Goal: Task Accomplishment & Management: Use online tool/utility

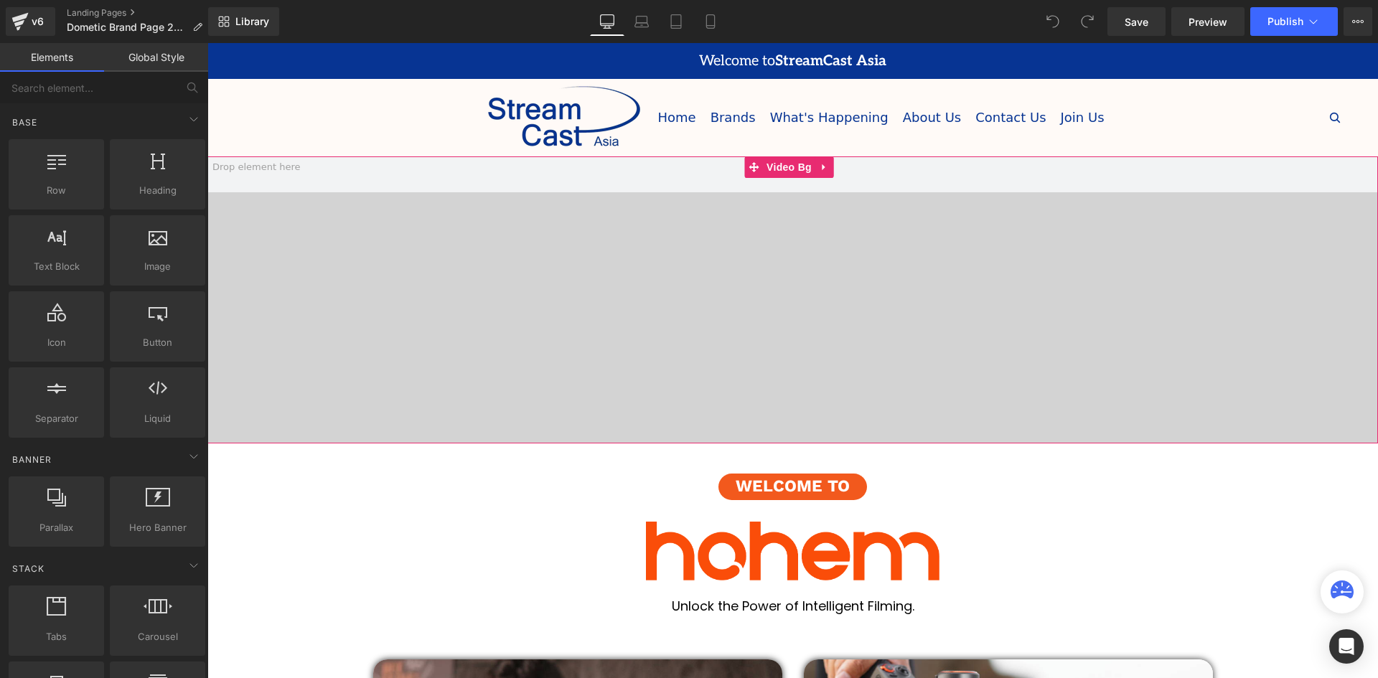
scroll to position [4417, 1164]
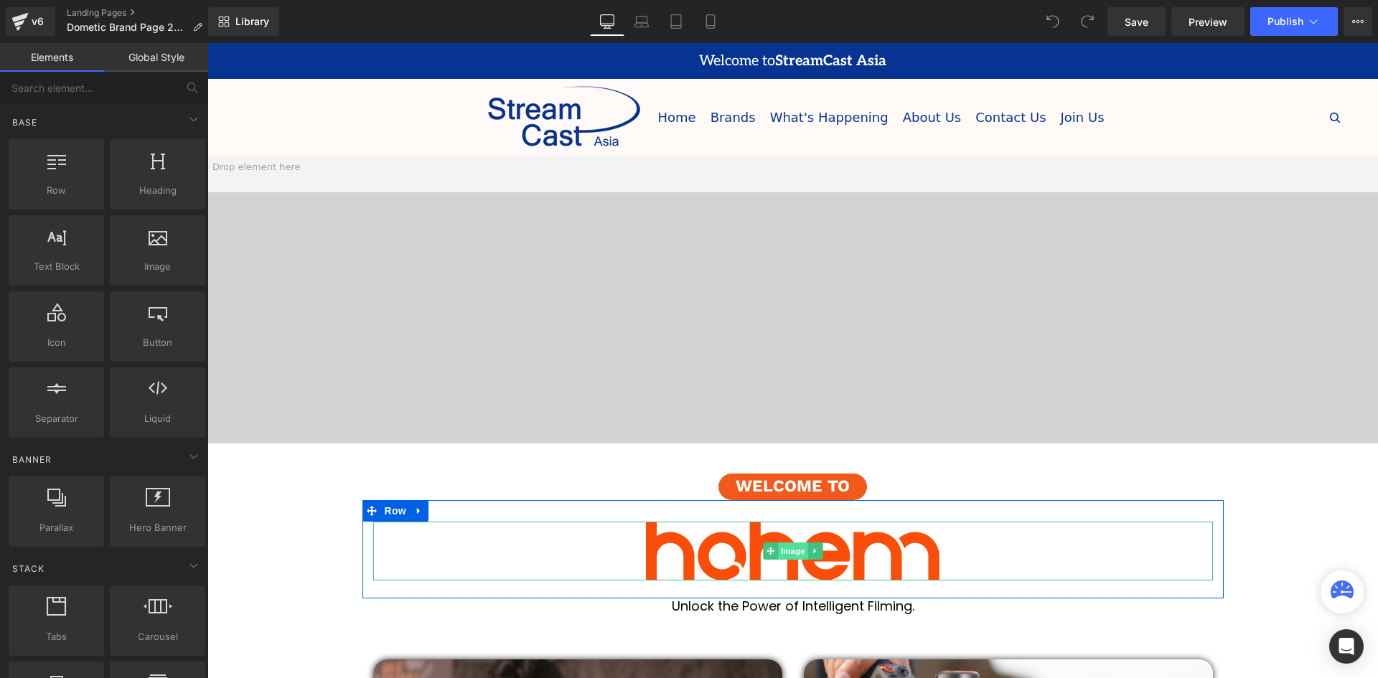
click at [803, 551] on span "Image" at bounding box center [793, 551] width 30 height 17
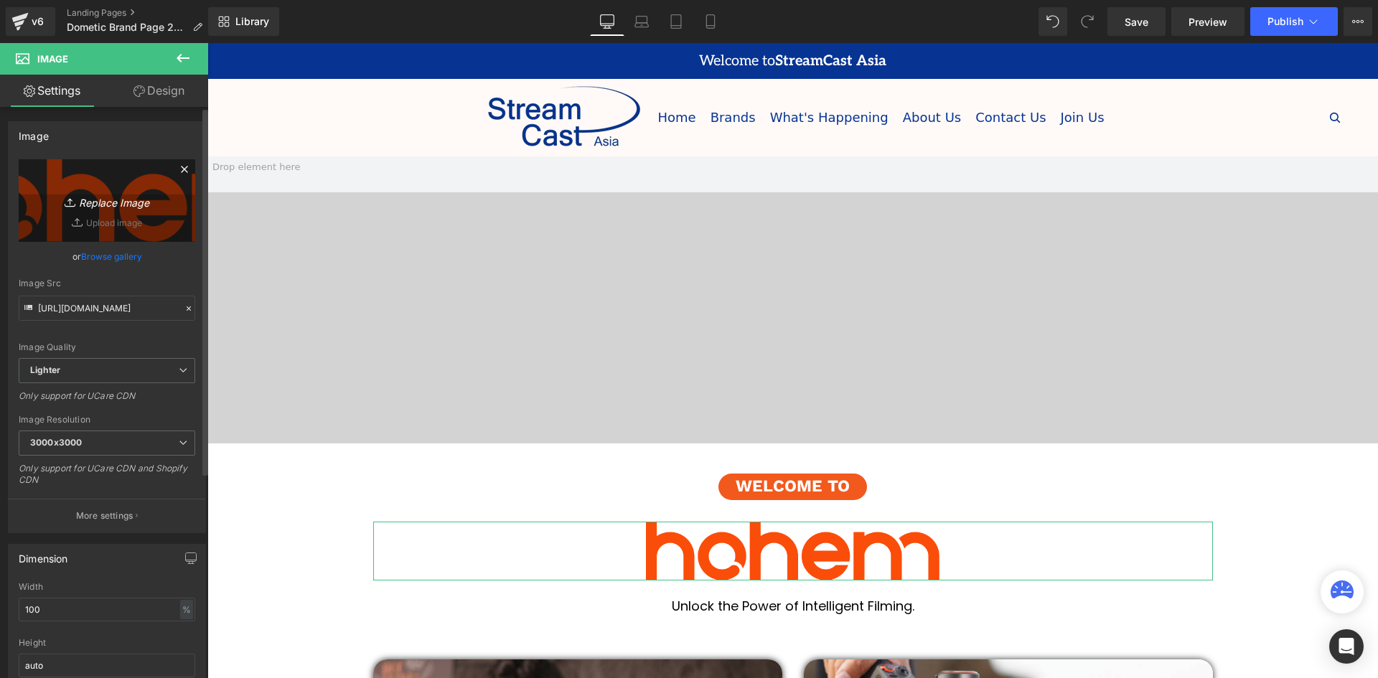
click at [109, 204] on icon "Replace Image" at bounding box center [107, 201] width 115 height 18
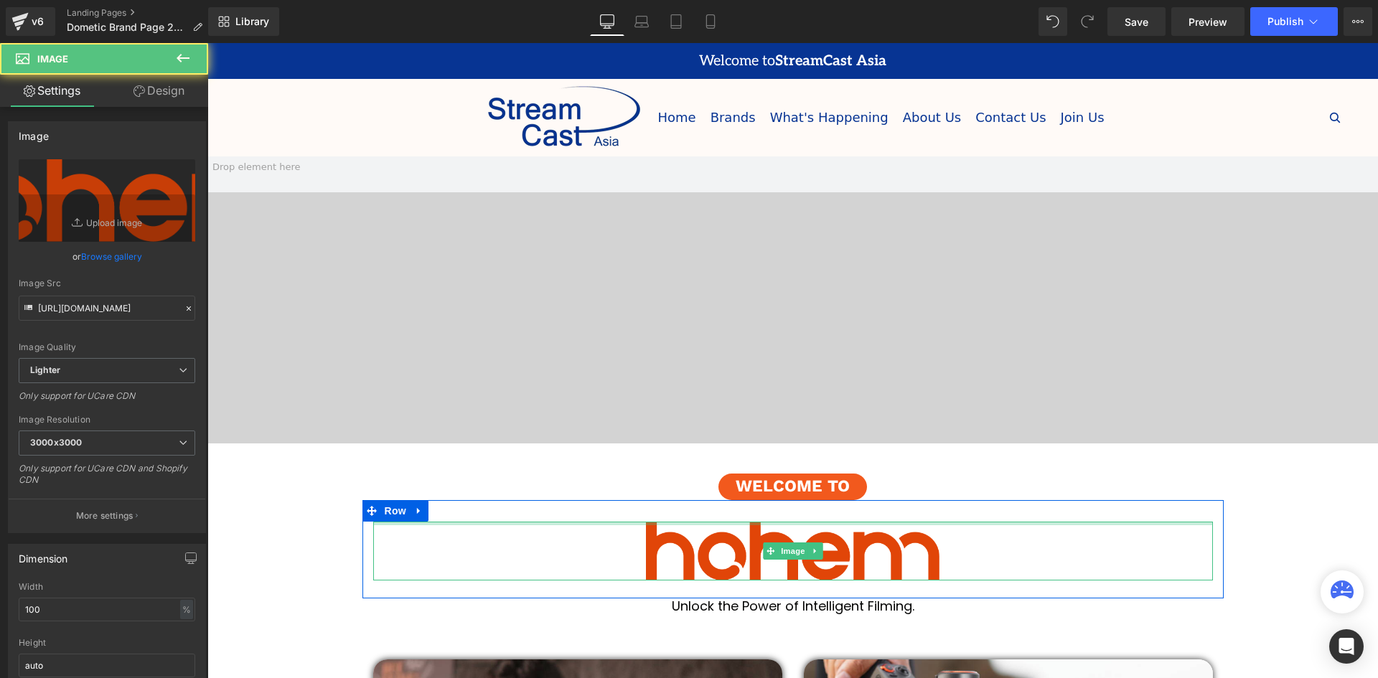
click at [803, 531] on img at bounding box center [793, 551] width 840 height 59
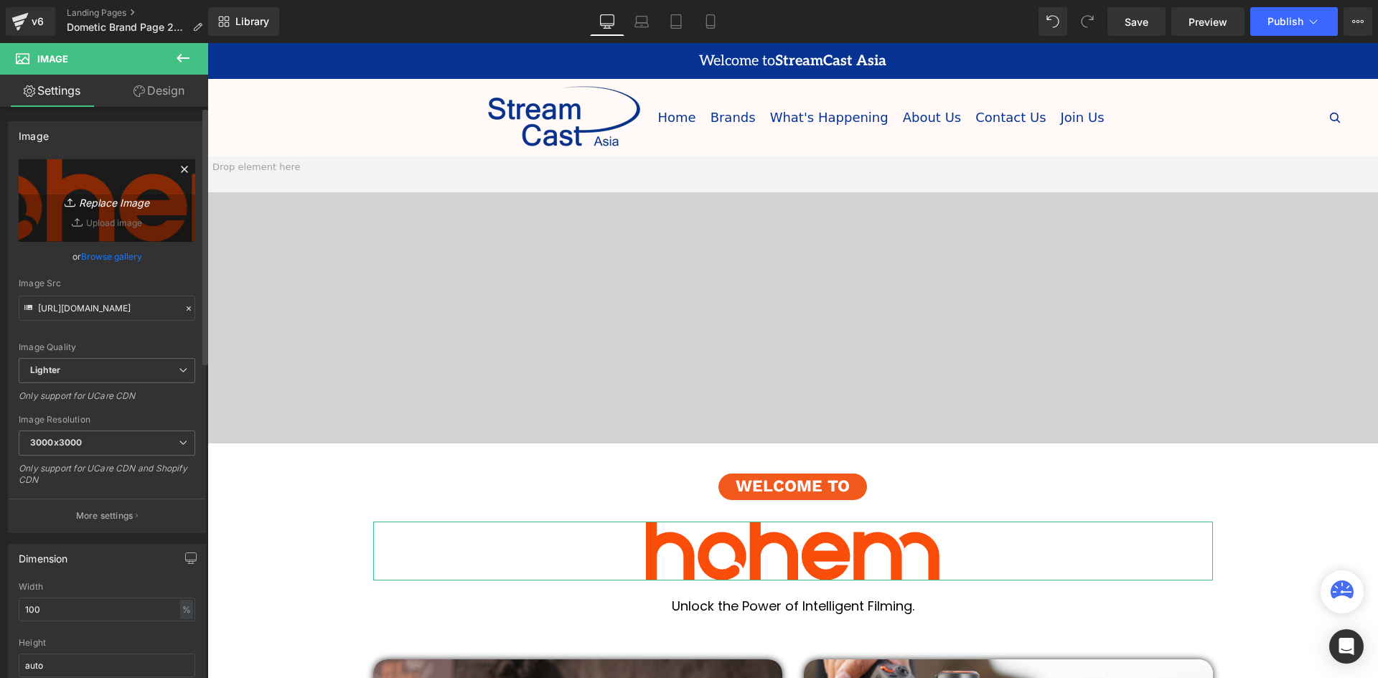
click at [97, 213] on link "Replace Image" at bounding box center [107, 200] width 177 height 83
type input "C:\fakepath\dometic-group-ab-logo-png_seeklogo-364461.png"
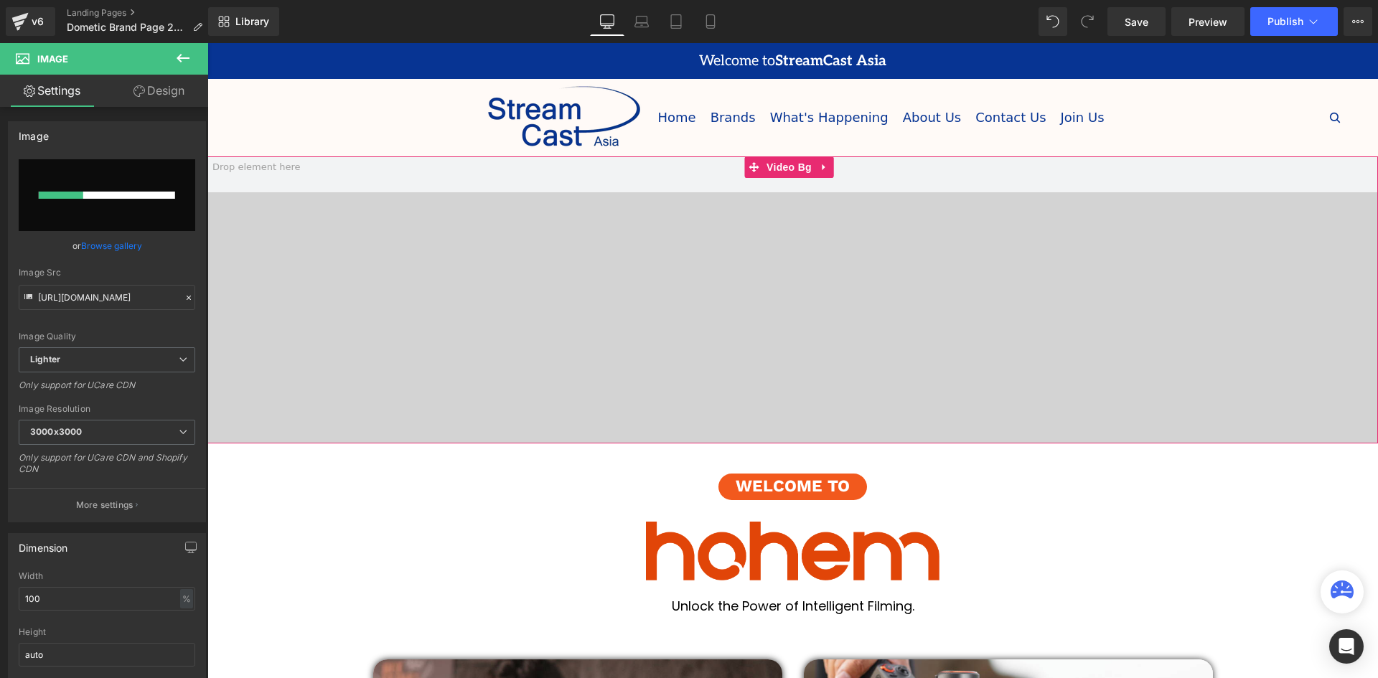
scroll to position [215, 0]
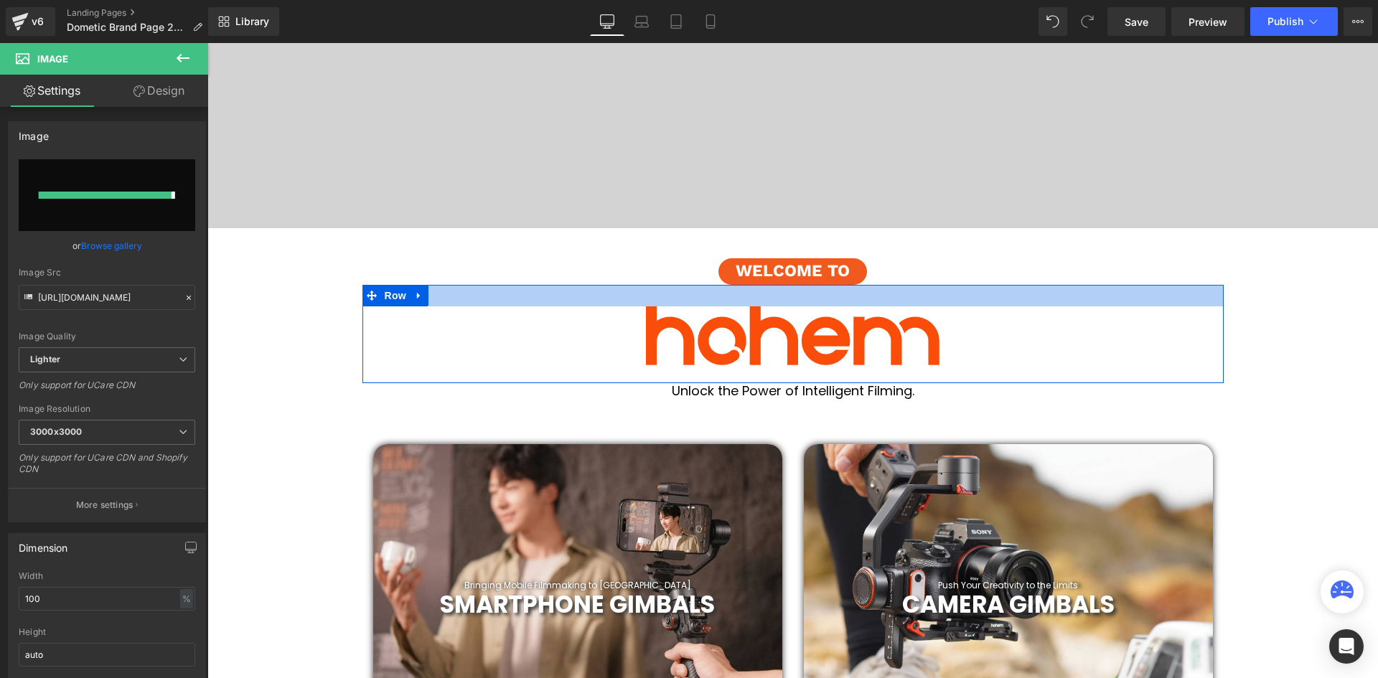
type input "[URL][DOMAIN_NAME]"
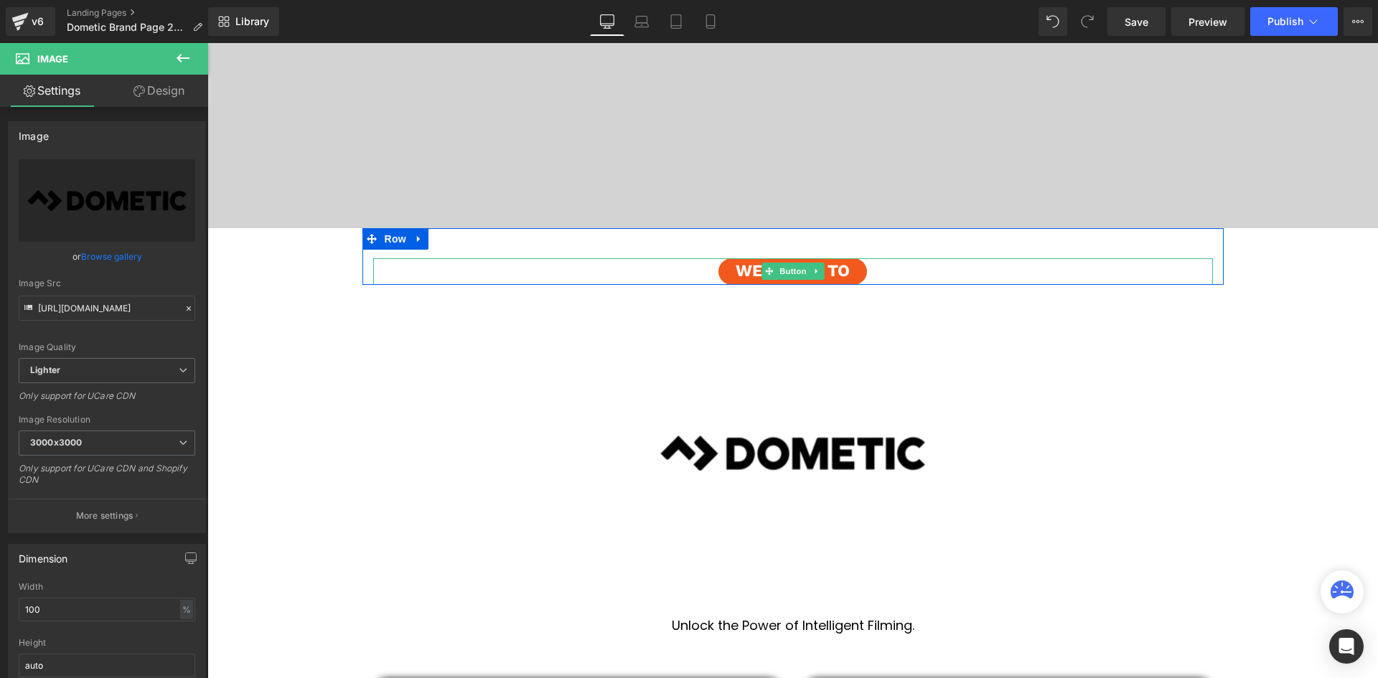
scroll to position [4651, 1164]
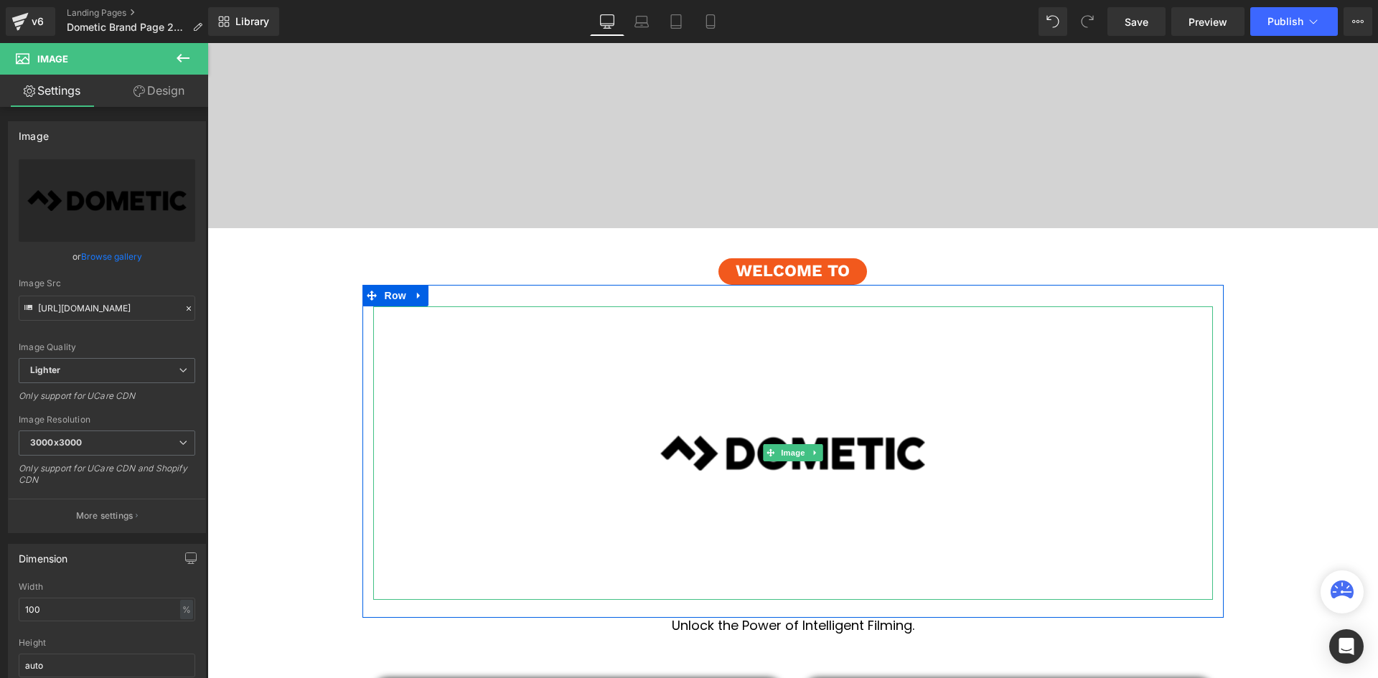
click at [952, 441] on img at bounding box center [793, 454] width 840 height 294
click at [926, 430] on img at bounding box center [793, 454] width 840 height 294
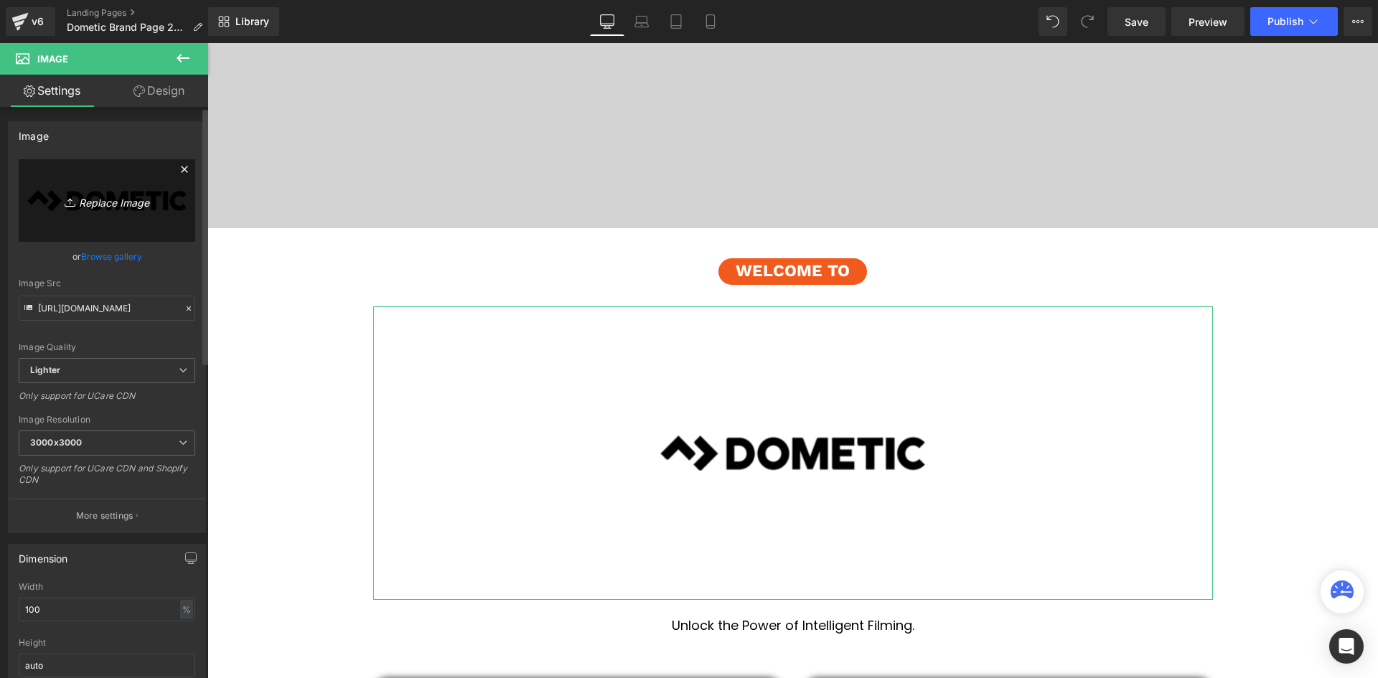
click at [112, 218] on link "Replace Image" at bounding box center [107, 200] width 177 height 83
type input "C:\fakepath\Dometic_-_logo.png"
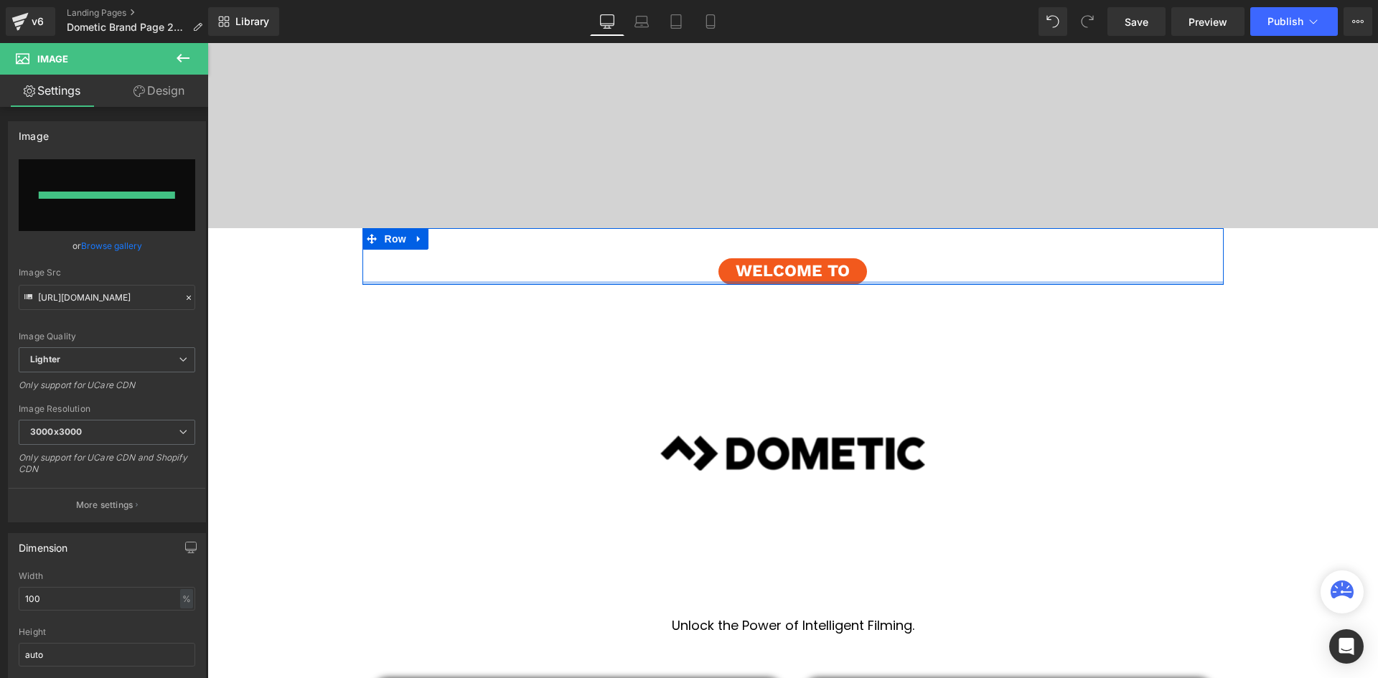
type input "[URL][DOMAIN_NAME]"
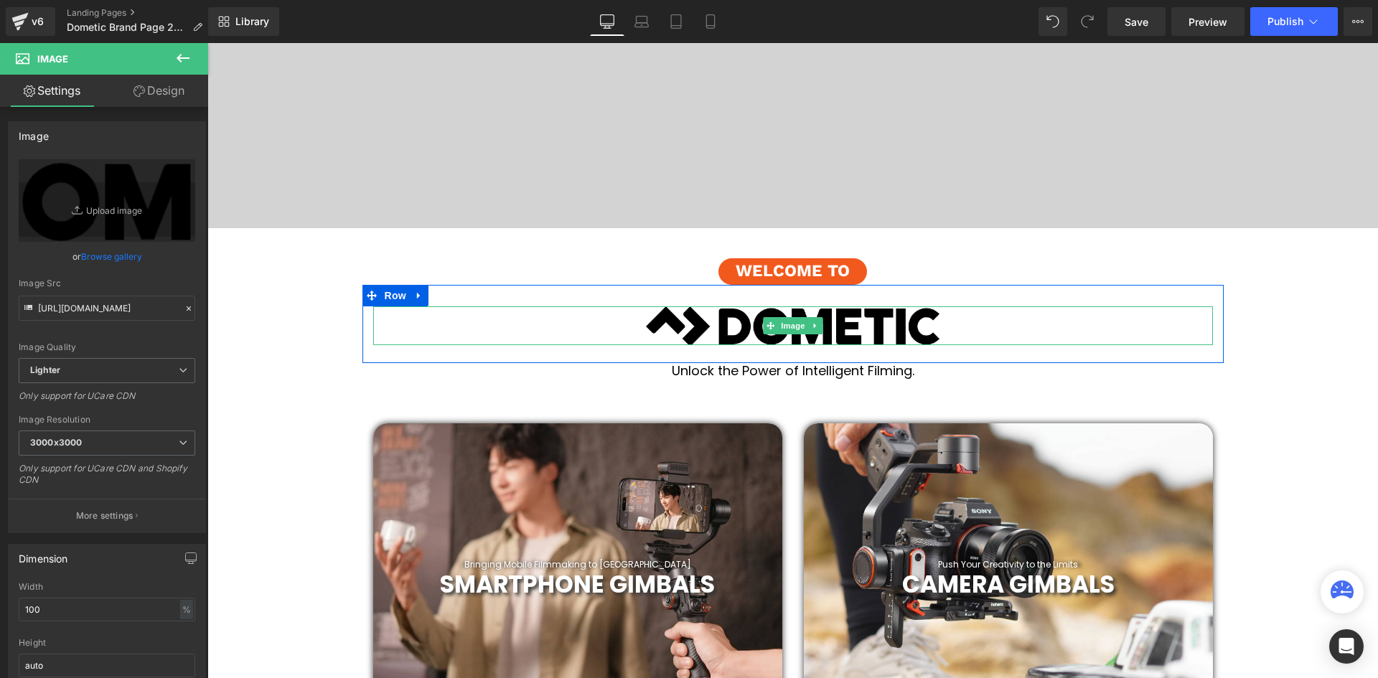
click at [960, 325] on img at bounding box center [793, 326] width 840 height 39
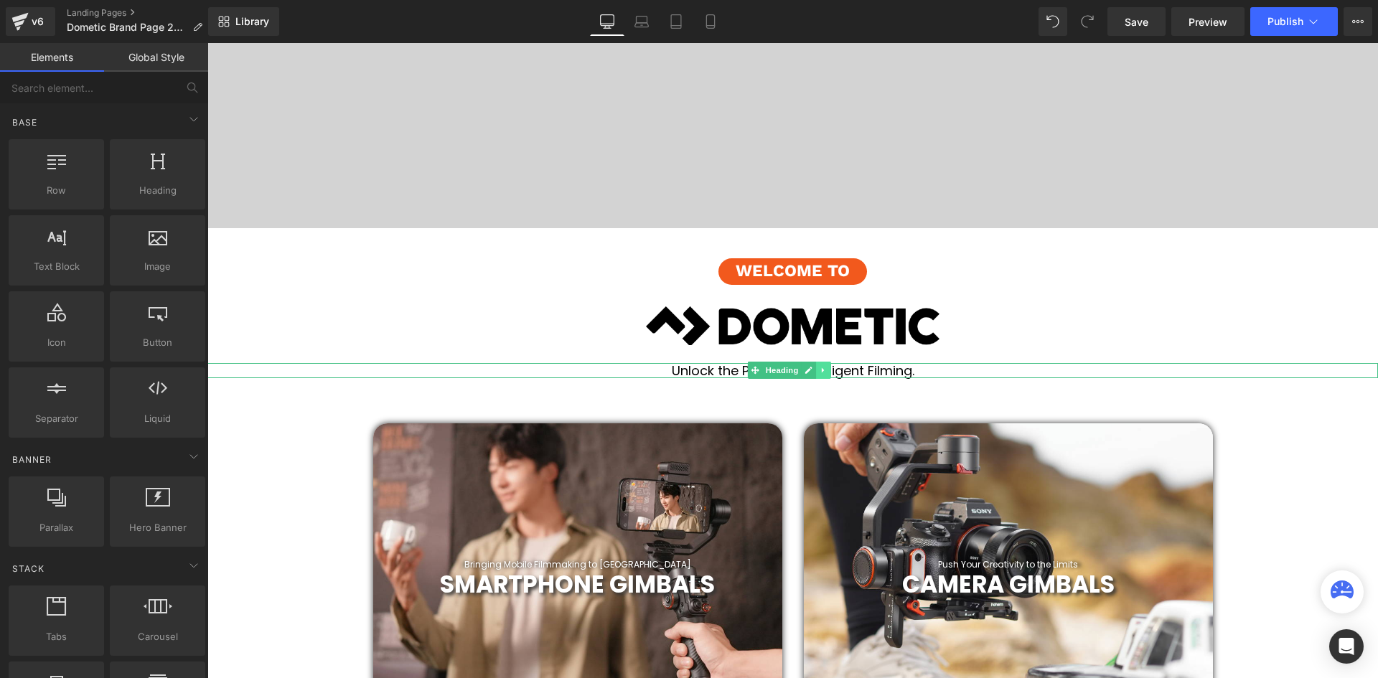
click at [824, 371] on icon at bounding box center [823, 370] width 2 height 5
click at [207, 43] on link at bounding box center [207, 43] width 0 height 0
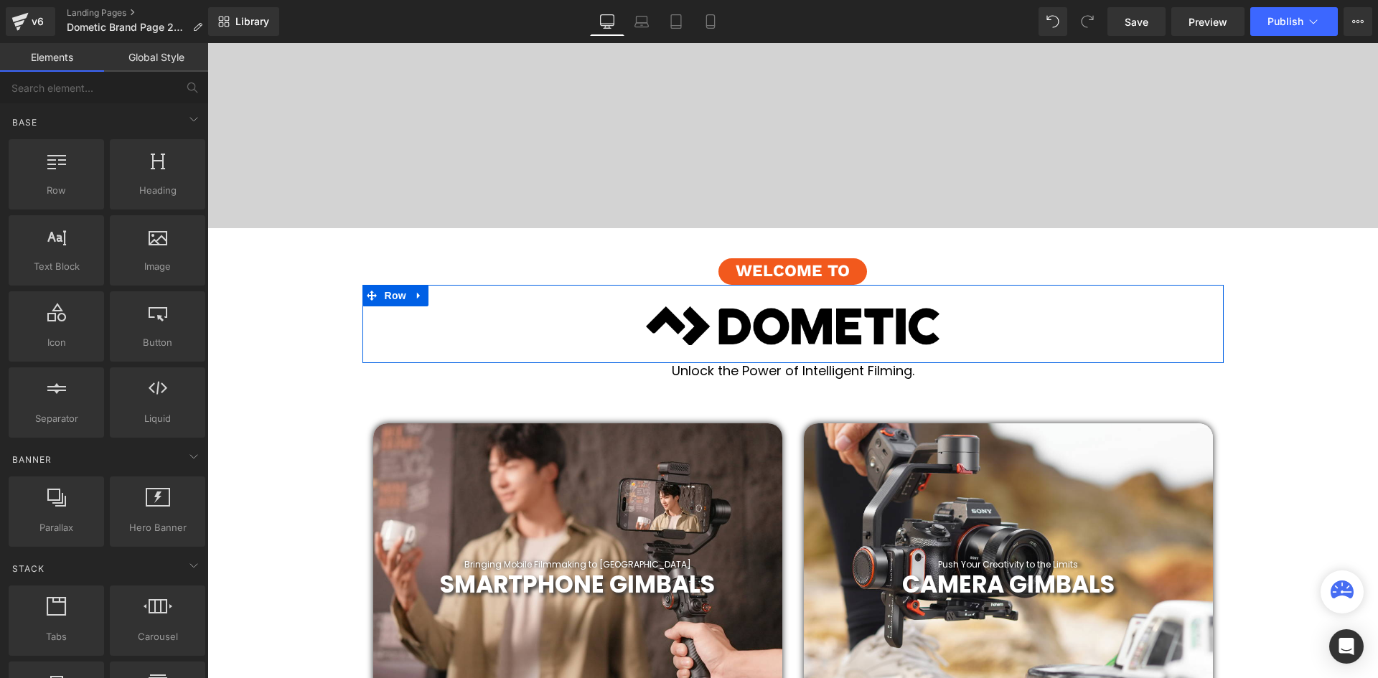
scroll to position [4235, 1164]
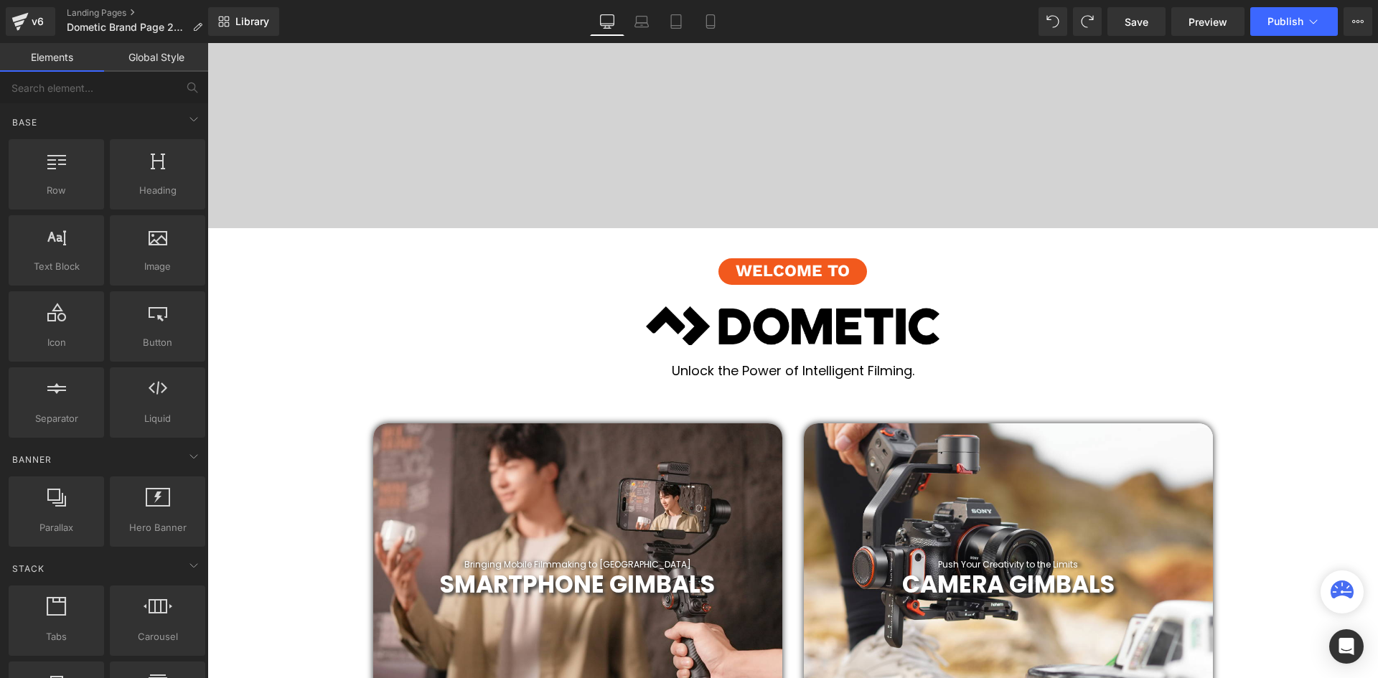
click at [917, 374] on h1 "Unlock the Power of Intelligent Filming." at bounding box center [792, 371] width 1171 height 16
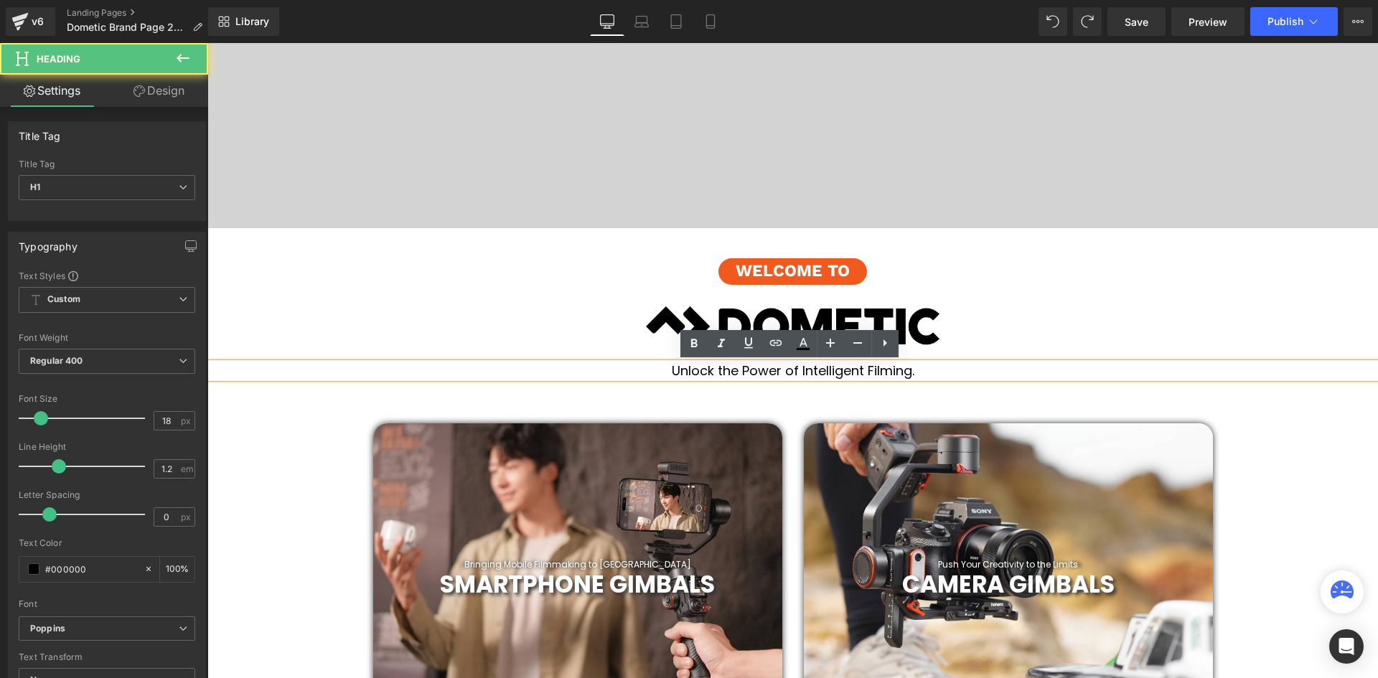
click at [911, 374] on h1 "Unlock the Power of Intelligent Filming." at bounding box center [792, 371] width 1171 height 16
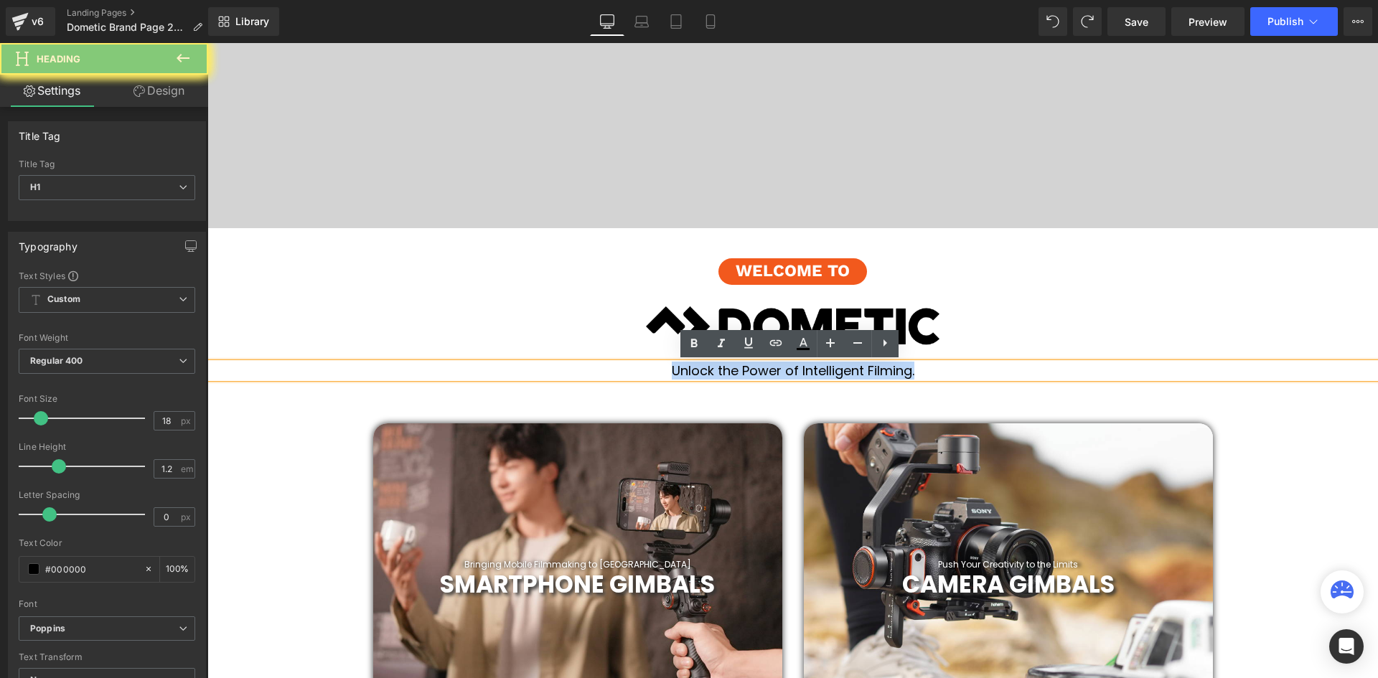
click at [911, 374] on h1 "Unlock the Power of Intelligent Filming." at bounding box center [792, 371] width 1171 height 16
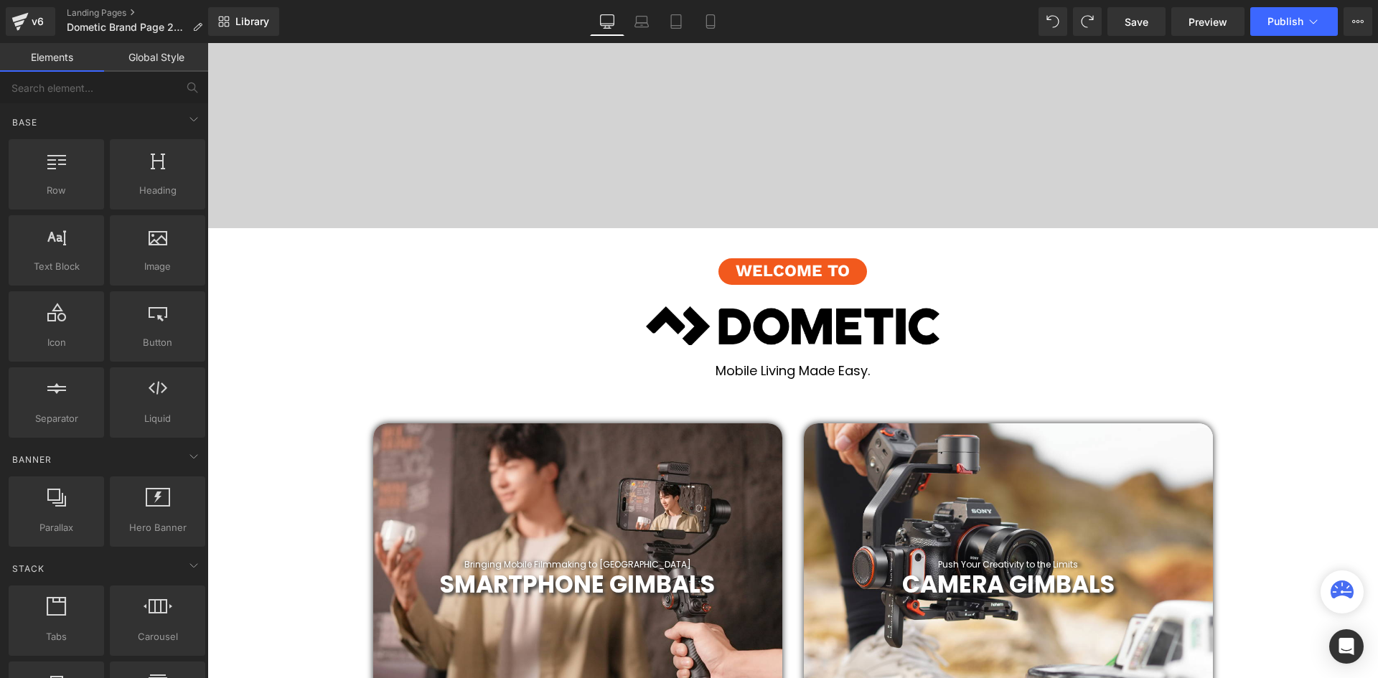
scroll to position [503, 0]
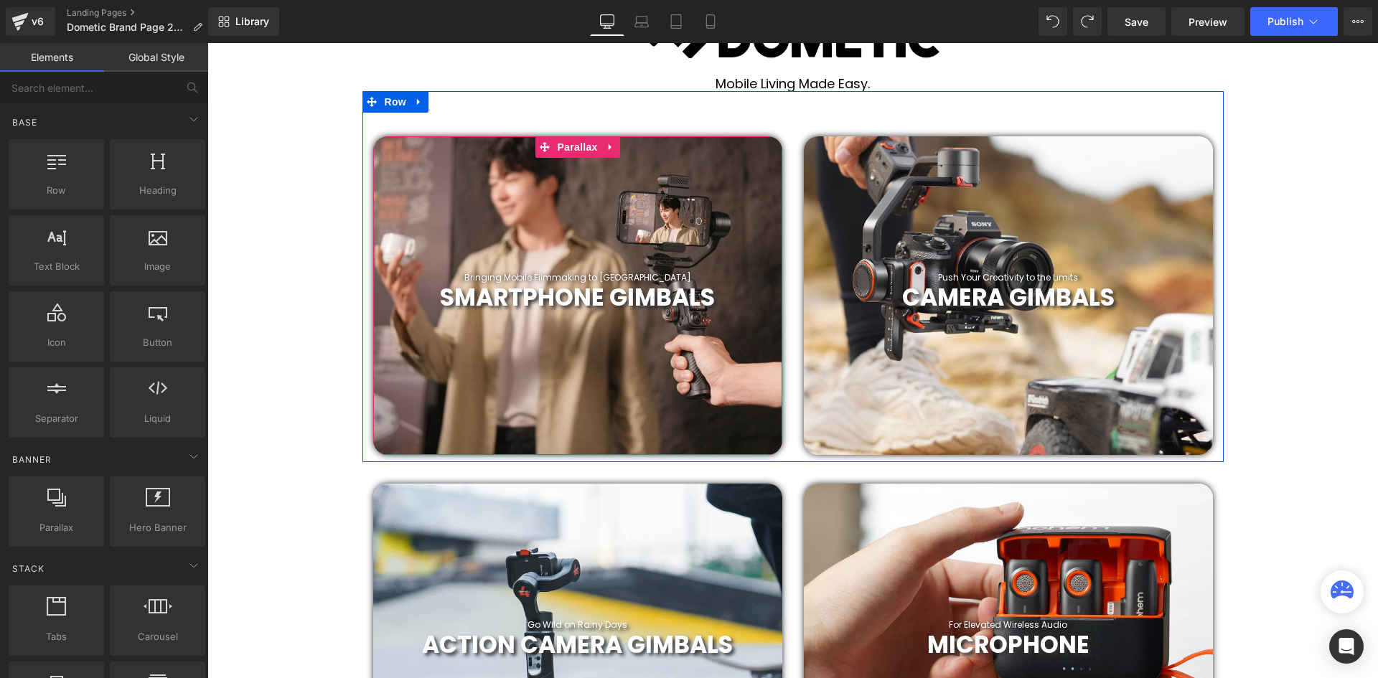
click at [590, 219] on div at bounding box center [577, 295] width 409 height 319
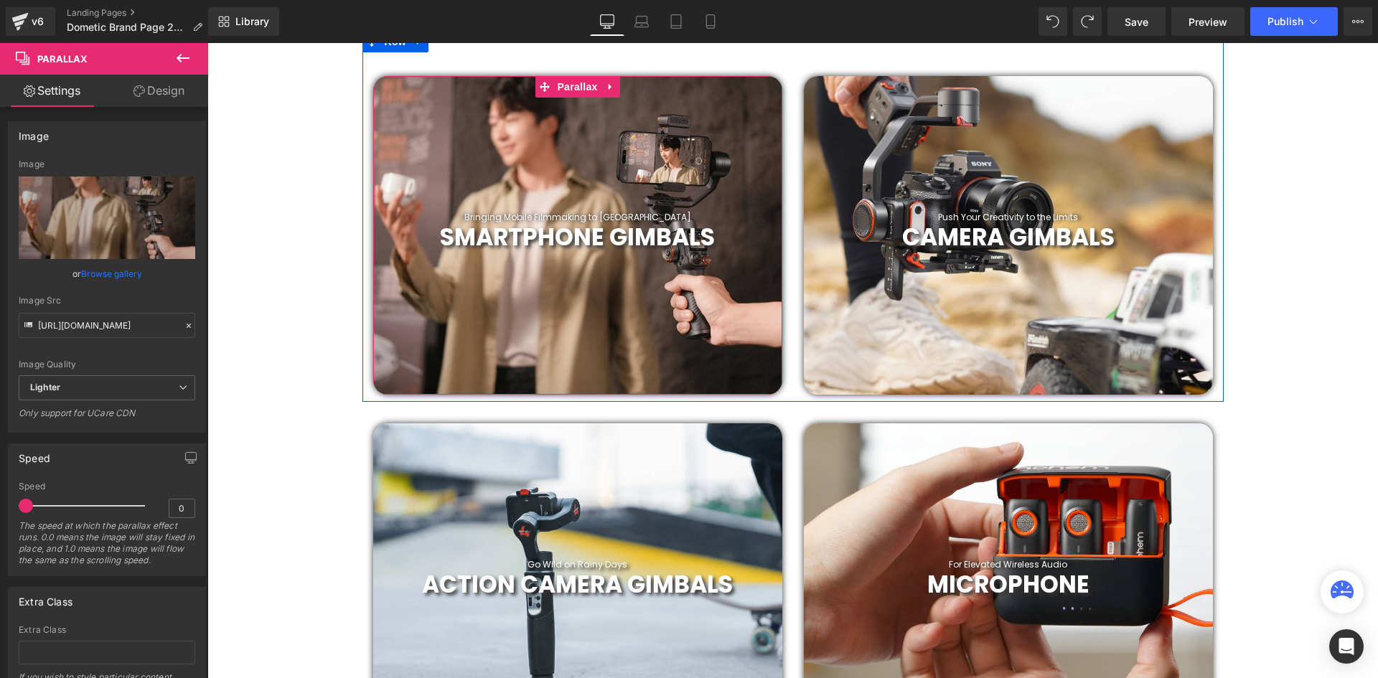
scroll to position [646, 0]
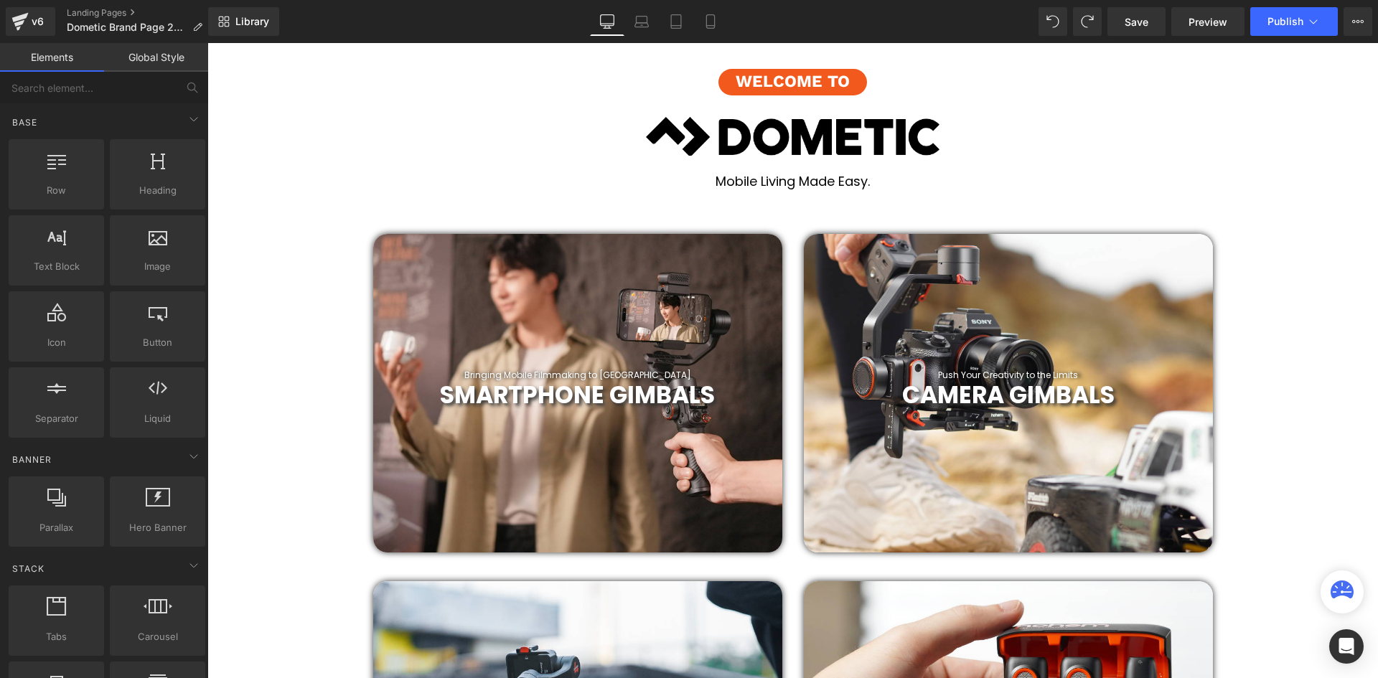
scroll to position [503, 0]
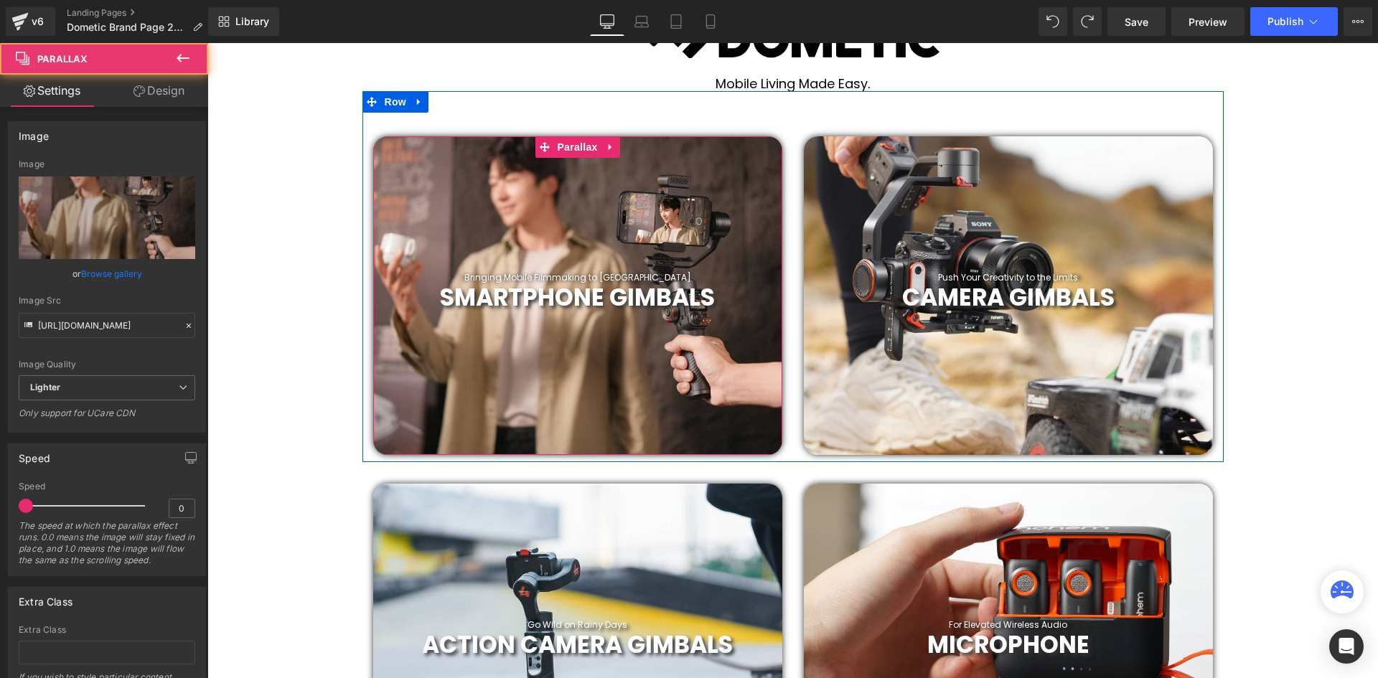
click at [464, 228] on div at bounding box center [577, 295] width 409 height 319
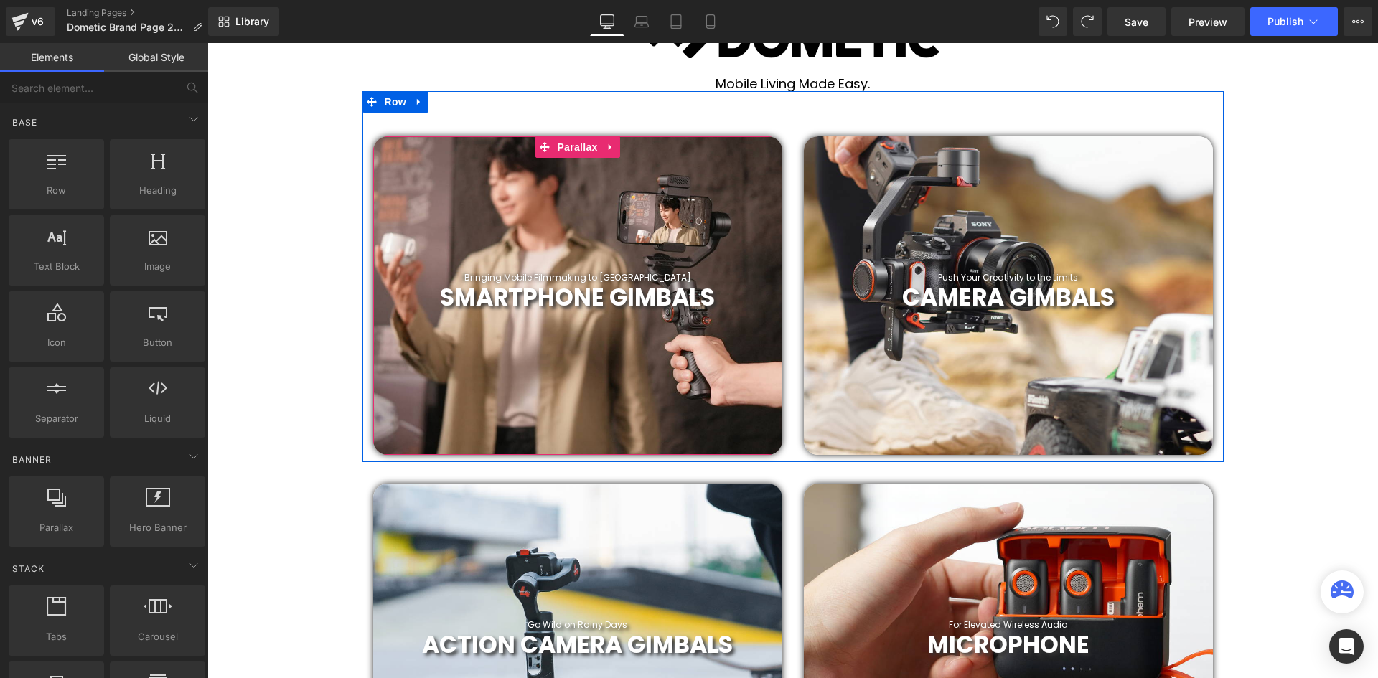
click at [480, 220] on div at bounding box center [577, 295] width 409 height 319
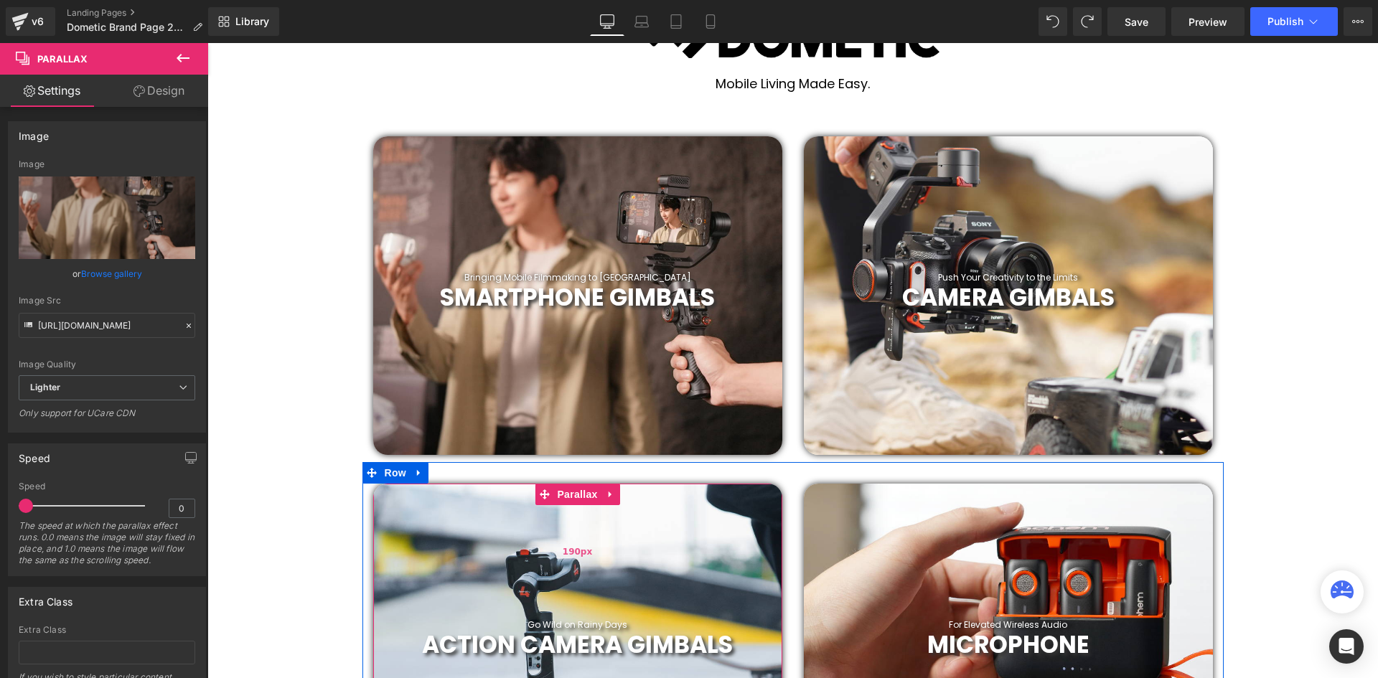
scroll to position [574, 0]
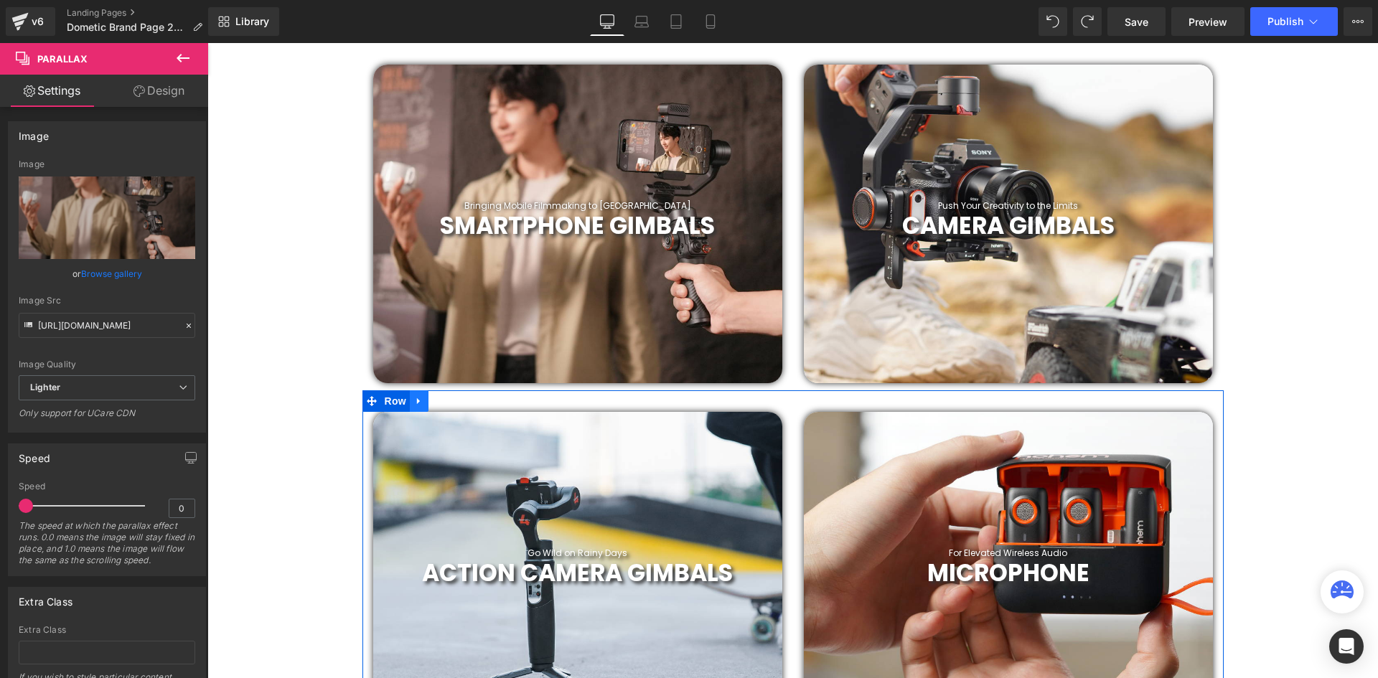
click at [419, 399] on icon at bounding box center [419, 401] width 10 height 11
click at [452, 403] on icon at bounding box center [457, 401] width 10 height 10
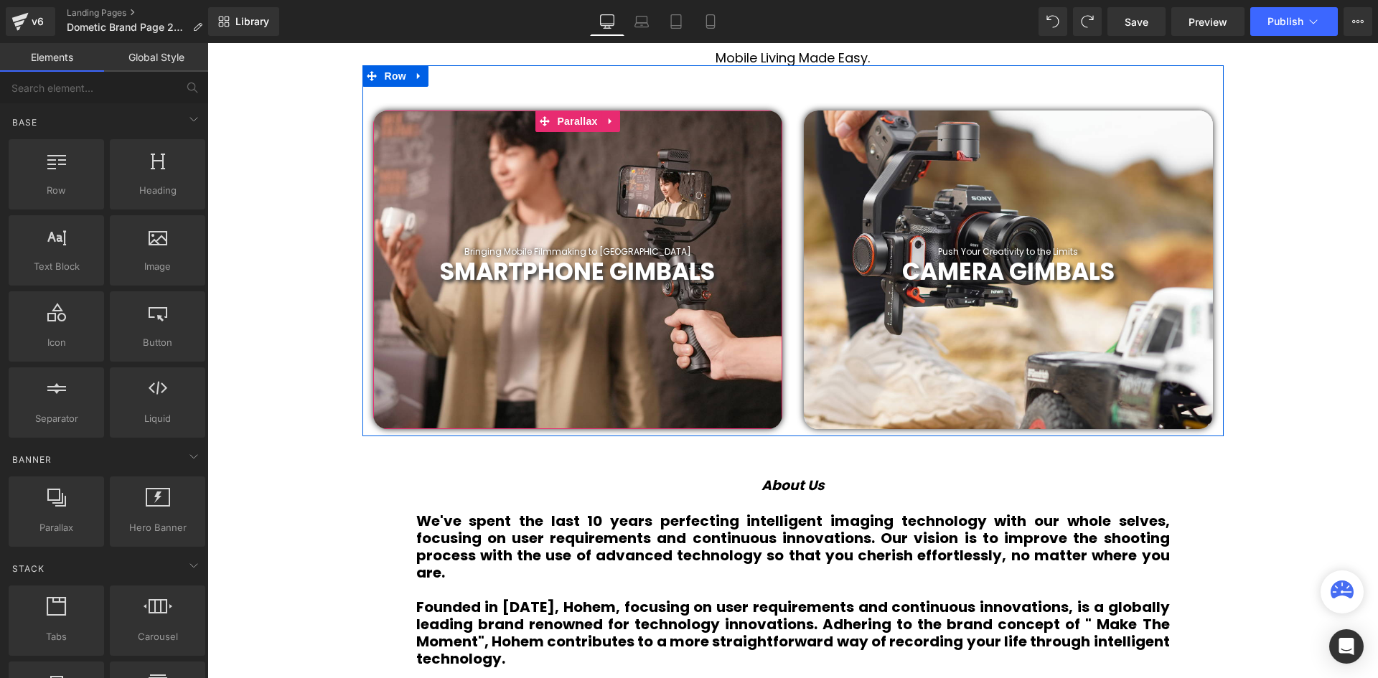
scroll to position [503, 0]
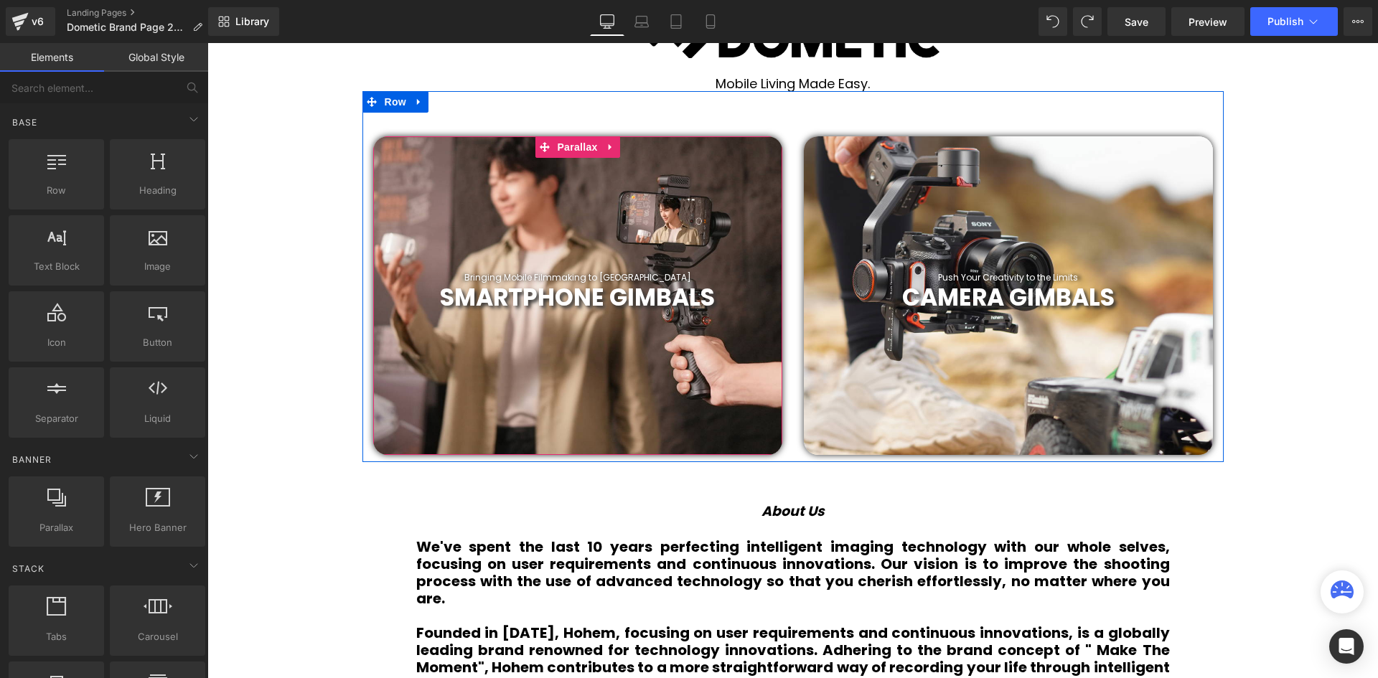
click at [677, 219] on div at bounding box center [577, 295] width 409 height 319
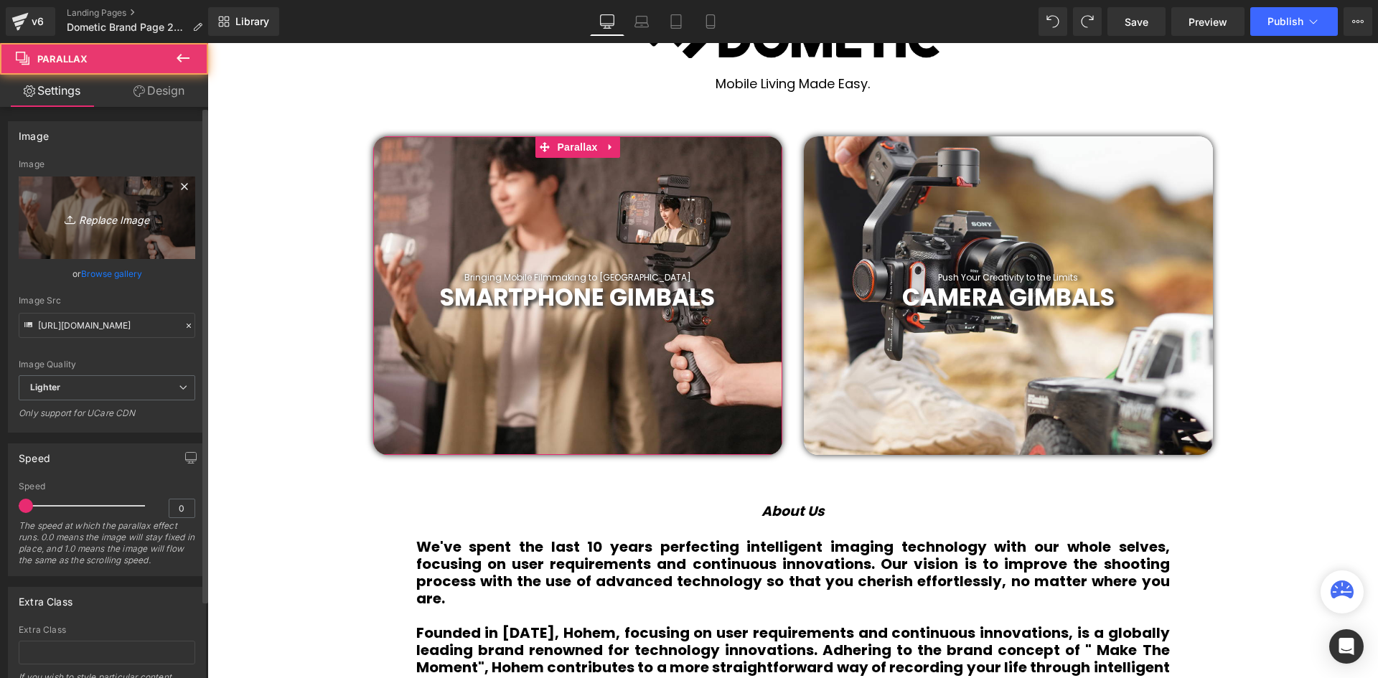
click at [98, 209] on icon "Replace Image" at bounding box center [107, 218] width 115 height 18
type input "C:\fakepath\23.png"
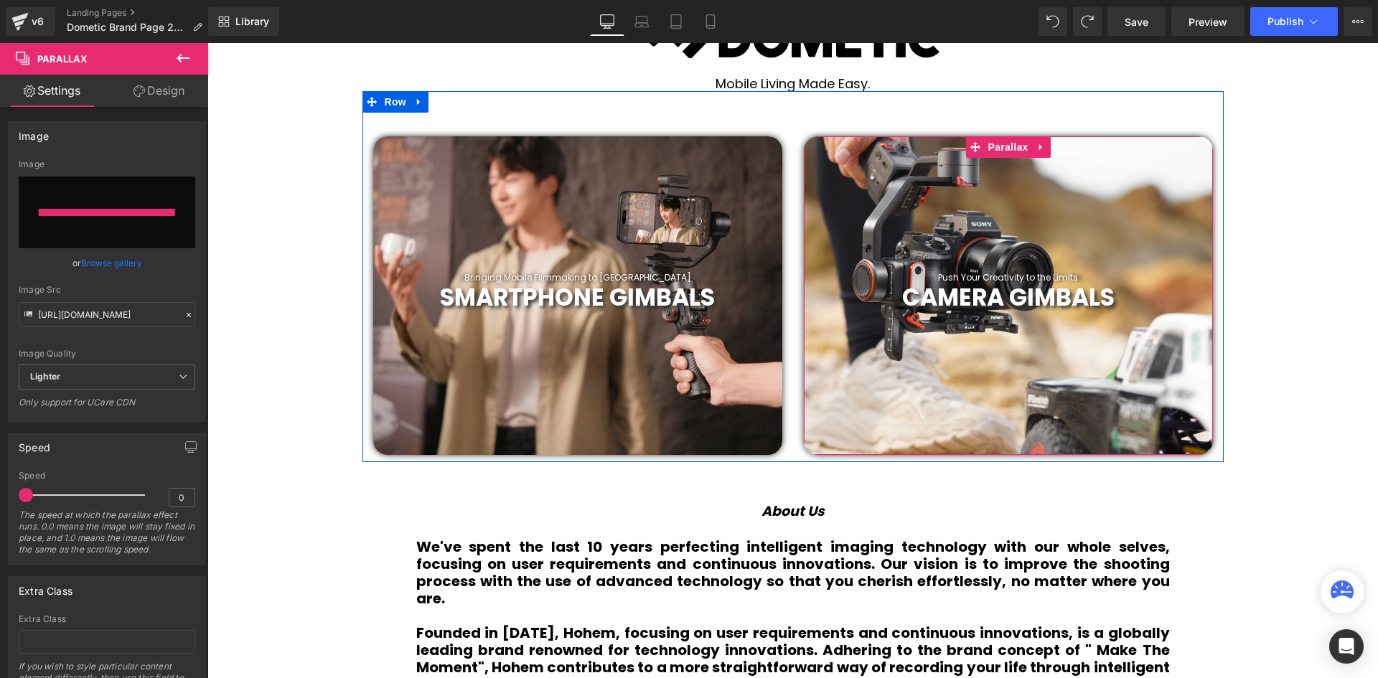
type input "[URL][DOMAIN_NAME]"
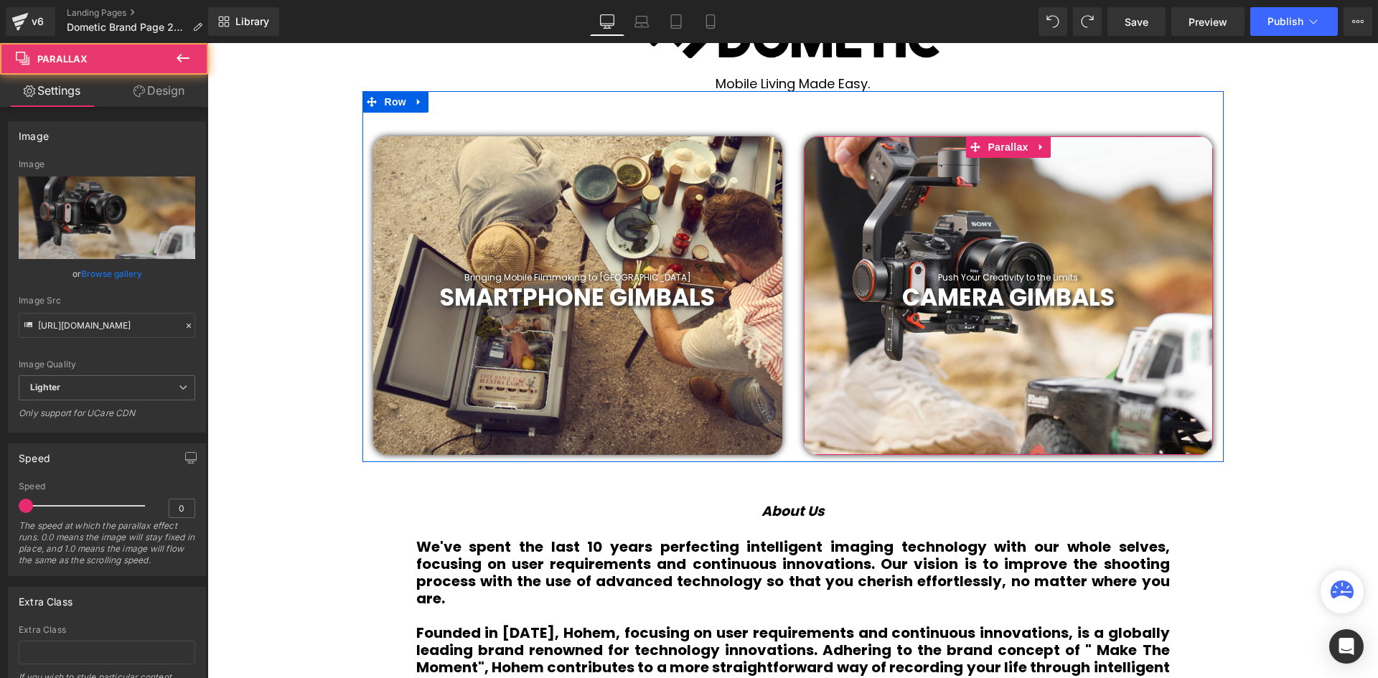
click at [1148, 205] on div at bounding box center [1008, 295] width 409 height 319
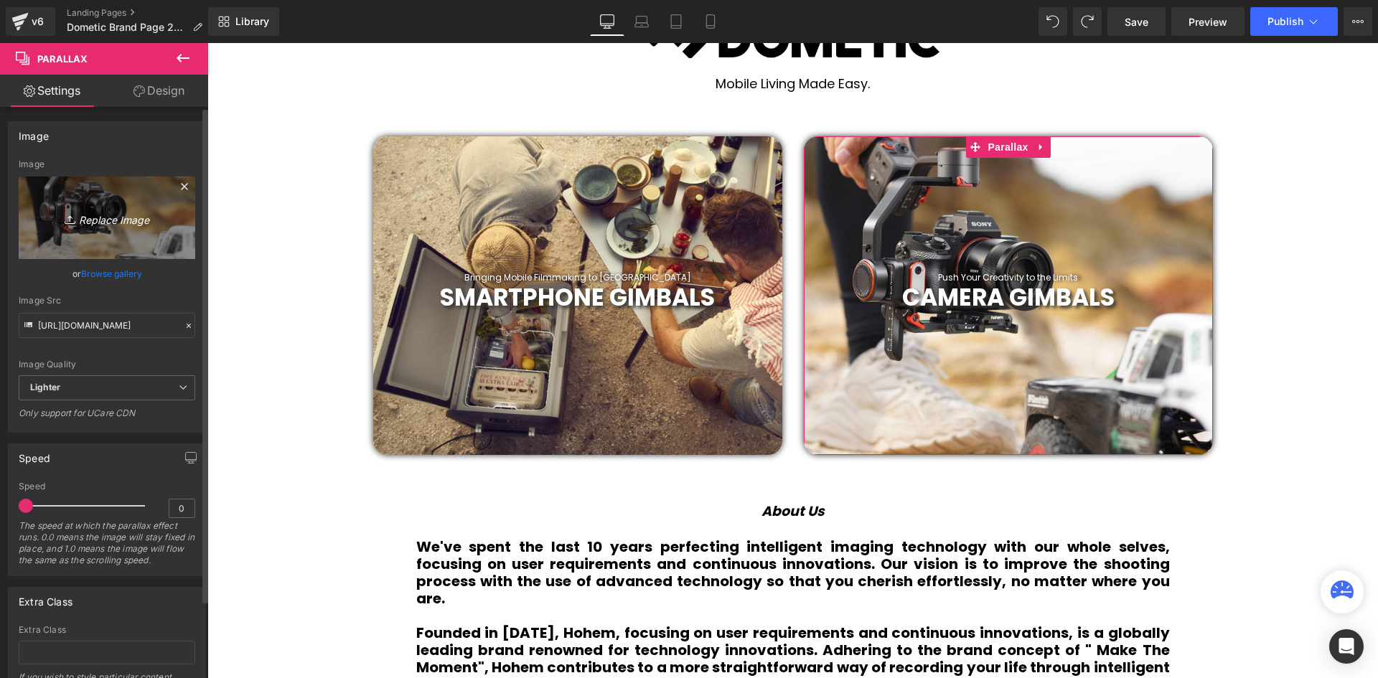
click at [123, 229] on link "Replace Image" at bounding box center [107, 218] width 177 height 83
type input "C:\fakepath\24.png"
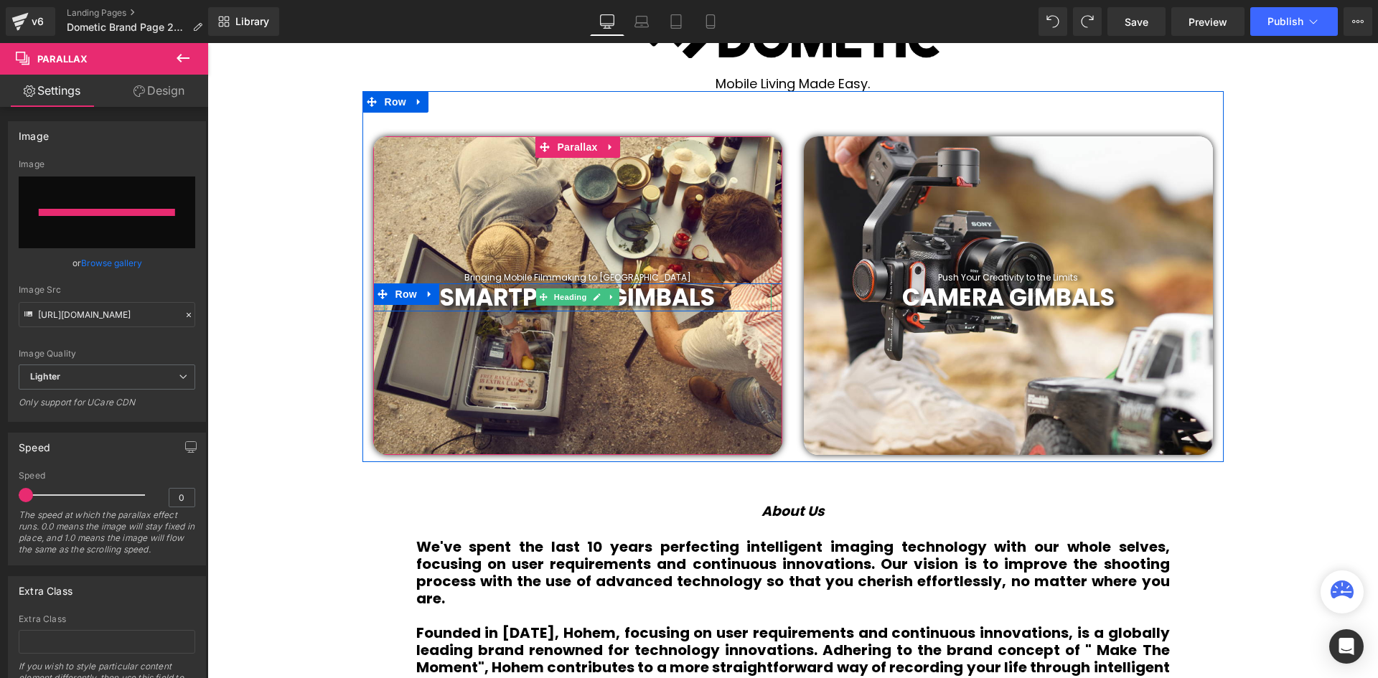
type input "[URL][DOMAIN_NAME]"
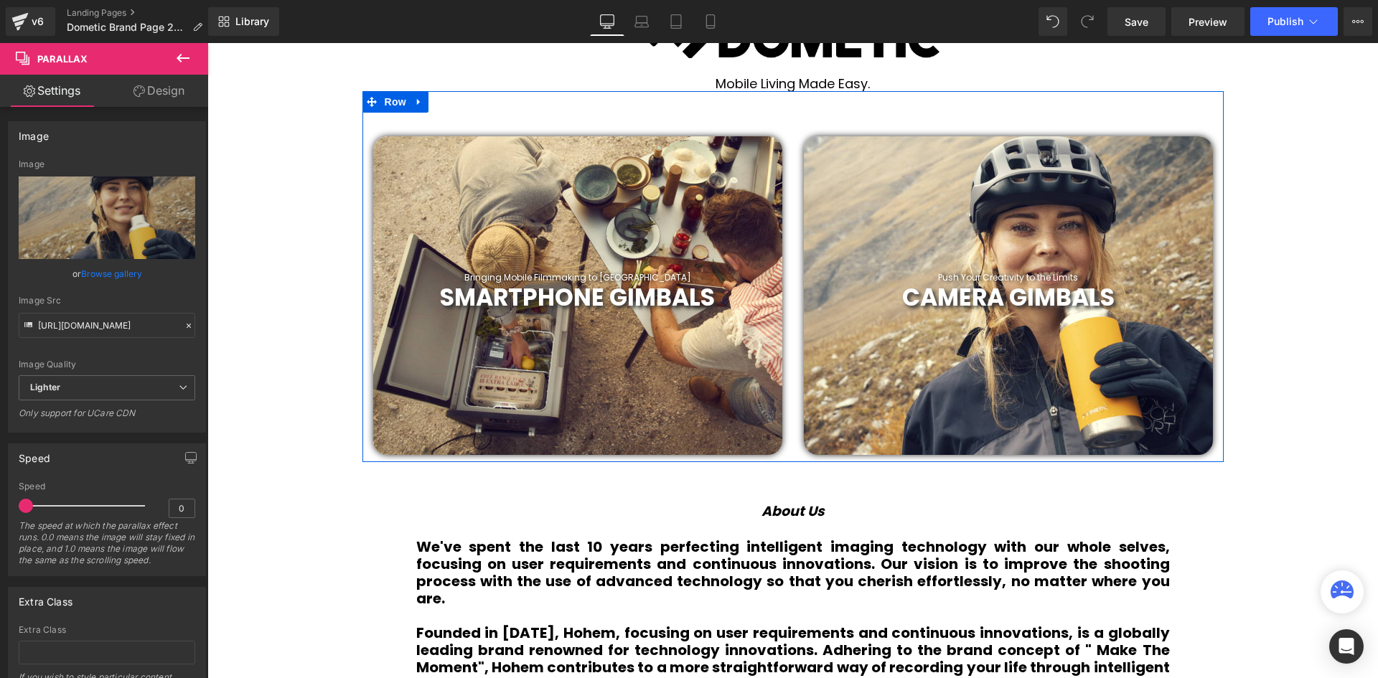
click at [698, 302] on b "SMARTPHONE GIMBALS" at bounding box center [577, 298] width 275 height 34
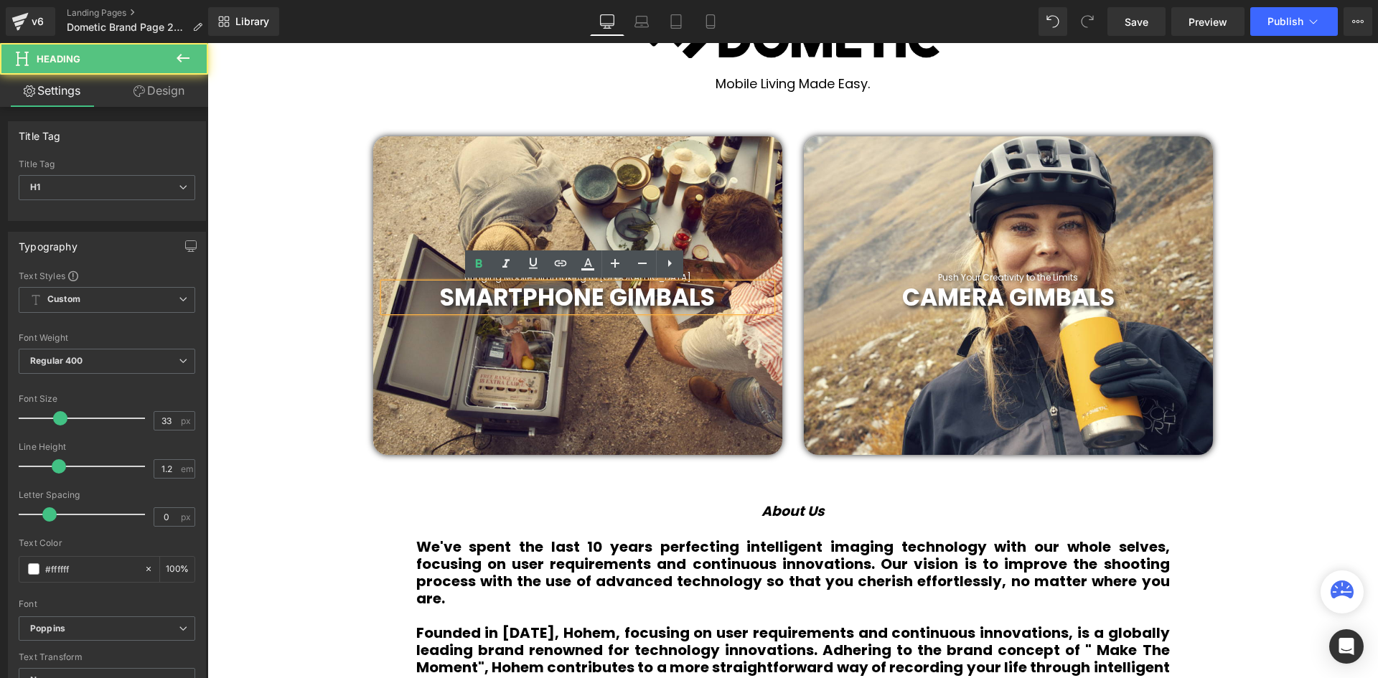
click at [718, 297] on h1 "SMARTPHONE GIMBALS" at bounding box center [578, 298] width 388 height 29
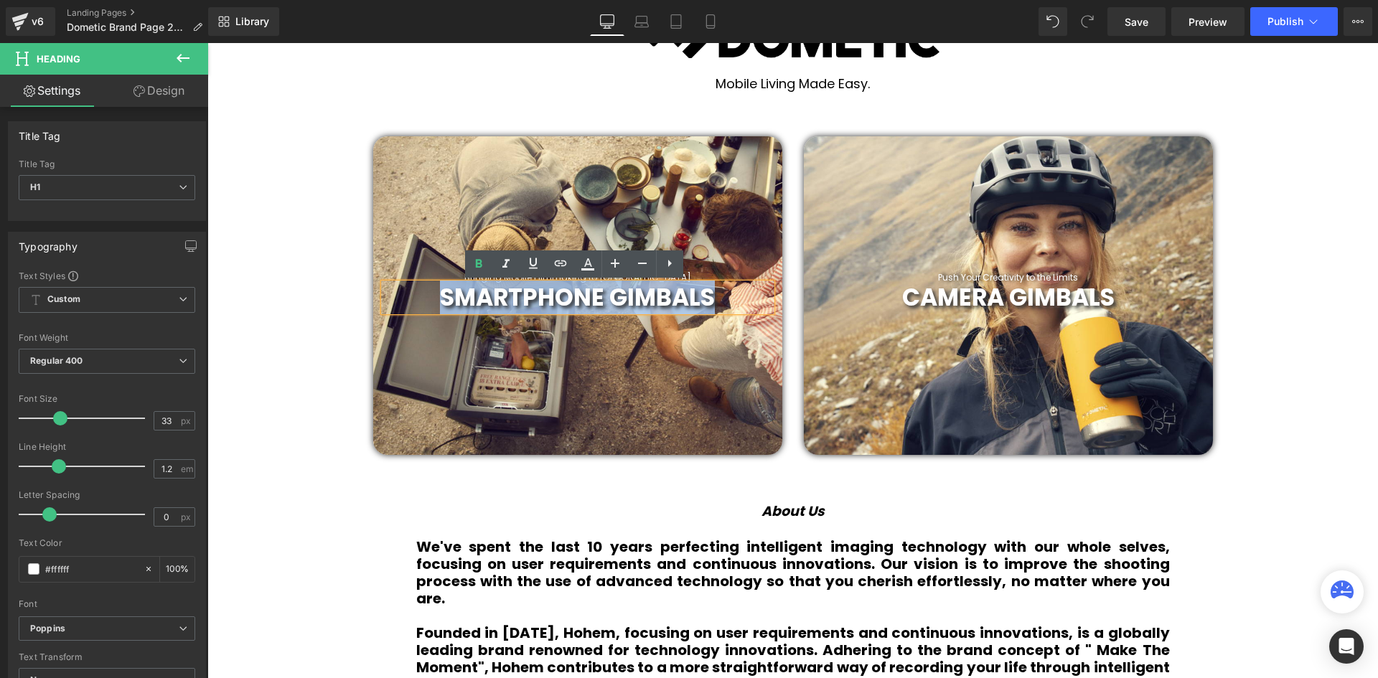
drag, startPoint x: 718, startPoint y: 297, endPoint x: 442, endPoint y: 303, distance: 275.7
click at [442, 303] on h1 "SMARTPHONE GIMBALS" at bounding box center [578, 298] width 388 height 29
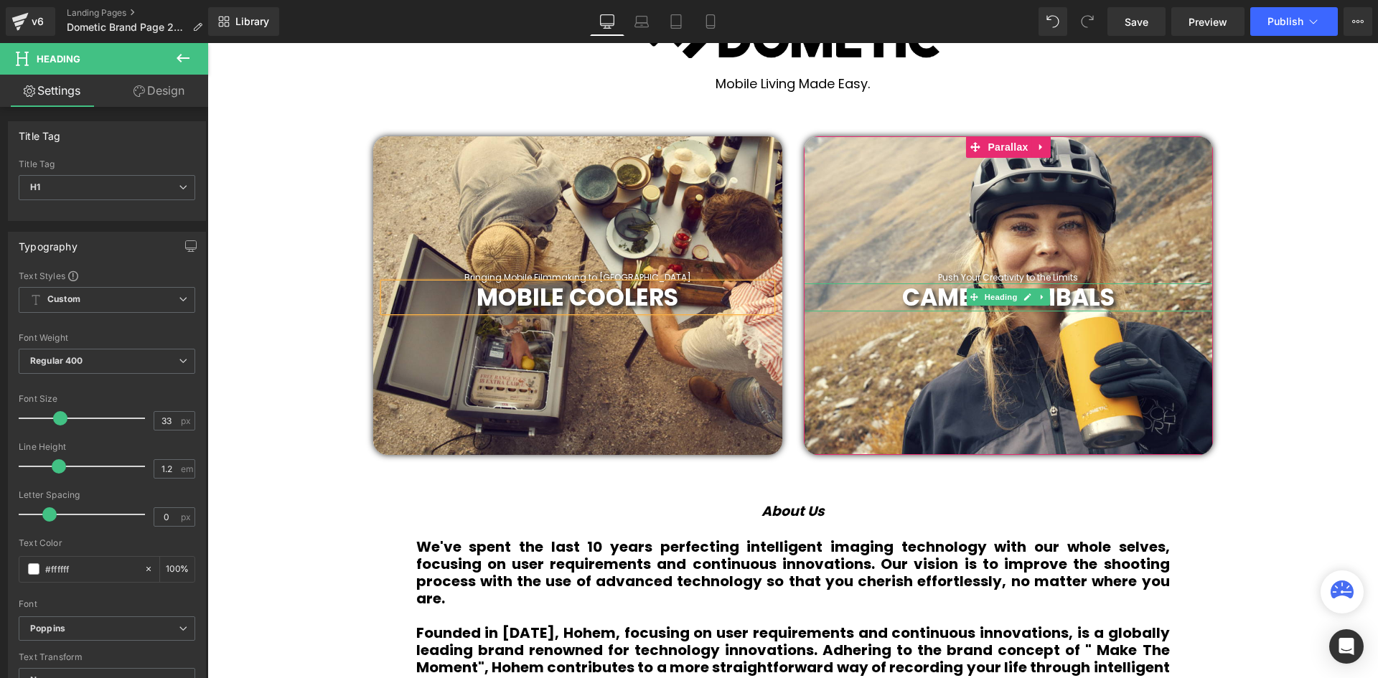
click at [1092, 291] on b "CAMERA GIMBALS" at bounding box center [1008, 298] width 212 height 34
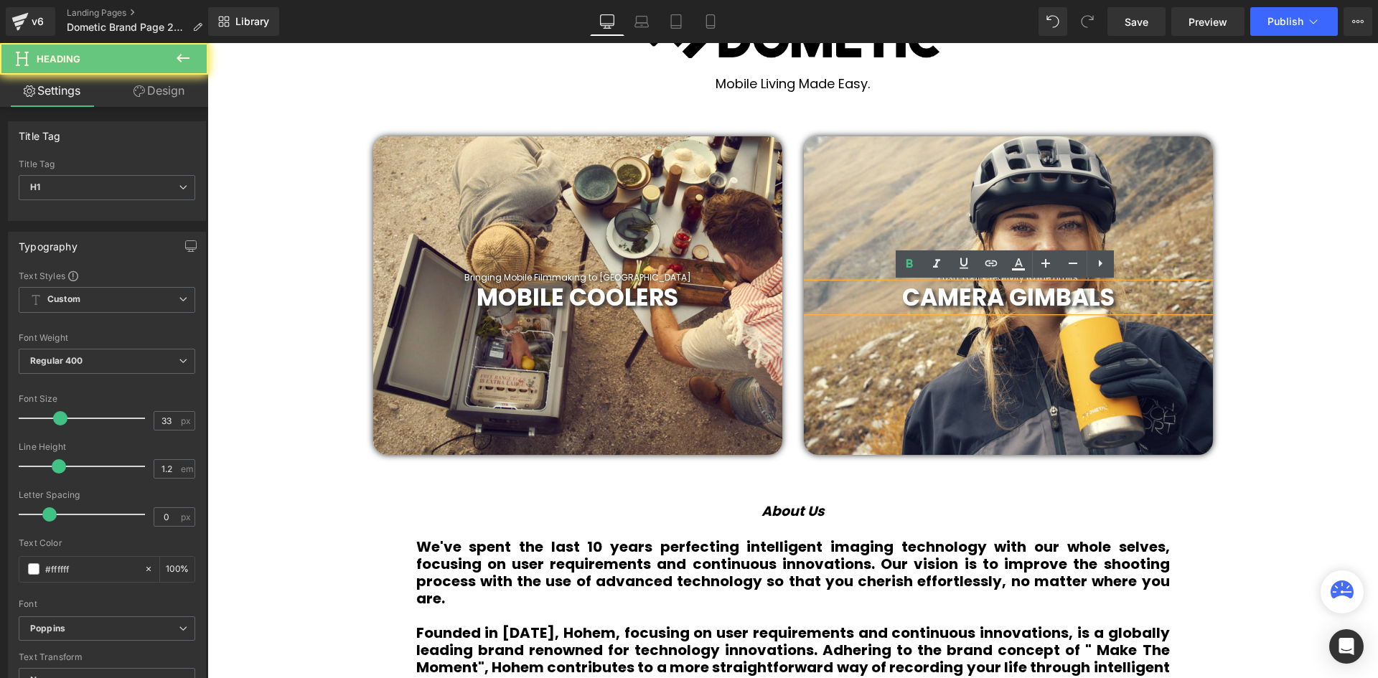
drag, startPoint x: 1136, startPoint y: 292, endPoint x: 1108, endPoint y: 291, distance: 27.3
click at [1135, 292] on h1 "CAMERA GIMBALS" at bounding box center [1008, 298] width 409 height 29
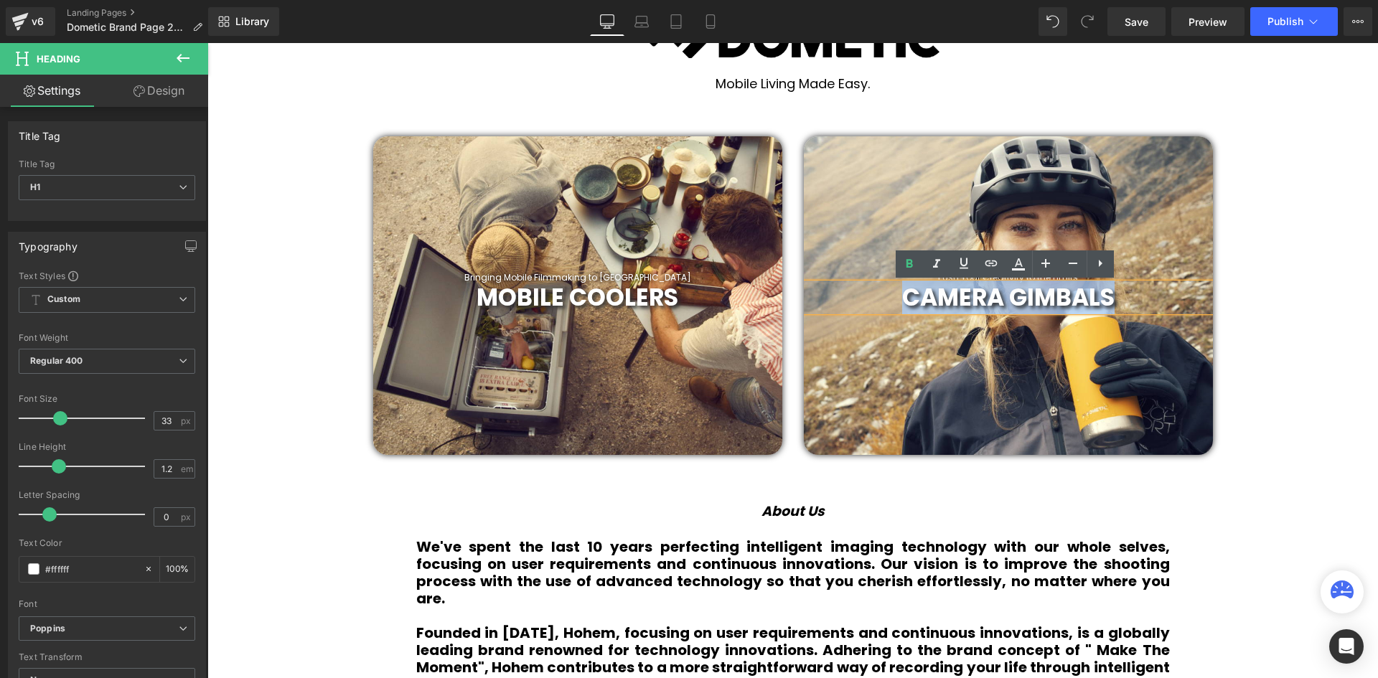
drag, startPoint x: 1108, startPoint y: 291, endPoint x: 888, endPoint y: 302, distance: 220.7
click at [888, 302] on h1 "CAMERA GIMBALS" at bounding box center [1008, 298] width 409 height 29
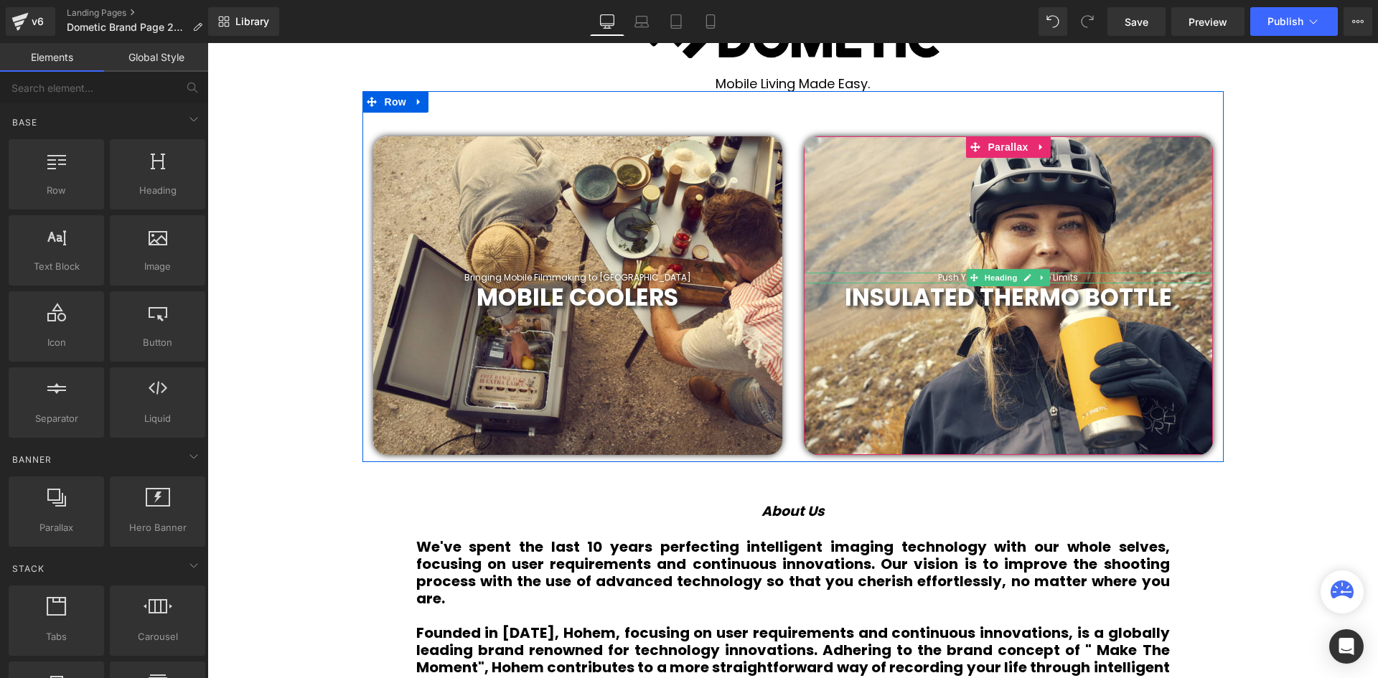
click at [1055, 275] on div at bounding box center [1008, 275] width 409 height 4
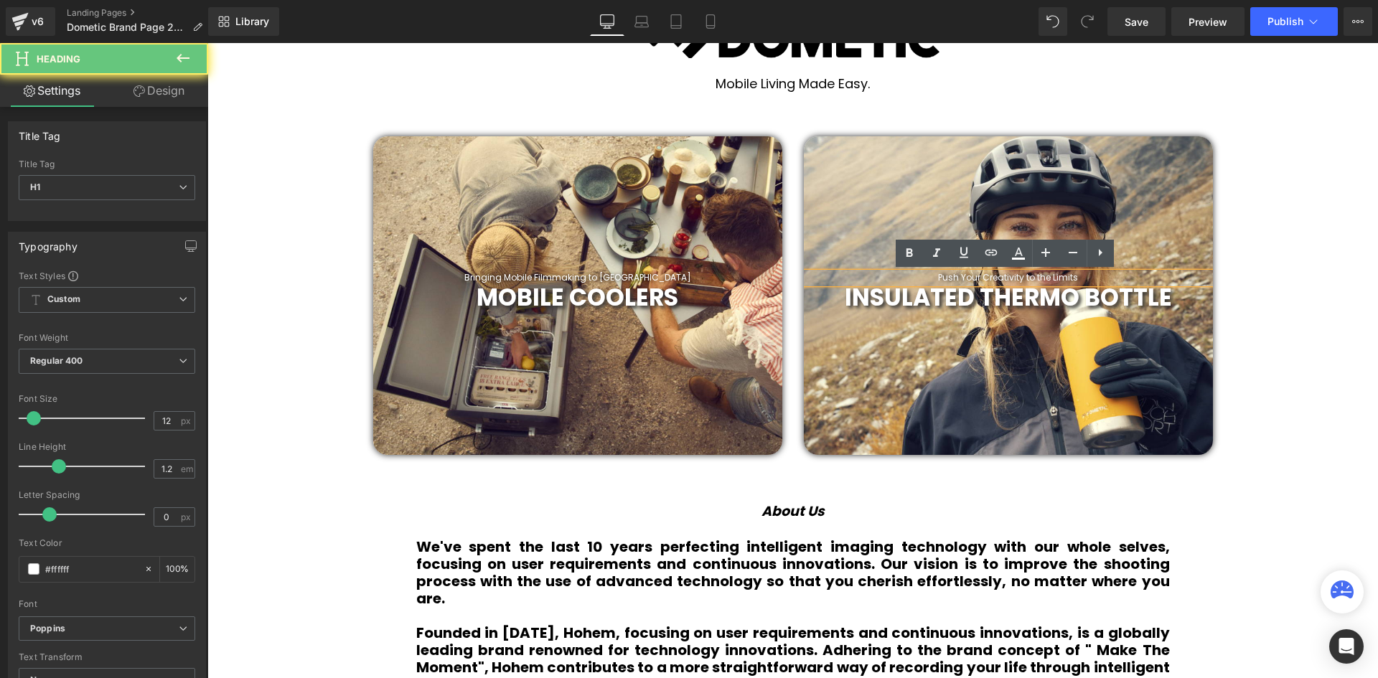
click at [1055, 275] on h1 "Push Your Creativity to the Limits" at bounding box center [1008, 278] width 409 height 10
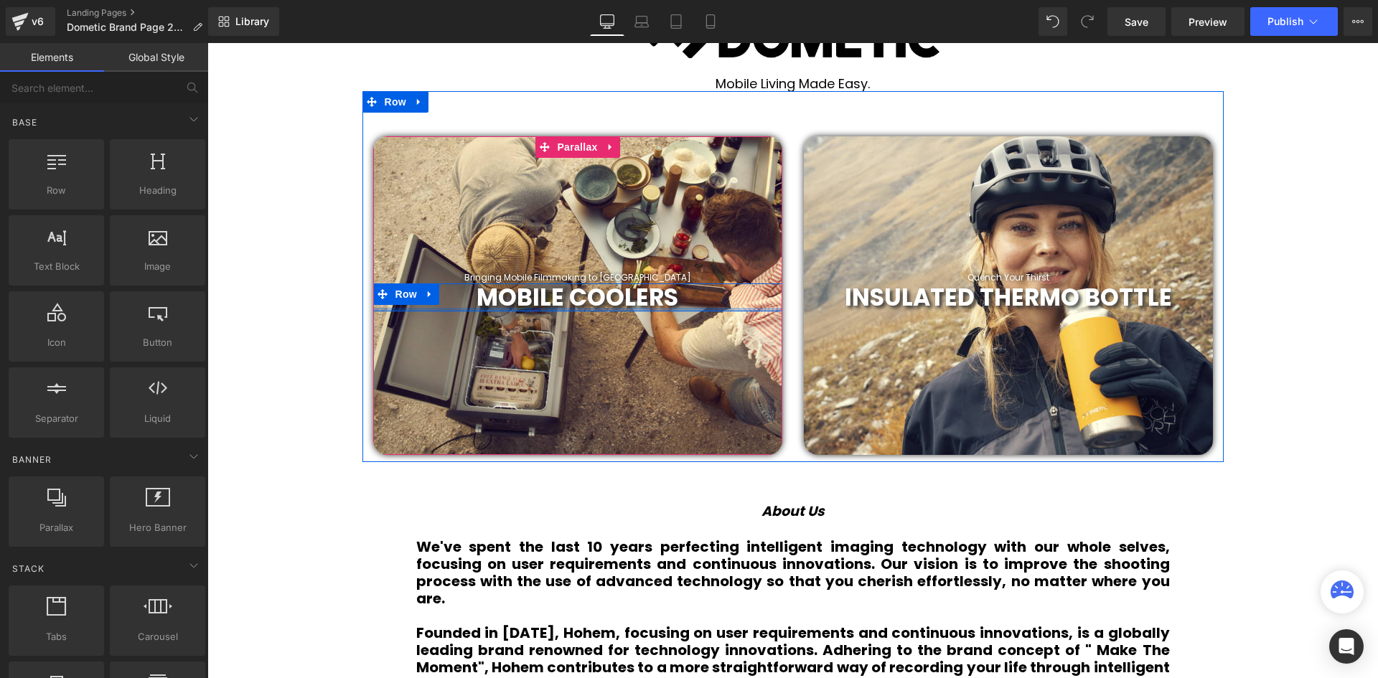
click at [689, 352] on div at bounding box center [577, 295] width 409 height 319
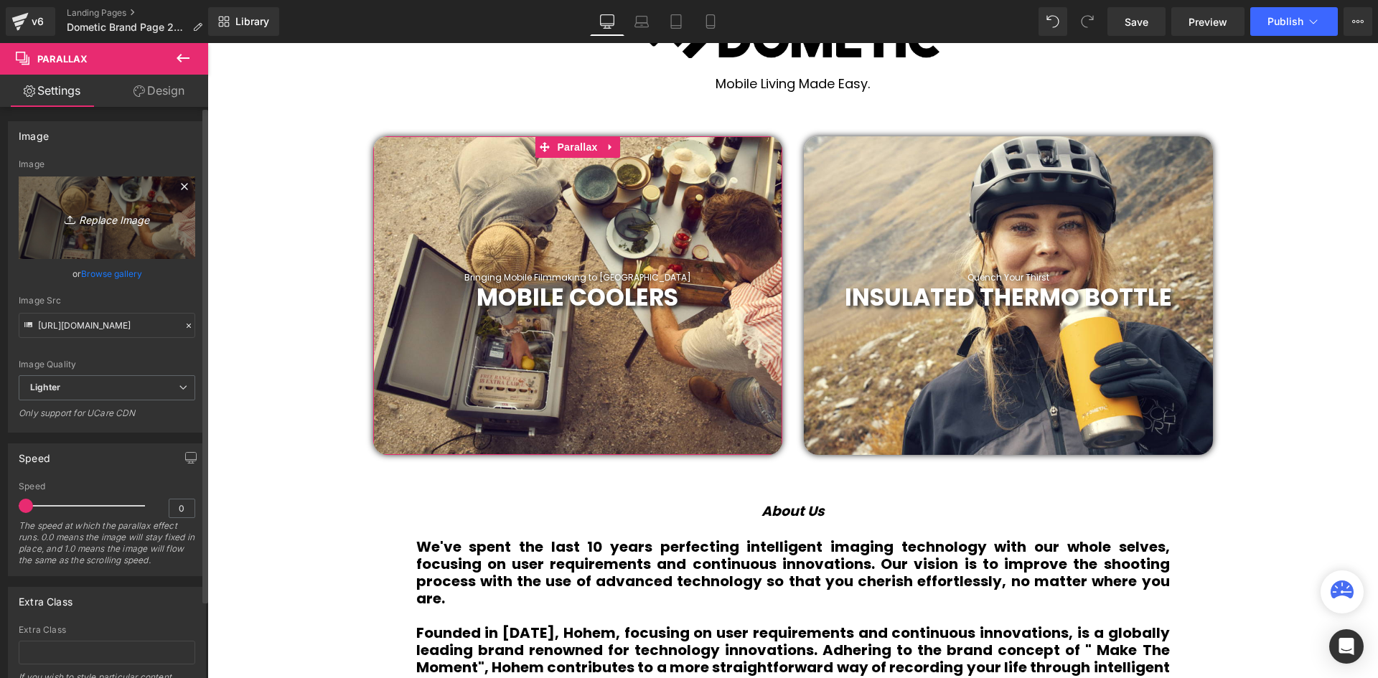
click at [80, 226] on icon "Replace Image" at bounding box center [107, 218] width 115 height 18
type input "C:\fakepath\24.png"
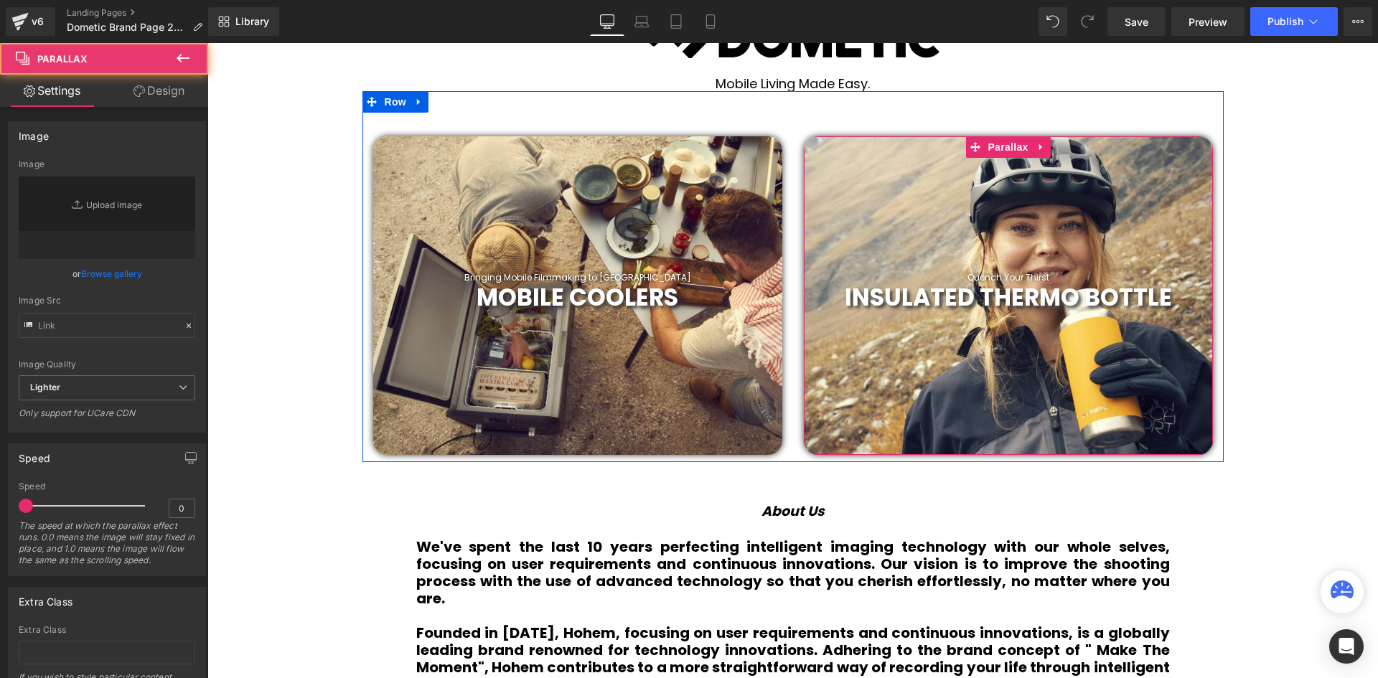
click at [966, 212] on div at bounding box center [1008, 295] width 409 height 319
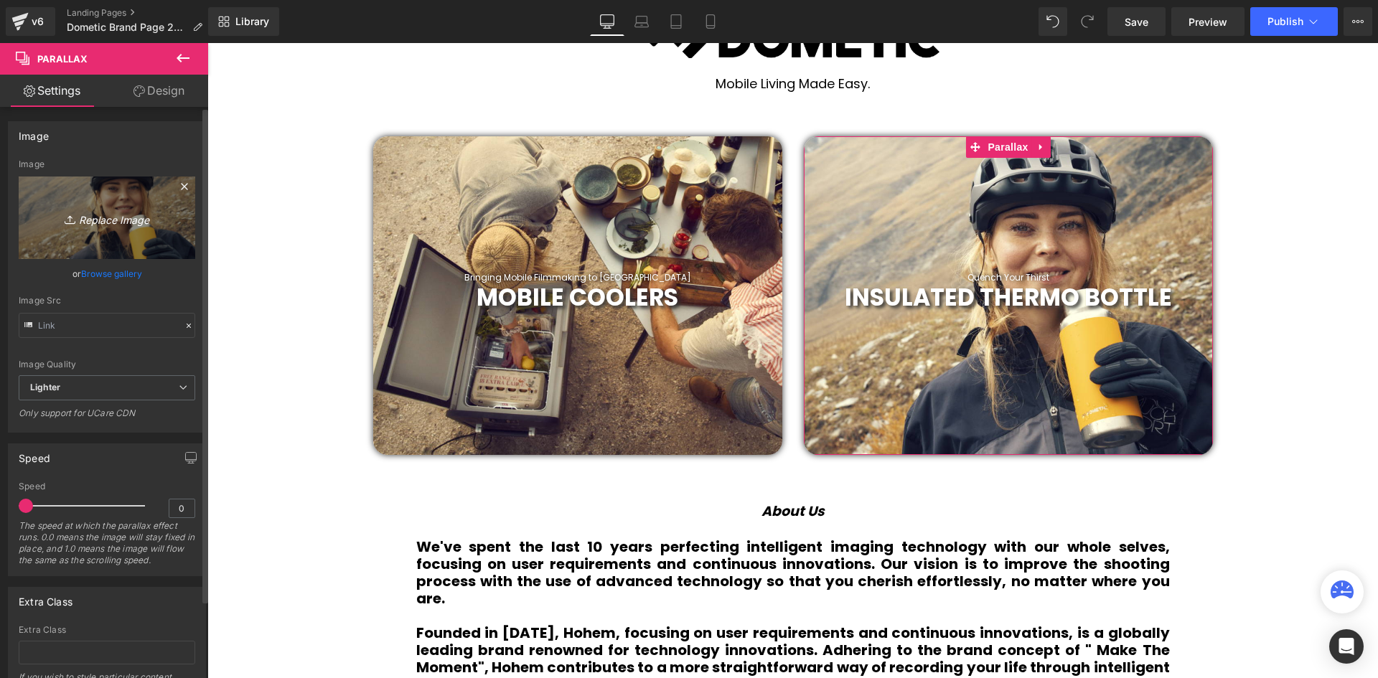
click at [110, 208] on link "Replace Image" at bounding box center [107, 218] width 177 height 83
type input "C:\fakepath\25.png"
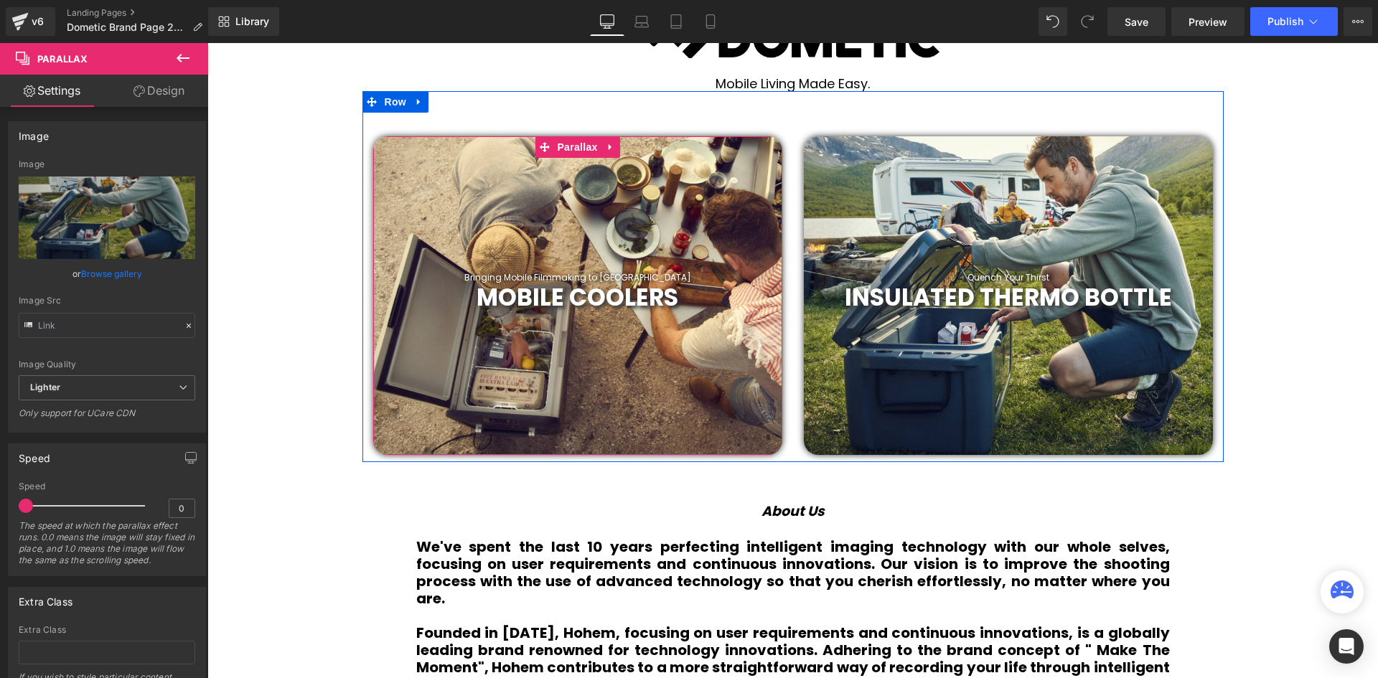
click at [611, 205] on div at bounding box center [577, 295] width 409 height 319
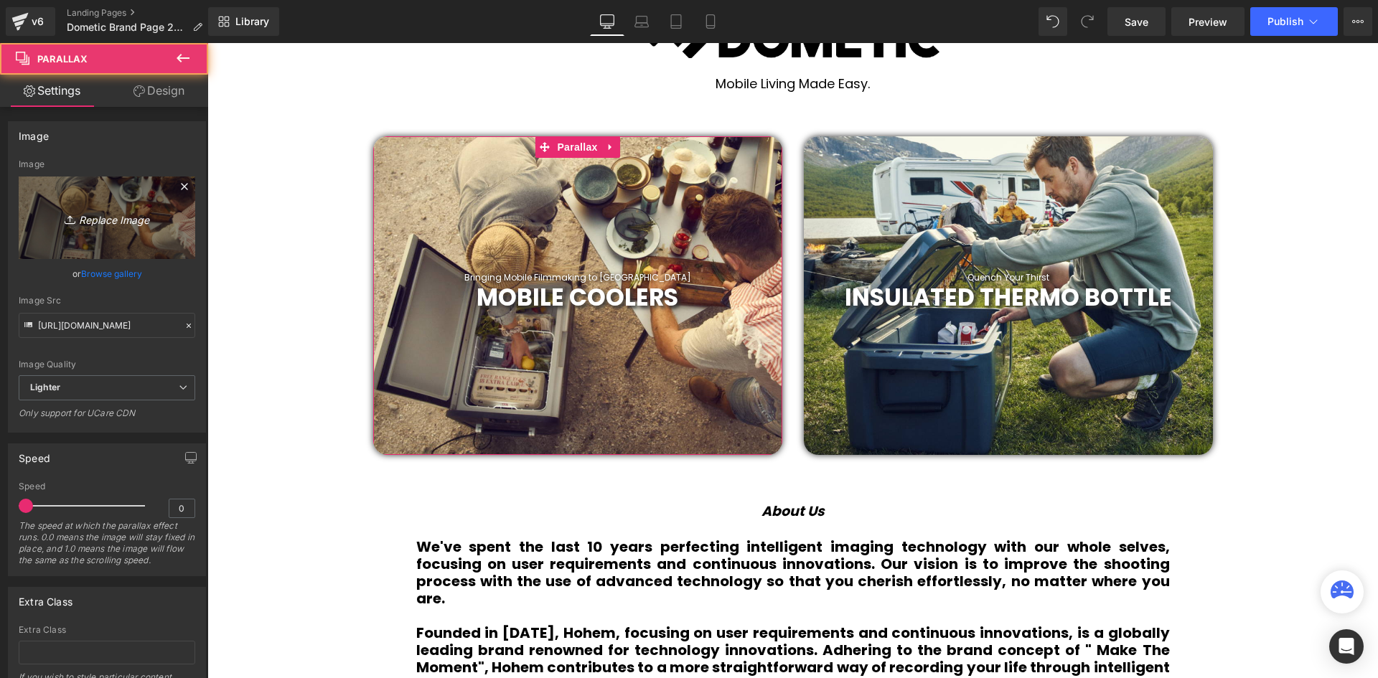
click at [104, 207] on link "Replace Image" at bounding box center [107, 218] width 177 height 83
type input "C:\fakepath\24.png"
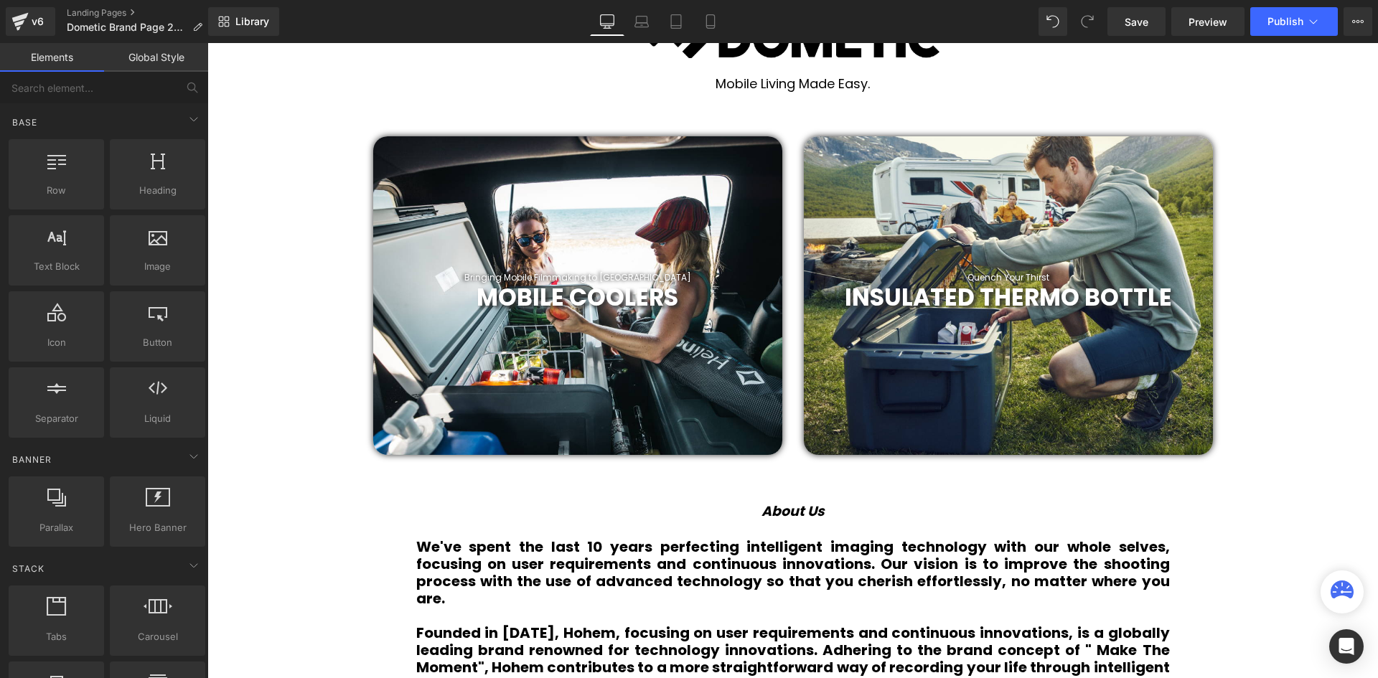
click at [1019, 310] on div "INSULATED THERMO BOTTLE Heading" at bounding box center [1008, 298] width 409 height 29
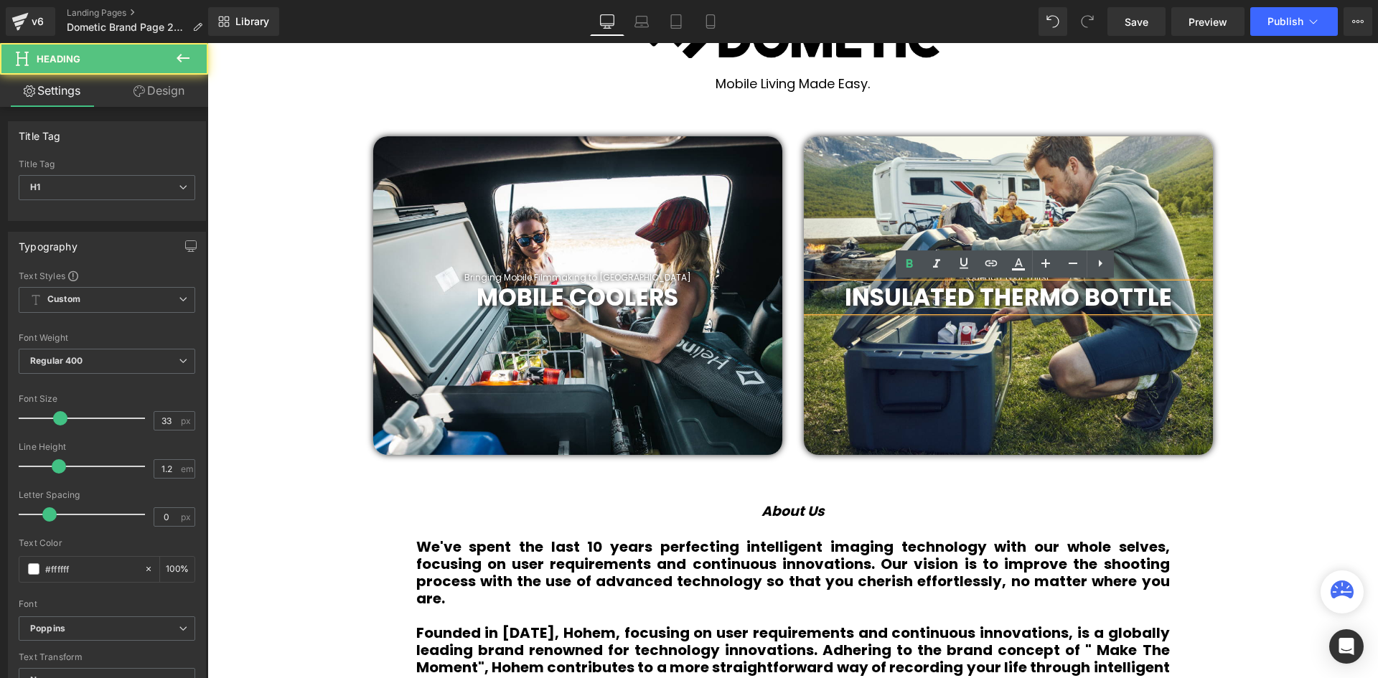
click at [1024, 293] on b "INSULATED THERMO BOTTLE" at bounding box center [1008, 298] width 327 height 34
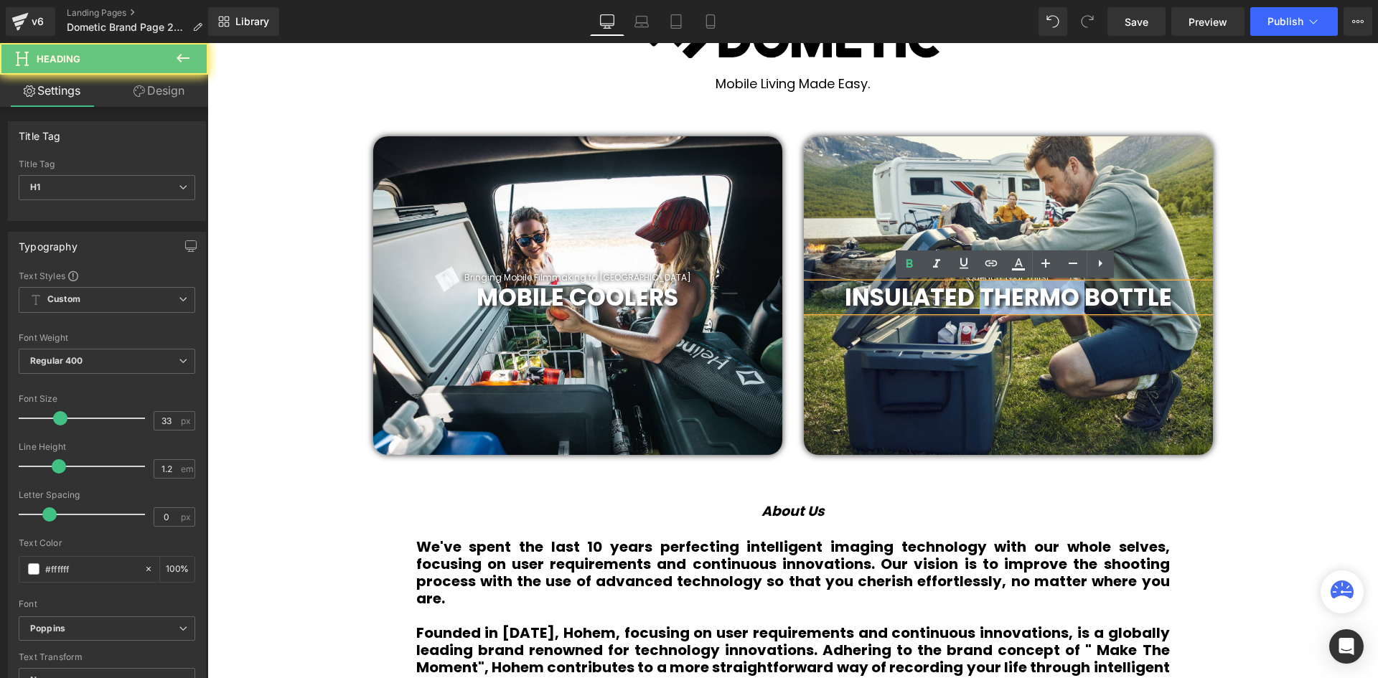
click at [1024, 293] on b "INSULATED THERMO BOTTLE" at bounding box center [1008, 298] width 327 height 34
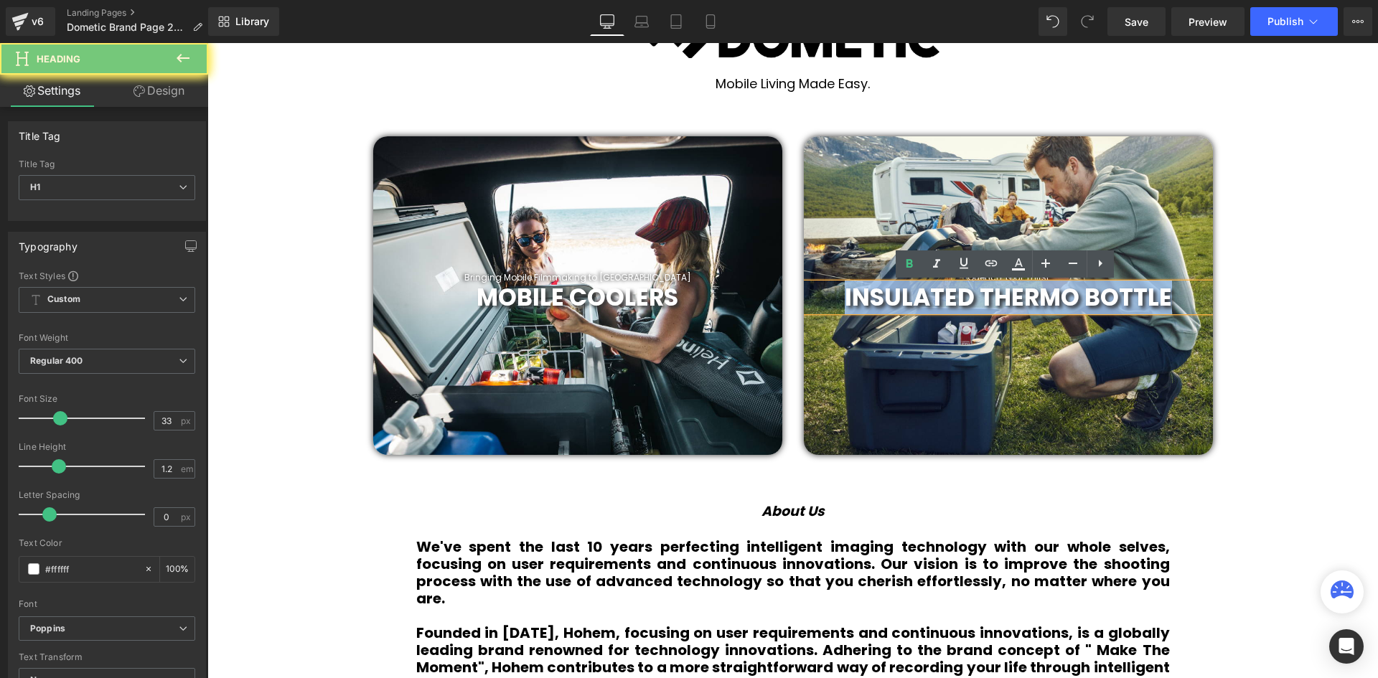
click at [1024, 293] on b "INSULATED THERMO BOTTLE" at bounding box center [1008, 298] width 327 height 34
click at [973, 301] on b "INSULATED THERMO BOTTLE" at bounding box center [1008, 298] width 327 height 34
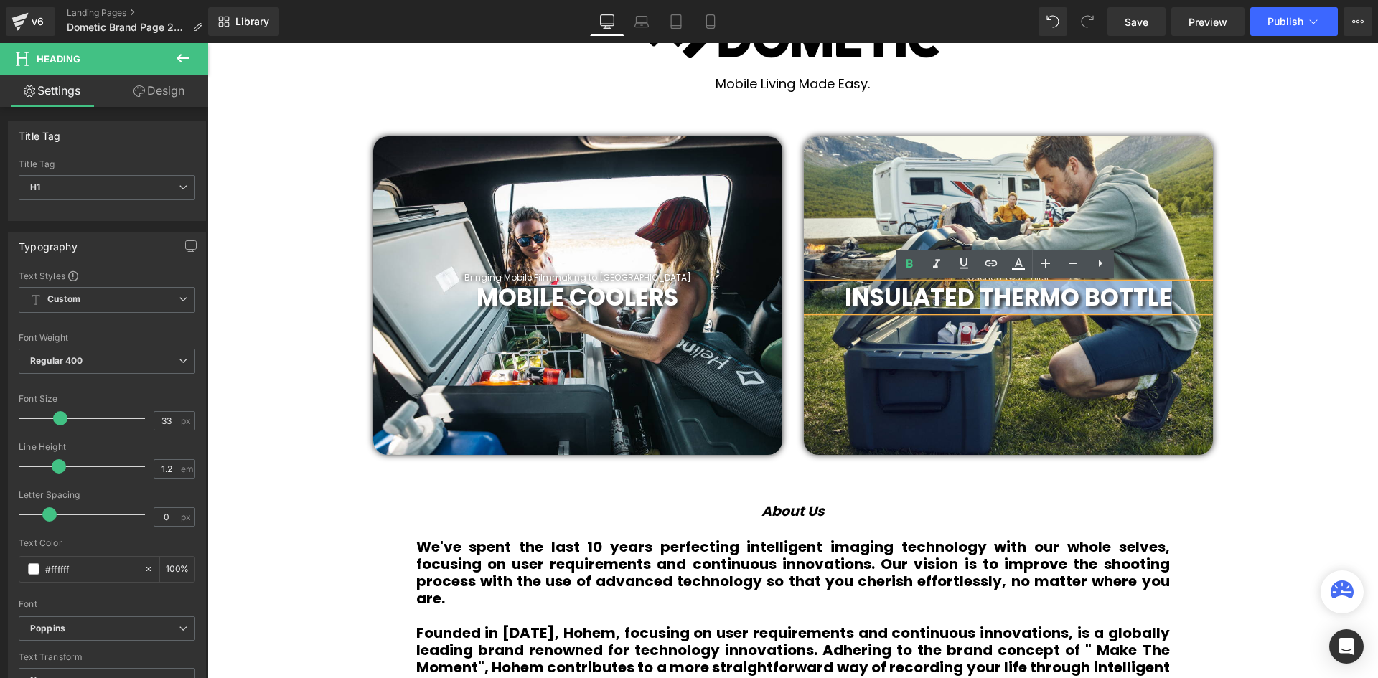
drag, startPoint x: 977, startPoint y: 294, endPoint x: 1192, endPoint y: 294, distance: 214.6
click at [1192, 294] on h1 "INSULATED THERMO BOTTLE" at bounding box center [1008, 298] width 409 height 29
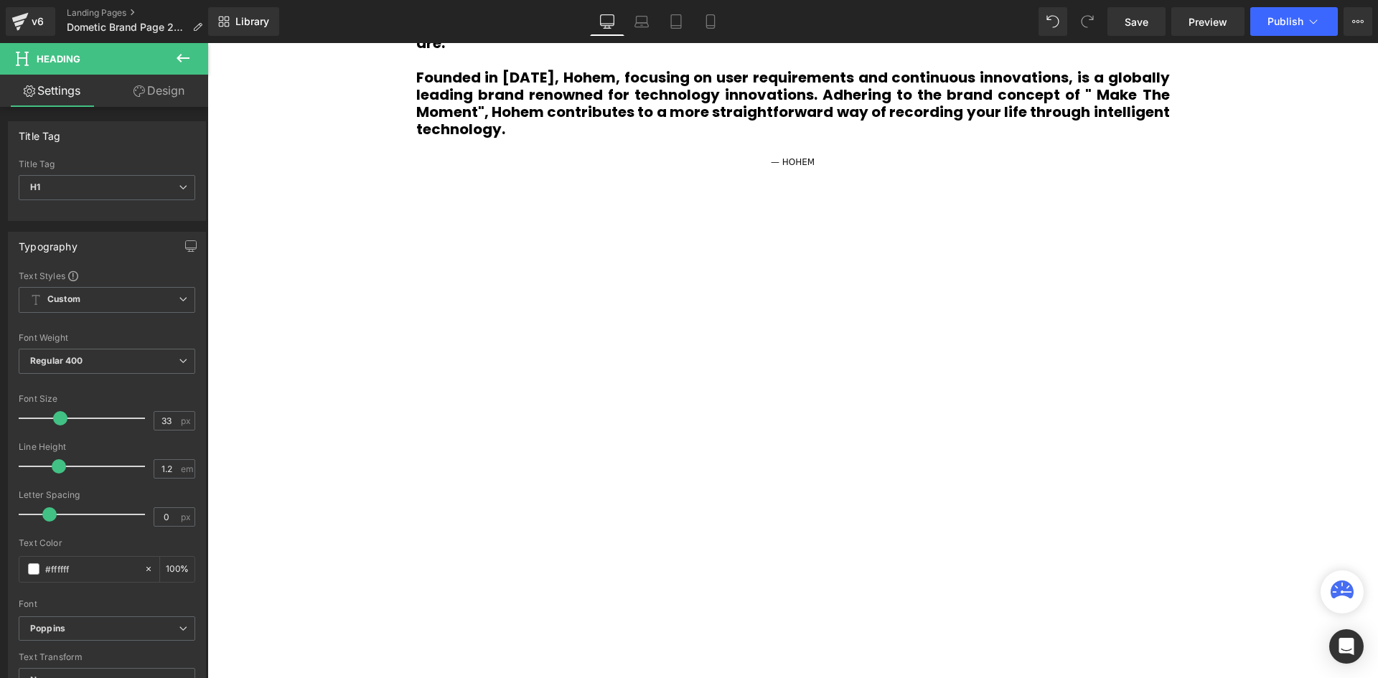
drag, startPoint x: 1286, startPoint y: 206, endPoint x: 1279, endPoint y: 206, distance: 7.9
click at [1279, 211] on div "Video Bg Welcome to Button Row Image Row Mobile Living Made Easy. Heading Bring…" at bounding box center [792, 674] width 1171 height 3153
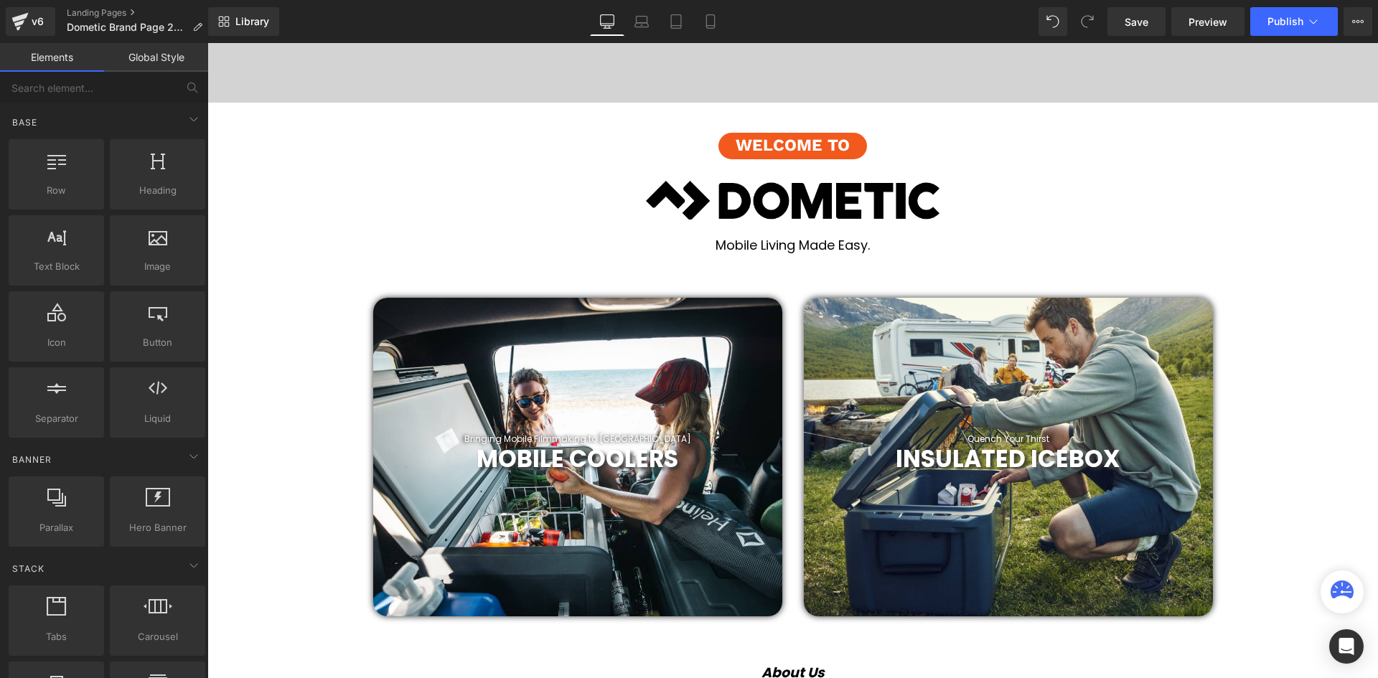
scroll to position [340, 0]
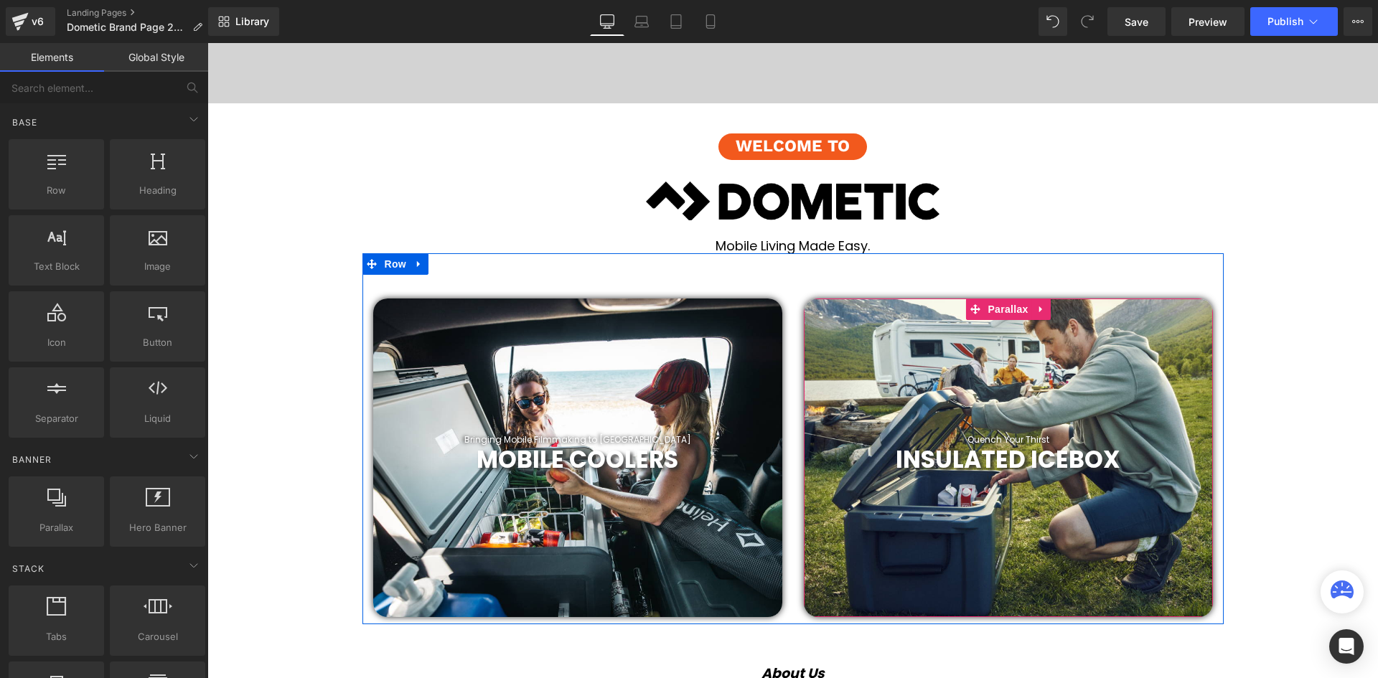
click at [1114, 466] on b "INSULATED ICEBOX" at bounding box center [1008, 460] width 225 height 34
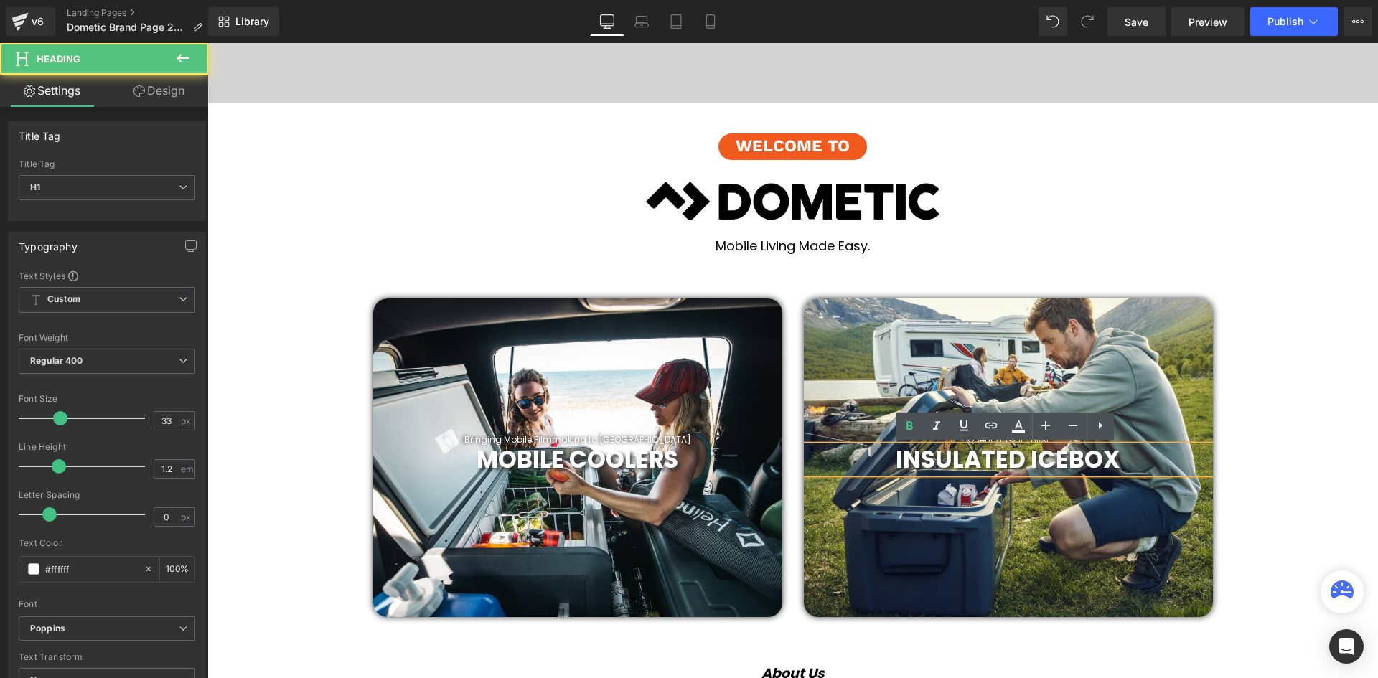
click at [1088, 464] on b "INSULATED ICEBOX" at bounding box center [1008, 460] width 225 height 34
drag, startPoint x: 1067, startPoint y: 457, endPoint x: 1113, endPoint y: 456, distance: 45.9
click at [1113, 456] on b "INSULATED ICEBOX" at bounding box center [1008, 460] width 225 height 34
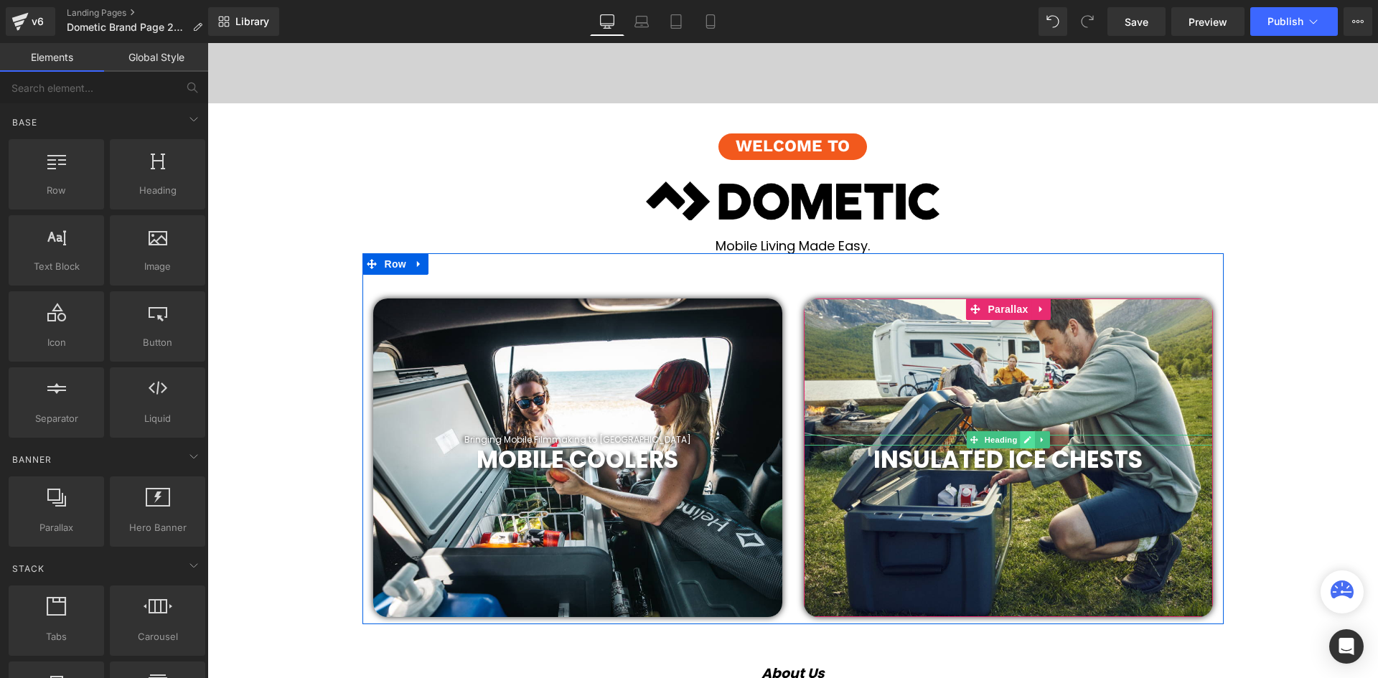
click at [1026, 438] on icon at bounding box center [1027, 440] width 7 height 7
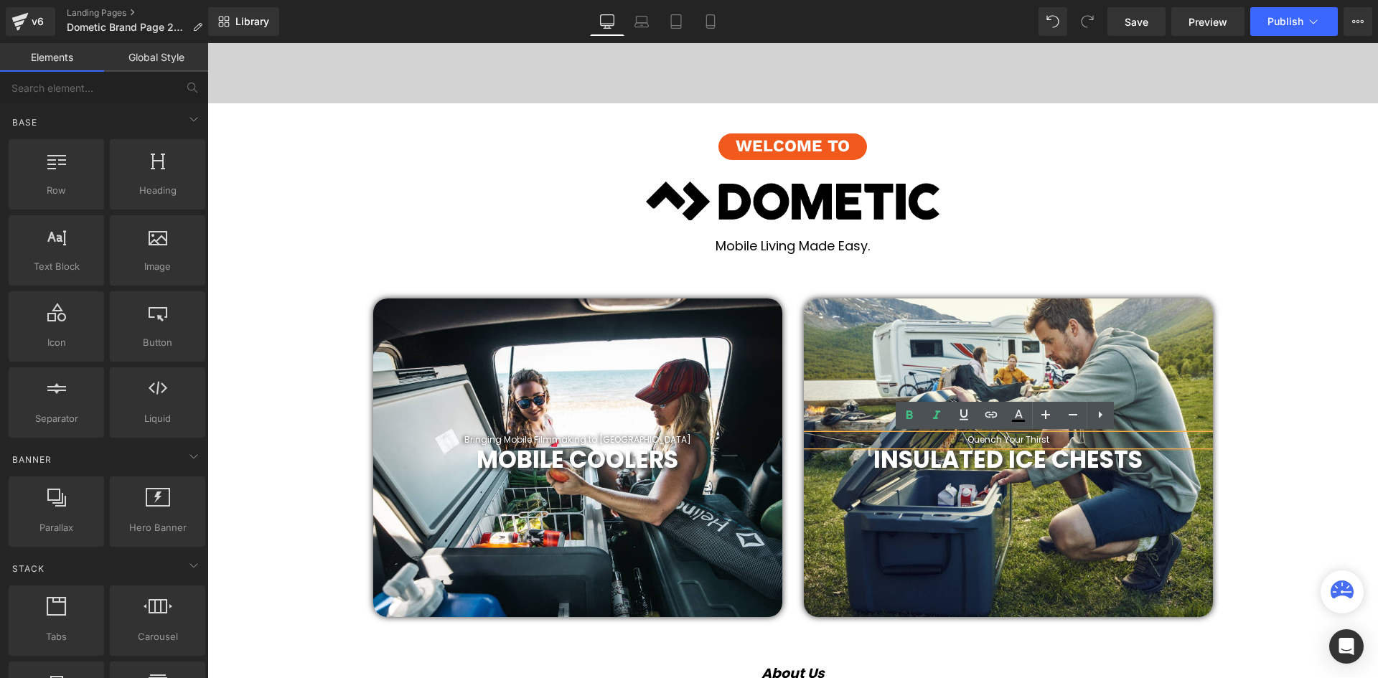
click at [1052, 437] on h1 "Quench Your Thirst" at bounding box center [1008, 440] width 409 height 10
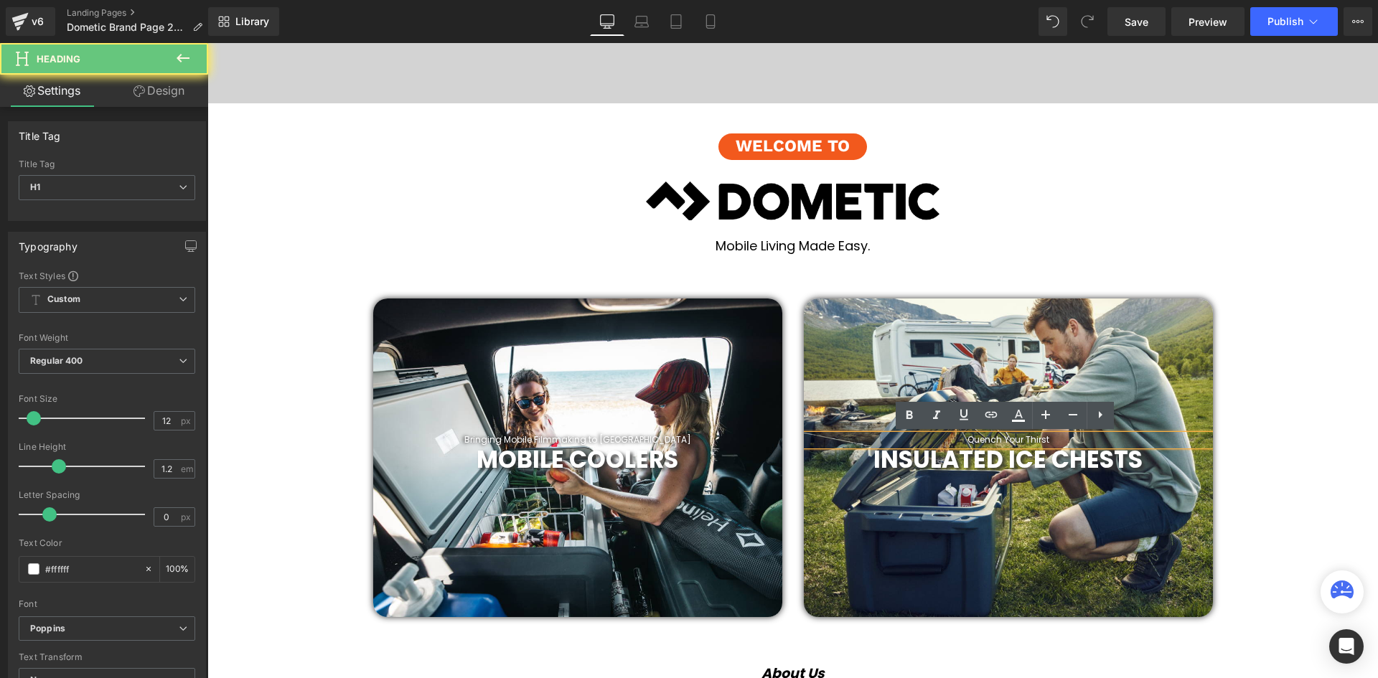
click at [1052, 437] on h1 "Quench Your Thirst" at bounding box center [1008, 440] width 409 height 10
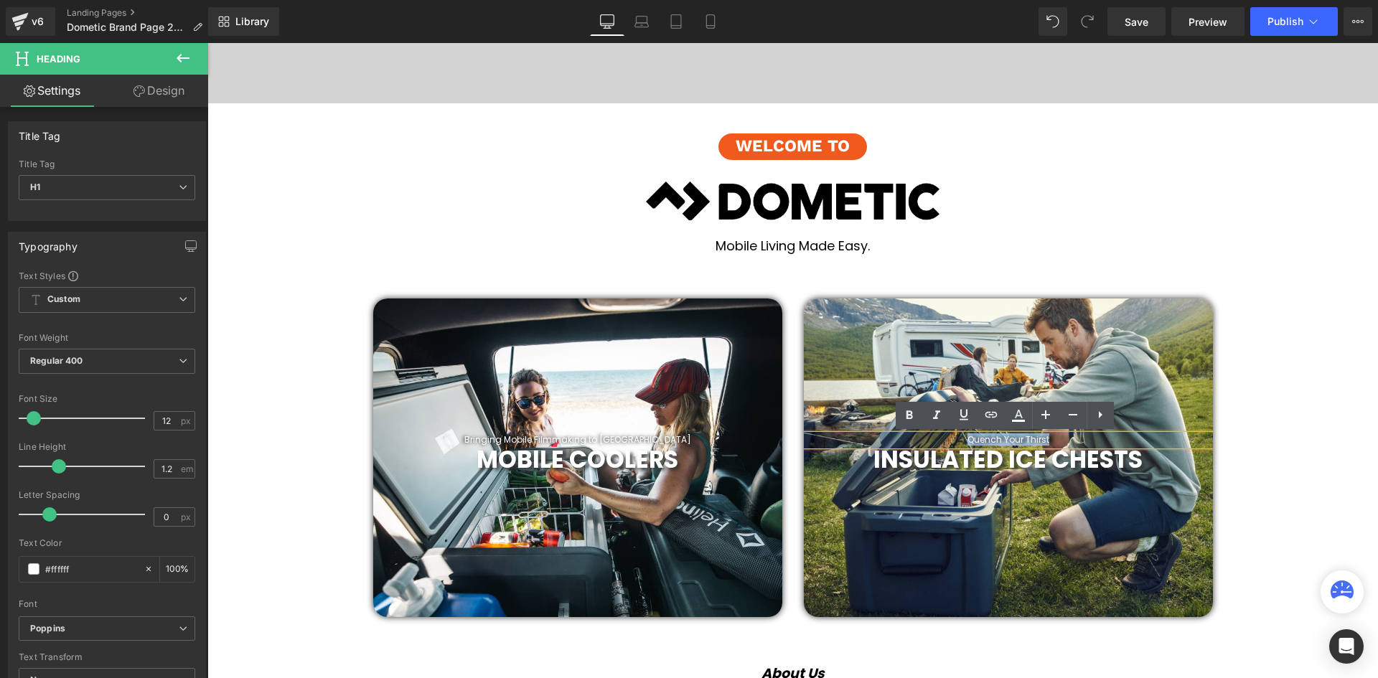
paste div
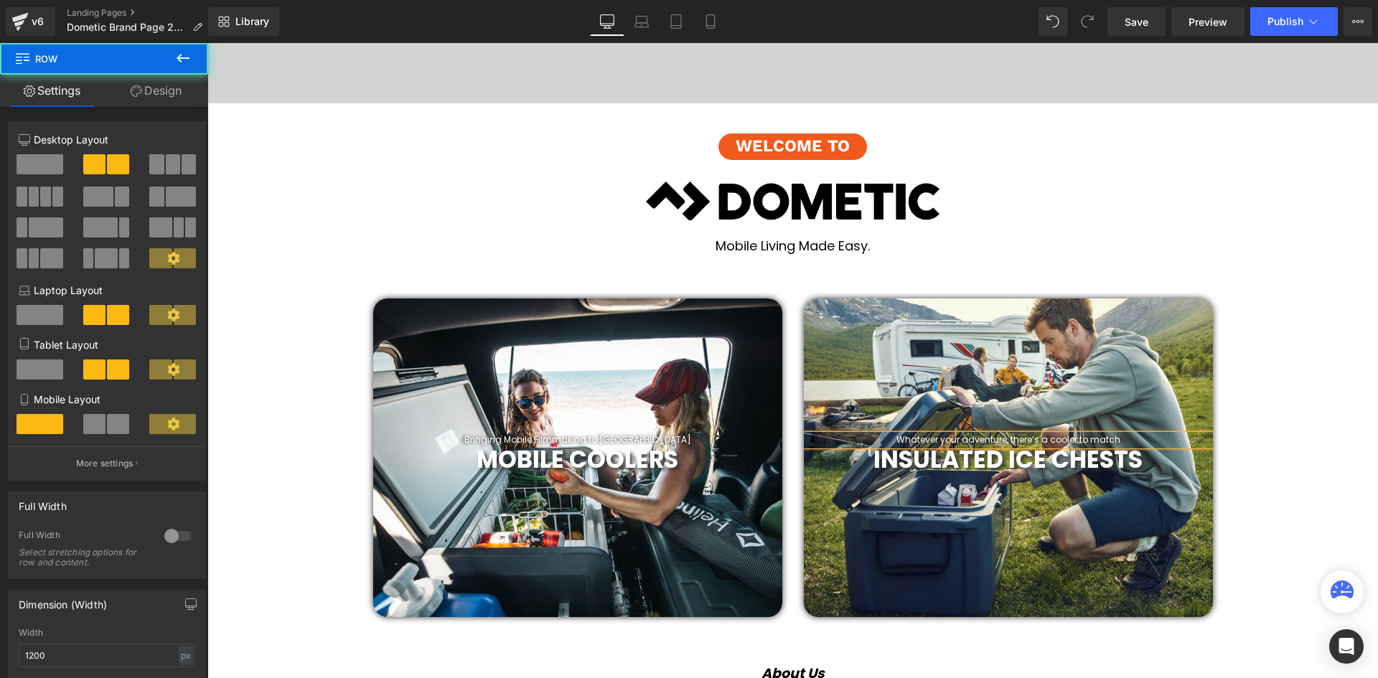
click at [1217, 431] on div "Whatever your adventure, there’s a cooler to match Heading INSULATED ICE CHESTS…" at bounding box center [1008, 458] width 431 height 319
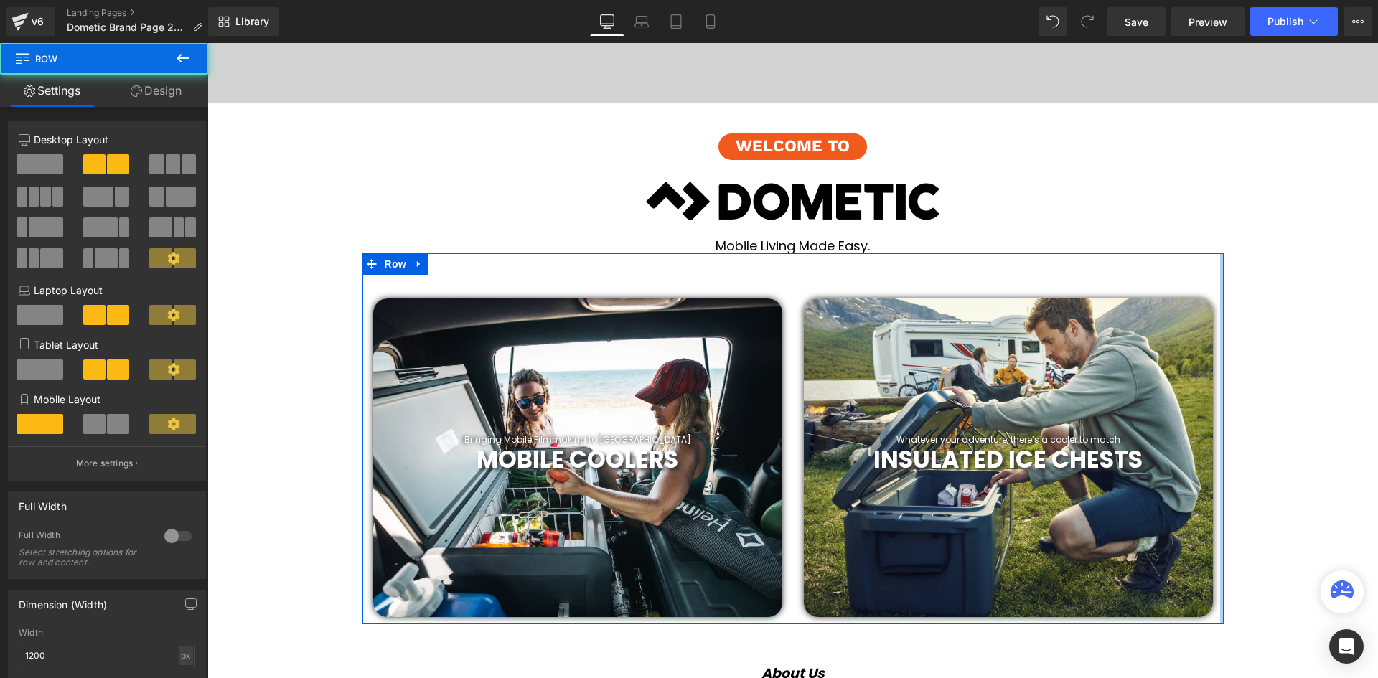
click at [1217, 431] on div "Bringing Mobile Filmmaking to [GEOGRAPHIC_DATA] Heading MOBILE COOLERS Heading …" at bounding box center [793, 438] width 861 height 371
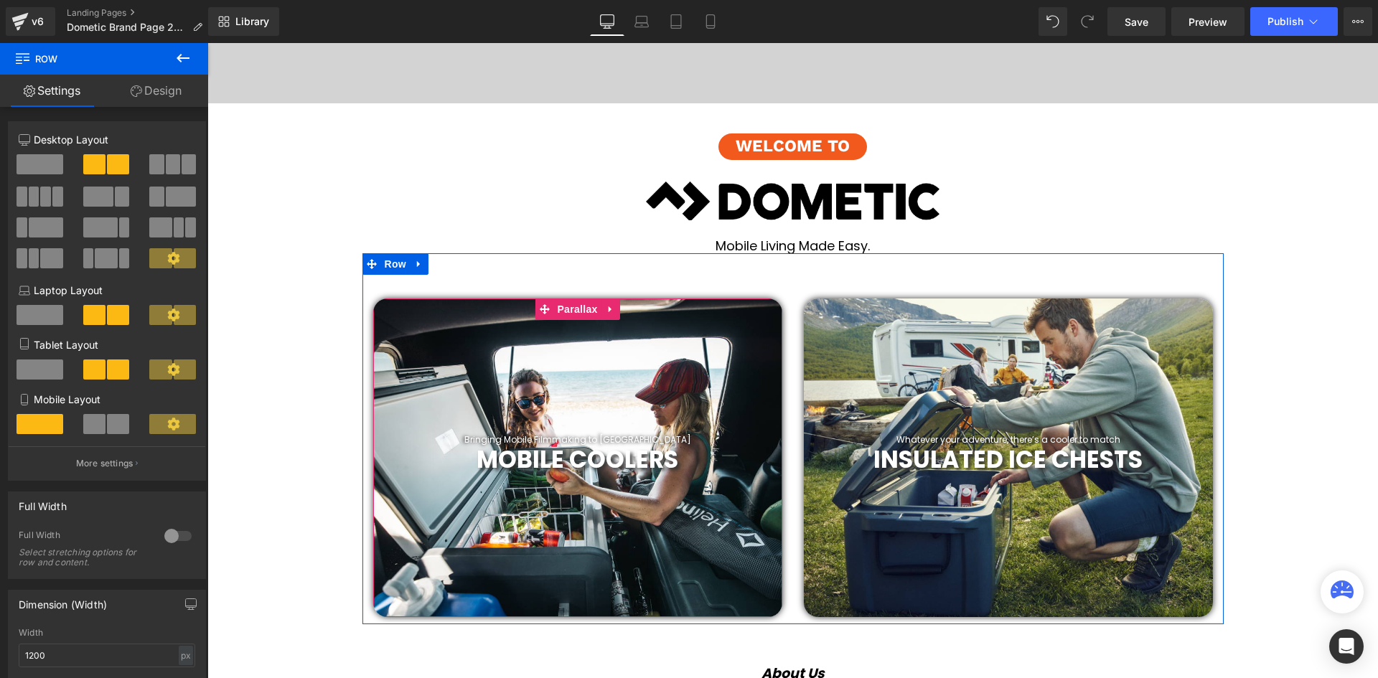
click at [553, 466] on span "Heading" at bounding box center [570, 459] width 39 height 17
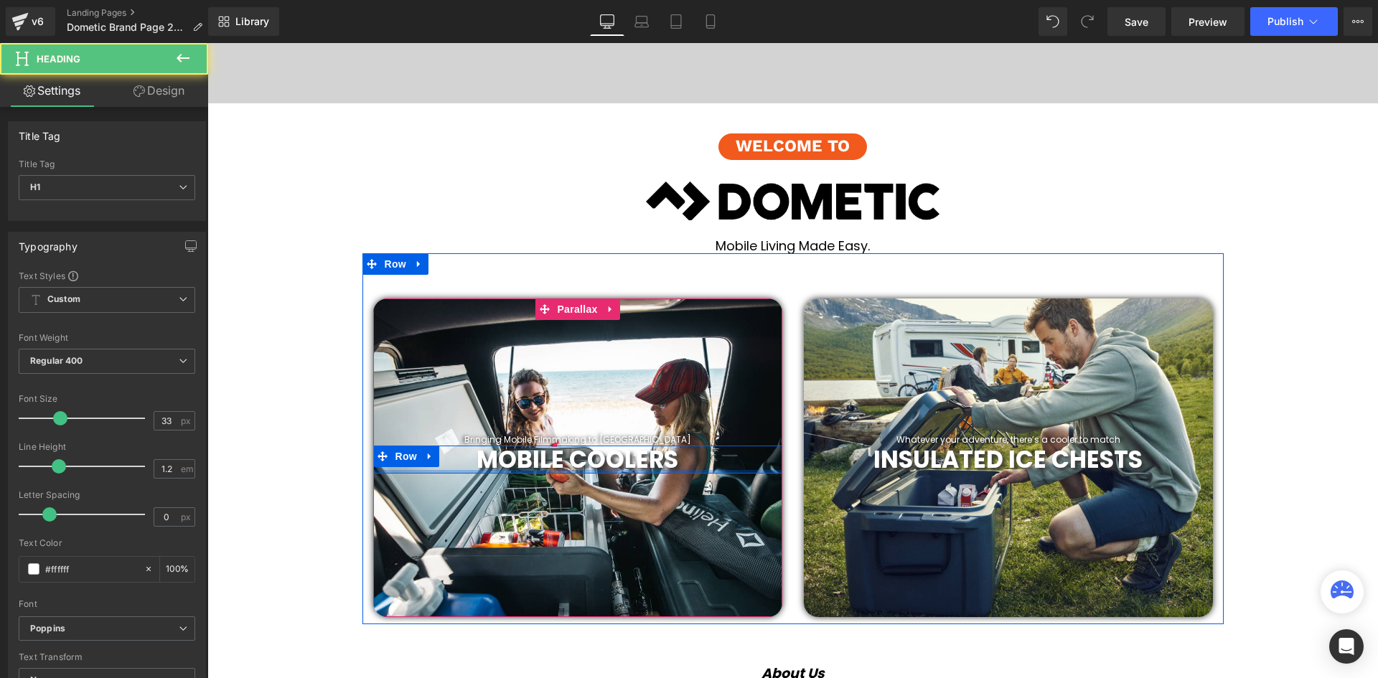
click at [634, 487] on div at bounding box center [577, 458] width 409 height 319
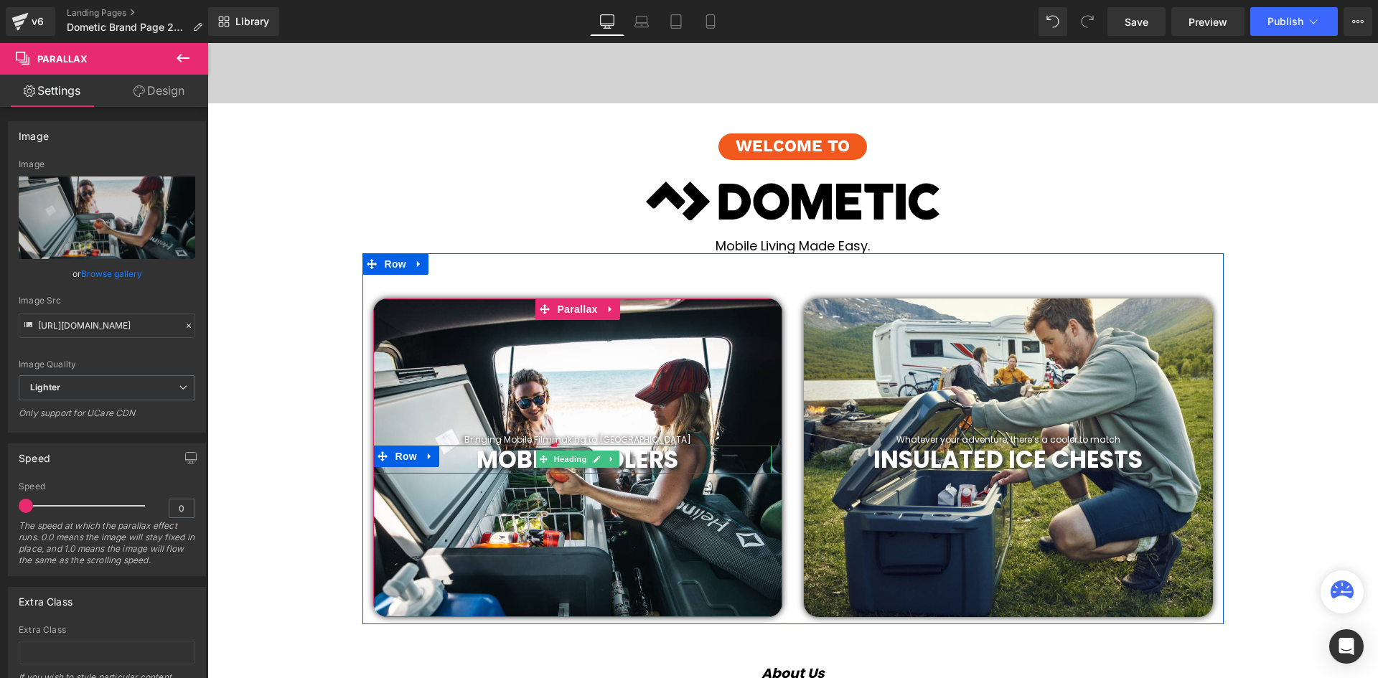
click at [633, 461] on b "MOBILE COOLERS" at bounding box center [578, 460] width 202 height 34
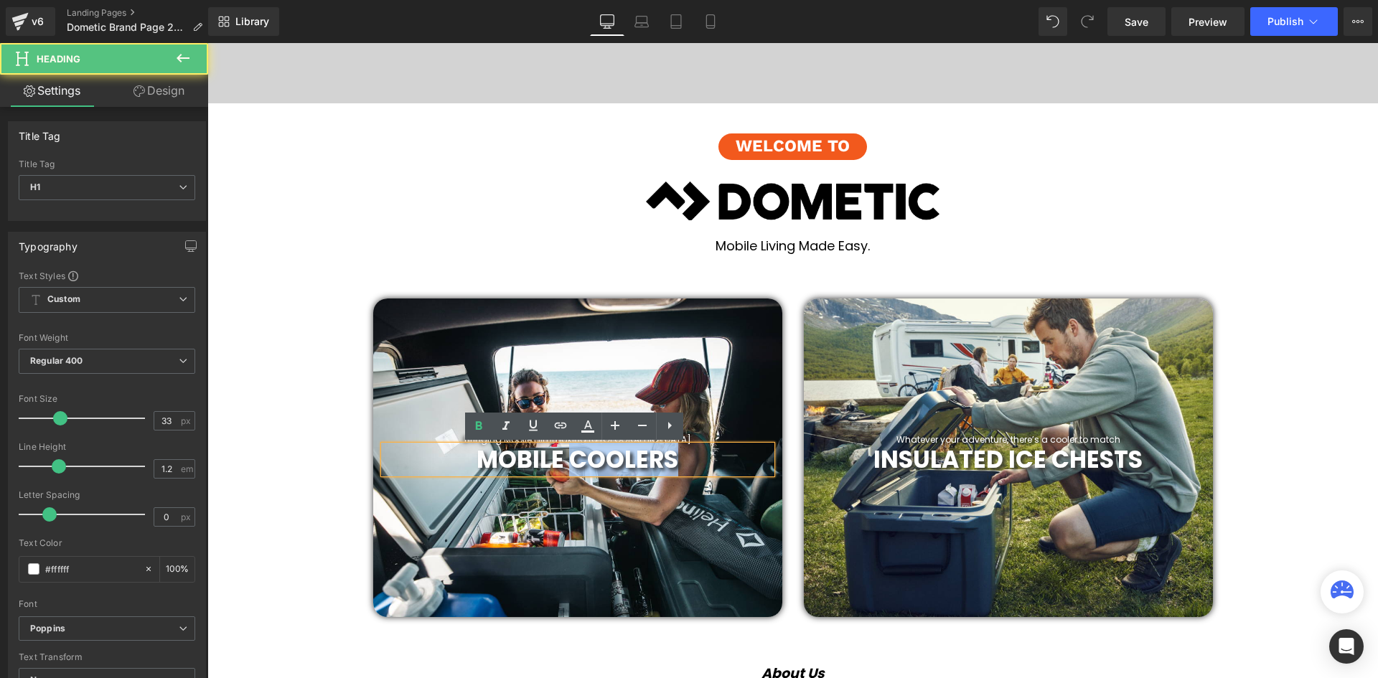
click at [635, 461] on b "MOBILE COOLERS" at bounding box center [578, 460] width 202 height 34
click at [568, 459] on b "MOBILE COOLERS" at bounding box center [578, 460] width 202 height 34
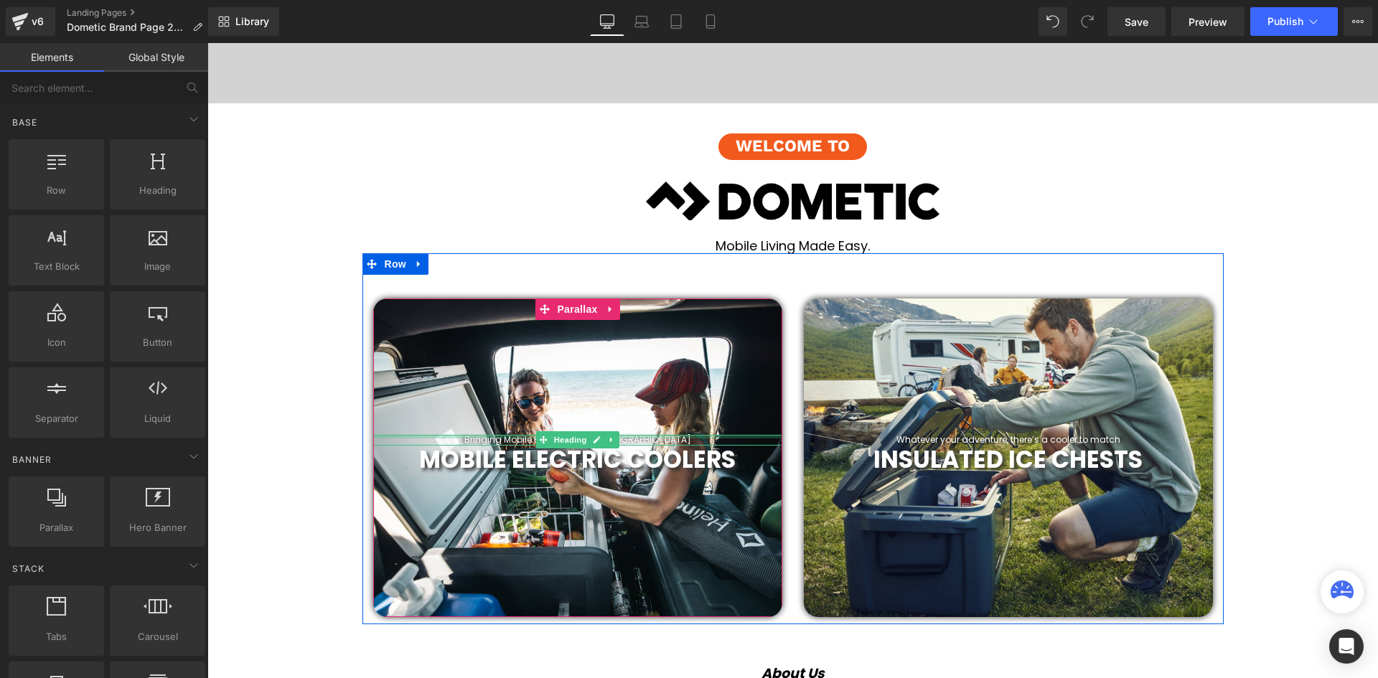
click at [662, 437] on div at bounding box center [577, 437] width 409 height 4
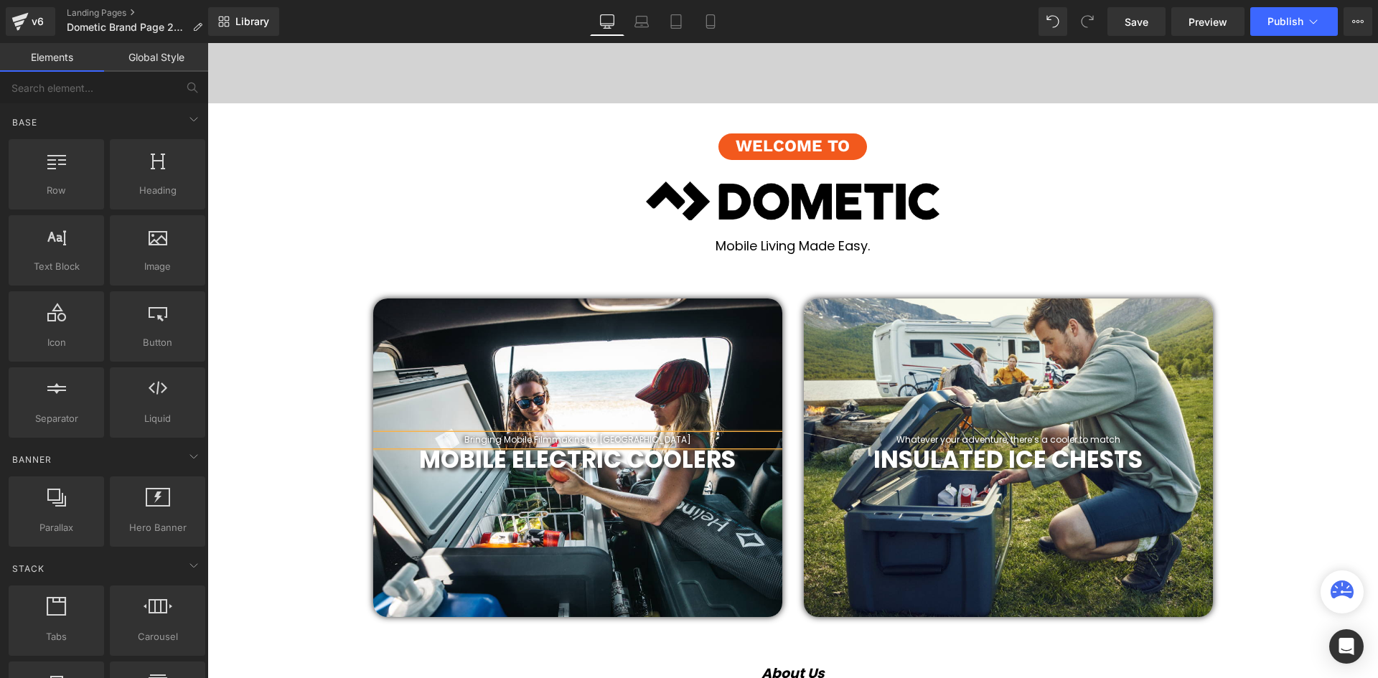
click at [662, 437] on h1 "Bringing Mobile Filmmaking to [GEOGRAPHIC_DATA]" at bounding box center [577, 440] width 409 height 10
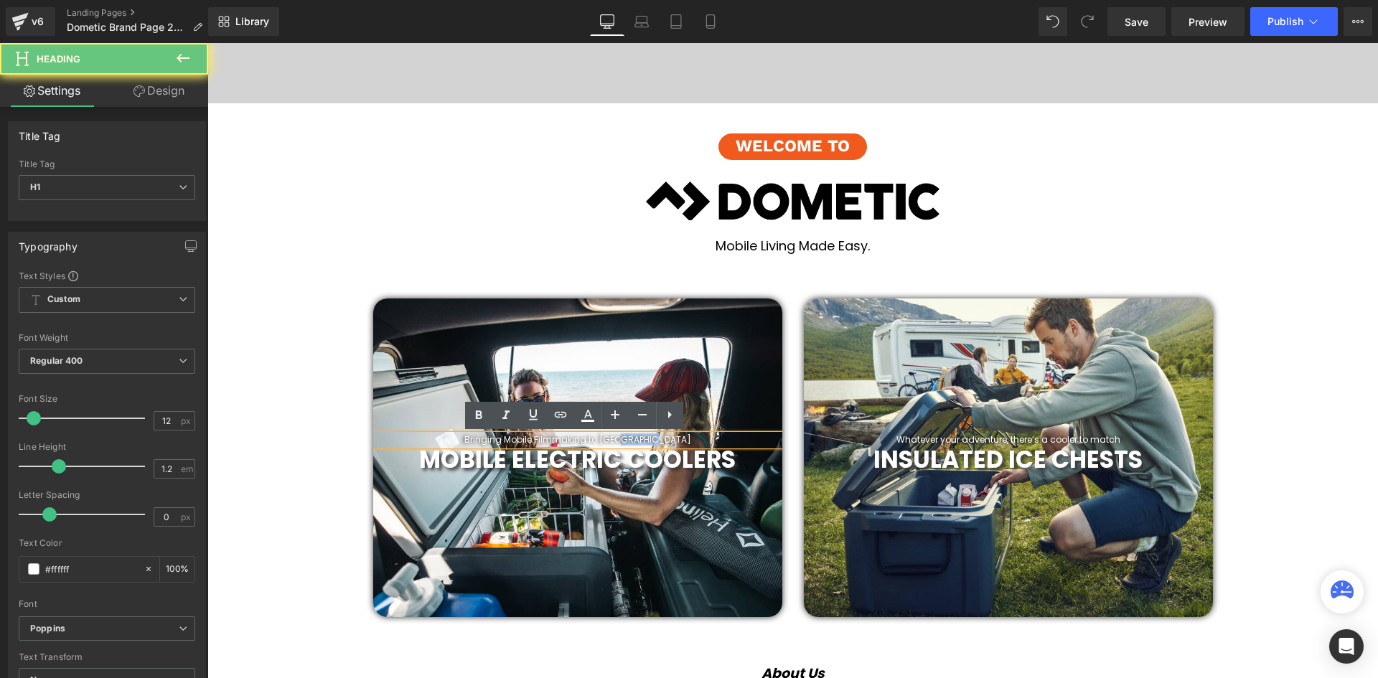
click at [676, 439] on h1 "Bringing Mobile Filmmaking to [GEOGRAPHIC_DATA]" at bounding box center [577, 440] width 409 height 10
click at [675, 439] on h1 "Bringing Mobile Filmmaking to [GEOGRAPHIC_DATA]" at bounding box center [577, 440] width 409 height 10
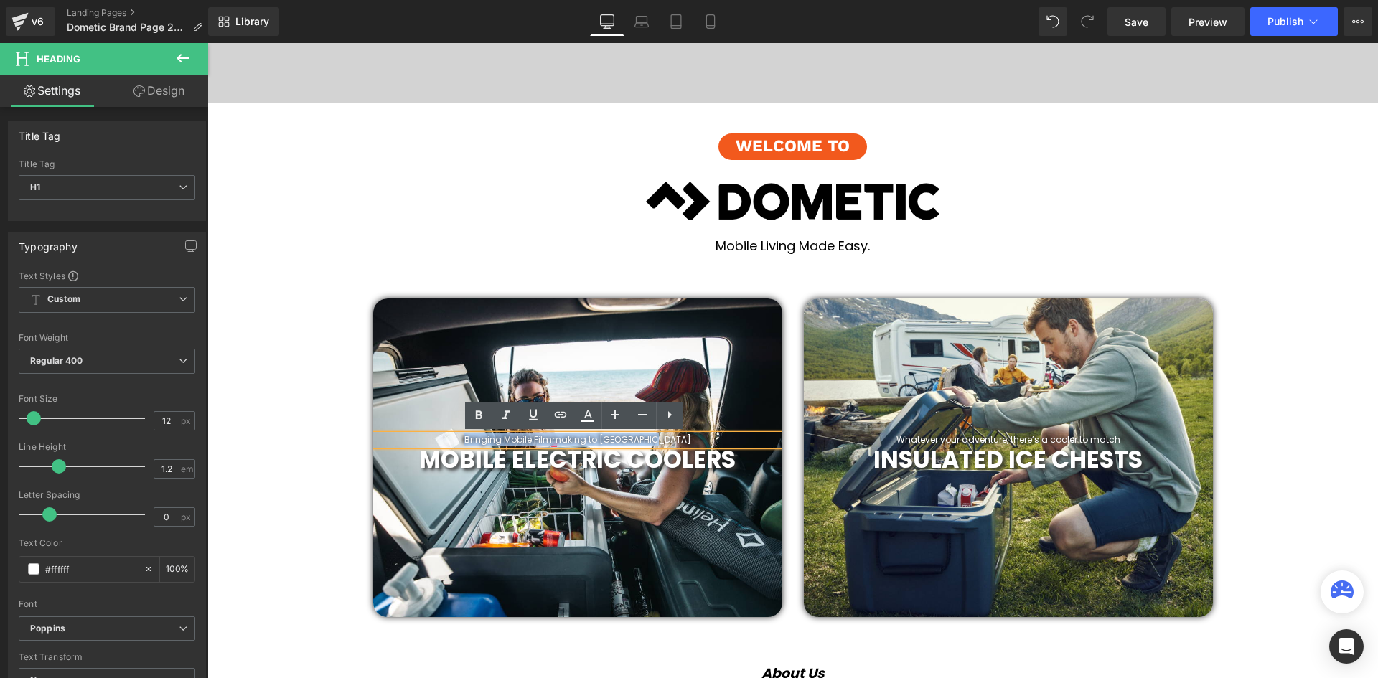
click at [675, 439] on h1 "Bringing Mobile Filmmaking to [GEOGRAPHIC_DATA]" at bounding box center [577, 440] width 409 height 10
paste div
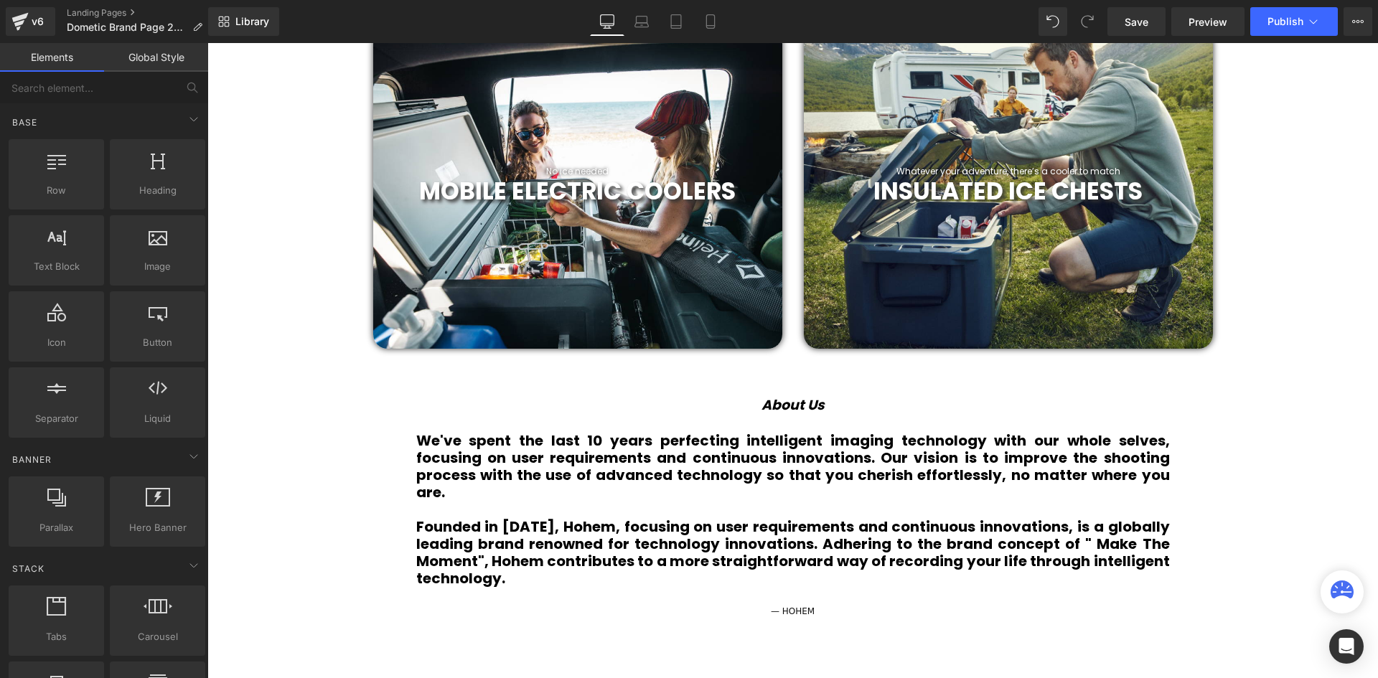
scroll to position [627, 0]
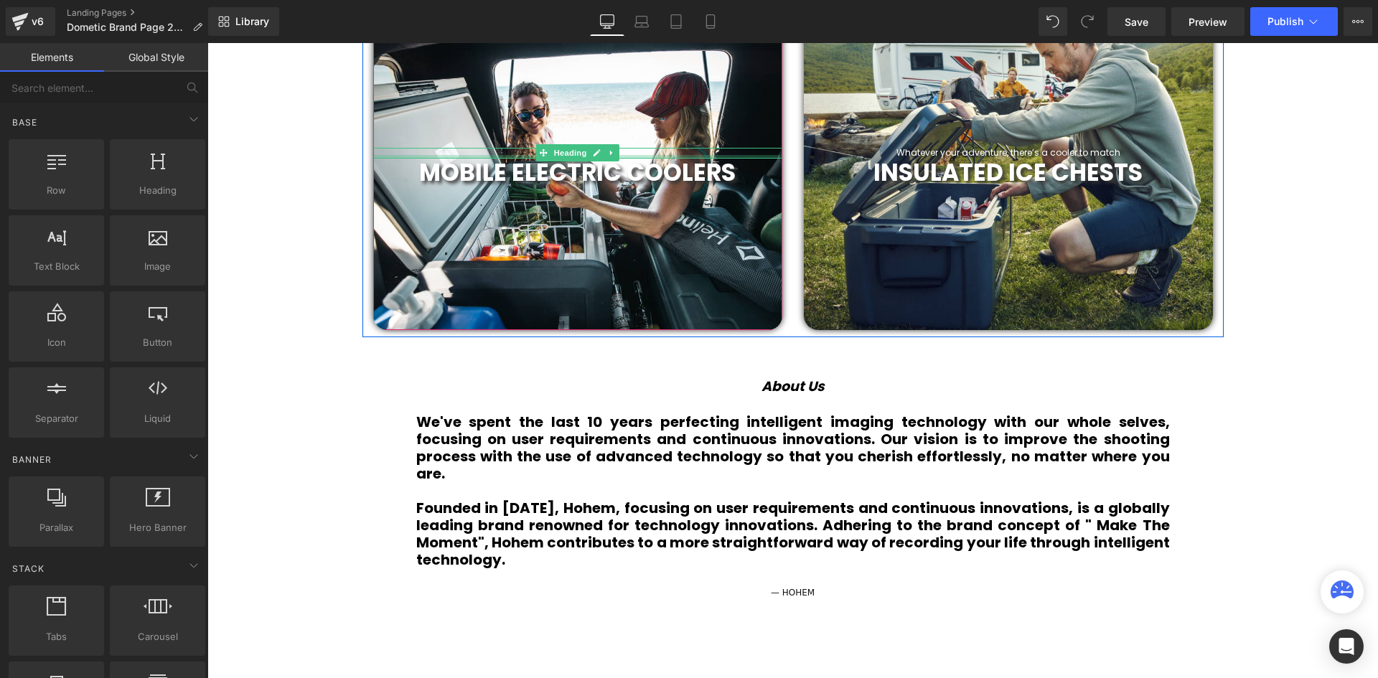
click at [634, 155] on div at bounding box center [577, 157] width 409 height 4
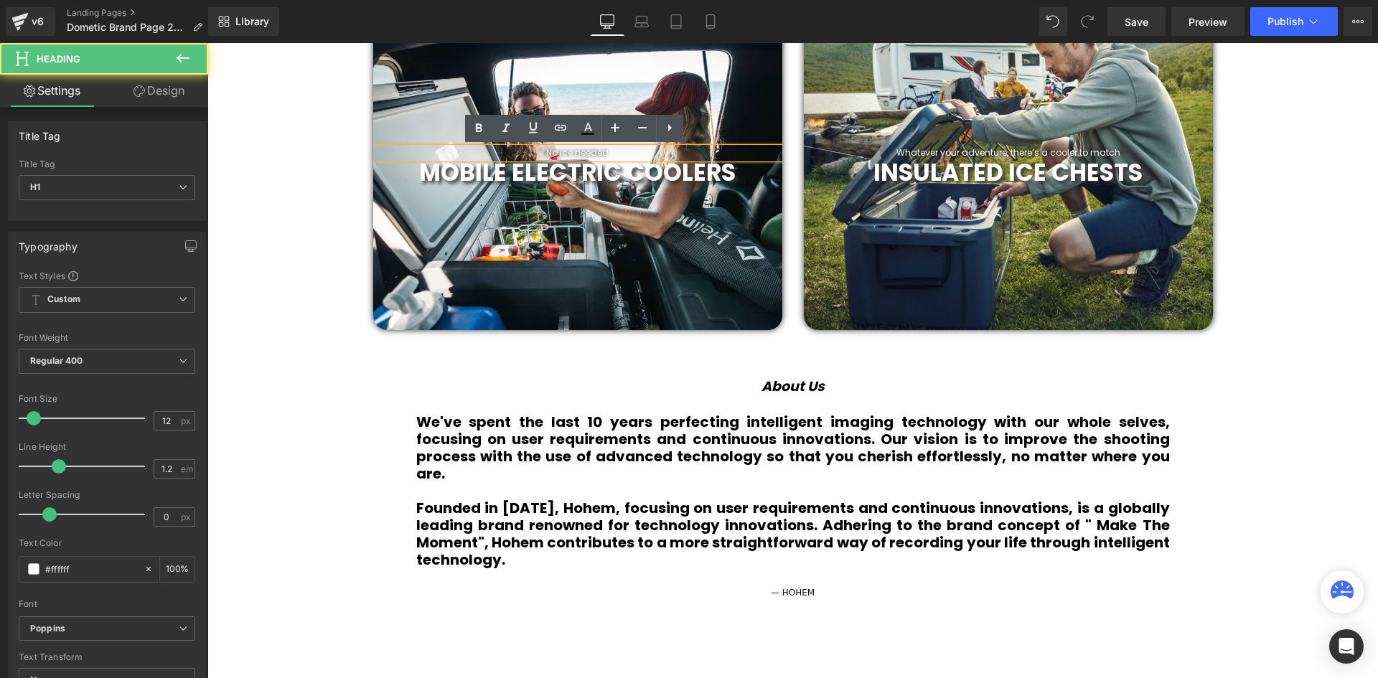
click at [636, 152] on h1 "No ice needed" at bounding box center [577, 153] width 409 height 10
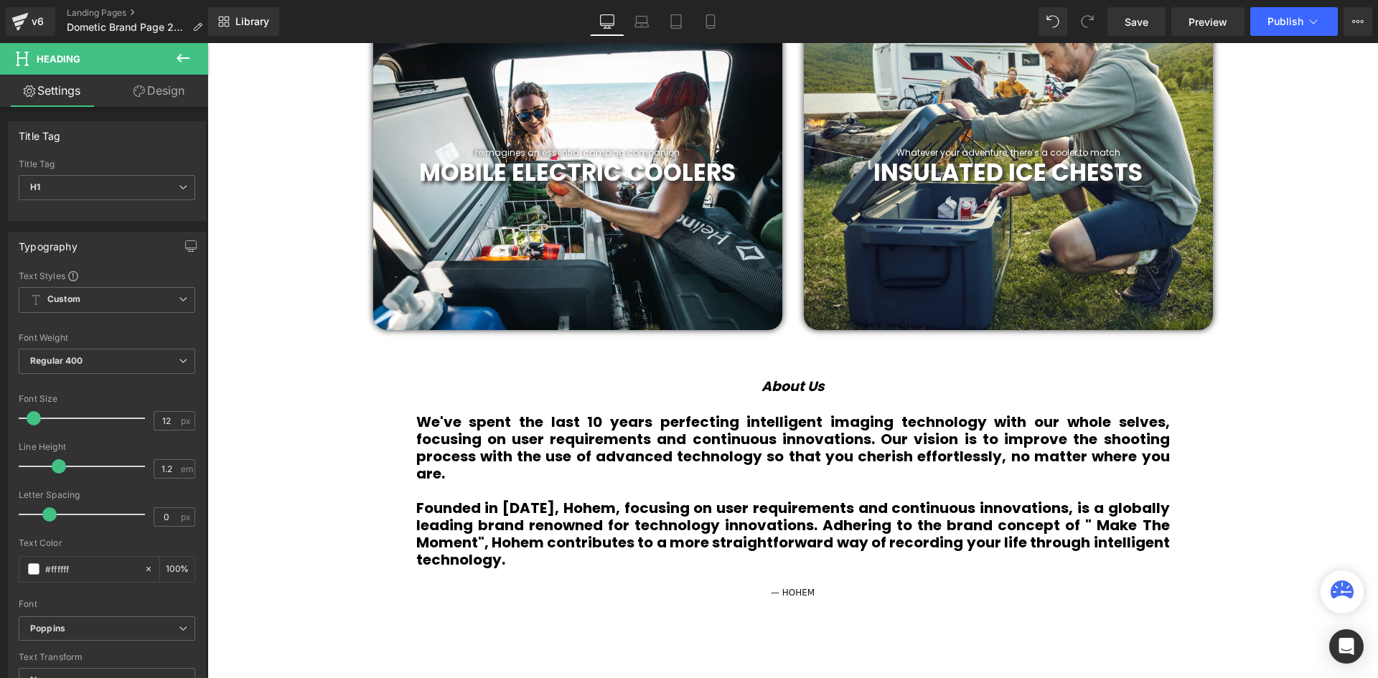
scroll to position [484, 0]
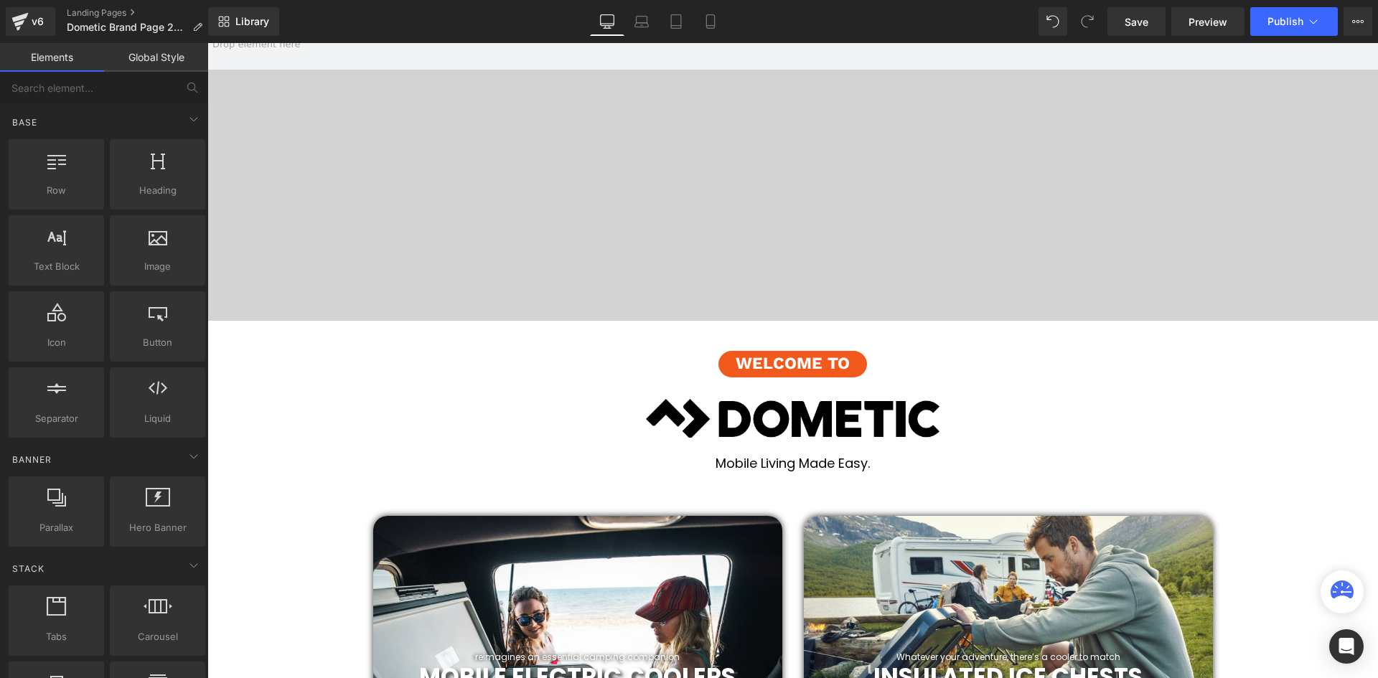
scroll to position [0, 0]
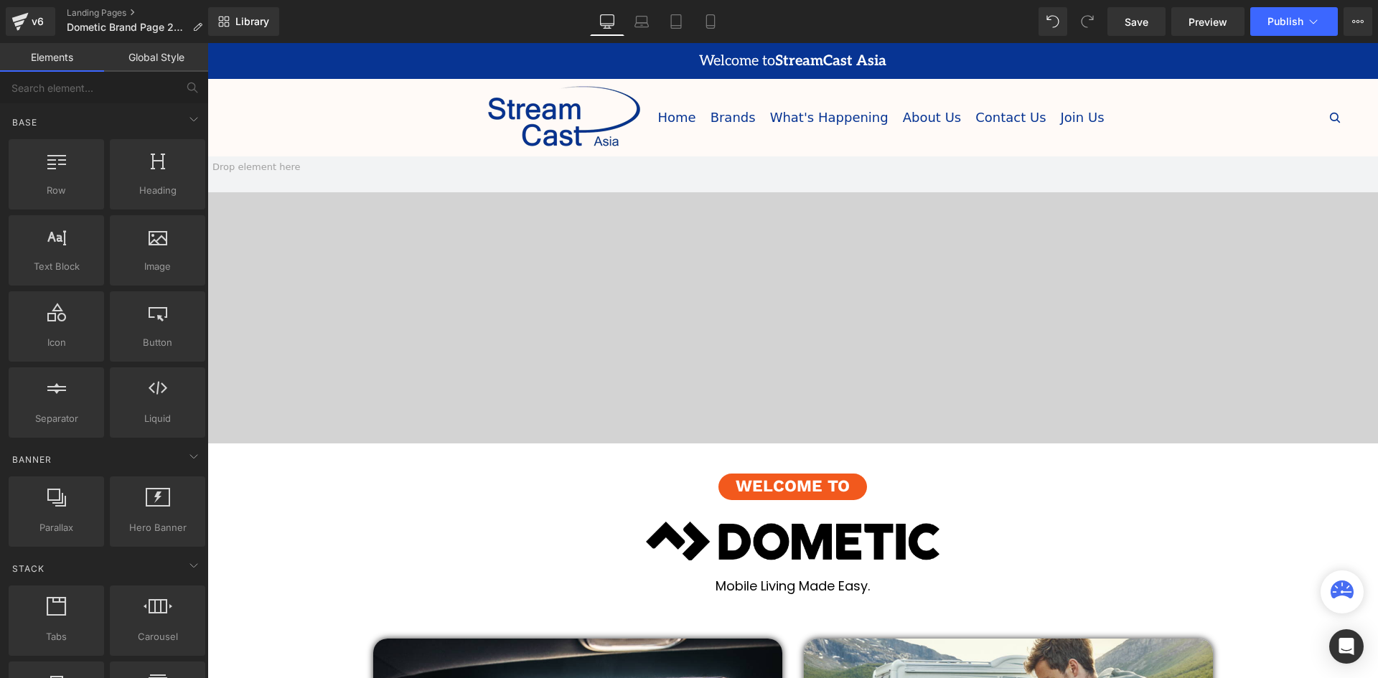
click at [777, 491] on span "Button" at bounding box center [793, 486] width 33 height 17
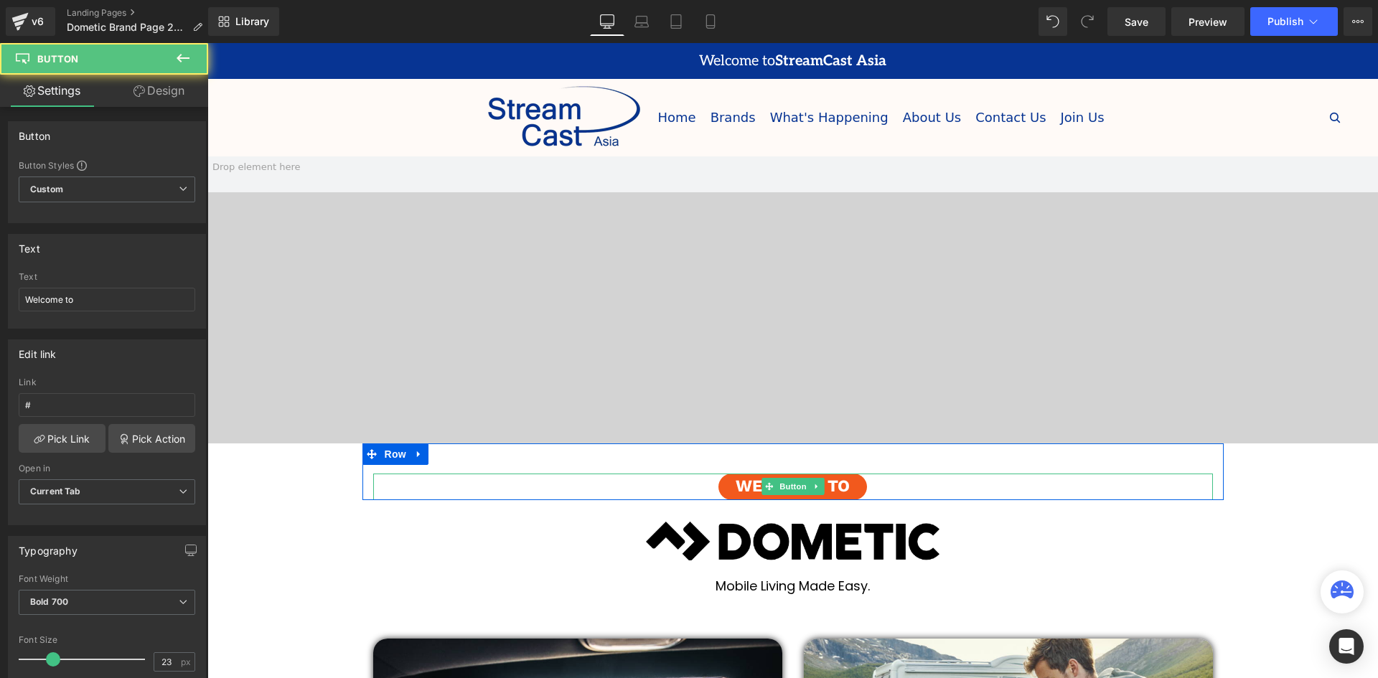
click at [844, 490] on span "Welcome to" at bounding box center [793, 487] width 114 height 27
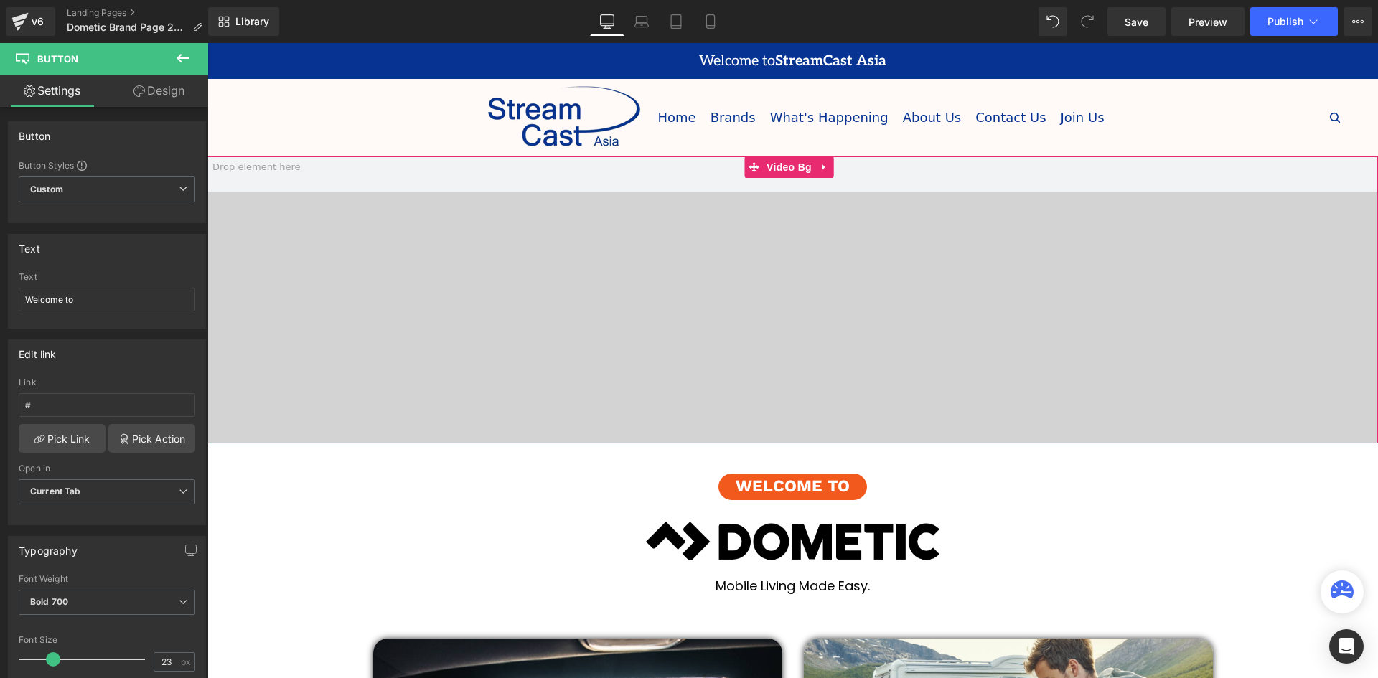
click at [438, 300] on span at bounding box center [792, 299] width 1171 height 287
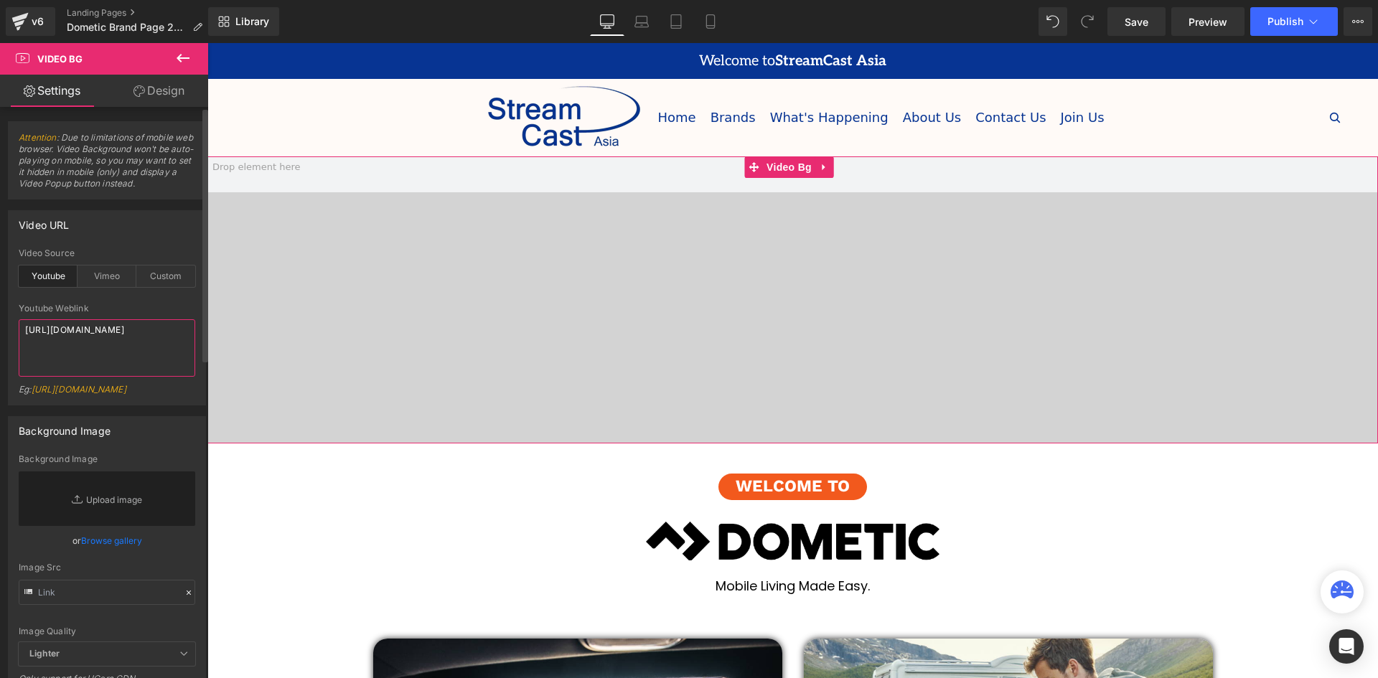
click at [88, 324] on textarea "[URL][DOMAIN_NAME]" at bounding box center [107, 347] width 177 height 57
paste textarea "eHWzGMYy6Gk"
type textarea "[URL][DOMAIN_NAME]"
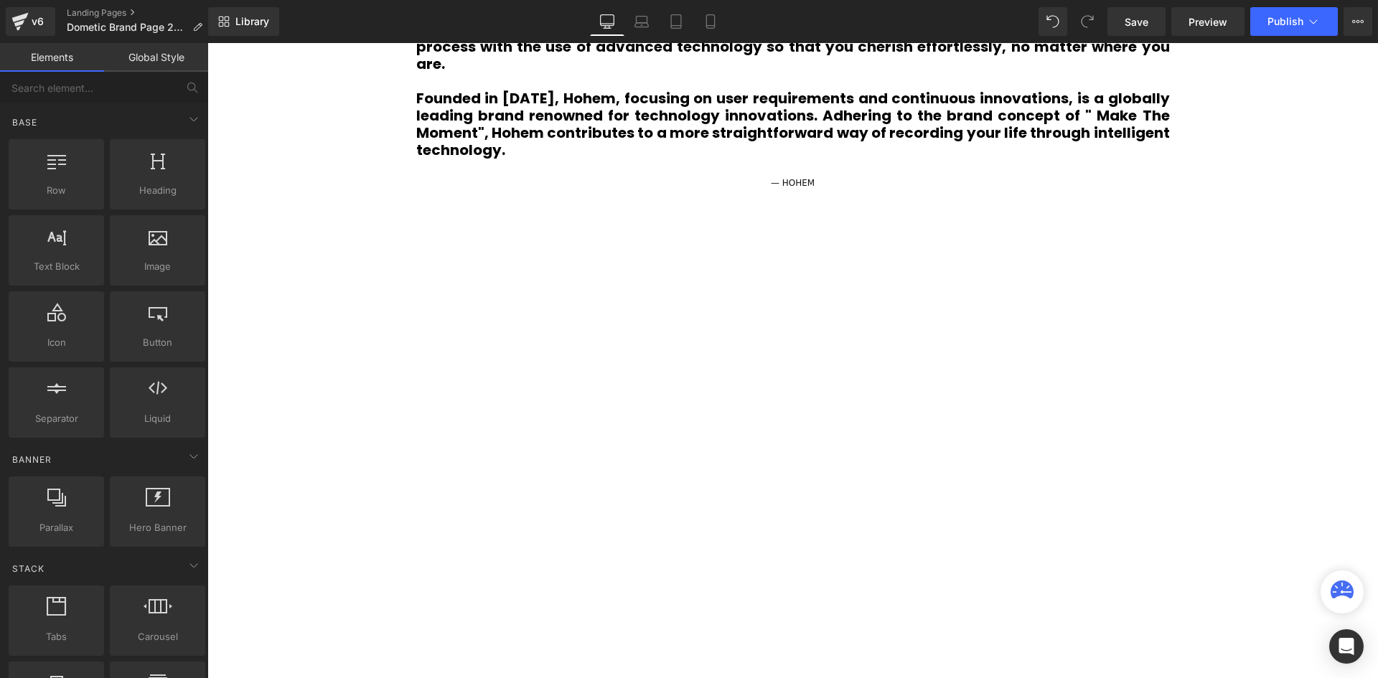
scroll to position [1077, 0]
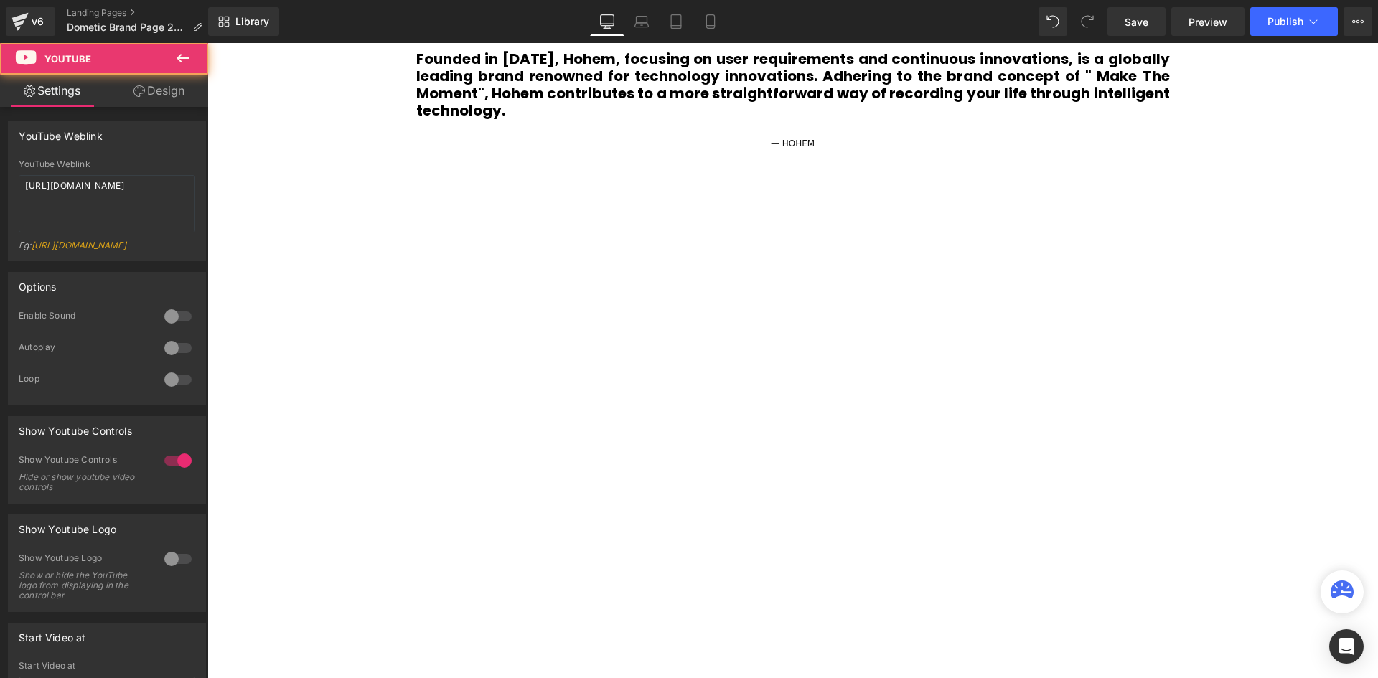
click at [719, 304] on div at bounding box center [793, 421] width 818 height 461
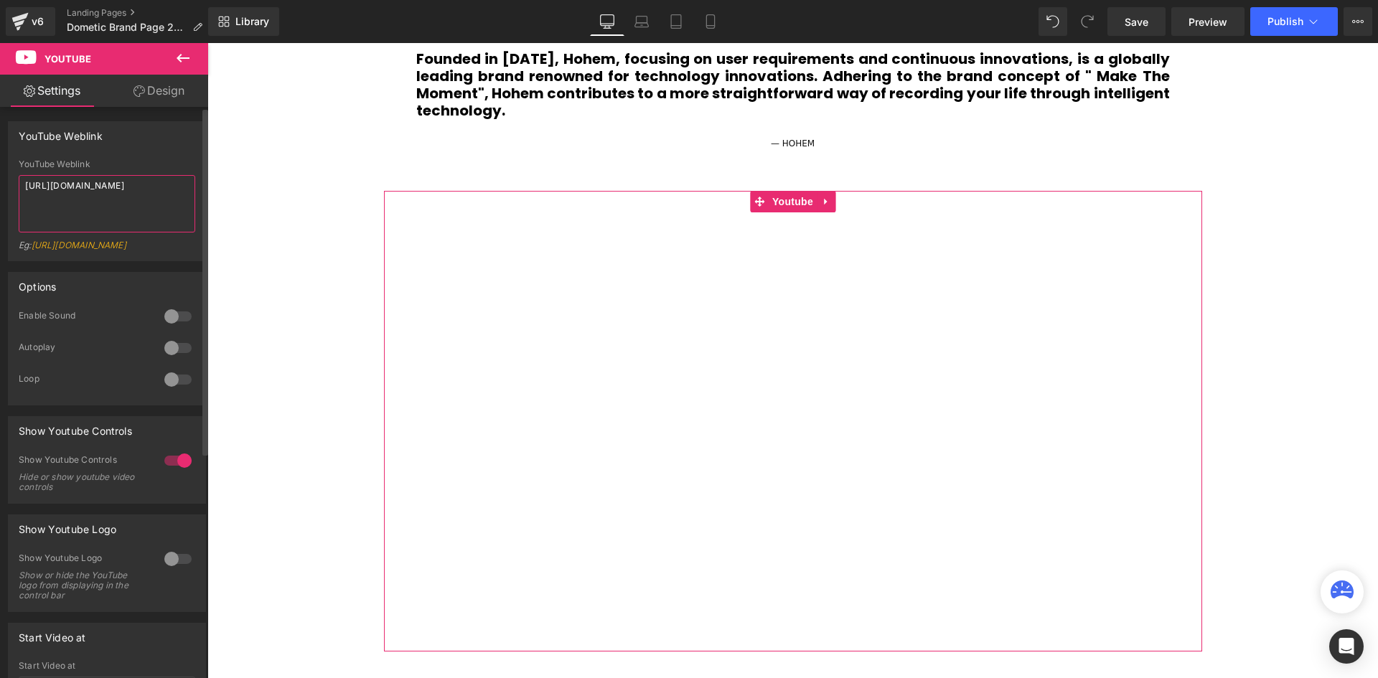
click at [95, 189] on textarea "[URL][DOMAIN_NAME]" at bounding box center [107, 203] width 177 height 57
paste textarea "YV7fcGkof0I"
type textarea "[URL][DOMAIN_NAME]"
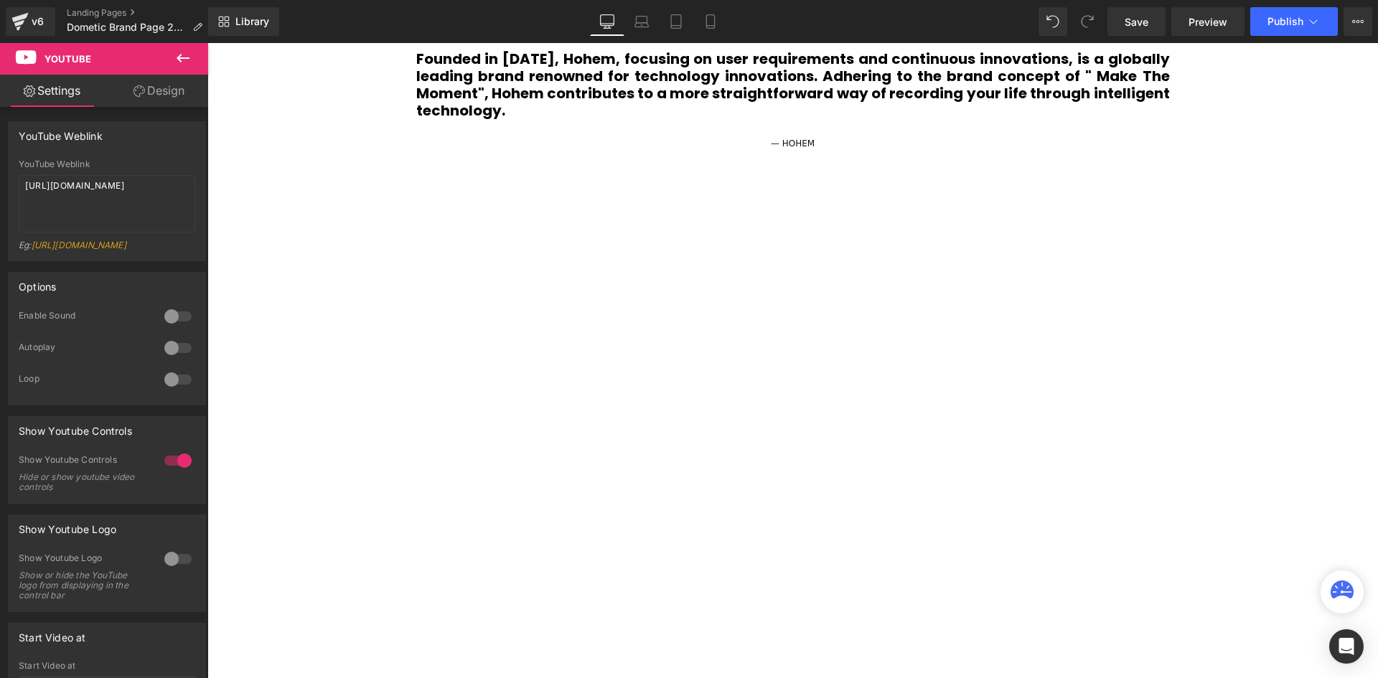
click at [279, 192] on div "Video Bg Welcome to Button Row 42px Image Row Mobile Living Made Easy. Heading …" at bounding box center [792, 656] width 1171 height 3153
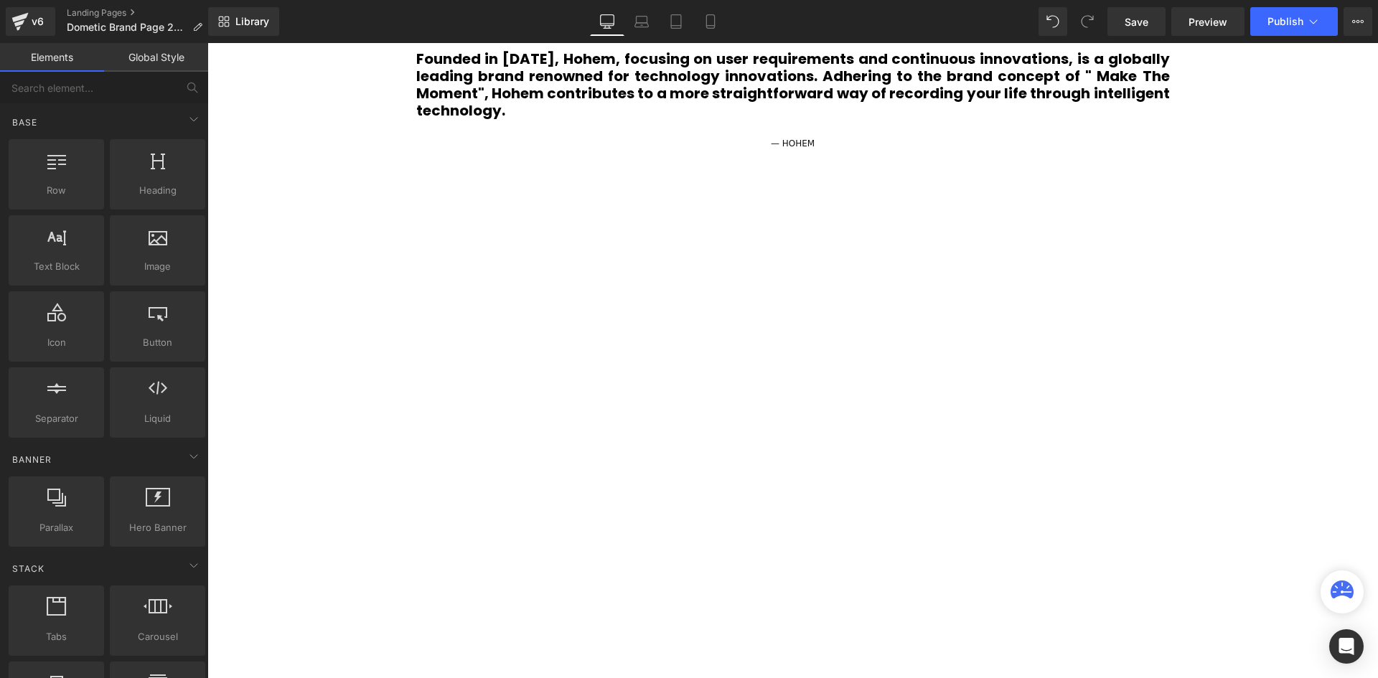
click at [1323, 309] on div "Video Bg Welcome to Button Row 42px Image Row Mobile Living Made Easy. Heading …" at bounding box center [792, 656] width 1171 height 3153
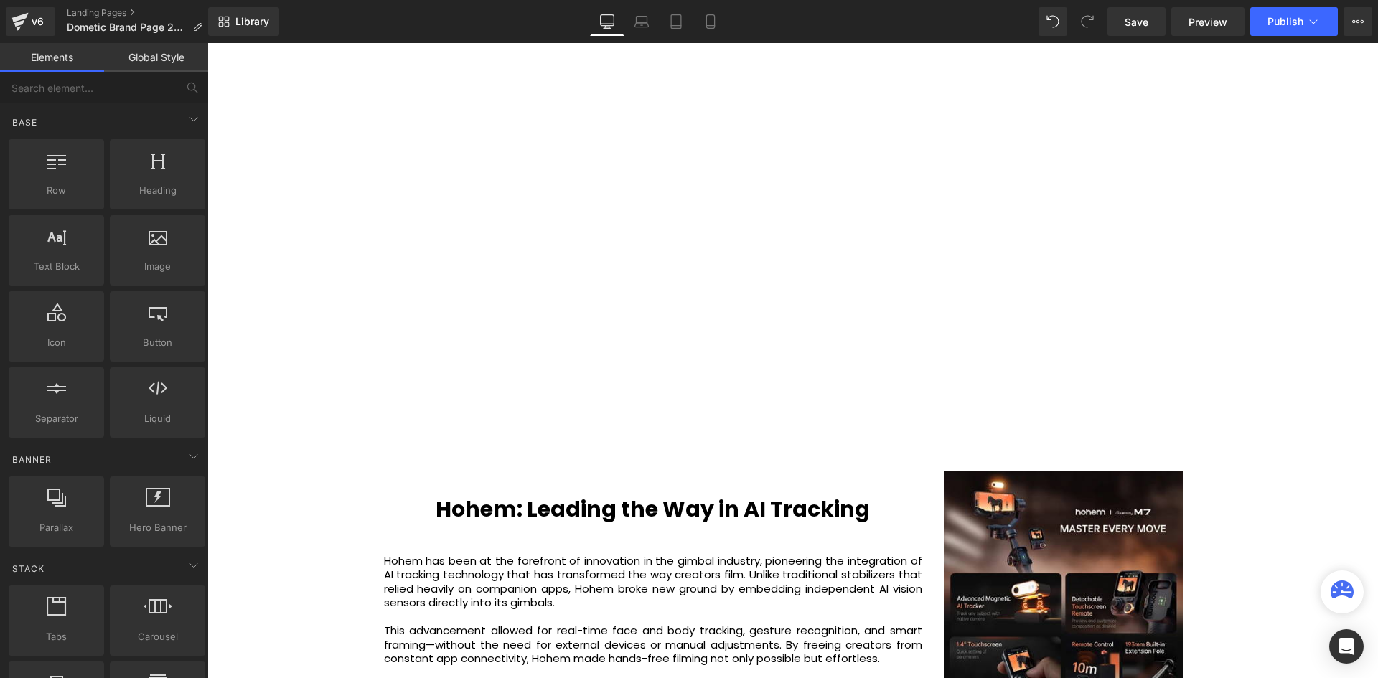
scroll to position [1651, 0]
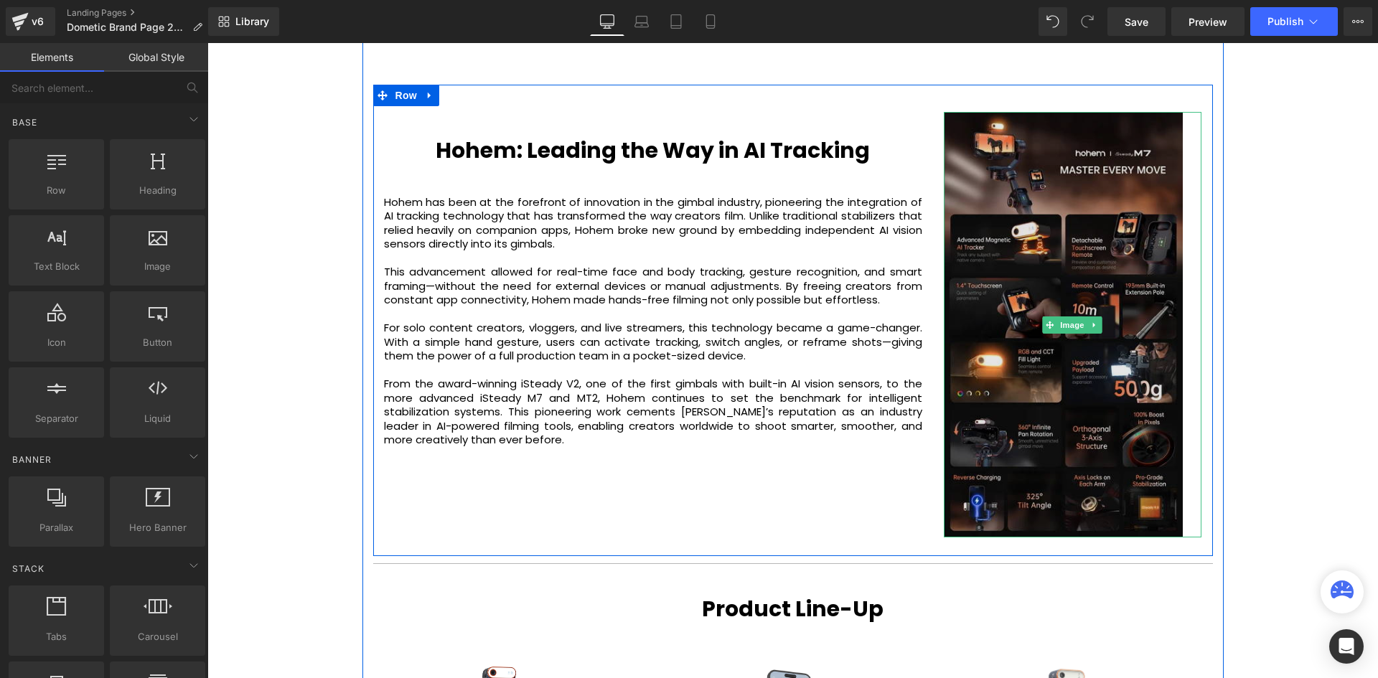
click at [983, 338] on img at bounding box center [1073, 325] width 258 height 426
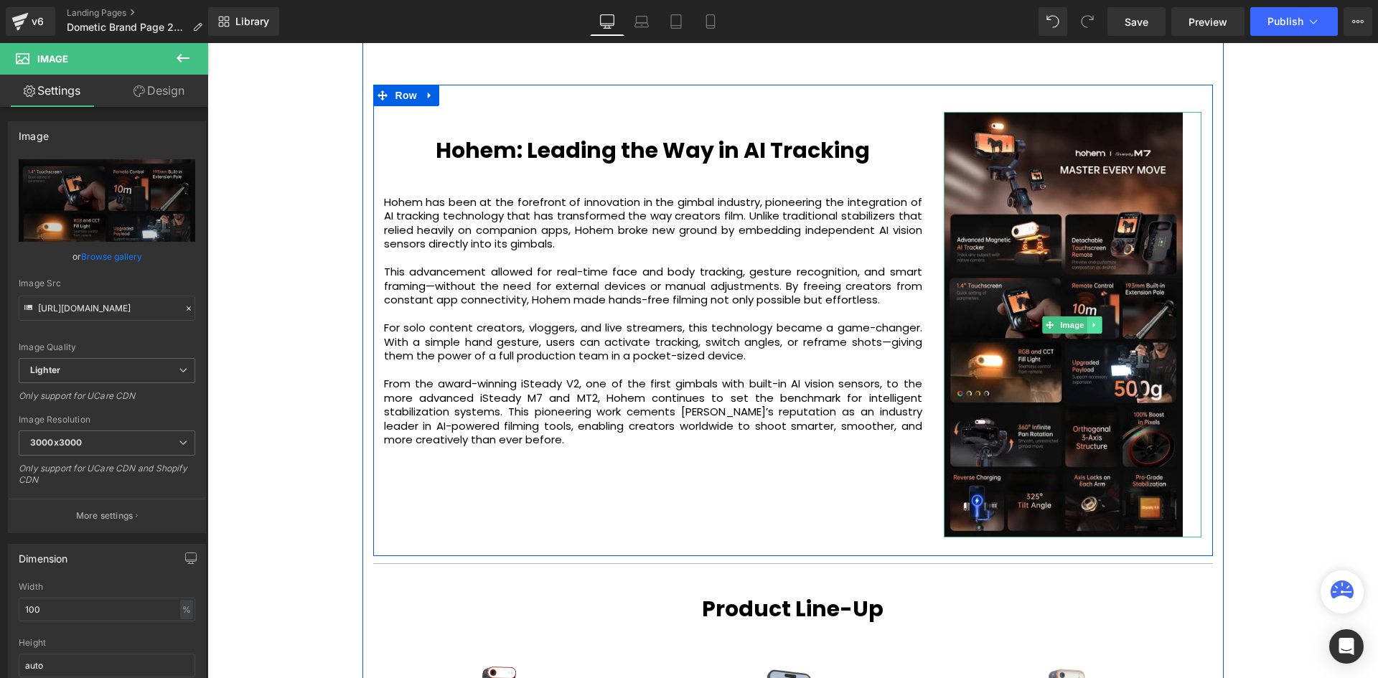
click at [1098, 322] on link at bounding box center [1095, 325] width 15 height 17
click at [1100, 326] on icon at bounding box center [1102, 325] width 8 height 9
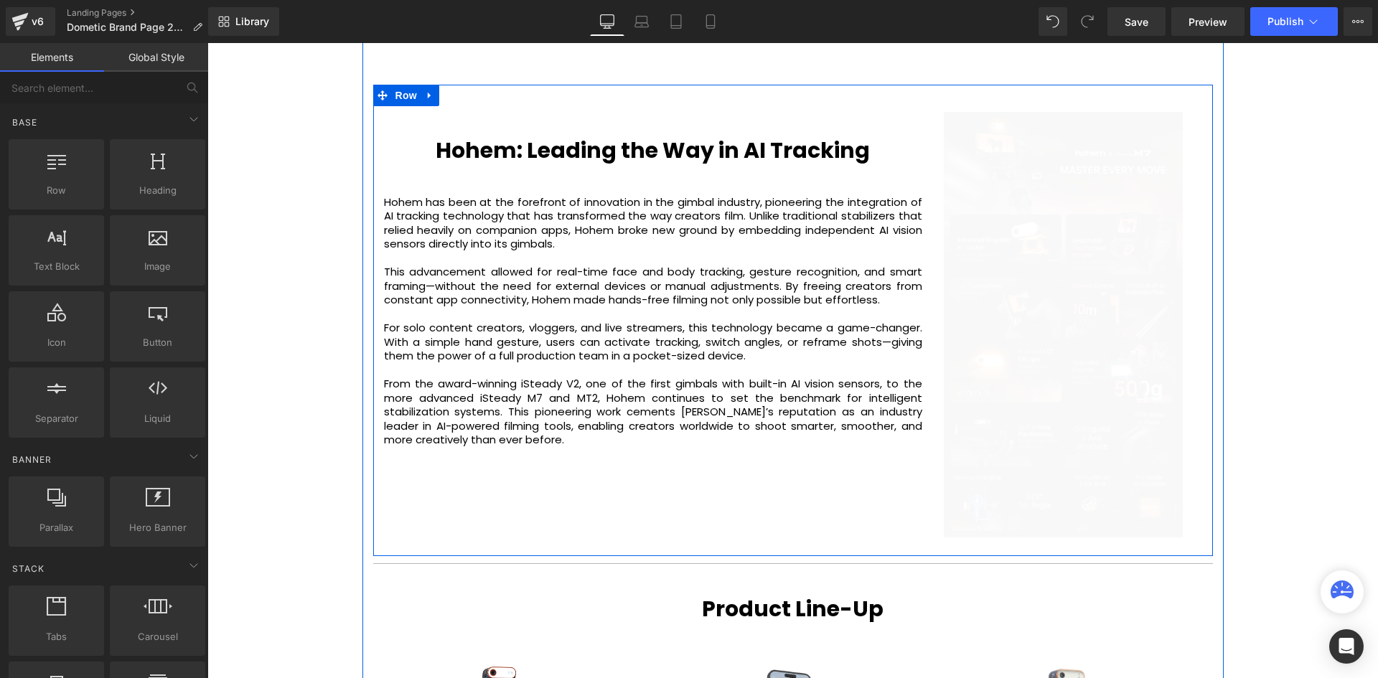
scroll to position [3856, 1164]
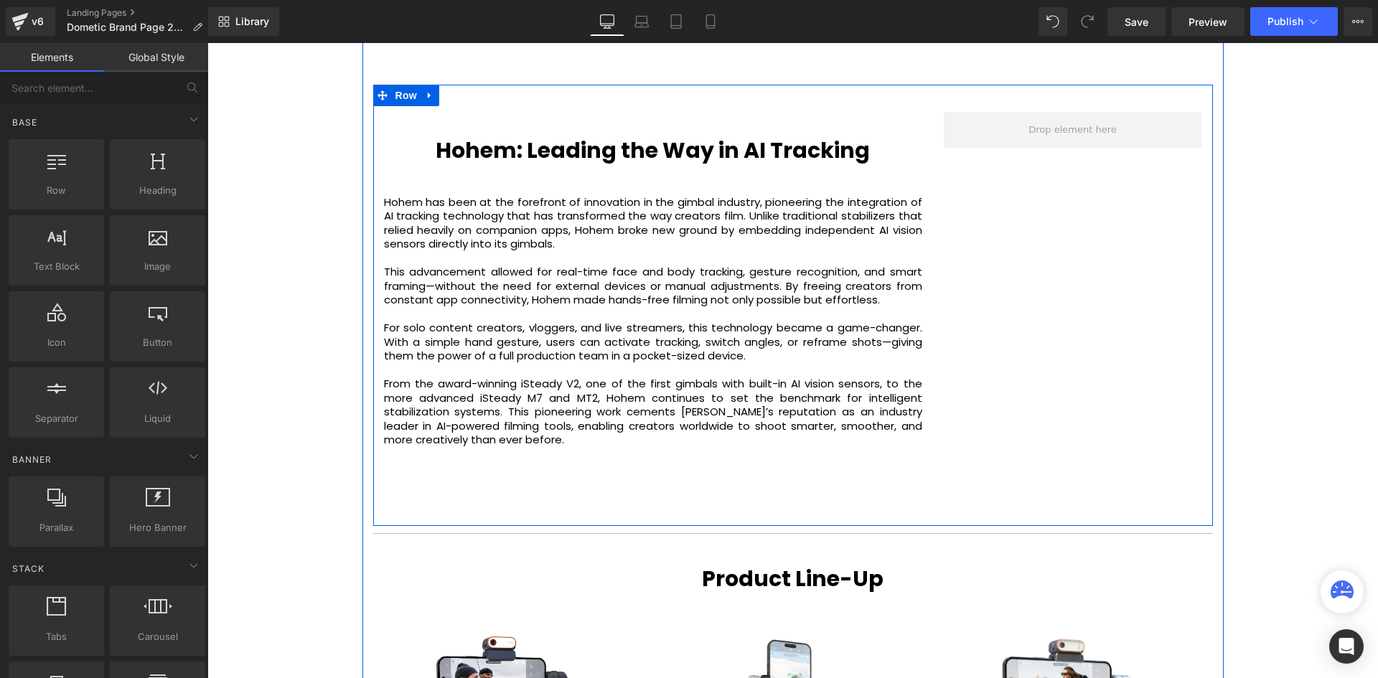
click at [923, 112] on div "Hohem: Leading the Way in AI Tracking Heading Hohem has been at the forefront o…" at bounding box center [653, 310] width 560 height 396
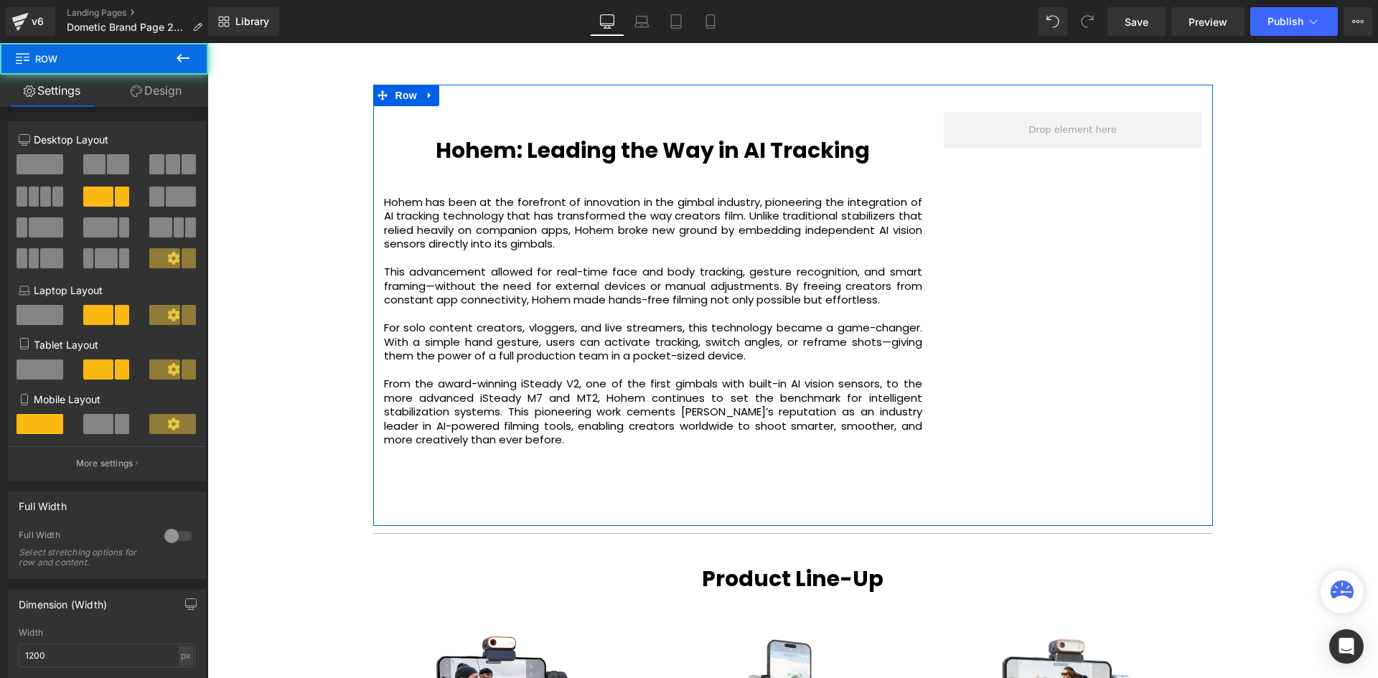
click at [58, 167] on span at bounding box center [40, 164] width 47 height 20
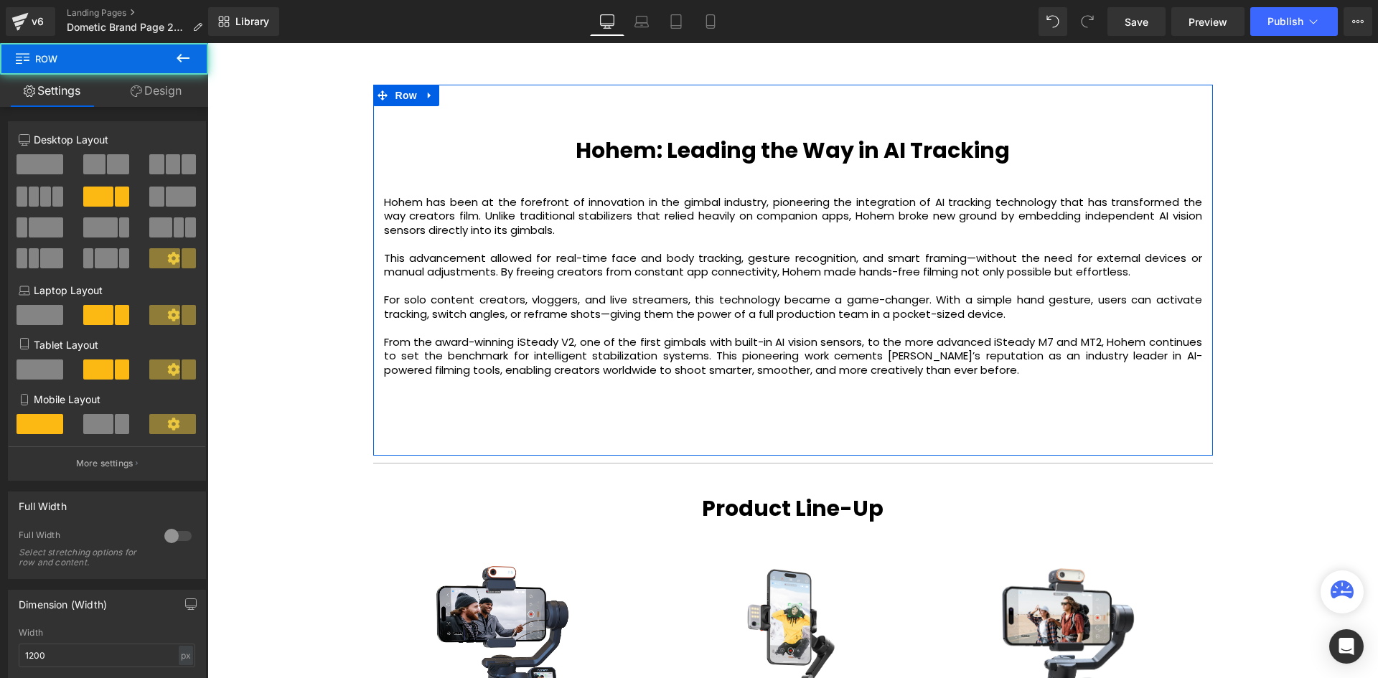
scroll to position [3786, 1164]
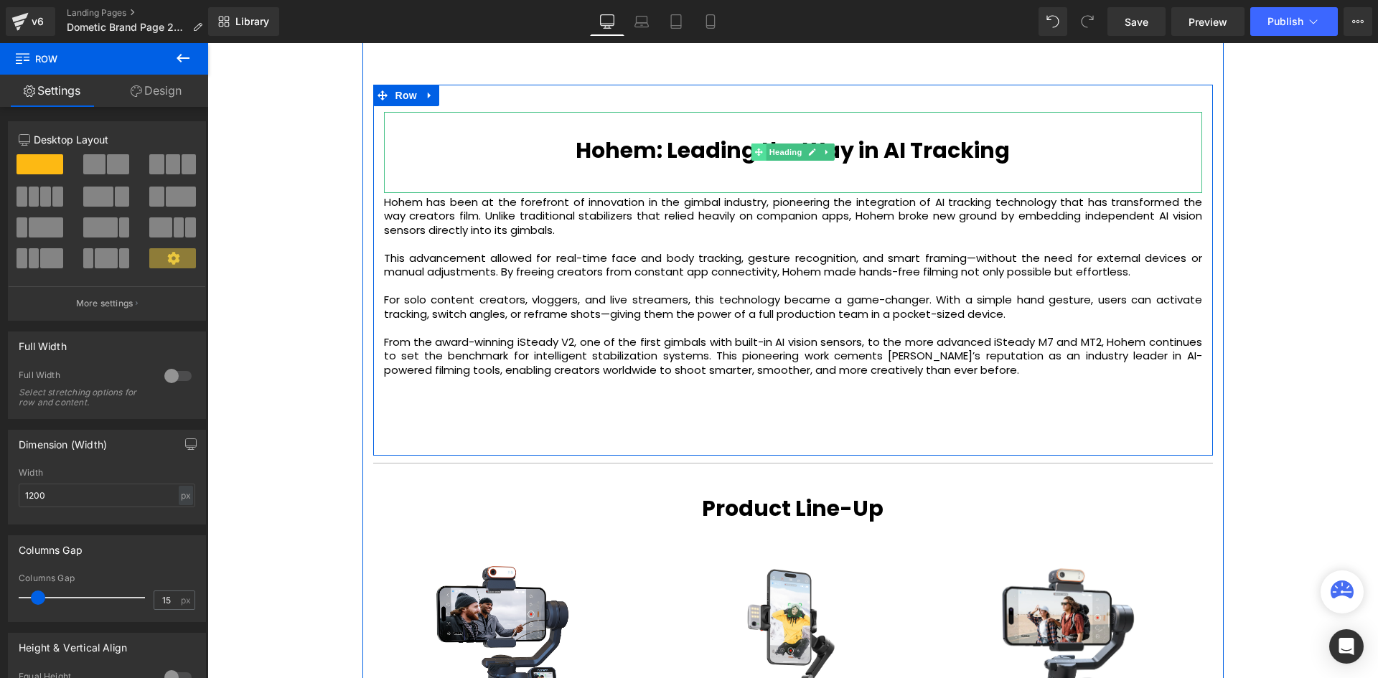
click at [754, 147] on span at bounding box center [758, 152] width 15 height 17
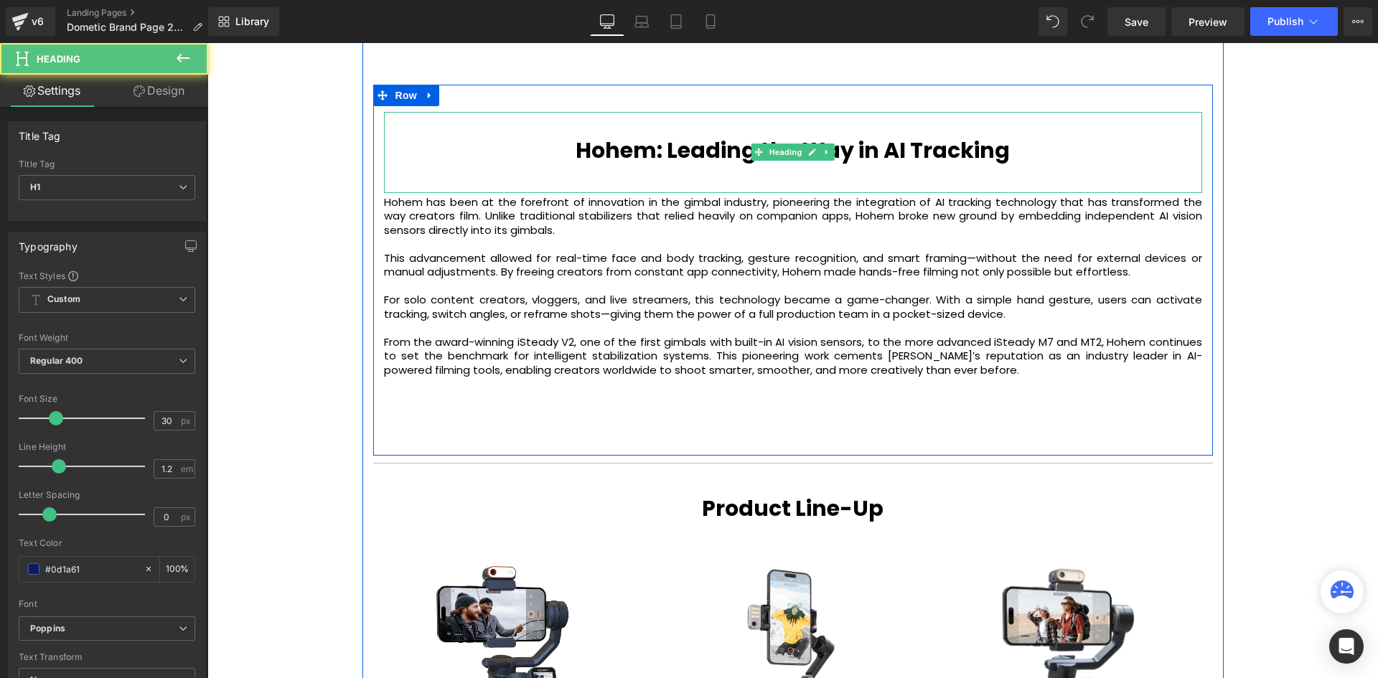
click at [706, 145] on b "Hohem: Leading the Way in AI Tracking" at bounding box center [793, 150] width 434 height 31
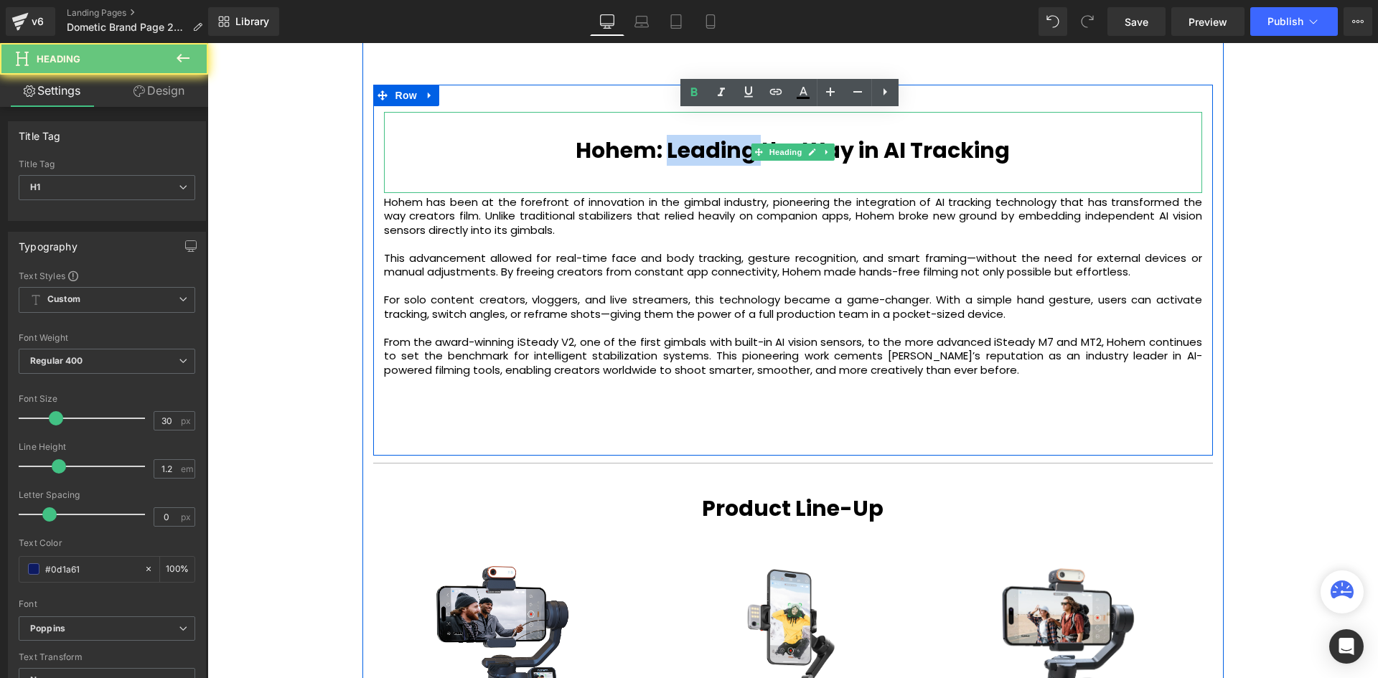
click at [706, 145] on b "Hohem: Leading the Way in AI Tracking" at bounding box center [793, 150] width 434 height 31
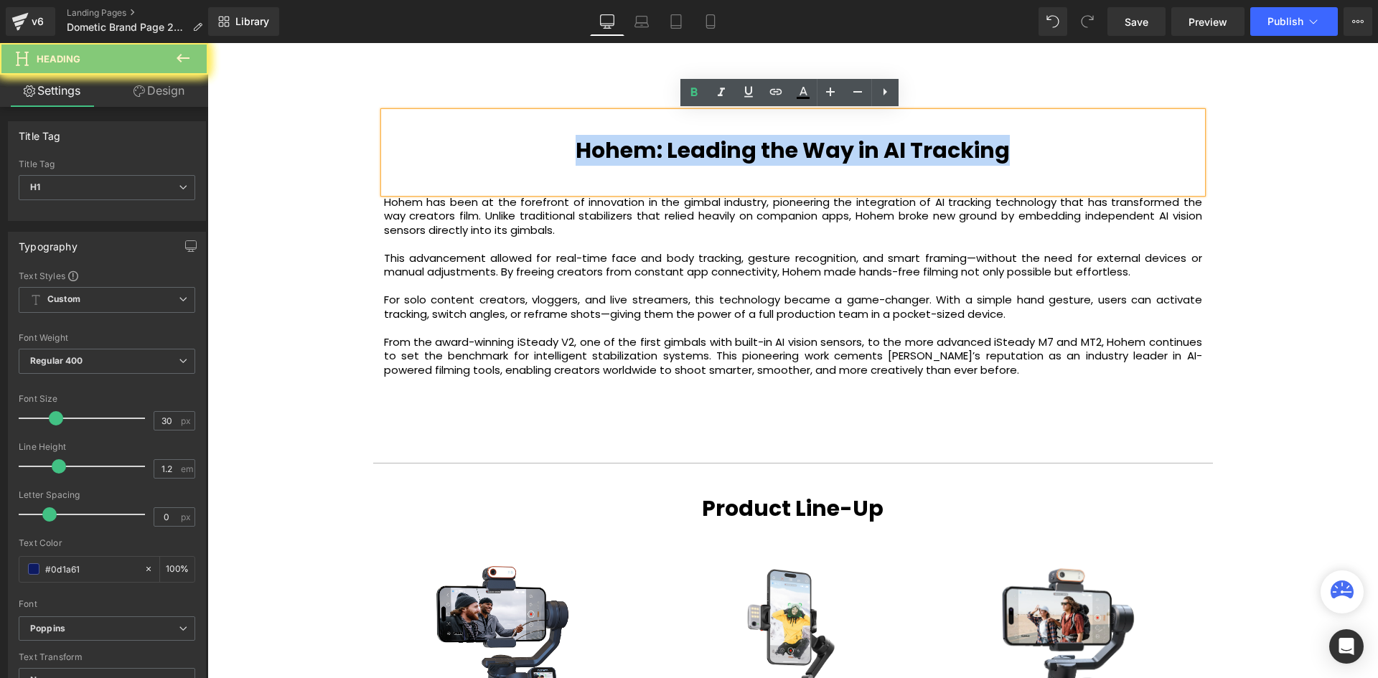
click at [706, 145] on b "Hohem: Leading the Way in AI Tracking" at bounding box center [793, 150] width 434 height 31
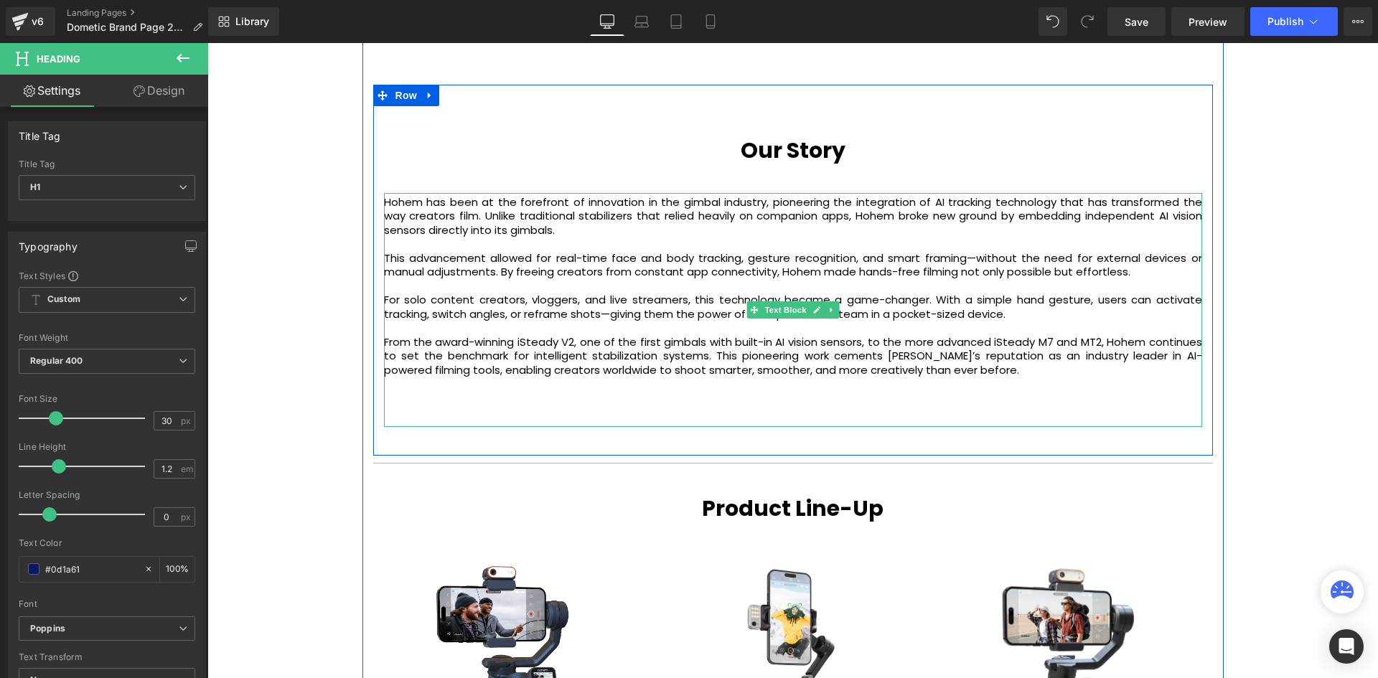
click at [533, 425] on div at bounding box center [793, 426] width 818 height 4
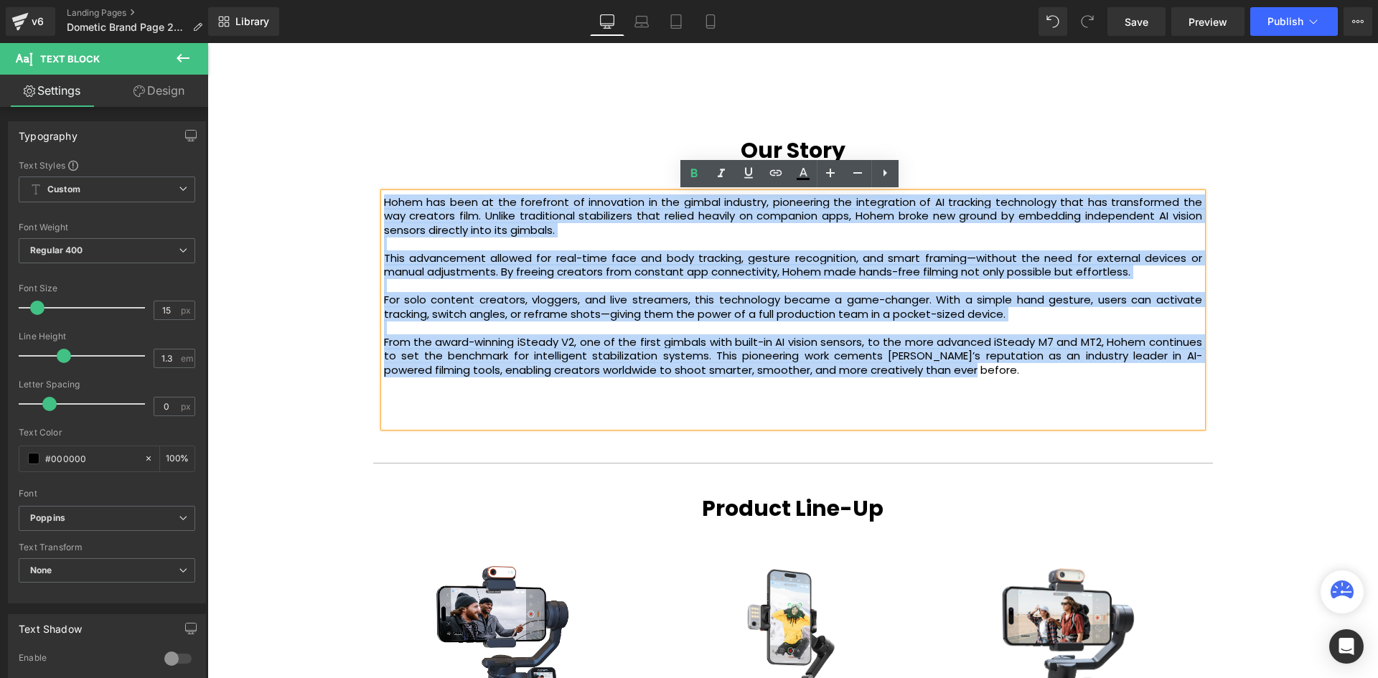
drag, startPoint x: 951, startPoint y: 377, endPoint x: 374, endPoint y: 196, distance: 604.8
click at [374, 196] on div "Our Story Heading Hohem has been at the forefront of innovation in the gimbal i…" at bounding box center [793, 275] width 840 height 326
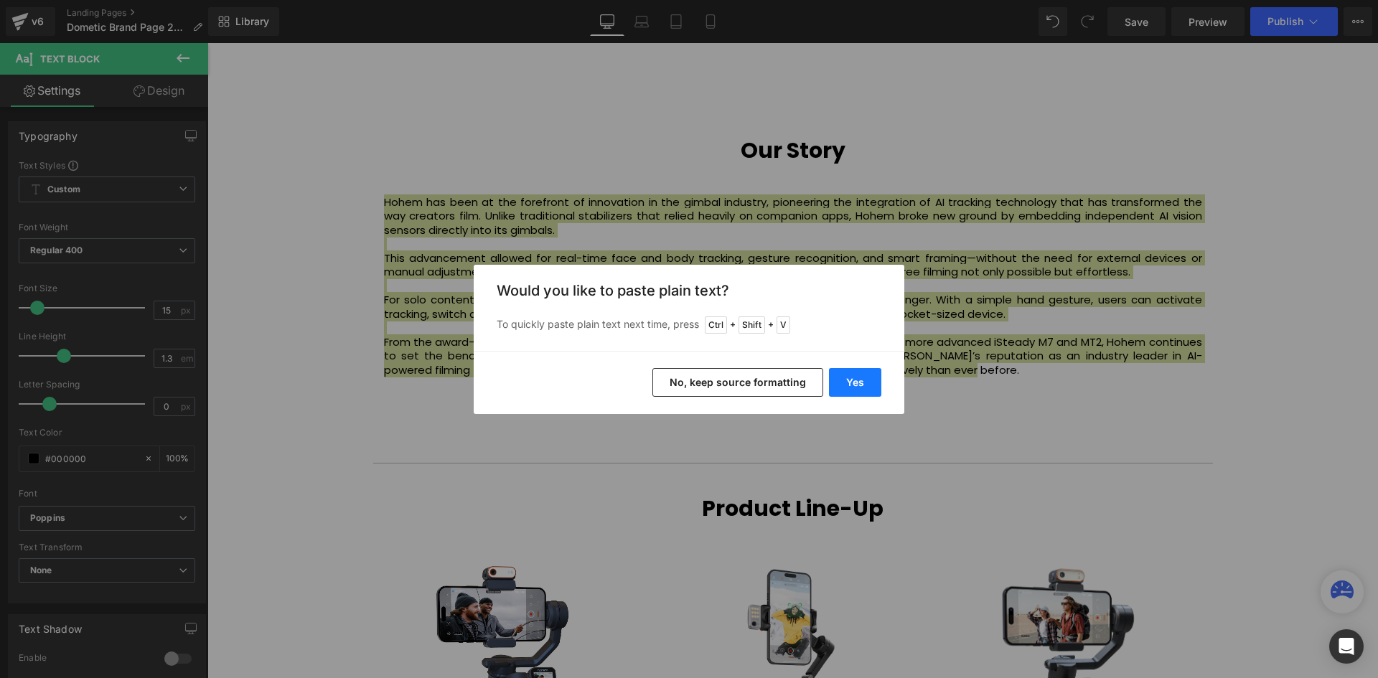
click at [854, 382] on button "Yes" at bounding box center [855, 382] width 52 height 29
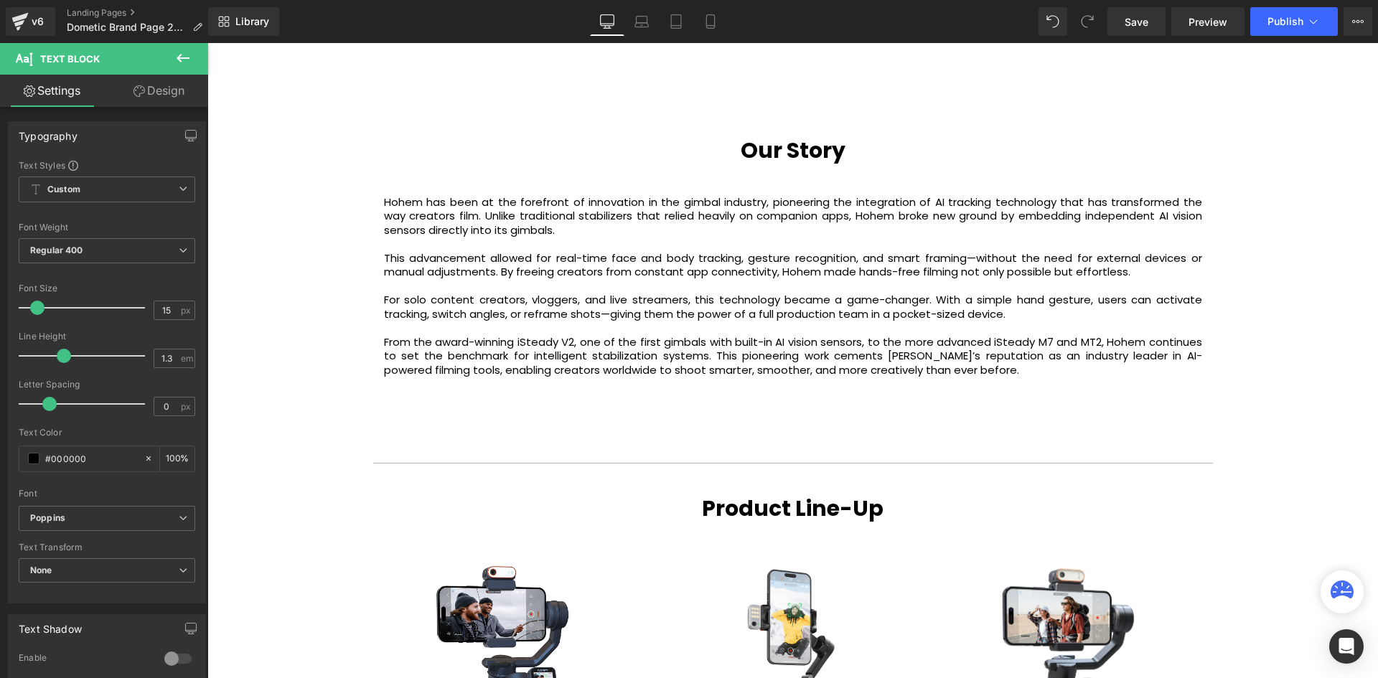
scroll to position [3660, 1164]
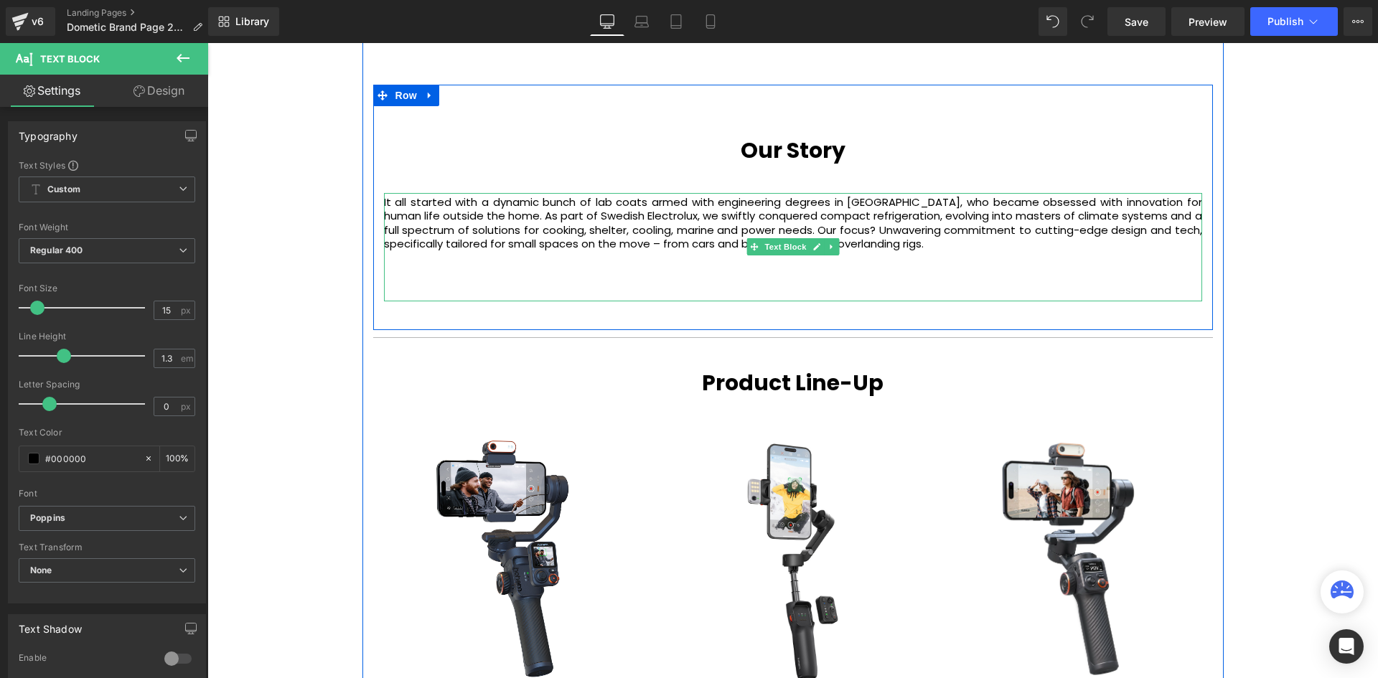
click at [964, 274] on div "It all started with a dynamic bunch of lab coats armed with engineering degrees…" at bounding box center [793, 247] width 818 height 108
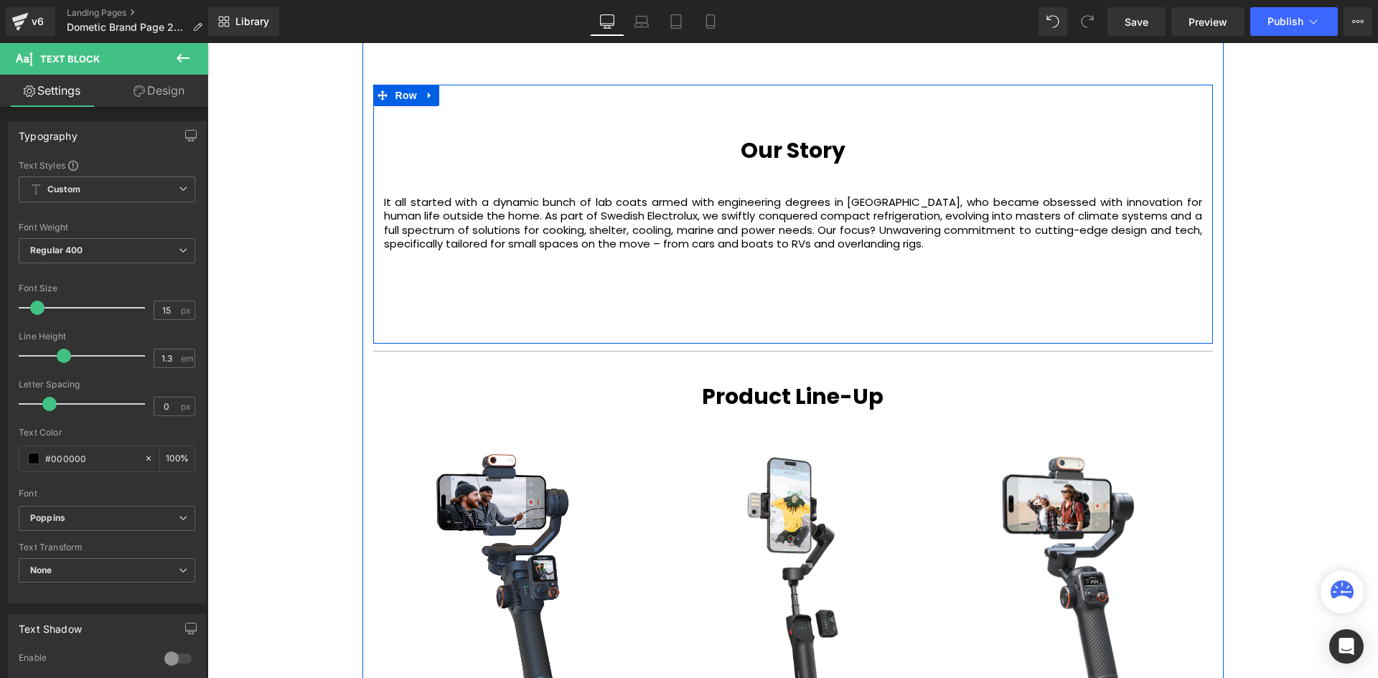
scroll to position [3688, 1164]
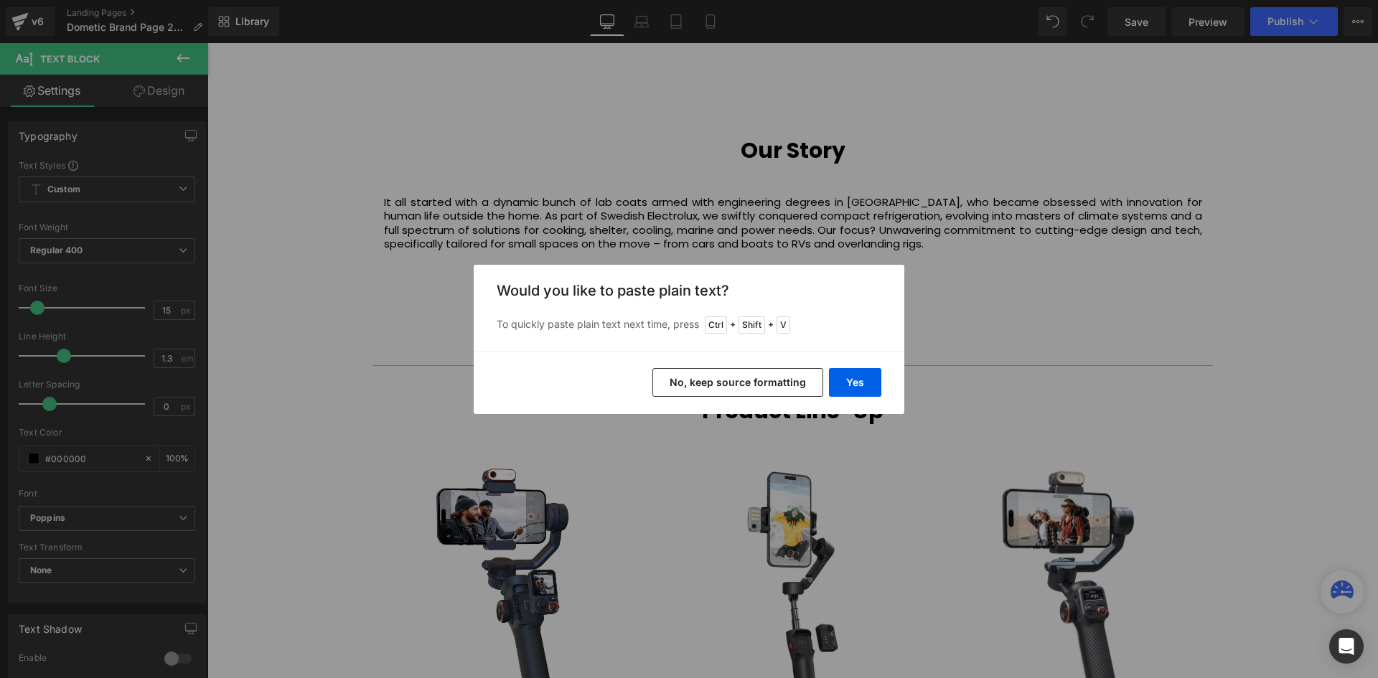
click at [891, 379] on div "Yes No, keep source formatting" at bounding box center [689, 382] width 431 height 63
click at [854, 382] on button "Yes" at bounding box center [855, 382] width 52 height 29
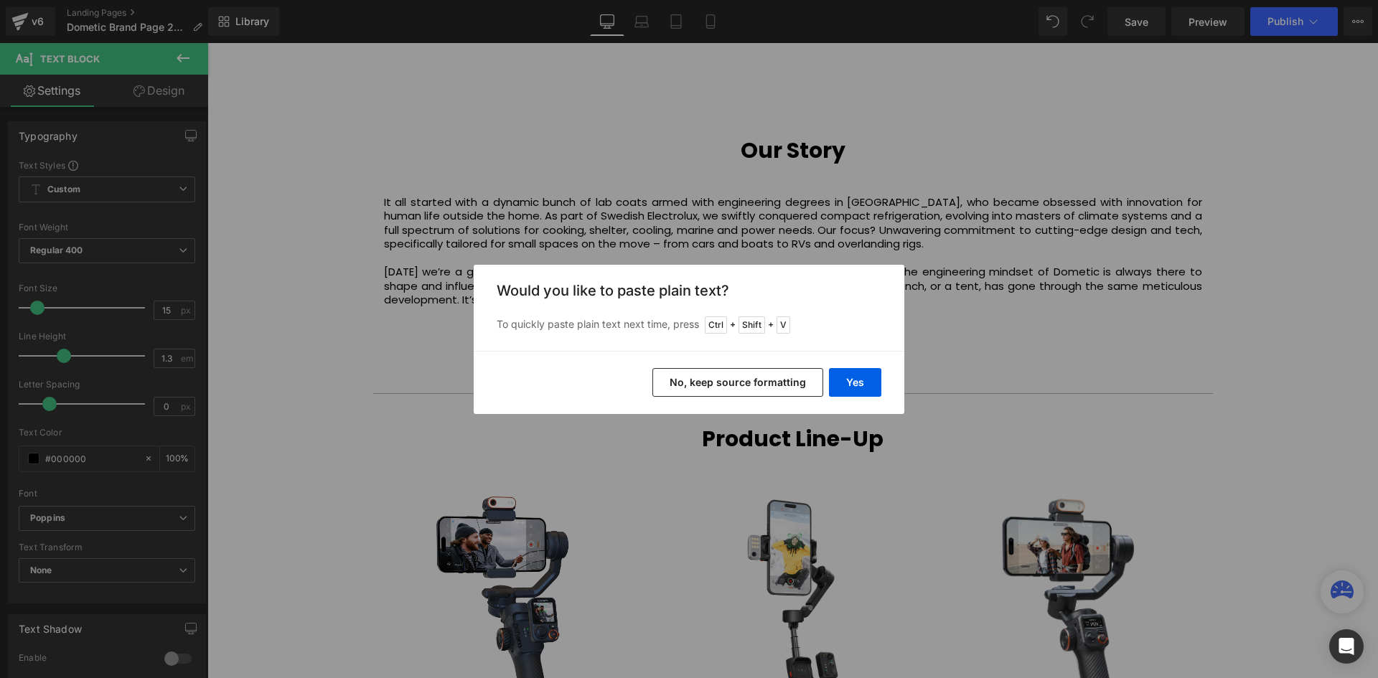
scroll to position [3716, 1164]
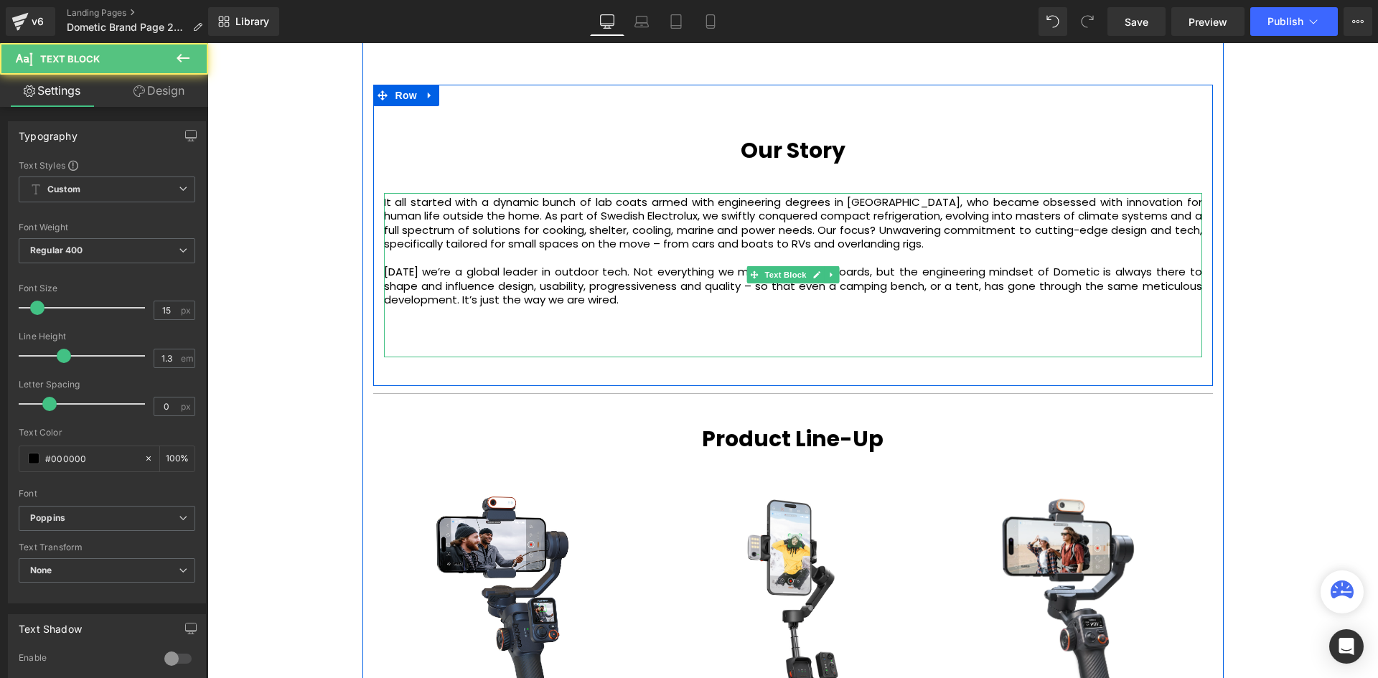
click at [715, 312] on div "It all started with a dynamic bunch of lab coats armed with engineering degrees…" at bounding box center [793, 275] width 818 height 164
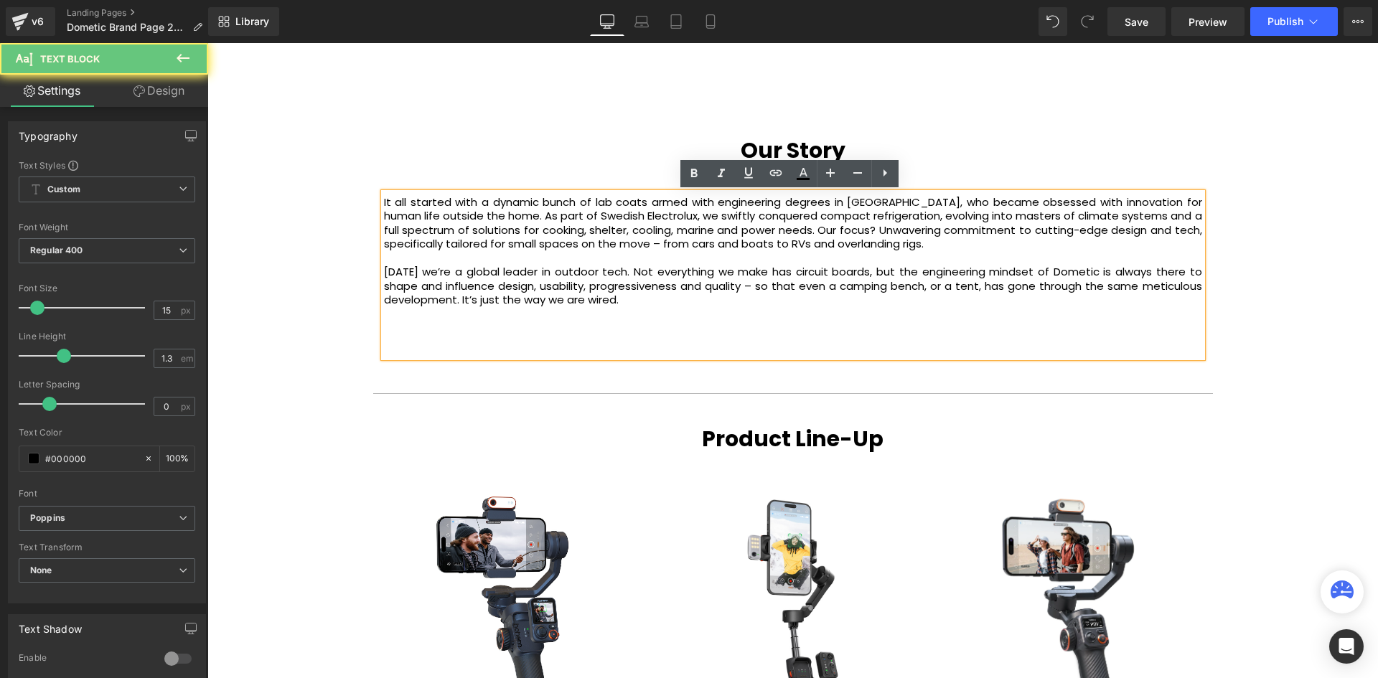
drag, startPoint x: 665, startPoint y: 333, endPoint x: 660, endPoint y: 341, distance: 9.8
click at [665, 334] on div "It all started with a dynamic bunch of lab coats armed with engineering degrees…" at bounding box center [793, 275] width 818 height 164
drag, startPoint x: 658, startPoint y: 347, endPoint x: 649, endPoint y: 312, distance: 35.5
click at [649, 312] on div "It all started with a dynamic bunch of lab coats armed with engineering degrees…" at bounding box center [793, 275] width 818 height 164
click at [669, 316] on div "It all started with a dynamic bunch of lab coats armed with engineering degrees…" at bounding box center [793, 275] width 818 height 164
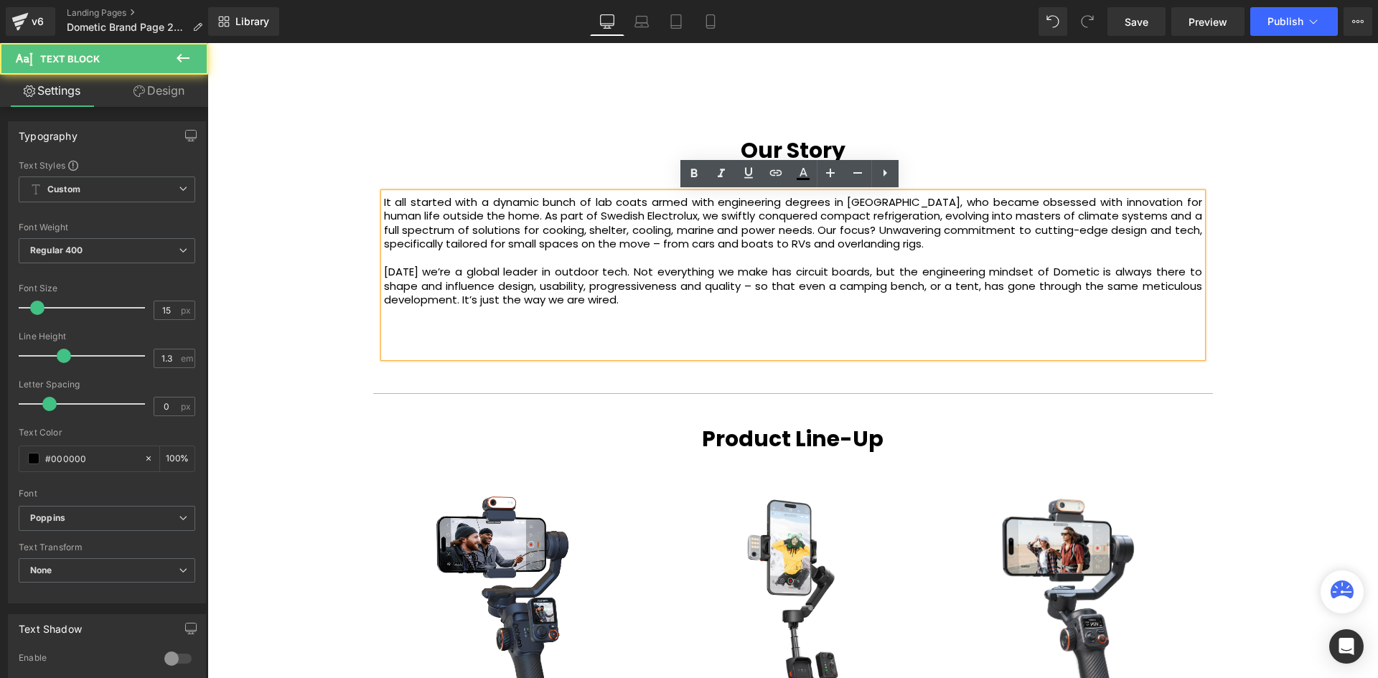
click at [642, 344] on div "It all started with a dynamic bunch of lab coats armed with engineering degrees…" at bounding box center [793, 275] width 818 height 164
click at [569, 339] on div "It all started with a dynamic bunch of lab coats armed with engineering degrees…" at bounding box center [793, 275] width 818 height 164
click at [553, 317] on div "It all started with a dynamic bunch of lab coats armed with engineering degrees…" at bounding box center [793, 275] width 818 height 164
click at [621, 325] on div "It all started with a dynamic bunch of lab coats armed with engineering degrees…" at bounding box center [793, 275] width 818 height 164
click at [644, 345] on div "It all started with a dynamic bunch of lab coats armed with engineering degrees…" at bounding box center [793, 275] width 818 height 164
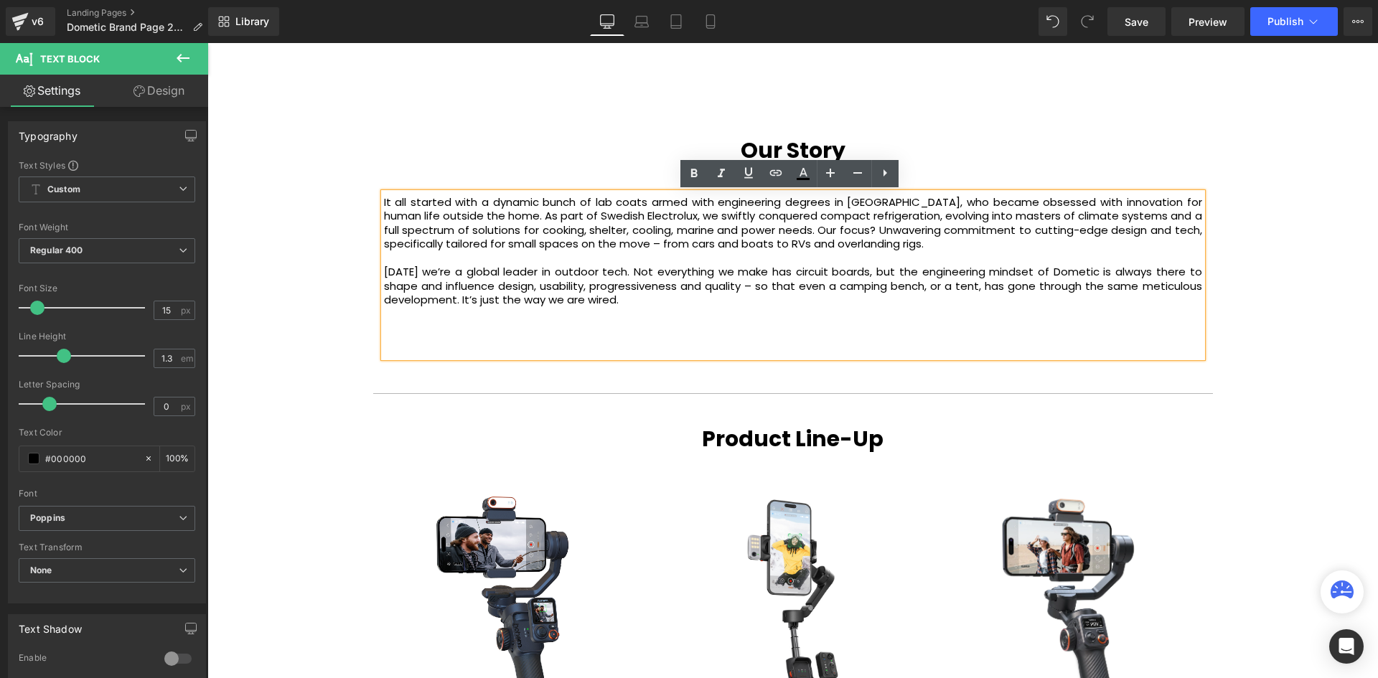
click at [765, 357] on div "Text Block" at bounding box center [793, 362] width 818 height 10
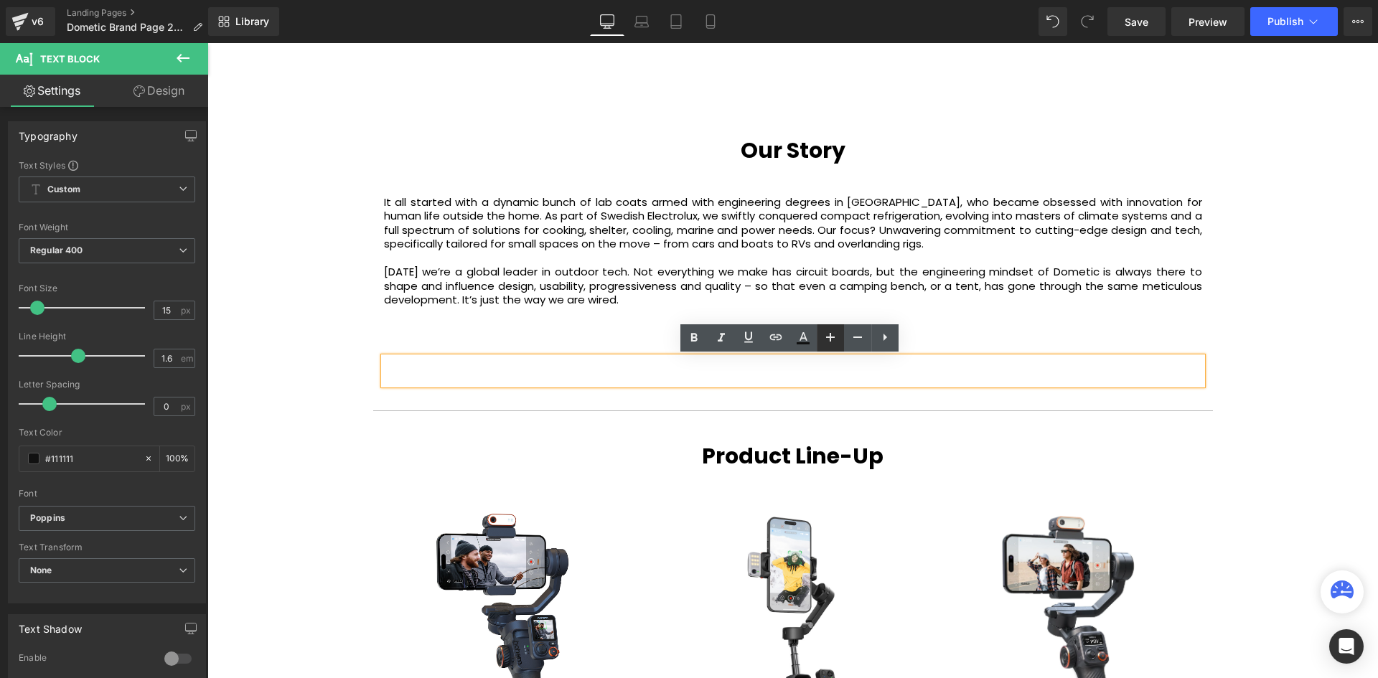
scroll to position [3734, 1164]
click at [820, 340] on link at bounding box center [830, 337] width 27 height 27
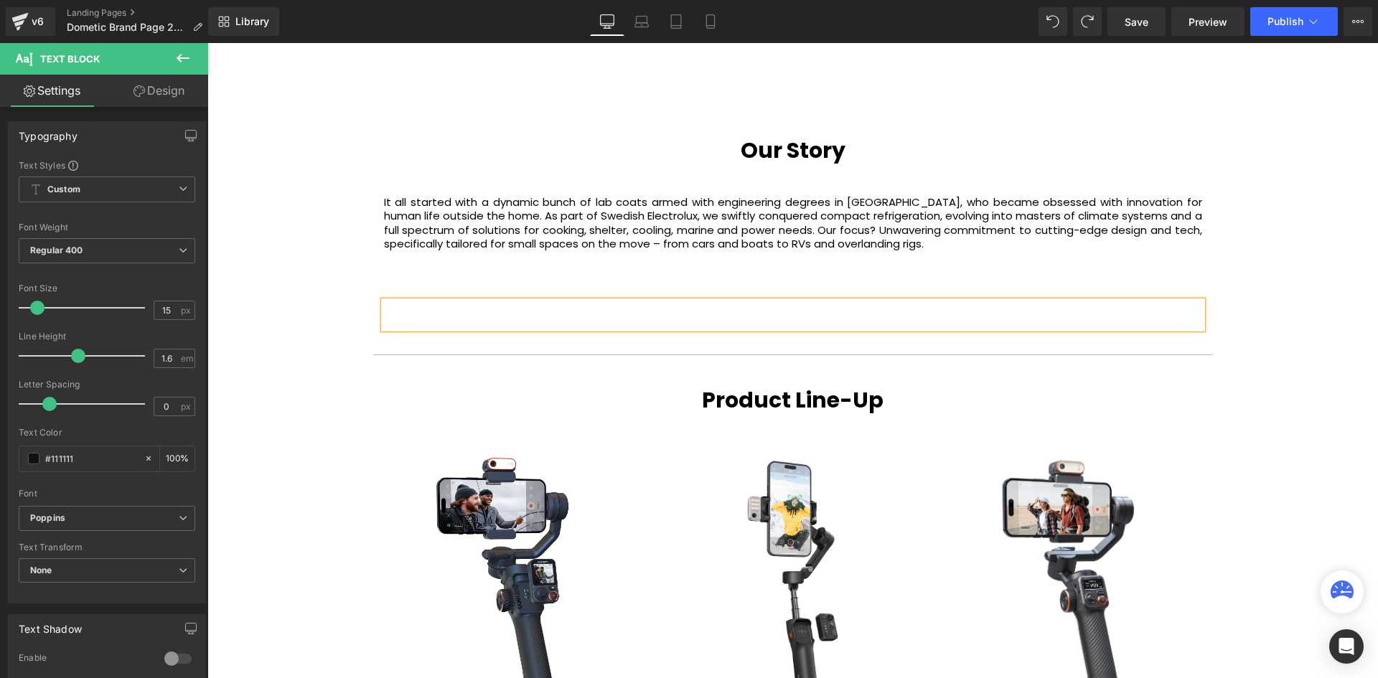
scroll to position [3678, 1164]
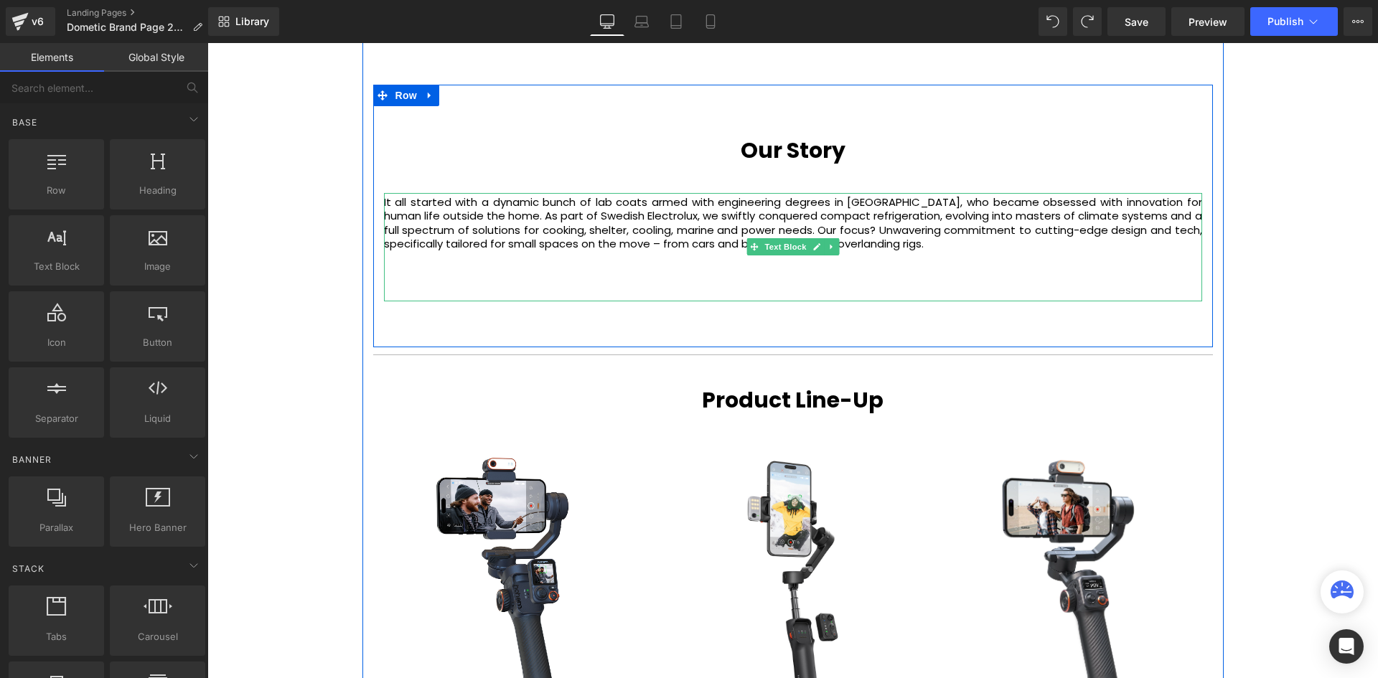
click at [823, 266] on div "It all started with a dynamic bunch of lab coats armed with engineering degrees…" at bounding box center [793, 247] width 818 height 108
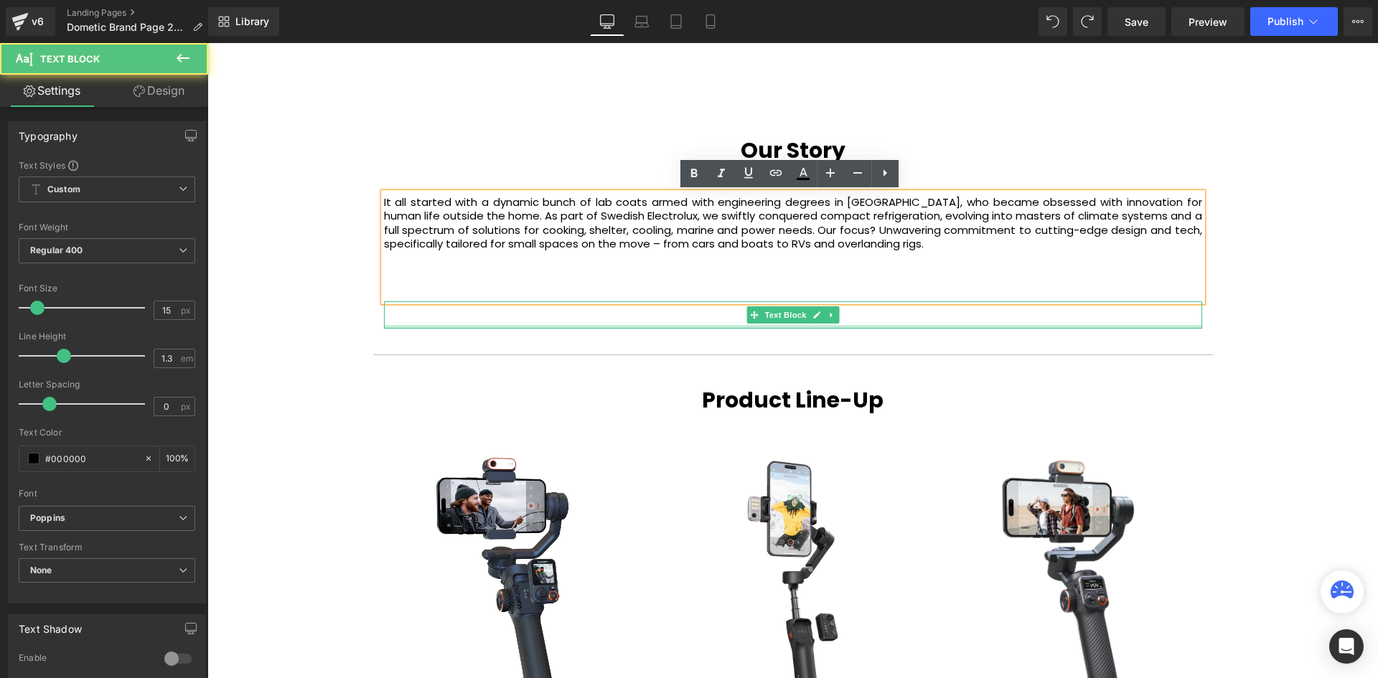
click at [937, 325] on div at bounding box center [793, 327] width 818 height 4
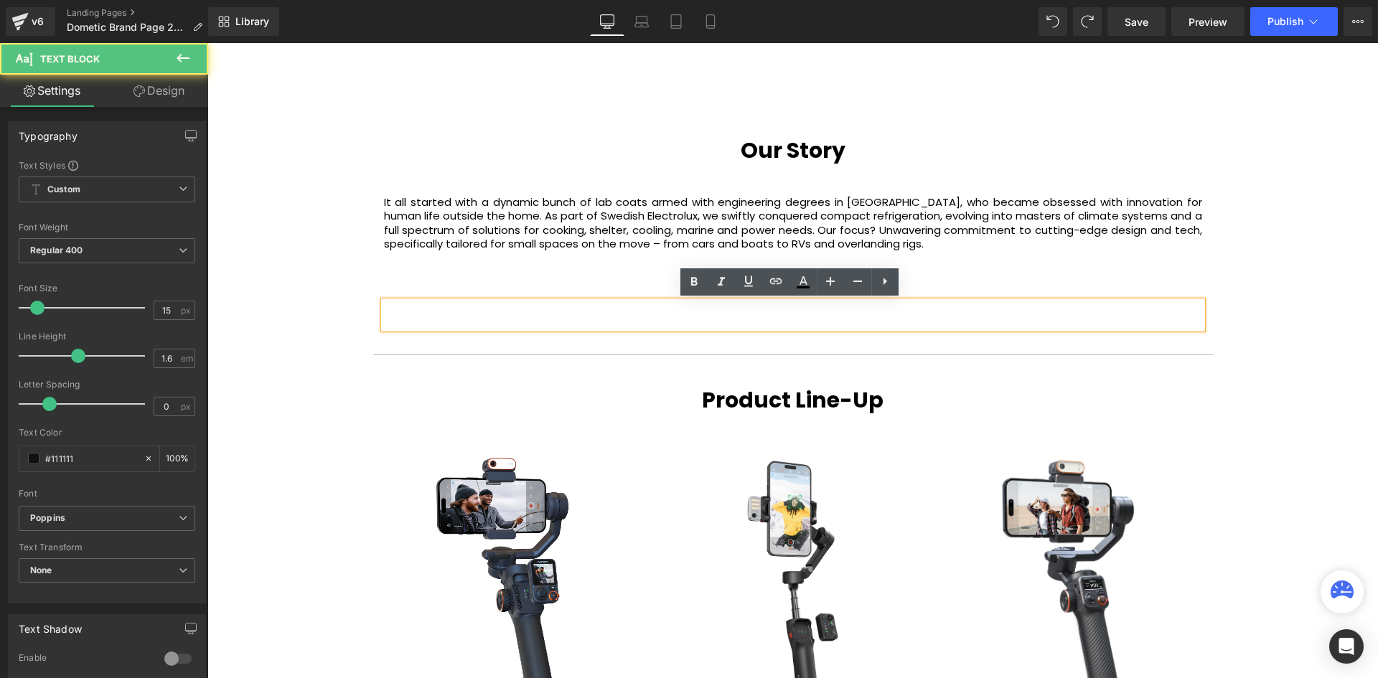
click at [827, 316] on div at bounding box center [793, 315] width 818 height 27
click at [874, 317] on div at bounding box center [793, 315] width 818 height 27
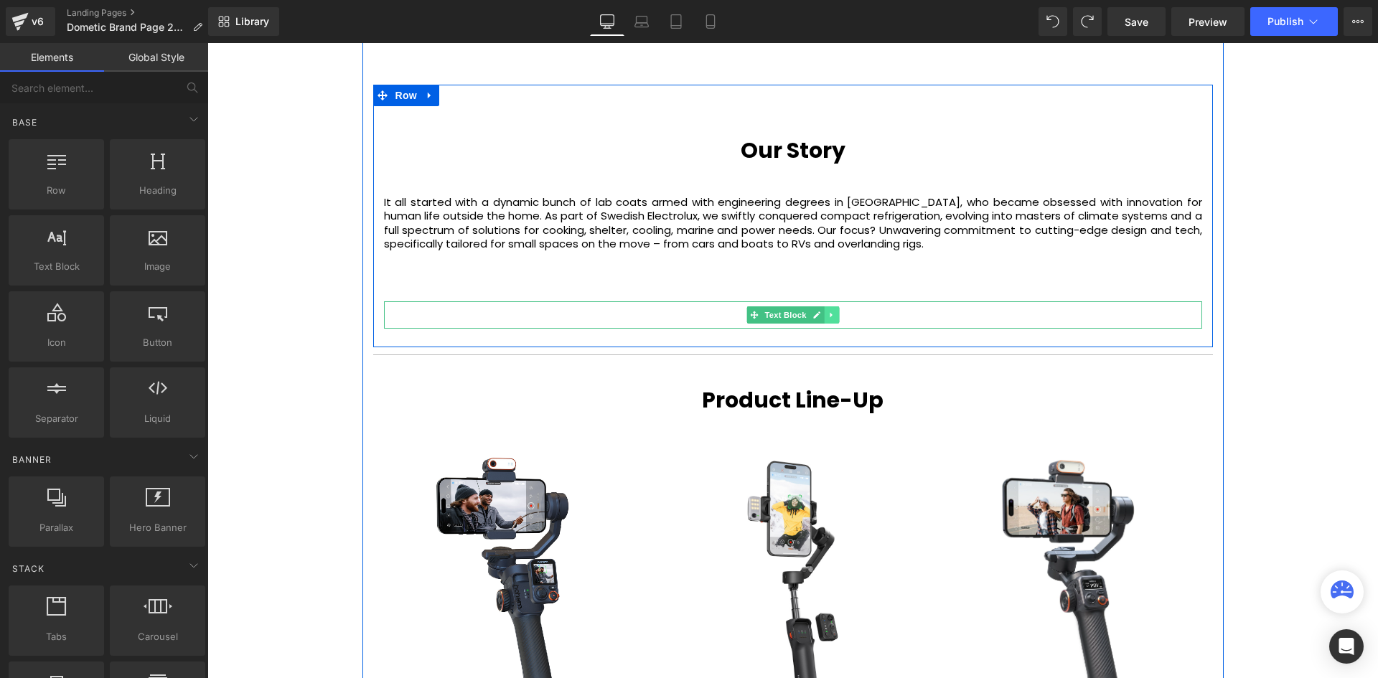
click at [832, 315] on icon at bounding box center [832, 315] width 8 height 9
click at [843, 315] on link at bounding box center [838, 315] width 15 height 17
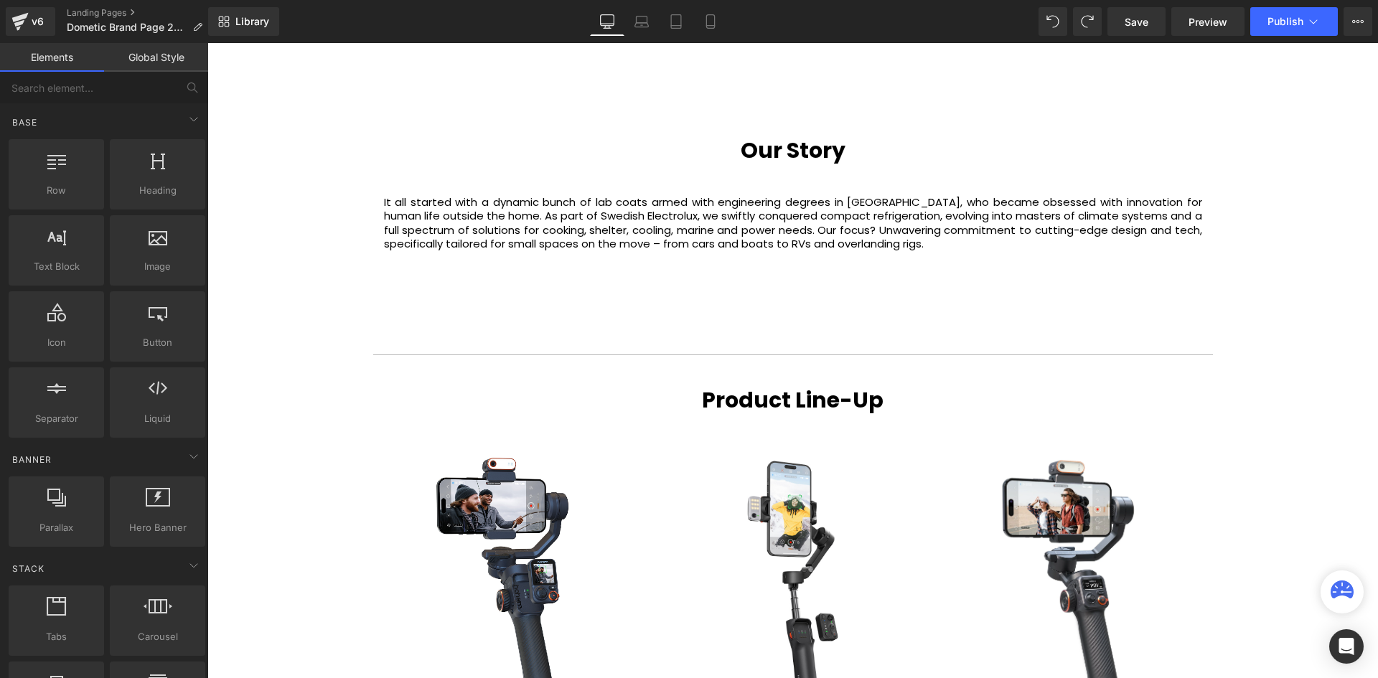
scroll to position [3650, 1164]
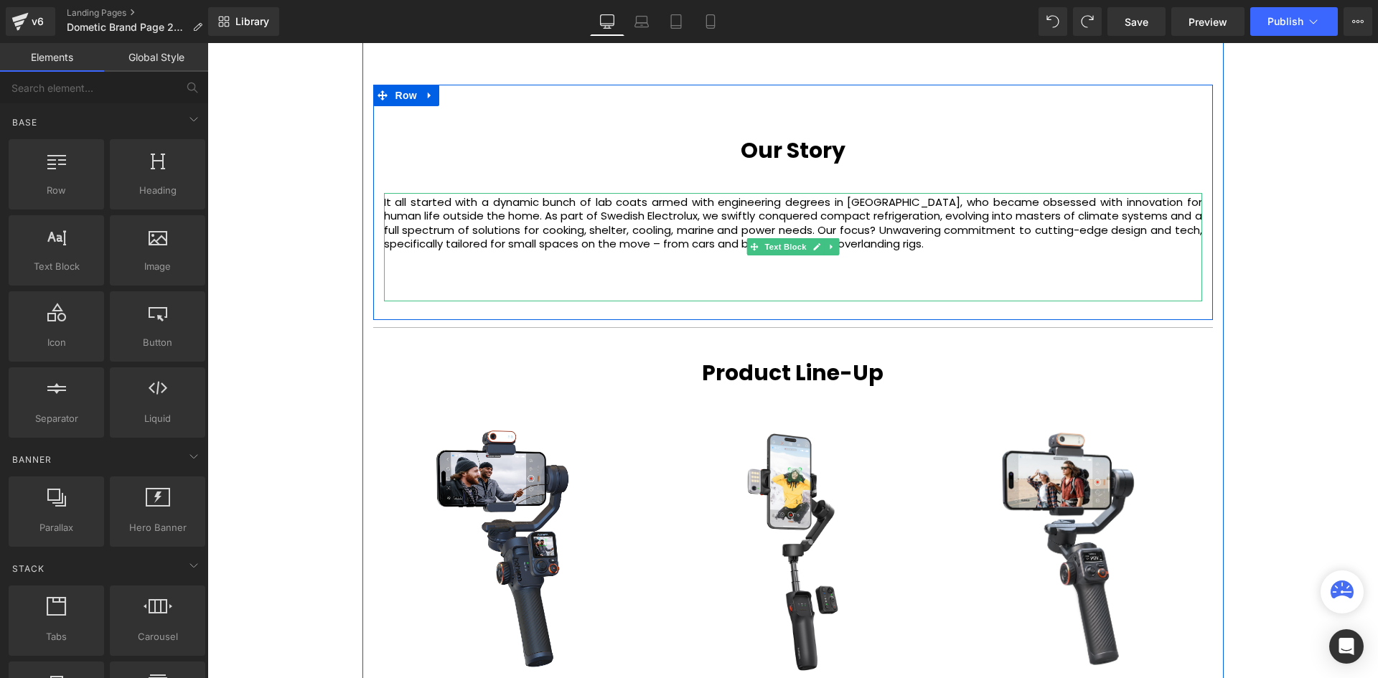
click at [833, 289] on div "It all started with a dynamic bunch of lab coats armed with engineering degrees…" at bounding box center [793, 247] width 818 height 108
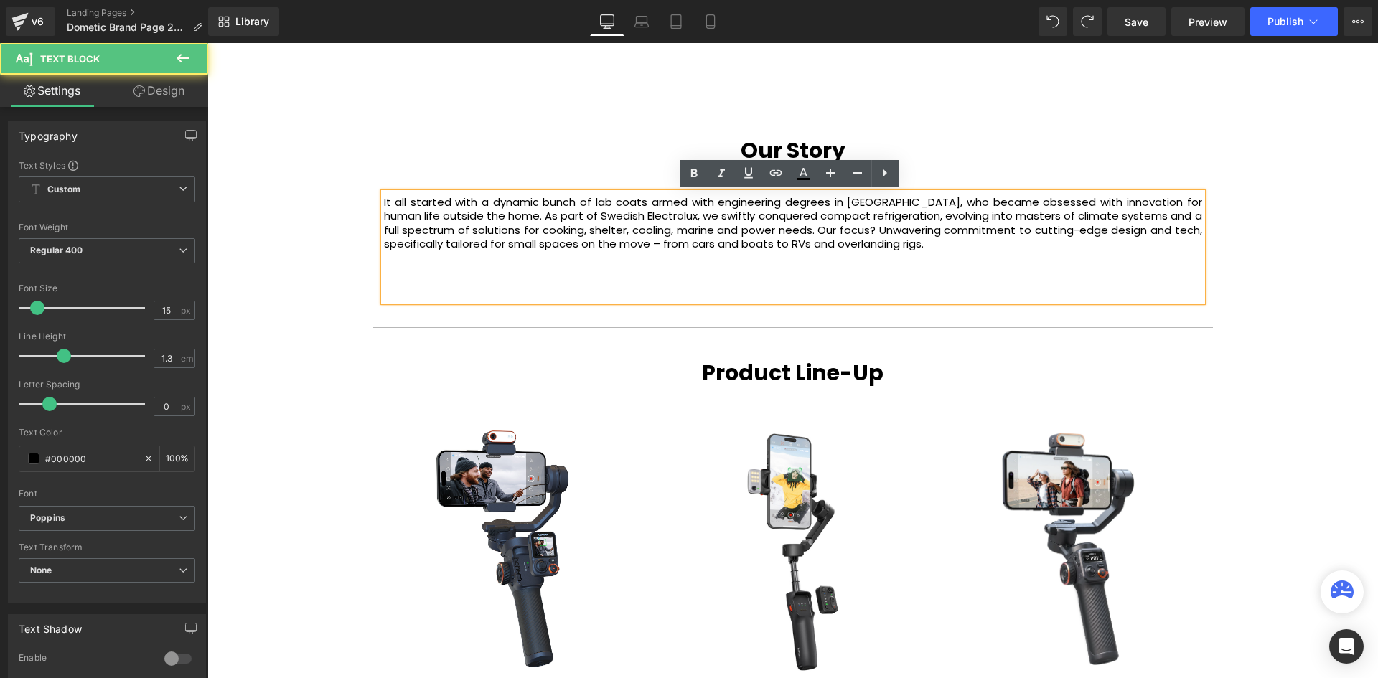
click at [806, 302] on div "It all started with a dynamic bunch of lab coats armed with engineering degrees…" at bounding box center [793, 247] width 818 height 108
click at [962, 266] on div "It all started with a dynamic bunch of lab coats armed with engineering degrees…" at bounding box center [793, 247] width 818 height 108
click at [916, 279] on div "It all started with a dynamic bunch of lab coats armed with engineering degrees…" at bounding box center [793, 247] width 818 height 108
click at [899, 302] on div "It all started with a dynamic bunch of lab coats armed with engineering degrees…" at bounding box center [793, 247] width 818 height 108
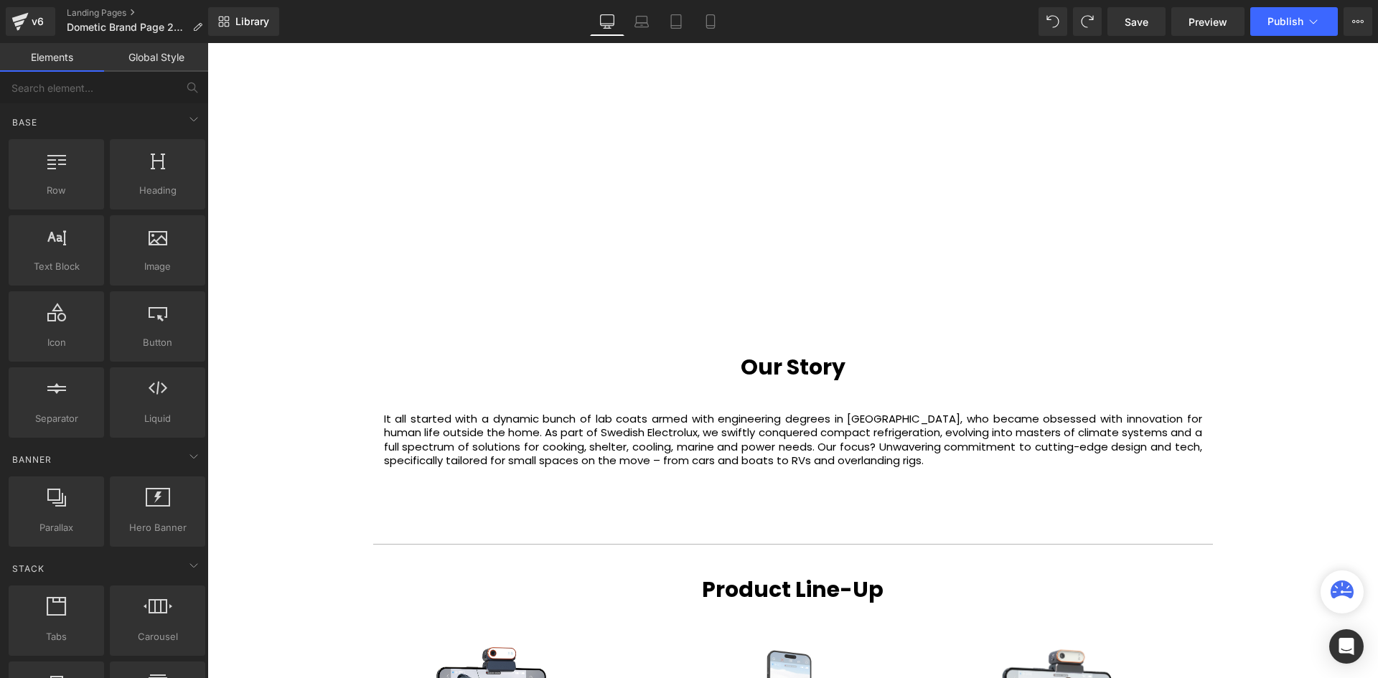
scroll to position [1436, 0]
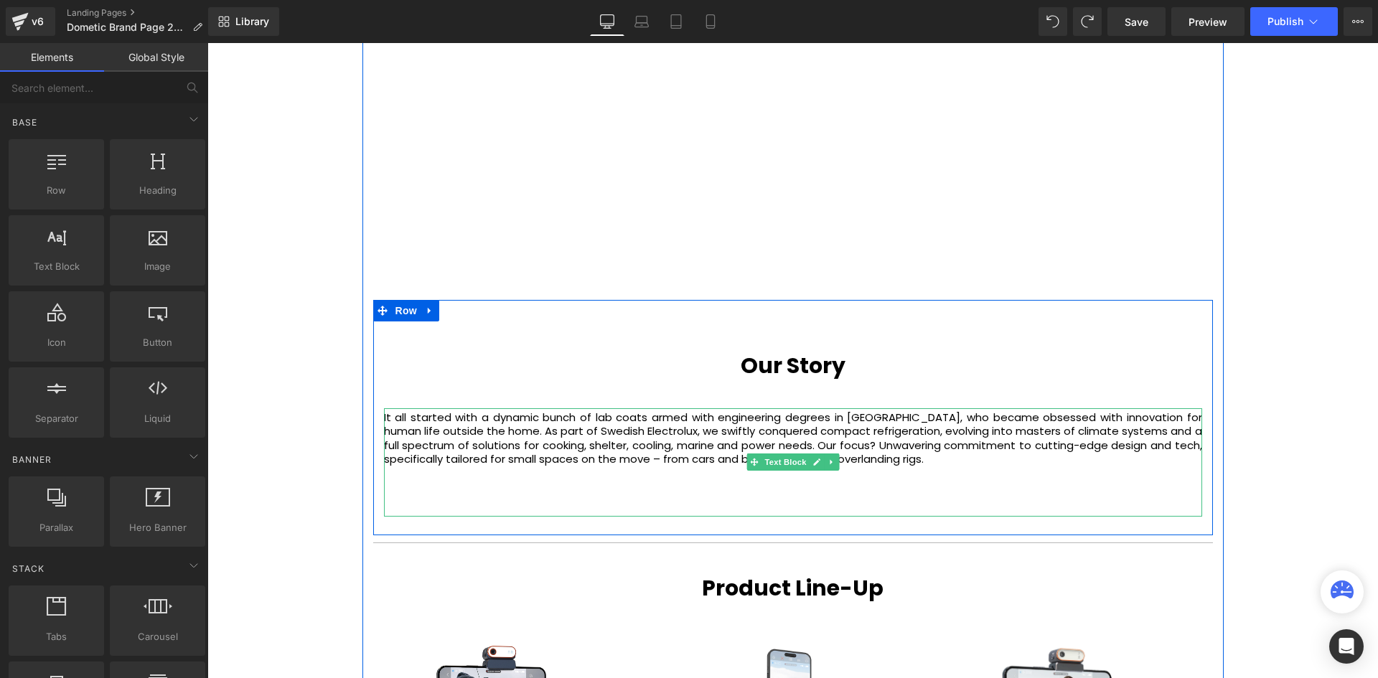
click at [938, 459] on p "It all started with a dynamic bunch of lab coats armed with engineering degrees…" at bounding box center [793, 439] width 818 height 56
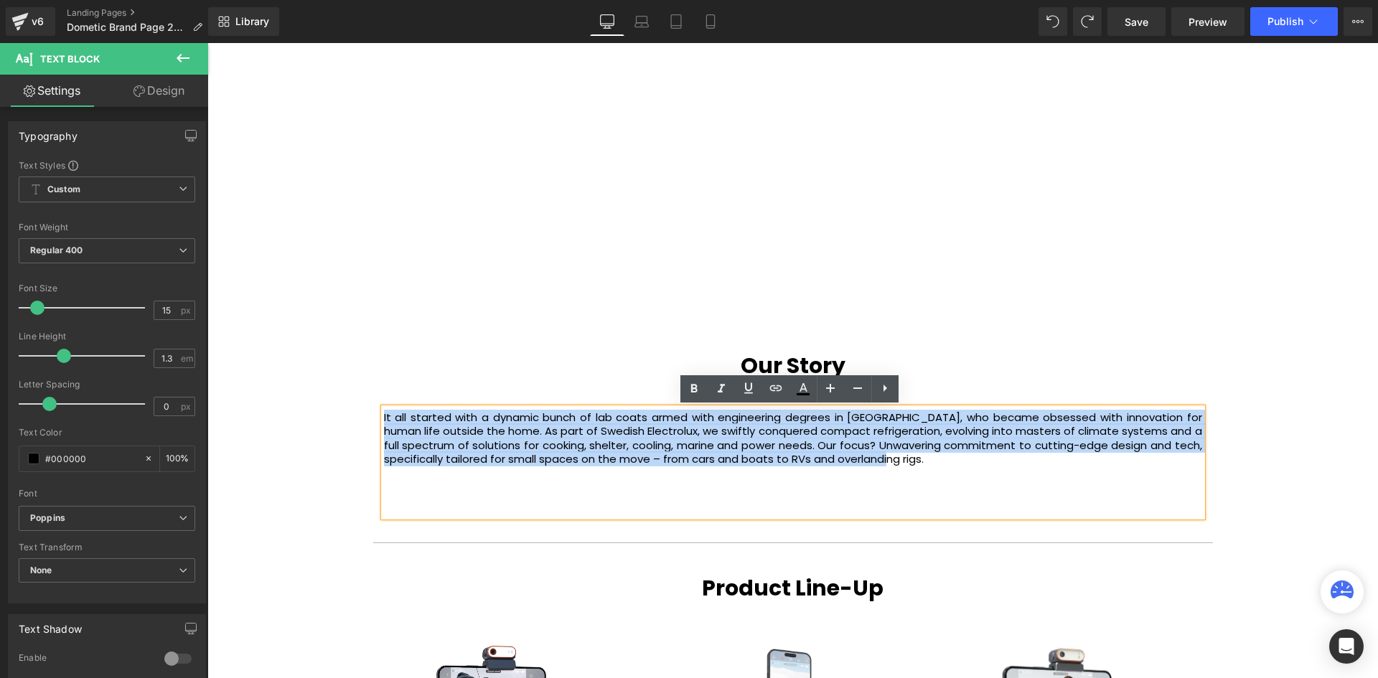
drag, startPoint x: 937, startPoint y: 465, endPoint x: 368, endPoint y: 391, distance: 573.4
click at [368, 391] on div "About Us Heading We've spent the last 10 years perfecting intelligent imaging t…" at bounding box center [793, 311] width 861 height 1481
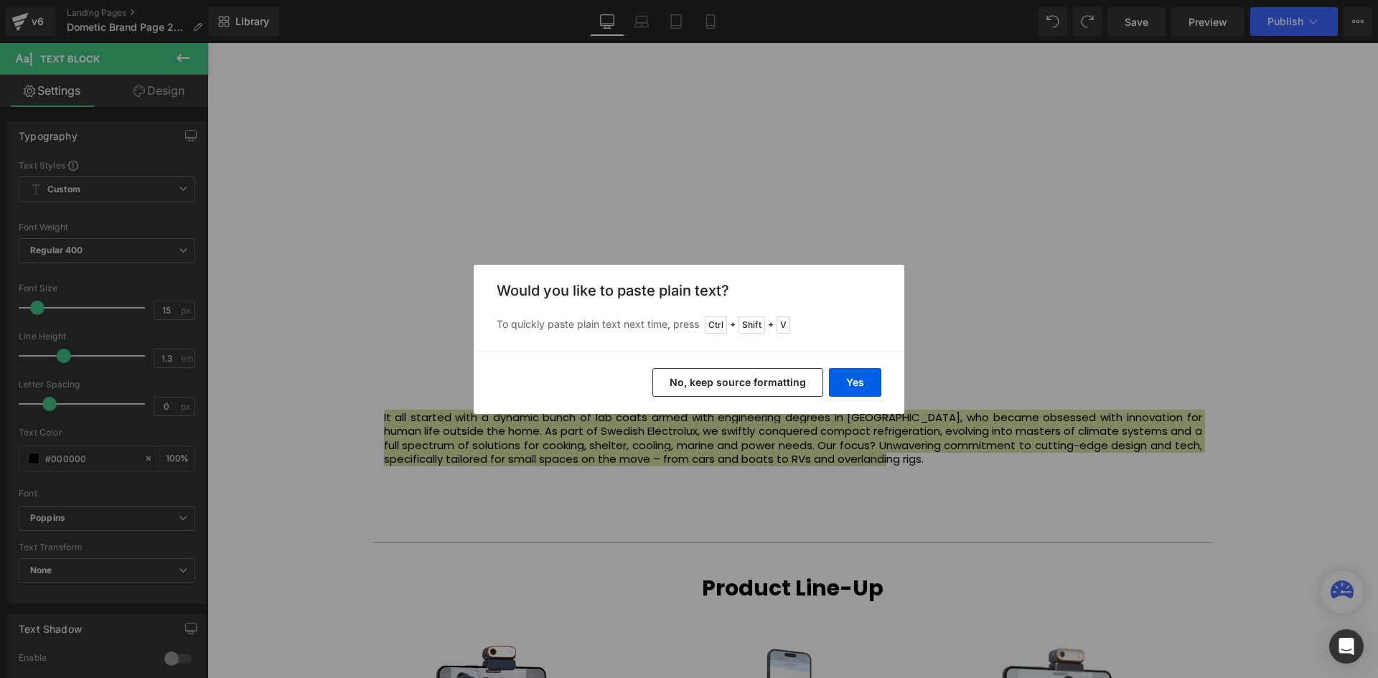
click at [865, 359] on div "Yes No, keep source formatting" at bounding box center [689, 382] width 431 height 63
click at [865, 372] on div "Yes No, keep source formatting" at bounding box center [689, 382] width 431 height 63
click at [864, 383] on button "Yes" at bounding box center [855, 382] width 52 height 29
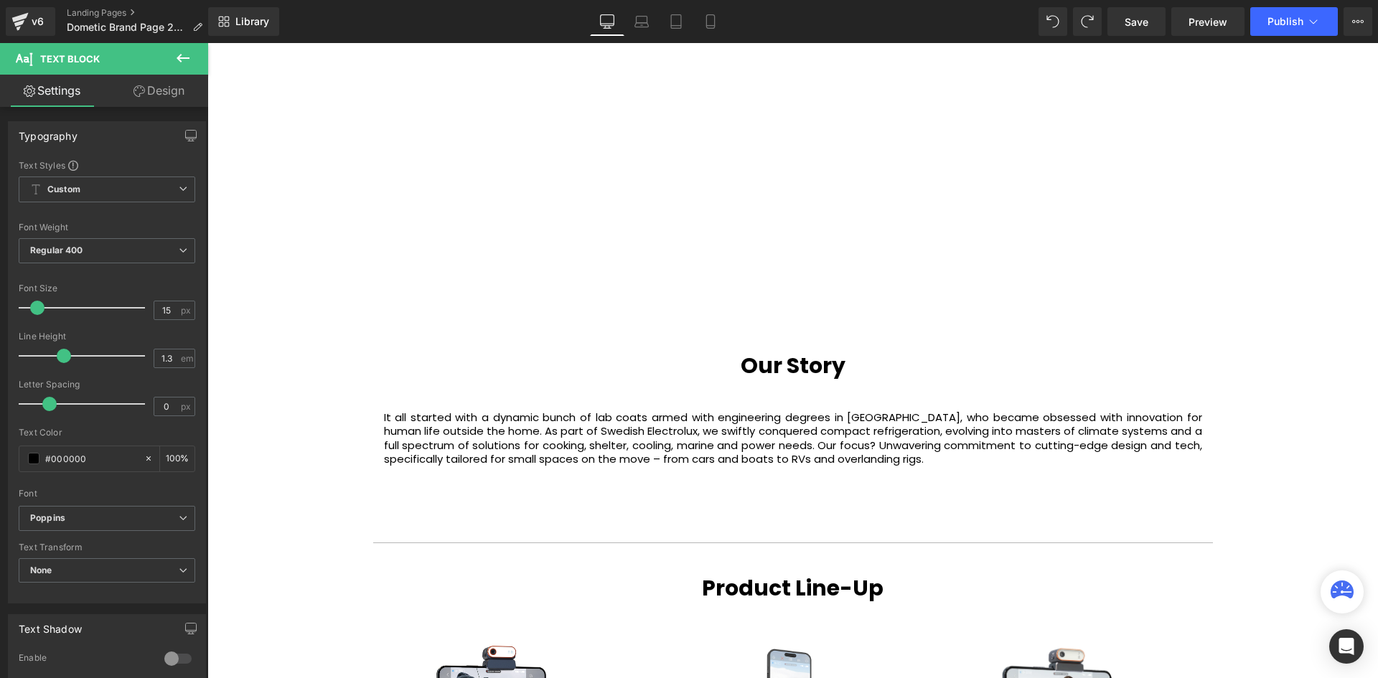
scroll to position [7, 7]
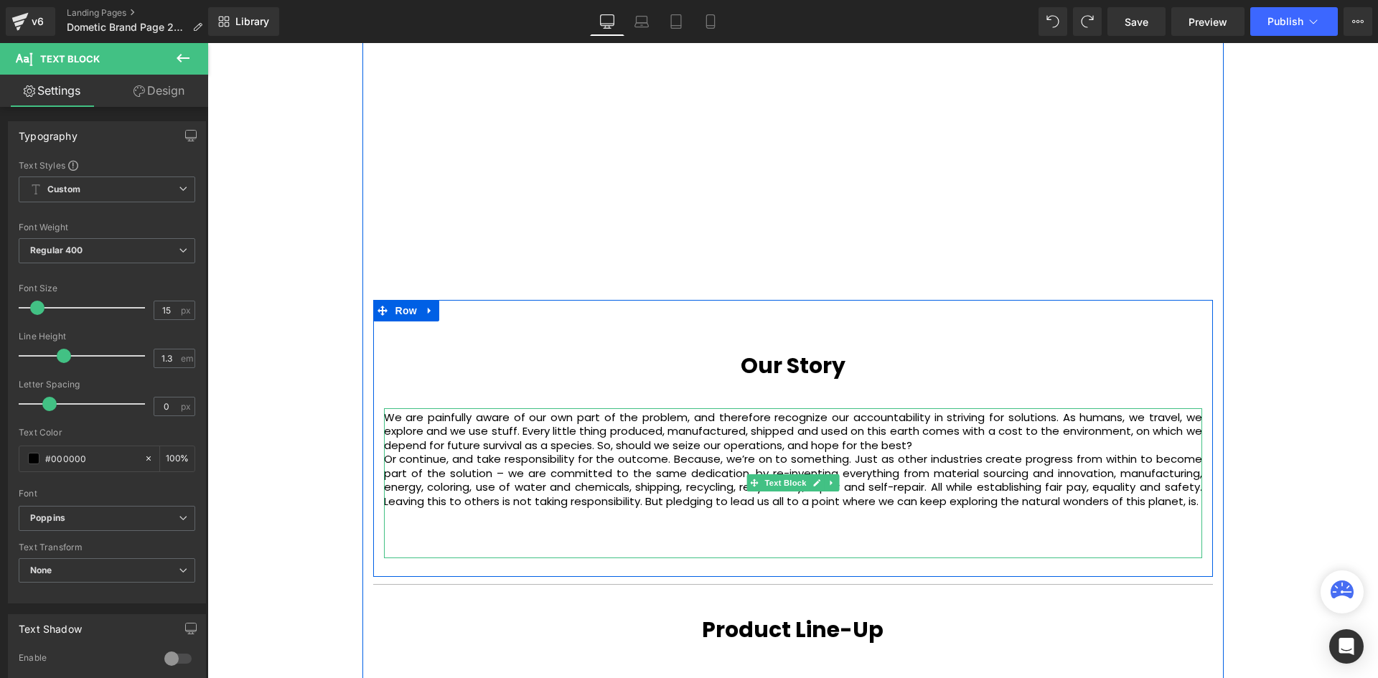
click at [945, 455] on p "Or continue, and take responsibility for the outcome. Because, we’re on to some…" at bounding box center [793, 480] width 818 height 56
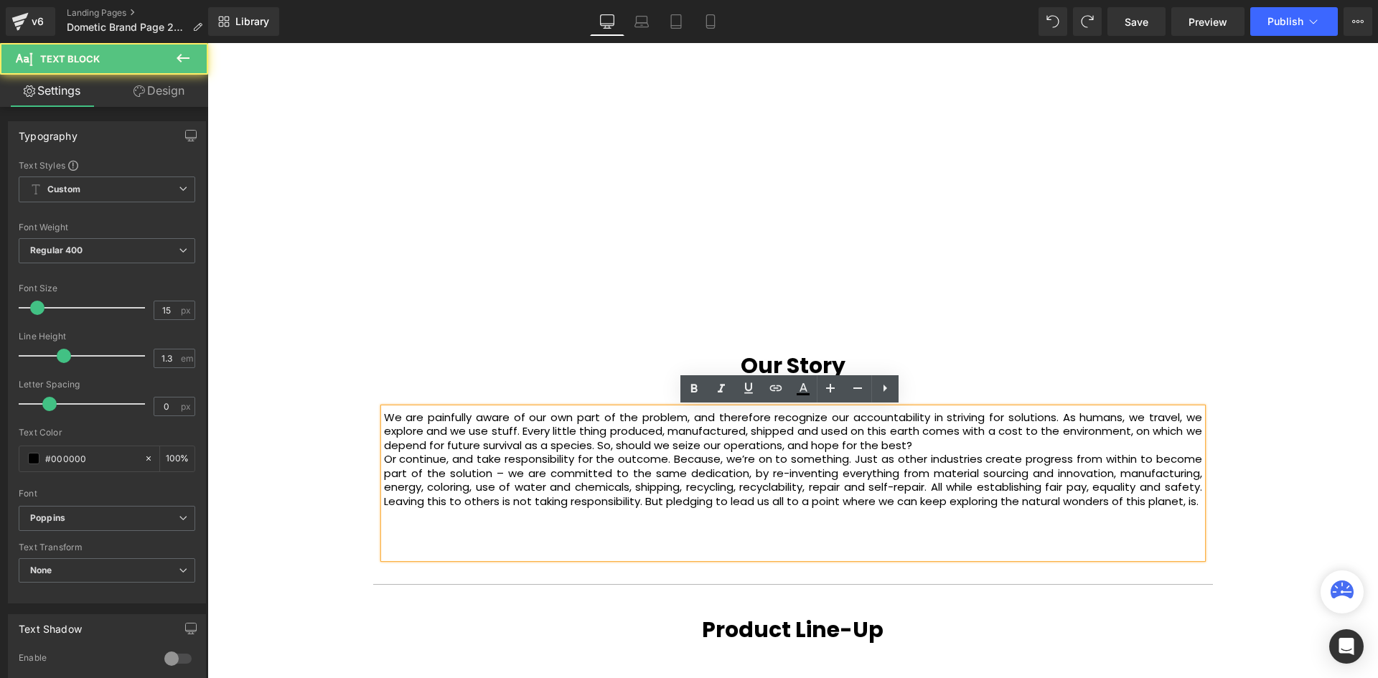
click at [950, 445] on p "We are painfully aware of our own part of the problem, and therefore recognize …" at bounding box center [793, 432] width 818 height 42
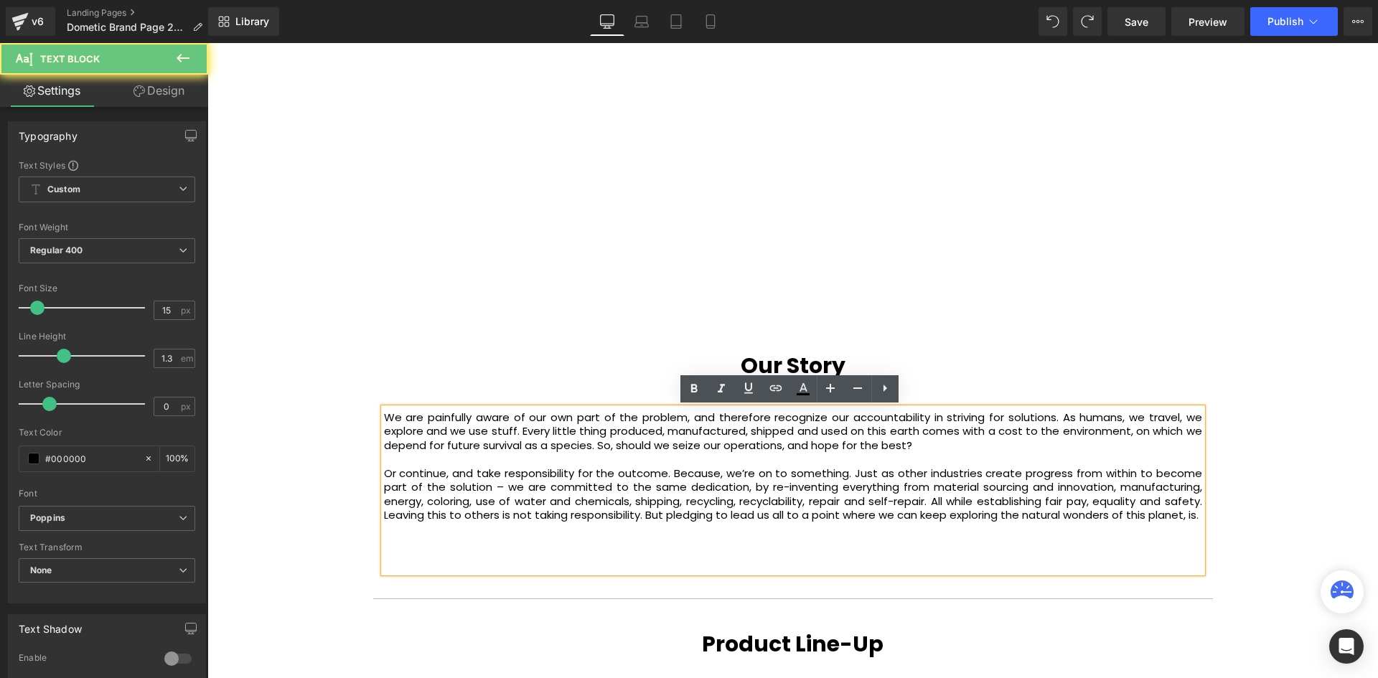
scroll to position [3706, 1164]
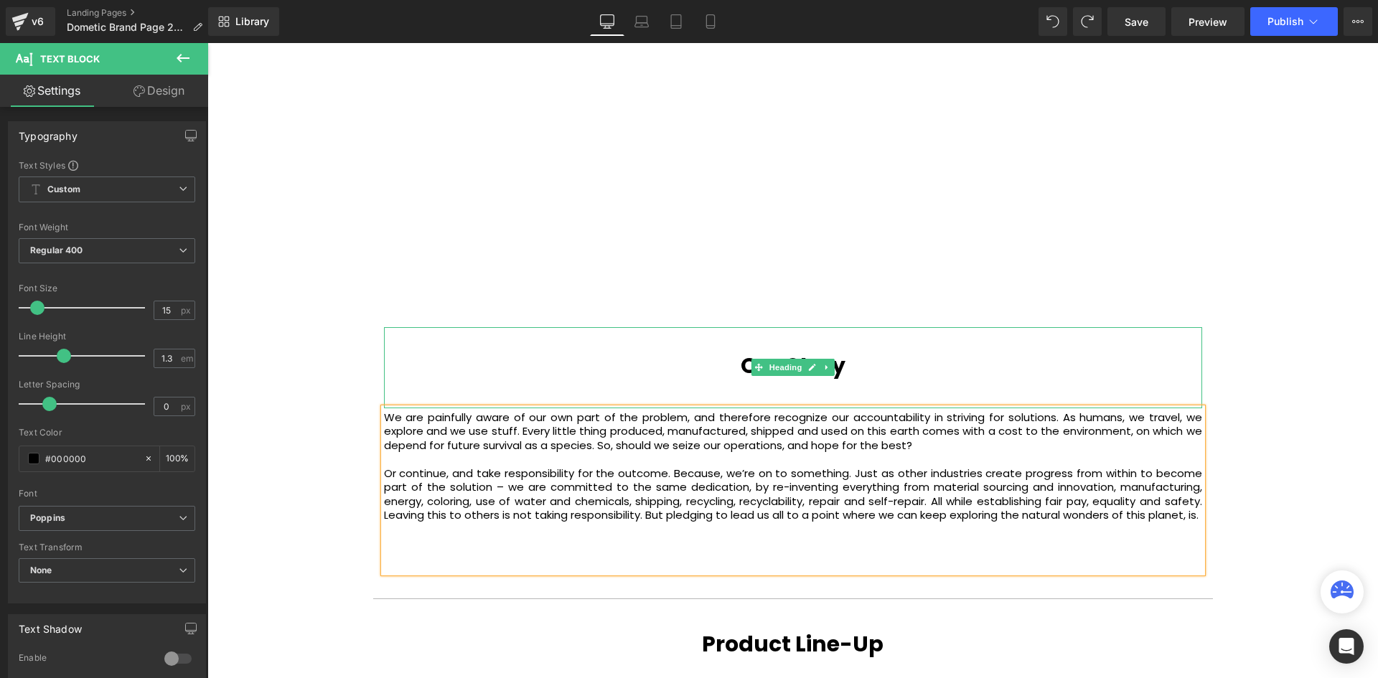
click at [843, 370] on h1 "Our Story" at bounding box center [793, 366] width 818 height 26
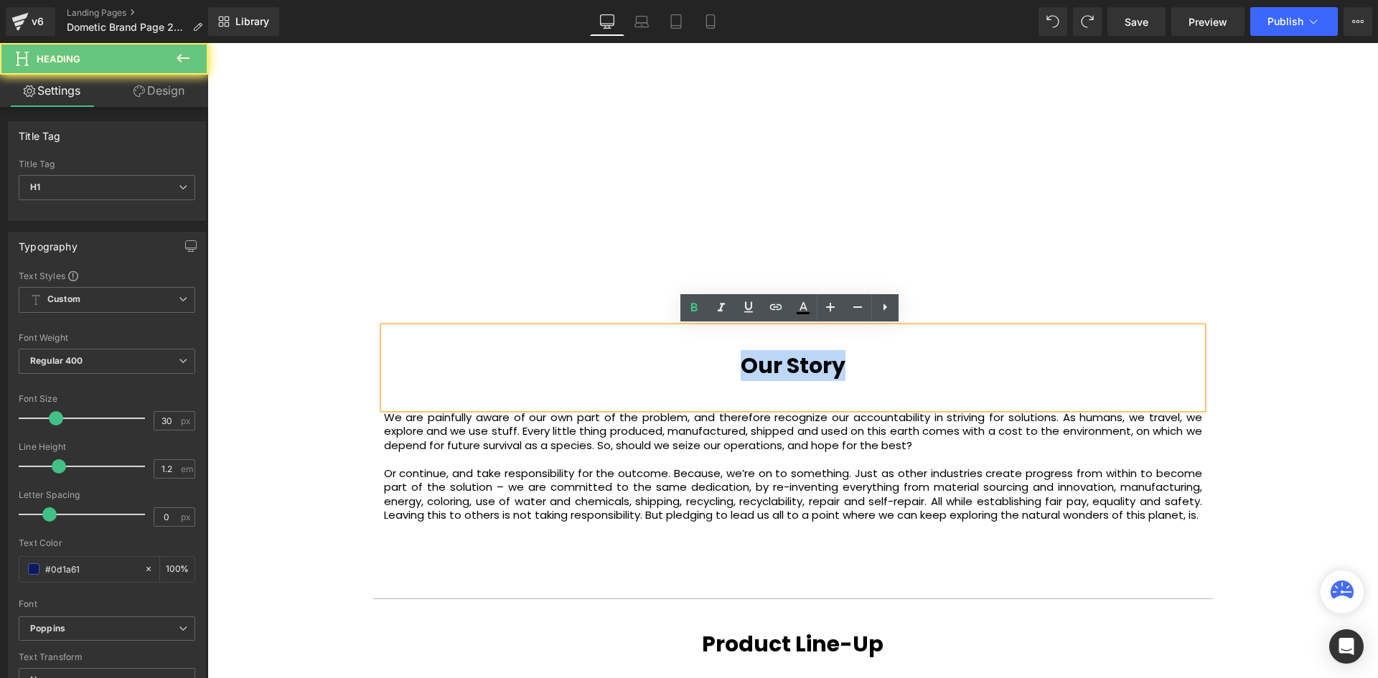
drag, startPoint x: 846, startPoint y: 365, endPoint x: 726, endPoint y: 371, distance: 119.3
click at [726, 371] on h1 "Our Story" at bounding box center [793, 366] width 818 height 26
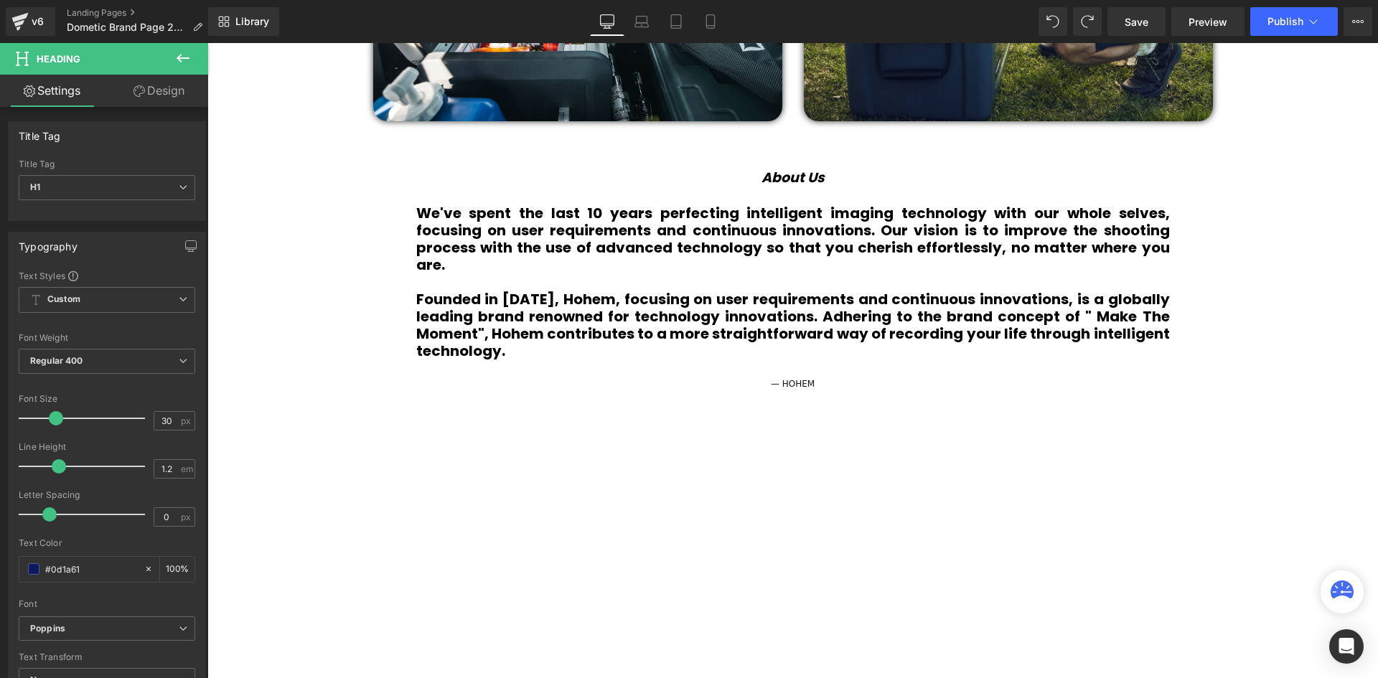
scroll to position [646, 0]
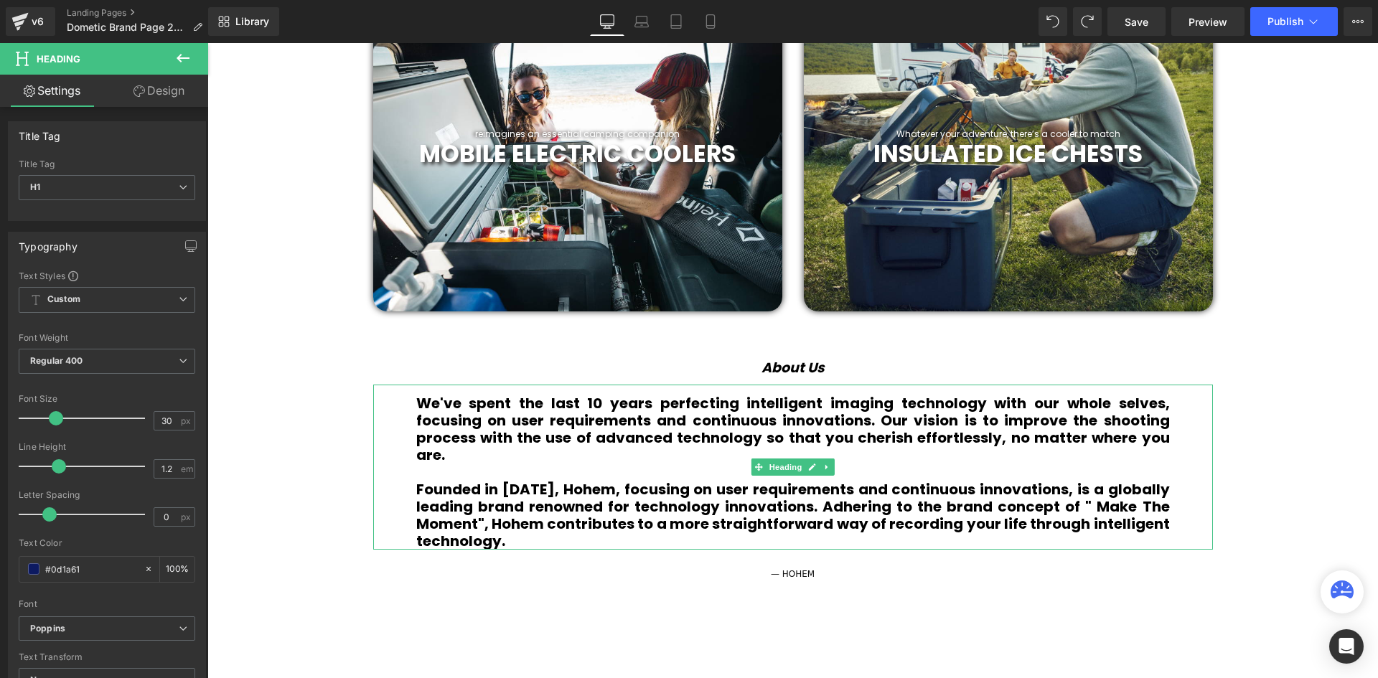
click at [501, 452] on h1 "We've spent the last 10 years perfecting intelligent imaging technology with ou…" at bounding box center [793, 429] width 754 height 69
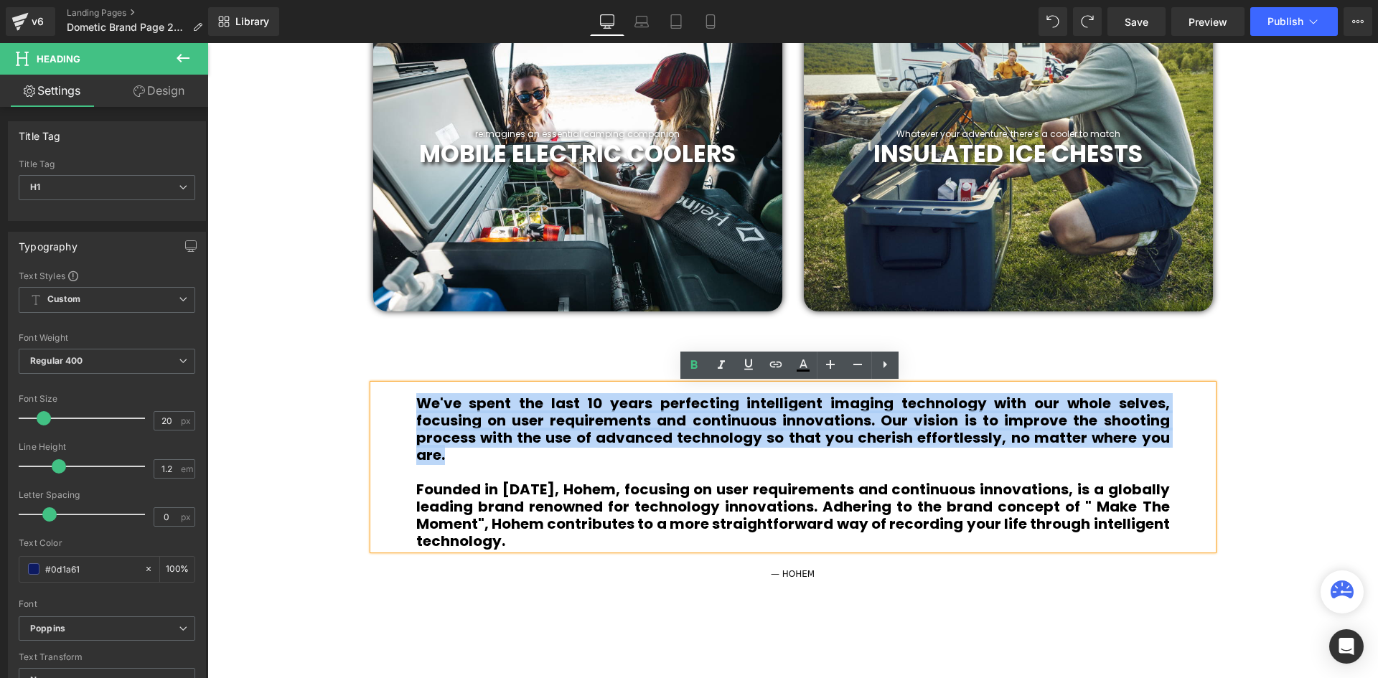
drag, startPoint x: 441, startPoint y: 457, endPoint x: 387, endPoint y: 396, distance: 81.9
click at [387, 396] on div "We've spent the last 10 years perfecting intelligent imaging technology with ou…" at bounding box center [793, 467] width 840 height 165
paste div
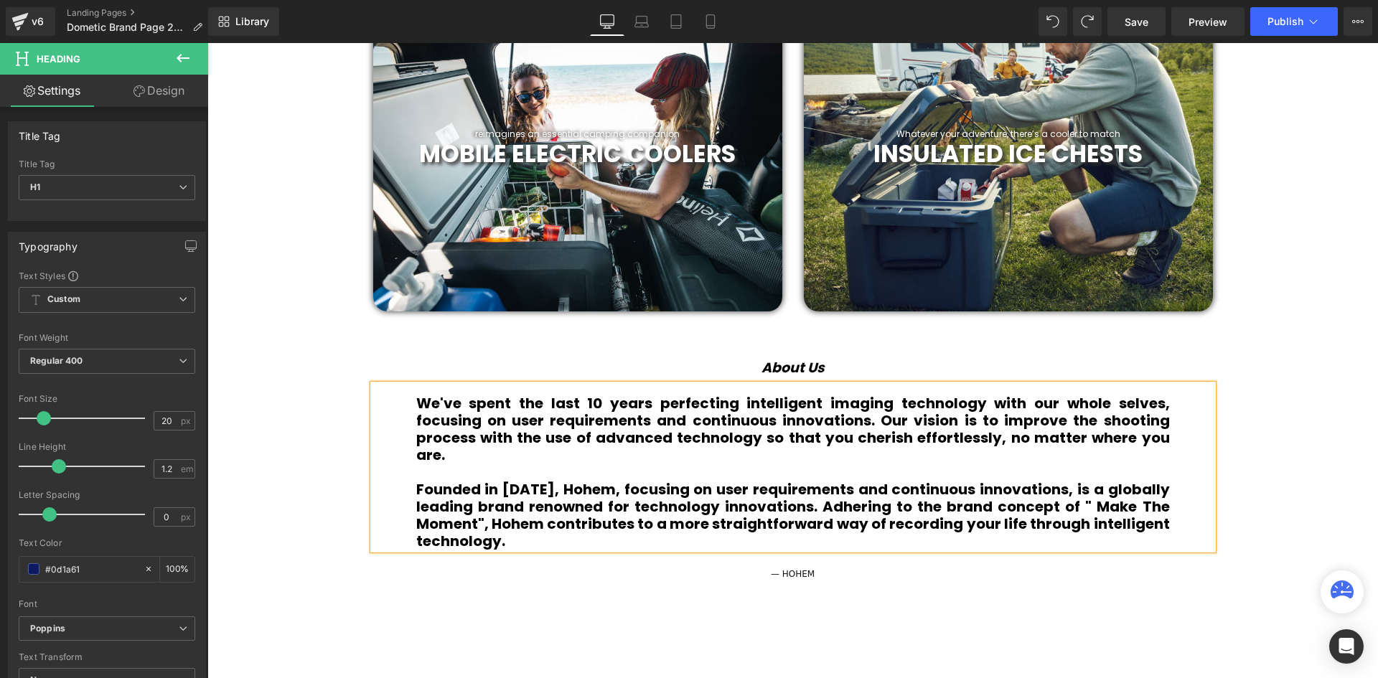
scroll to position [7, 7]
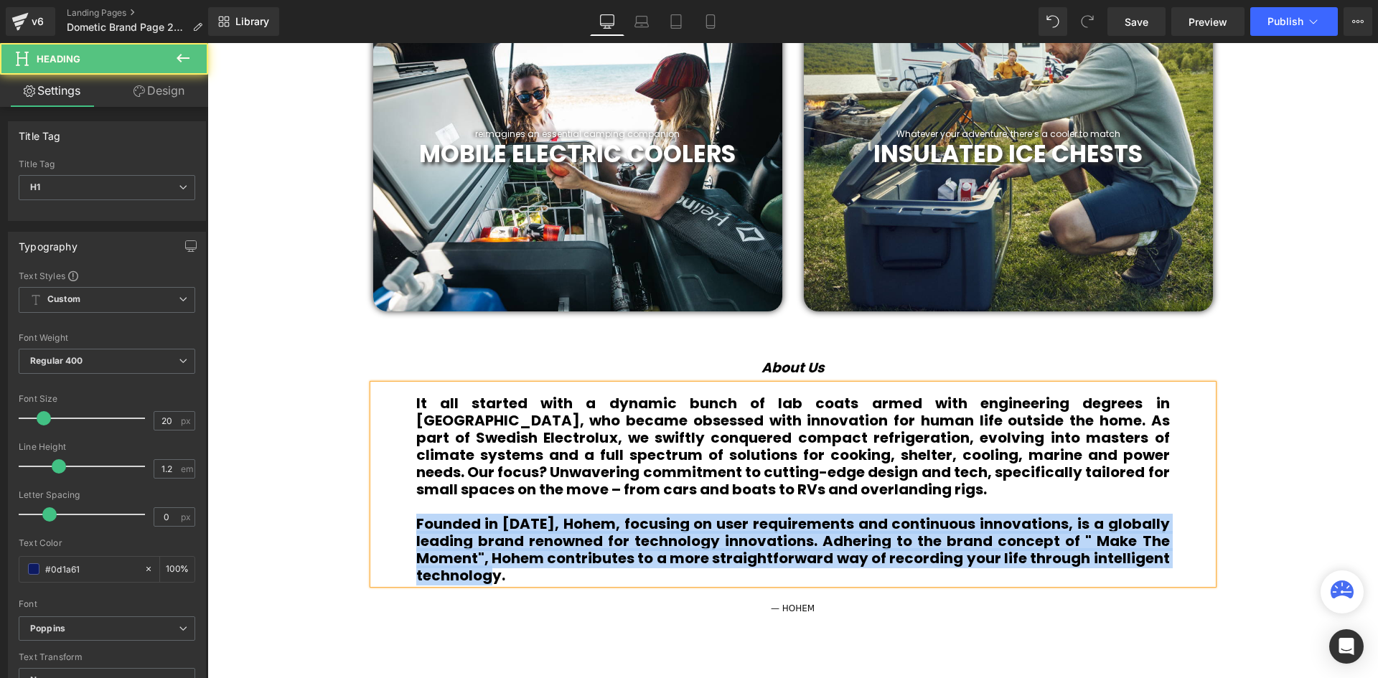
drag, startPoint x: 499, startPoint y: 576, endPoint x: 412, endPoint y: 519, distance: 104.1
click at [416, 519] on b "Founded in [DATE], Hohem, focusing on user requirements and continuous innovati…" at bounding box center [793, 550] width 754 height 72
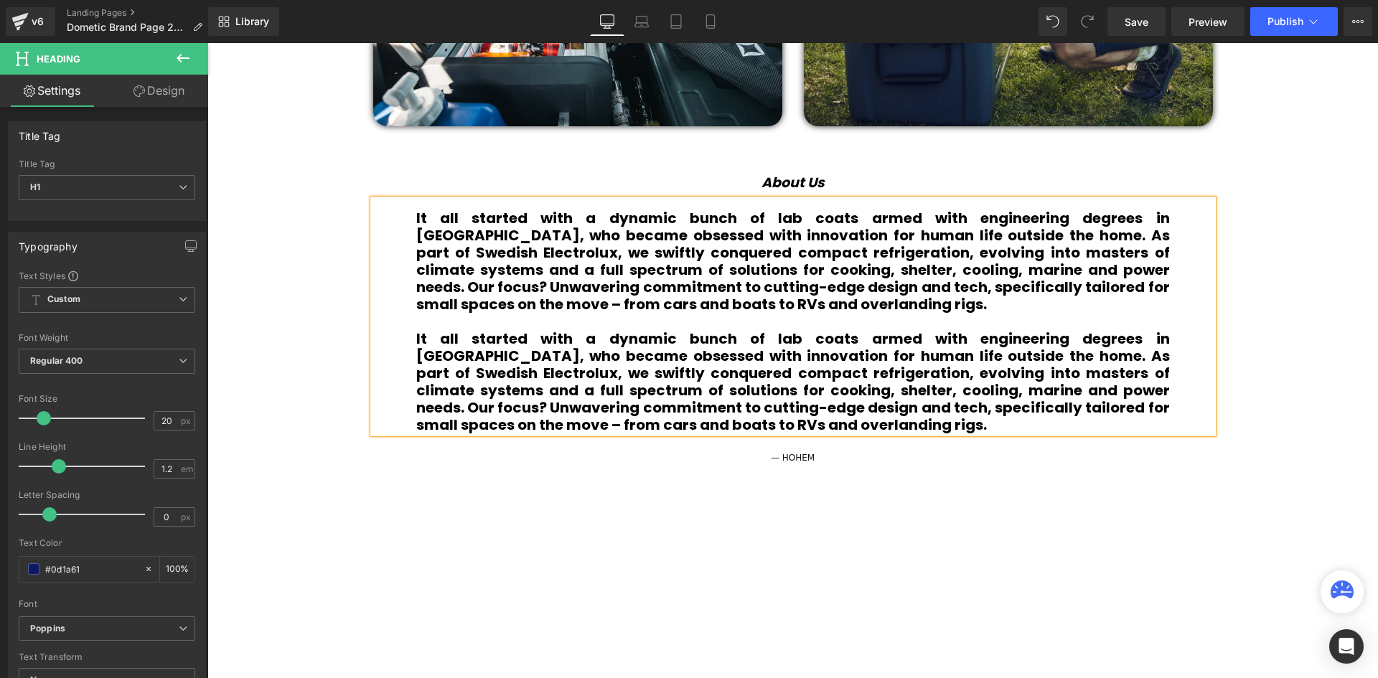
scroll to position [861, 0]
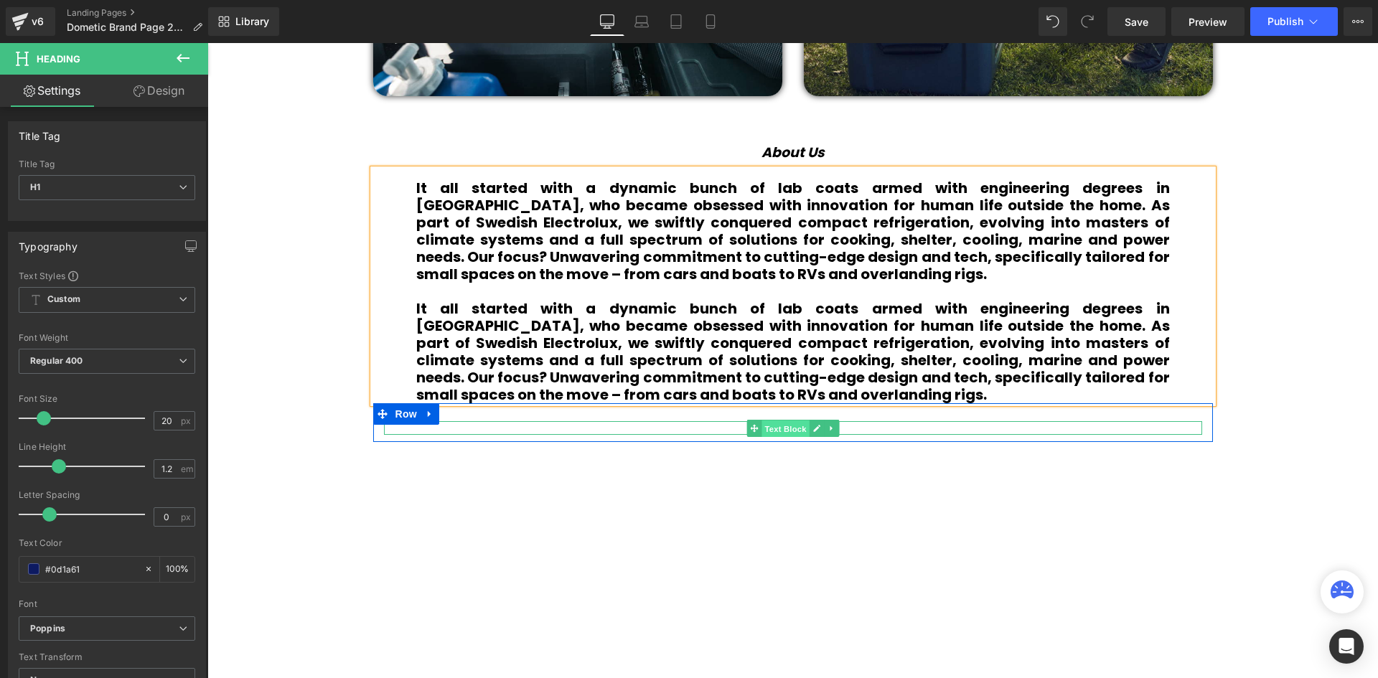
click at [802, 426] on span "Text Block" at bounding box center [785, 428] width 47 height 17
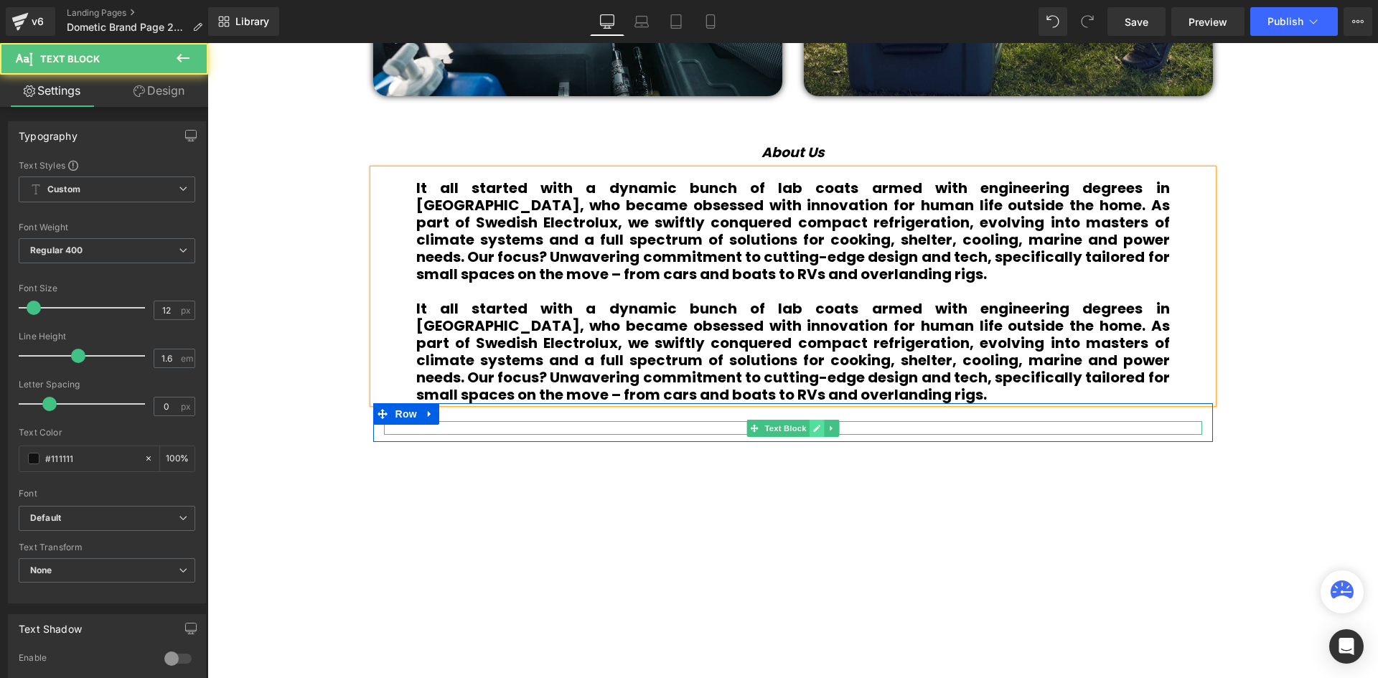
click at [813, 429] on icon at bounding box center [816, 428] width 7 height 7
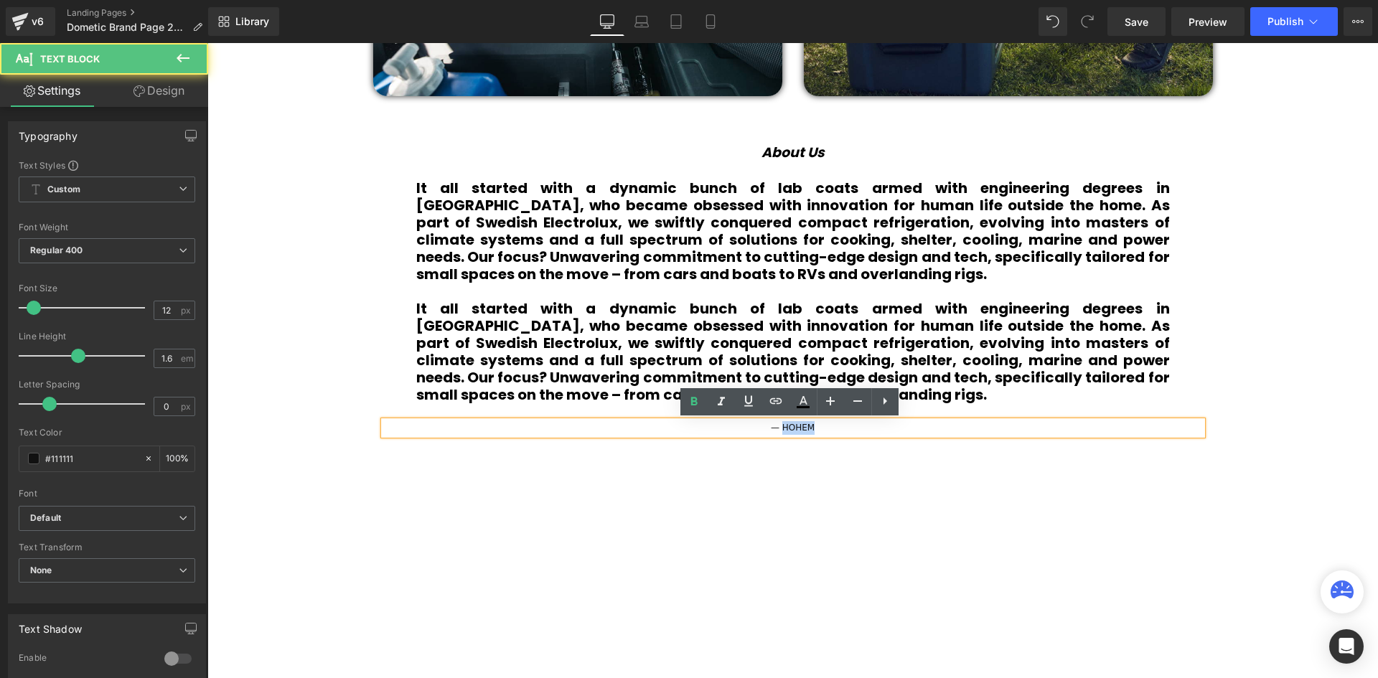
drag, startPoint x: 813, startPoint y: 429, endPoint x: 780, endPoint y: 429, distance: 33.0
click at [780, 429] on p "— HOHEM" at bounding box center [793, 428] width 818 height 14
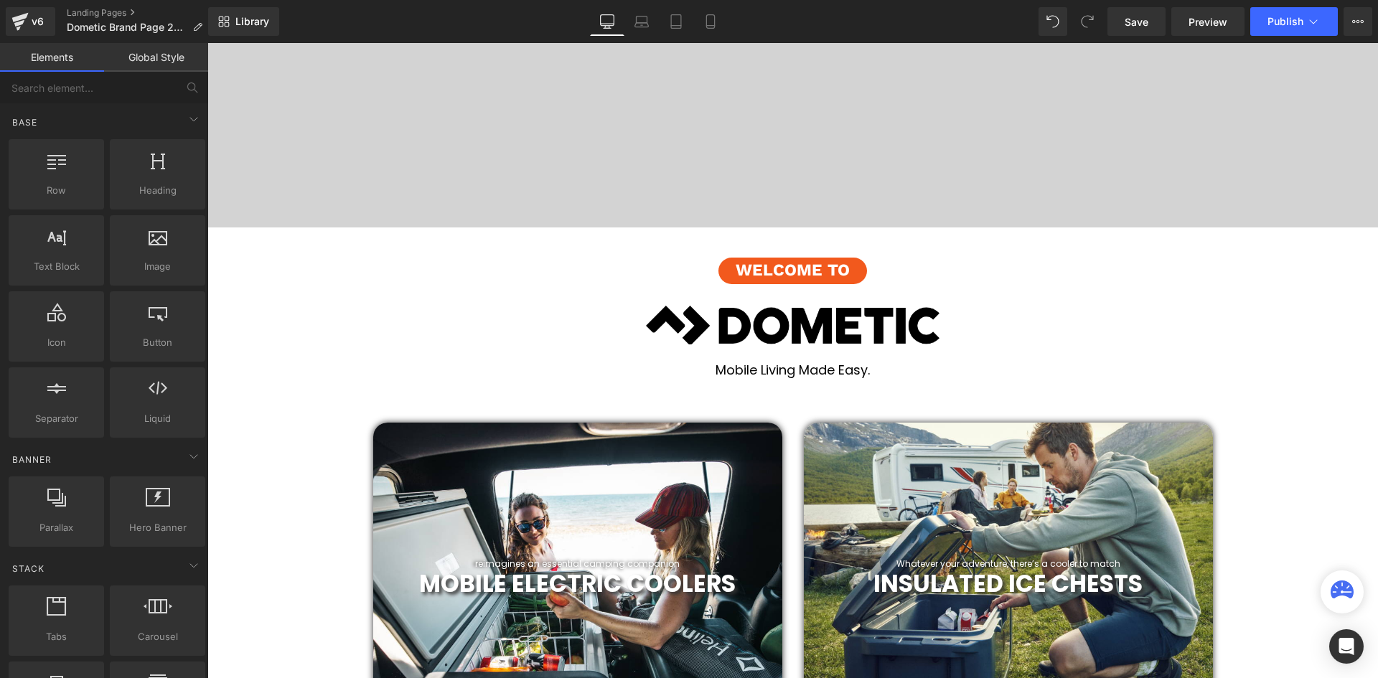
scroll to position [215, 0]
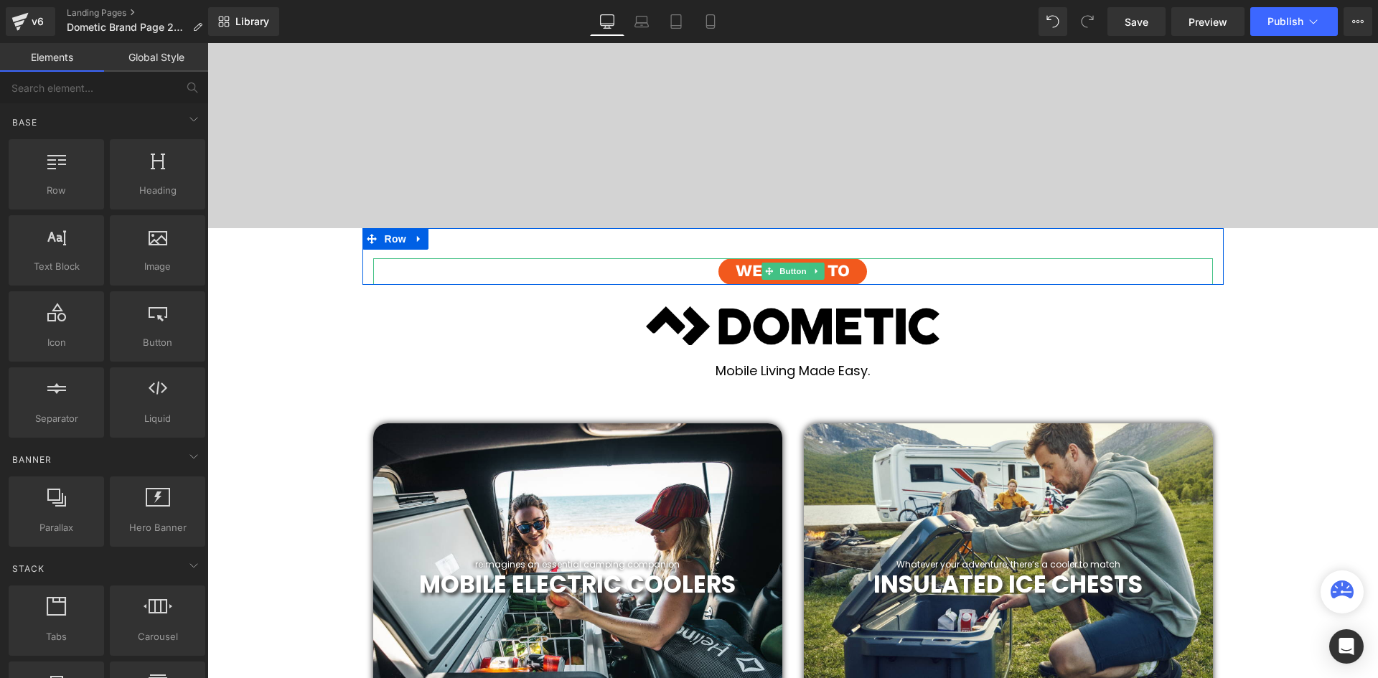
click at [843, 277] on span "Welcome to" at bounding box center [793, 271] width 114 height 27
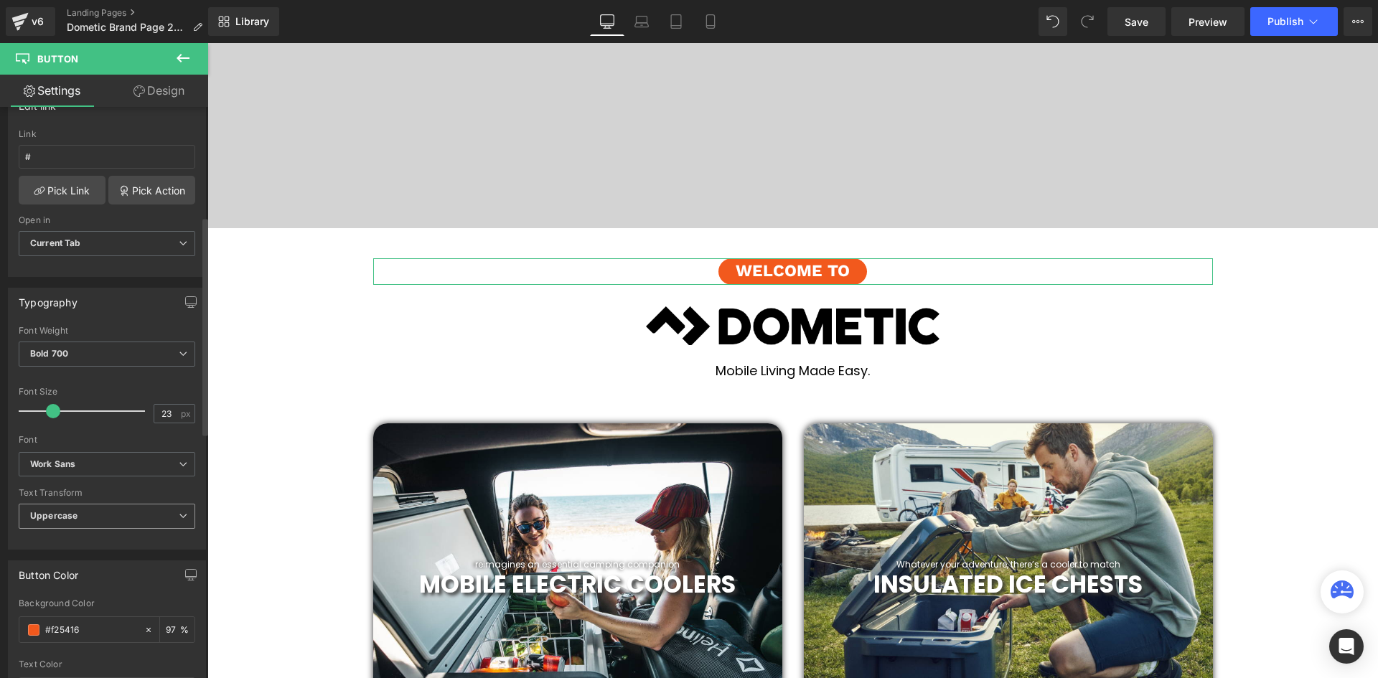
scroll to position [287, 0]
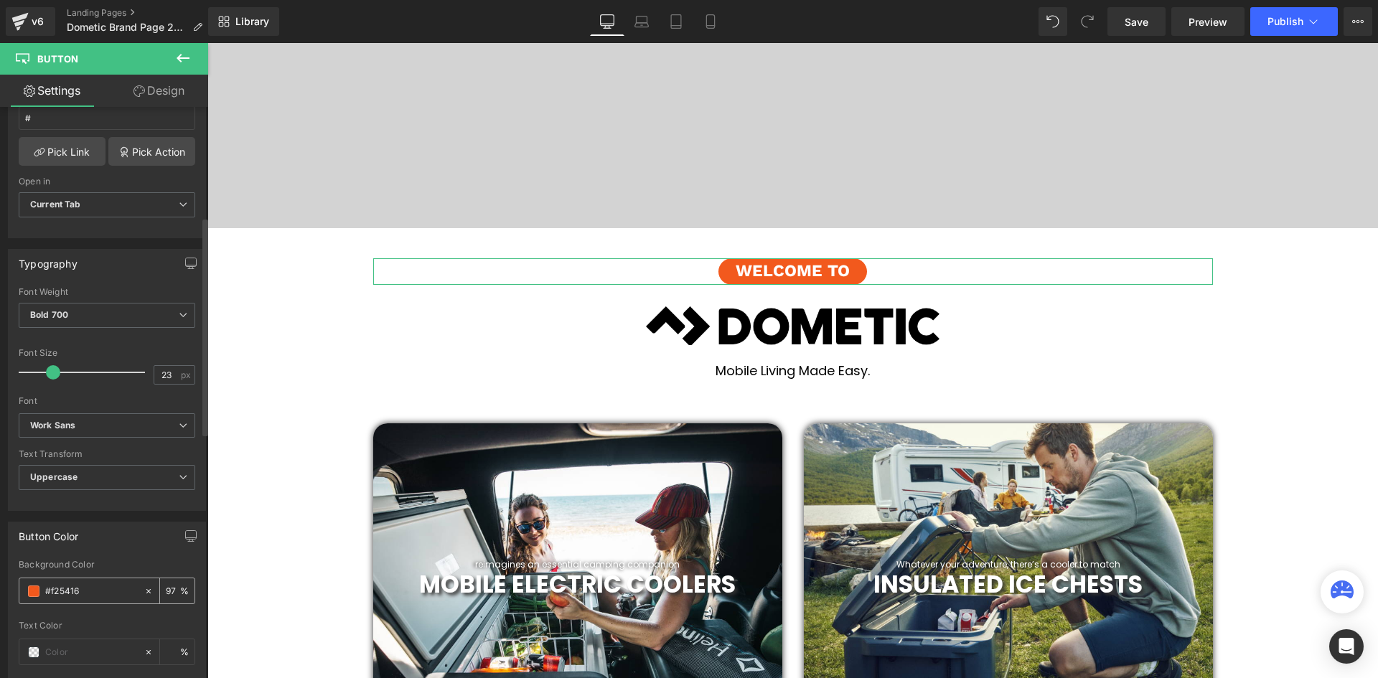
click at [46, 586] on input "#f25416" at bounding box center [91, 592] width 92 height 16
click at [27, 589] on div "#f25416" at bounding box center [81, 591] width 124 height 25
click at [30, 591] on span at bounding box center [33, 591] width 11 height 11
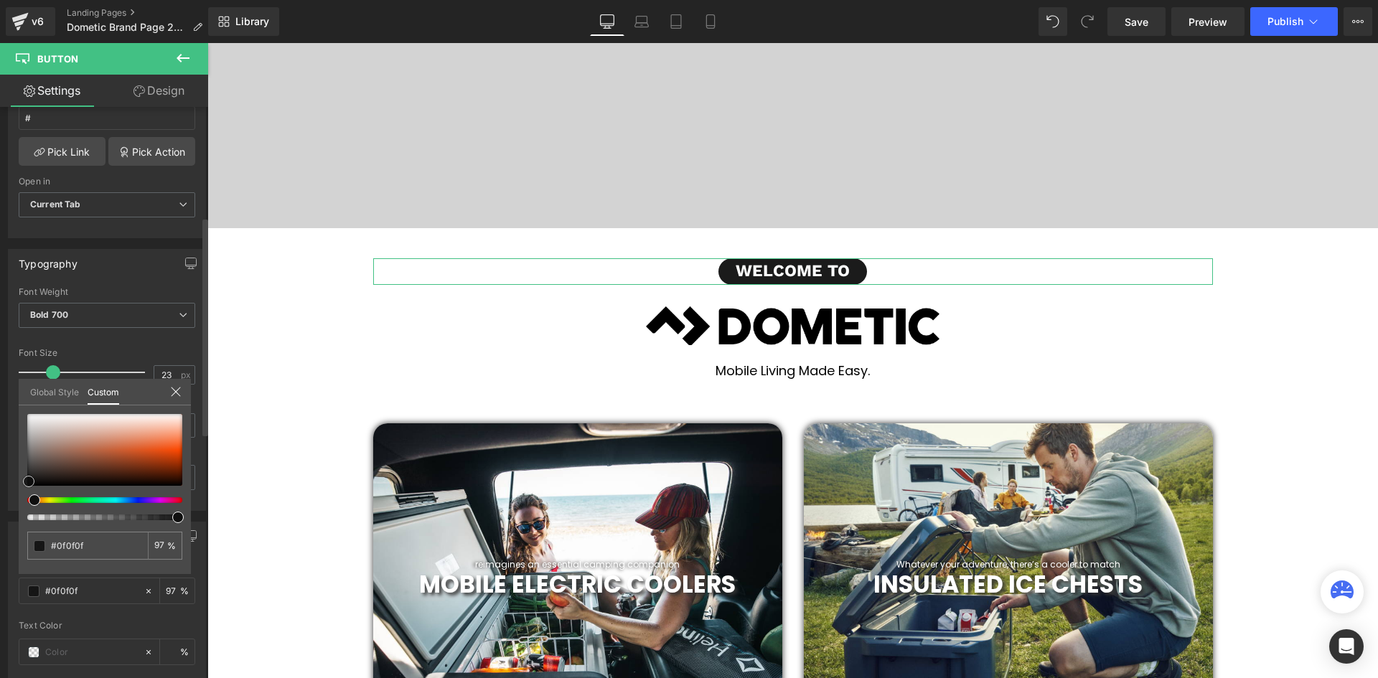
click at [29, 482] on div at bounding box center [104, 450] width 155 height 72
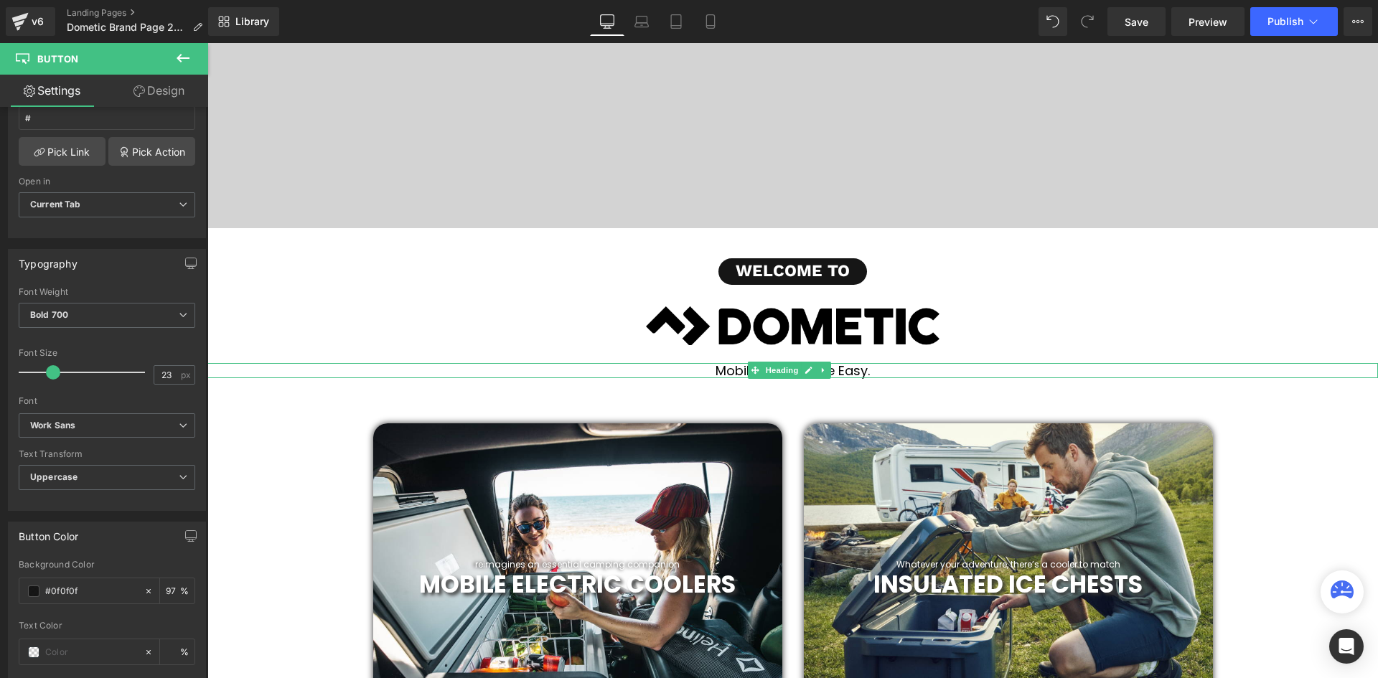
click at [316, 369] on h1 "Mobile Living Made Easy." at bounding box center [792, 371] width 1171 height 16
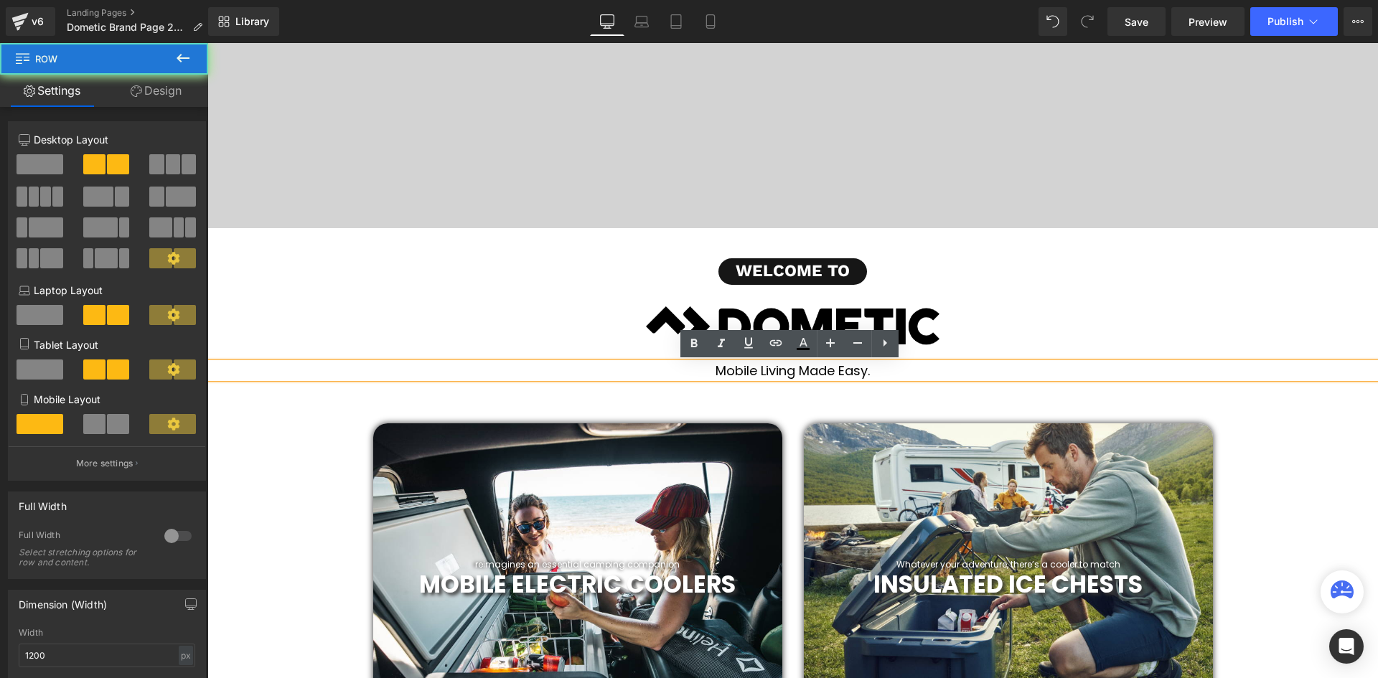
click at [536, 380] on div "reimagines an essential camping companion Heading MOBILE ELECTRIC COOLERS Headi…" at bounding box center [793, 563] width 861 height 371
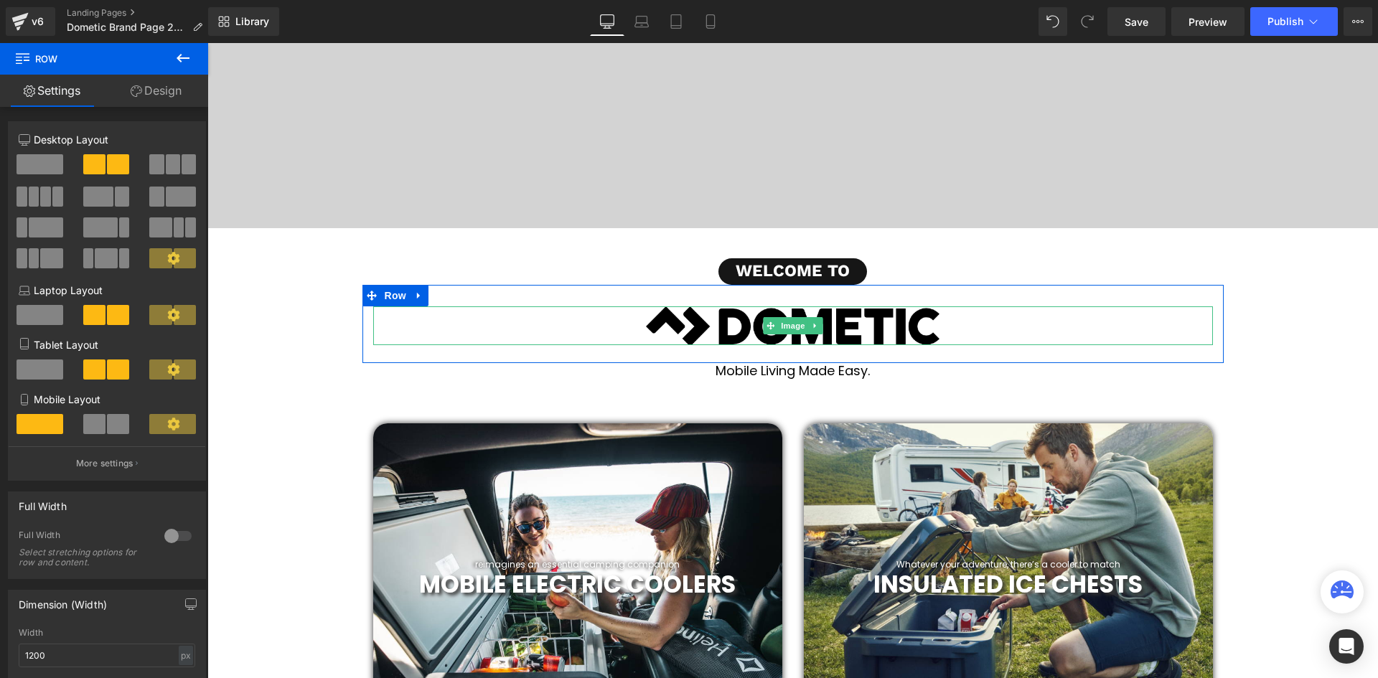
click at [950, 327] on img at bounding box center [793, 326] width 840 height 39
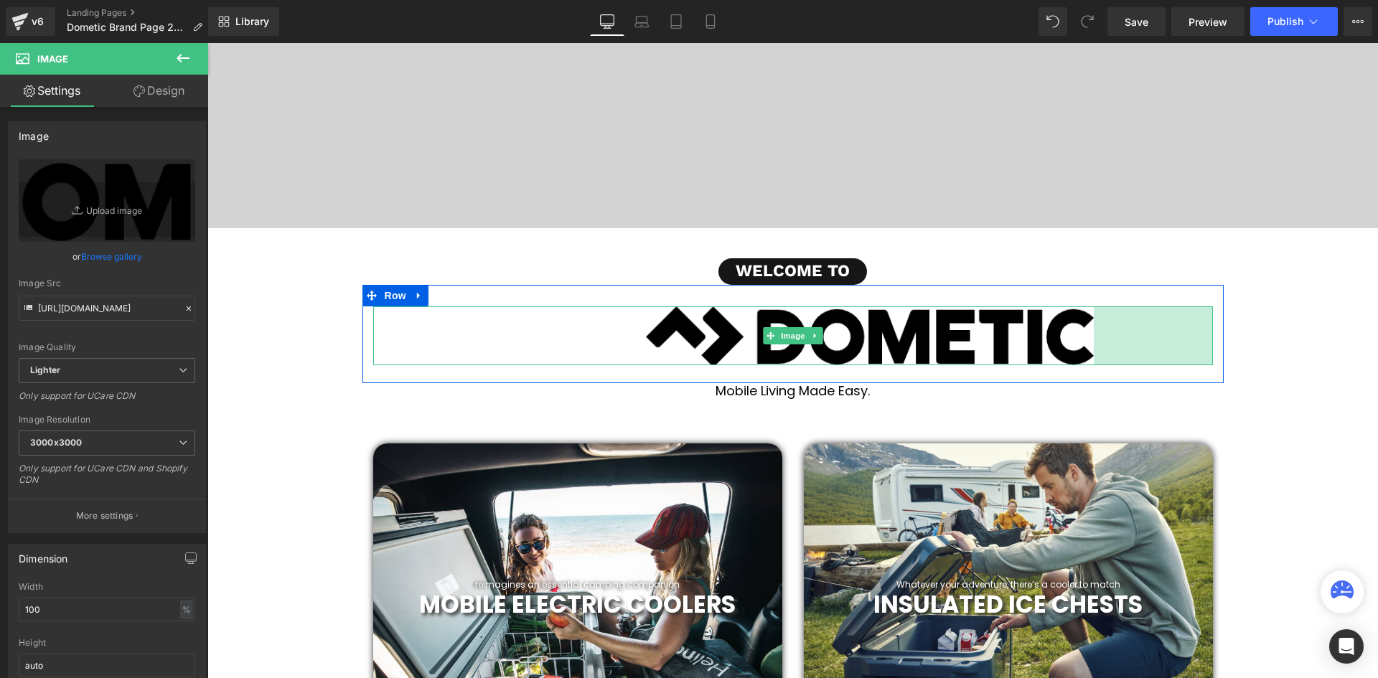
scroll to position [7, 7]
drag, startPoint x: 1207, startPoint y: 325, endPoint x: 1378, endPoint y: 307, distance: 171.9
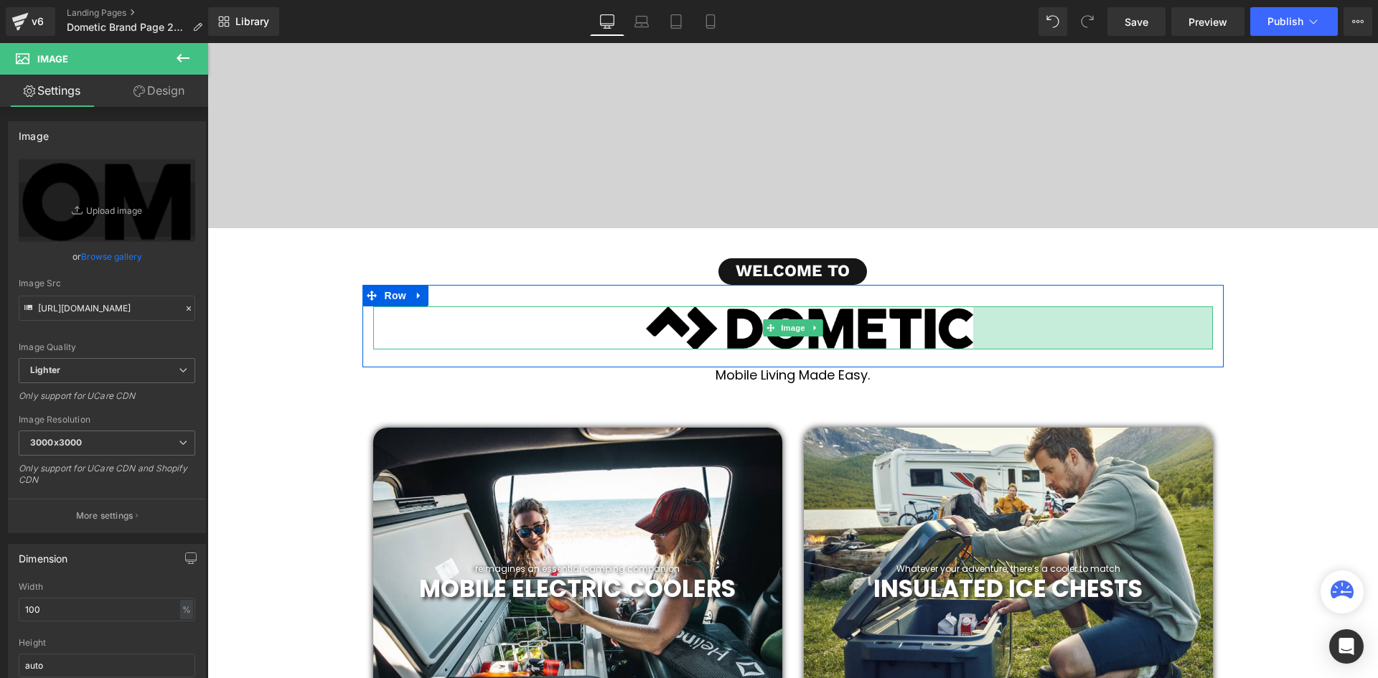
scroll to position [3780, 1164]
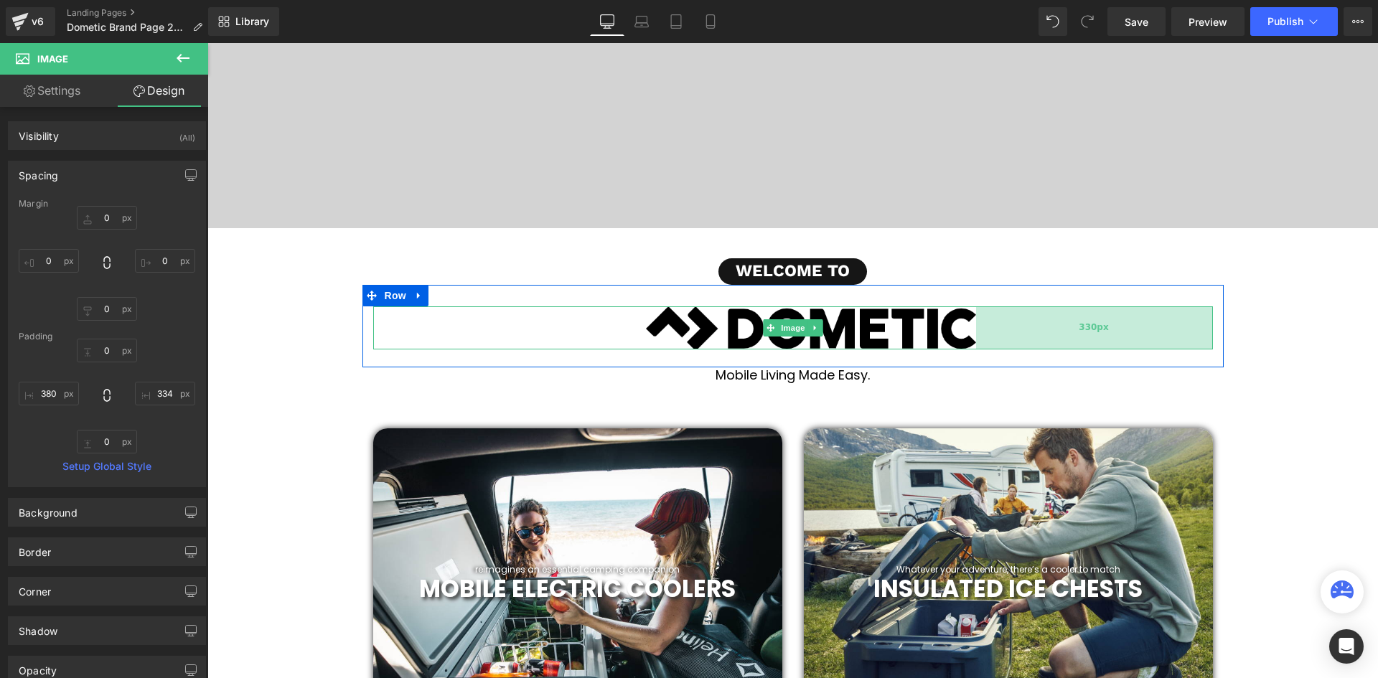
click at [976, 324] on div "330px" at bounding box center [1094, 328] width 237 height 43
click at [617, 324] on img at bounding box center [793, 328] width 840 height 43
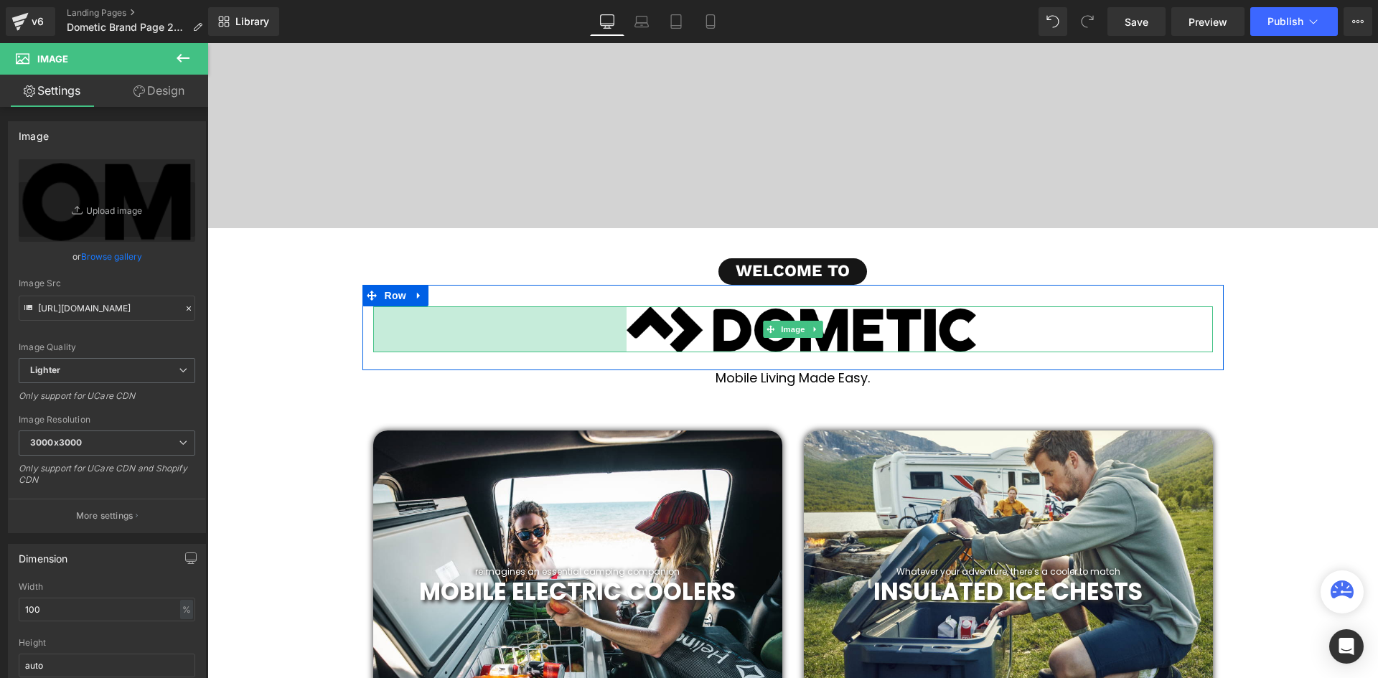
scroll to position [7, 7]
drag, startPoint x: 371, startPoint y: 331, endPoint x: 349, endPoint y: 339, distance: 23.6
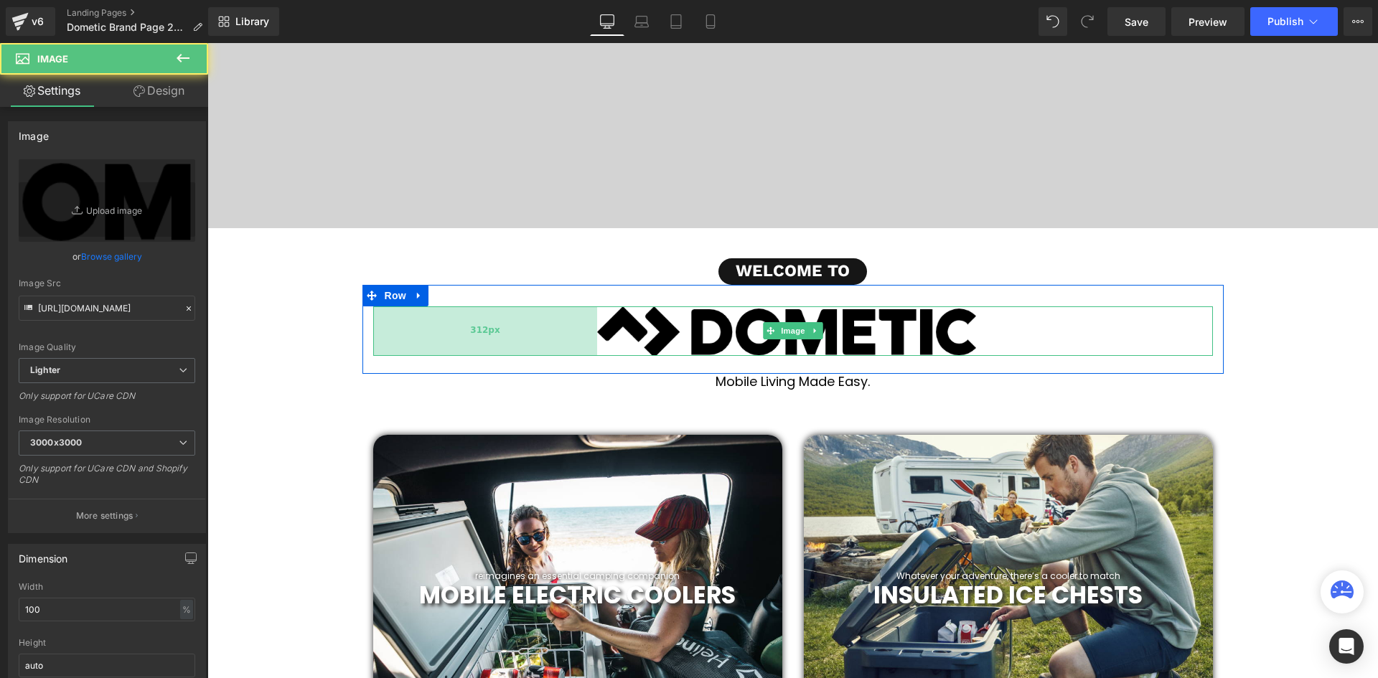
scroll to position [0, 0]
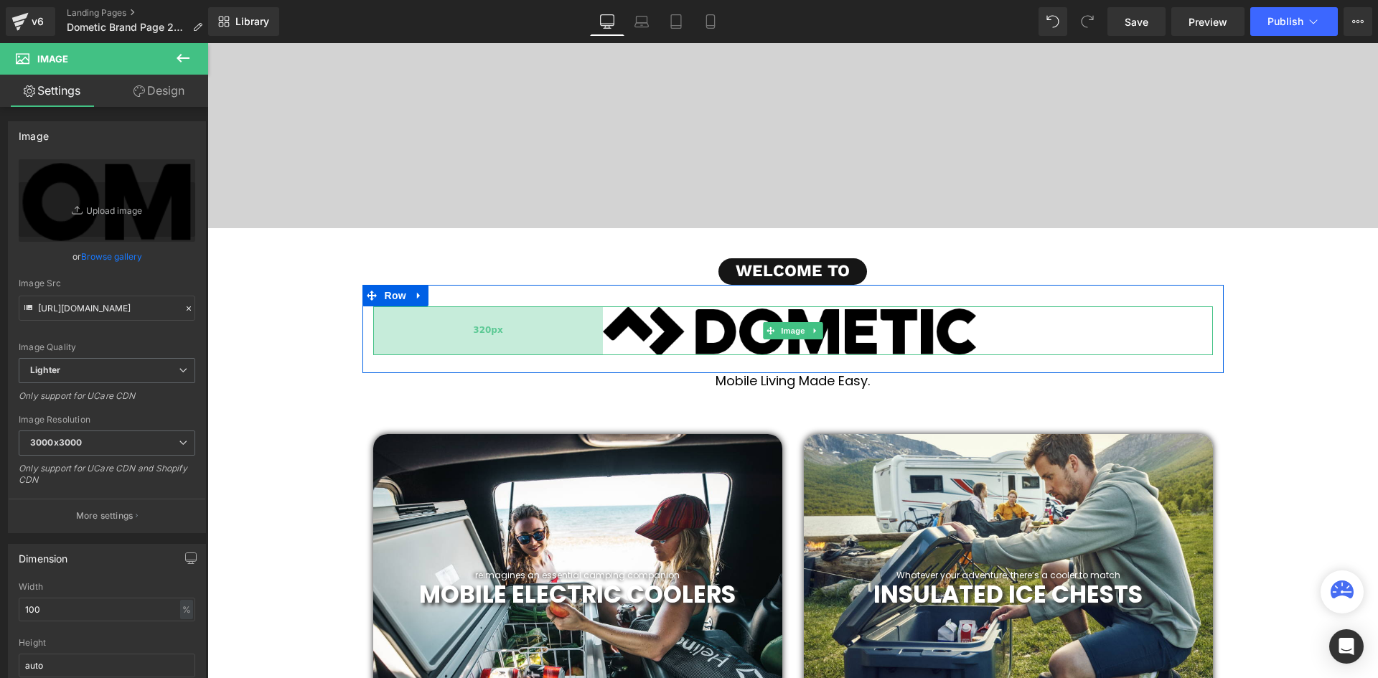
drag, startPoint x: 566, startPoint y: 332, endPoint x: 545, endPoint y: 334, distance: 21.6
click at [545, 334] on div "320px" at bounding box center [488, 331] width 230 height 49
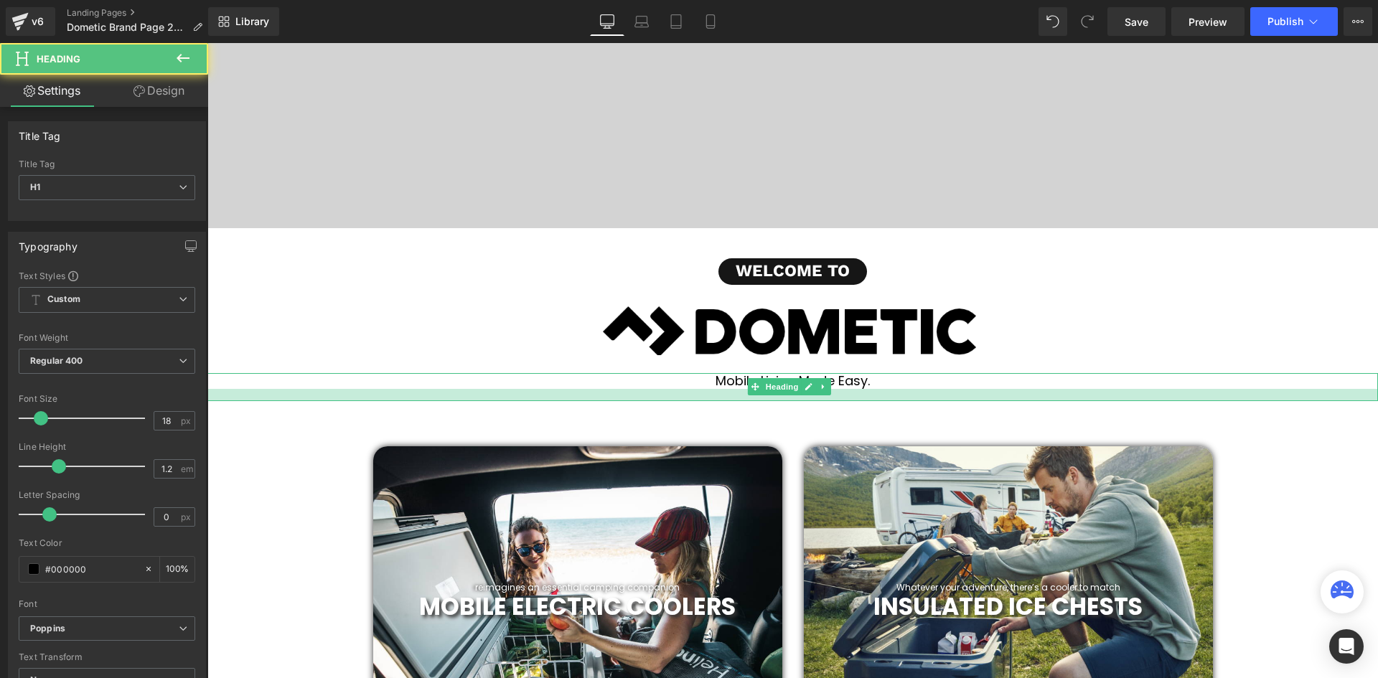
drag, startPoint x: 859, startPoint y: 386, endPoint x: 861, endPoint y: 402, distance: 15.9
click at [861, 401] on div at bounding box center [792, 395] width 1171 height 12
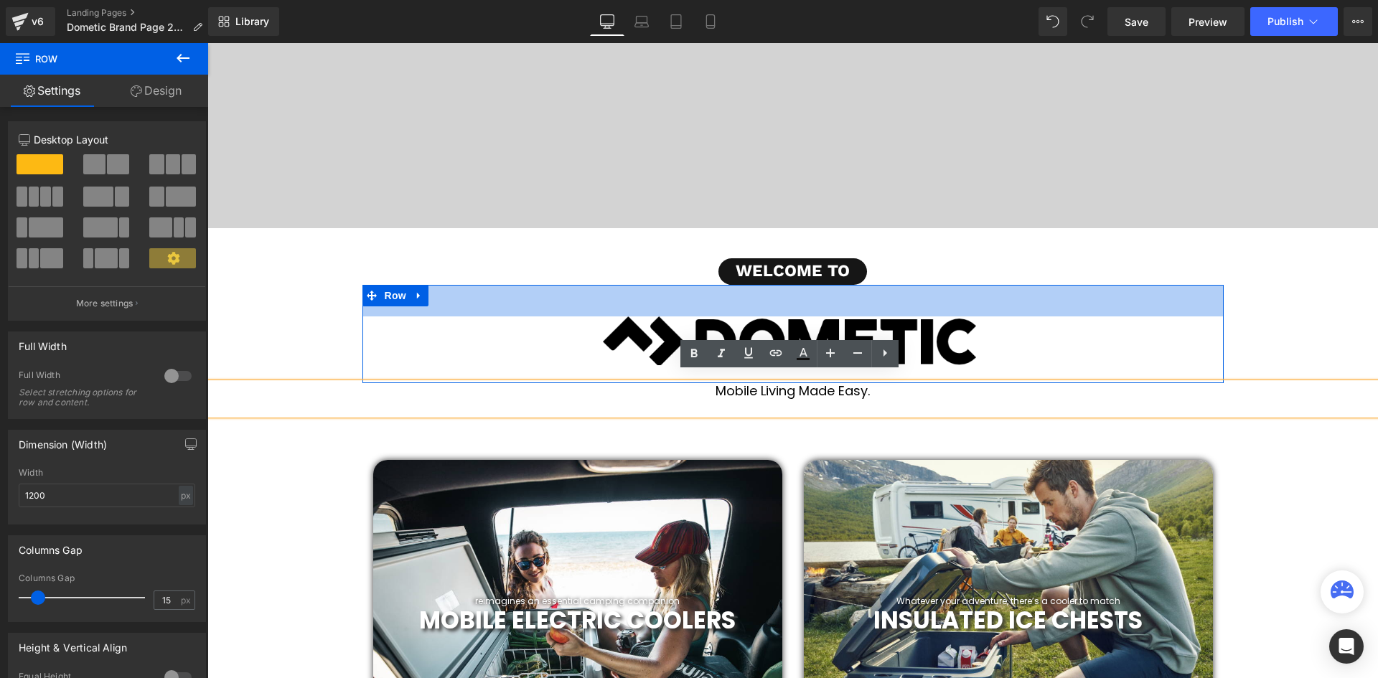
drag, startPoint x: 833, startPoint y: 306, endPoint x: 833, endPoint y: 316, distance: 10.1
click at [833, 316] on div "44px" at bounding box center [793, 301] width 861 height 32
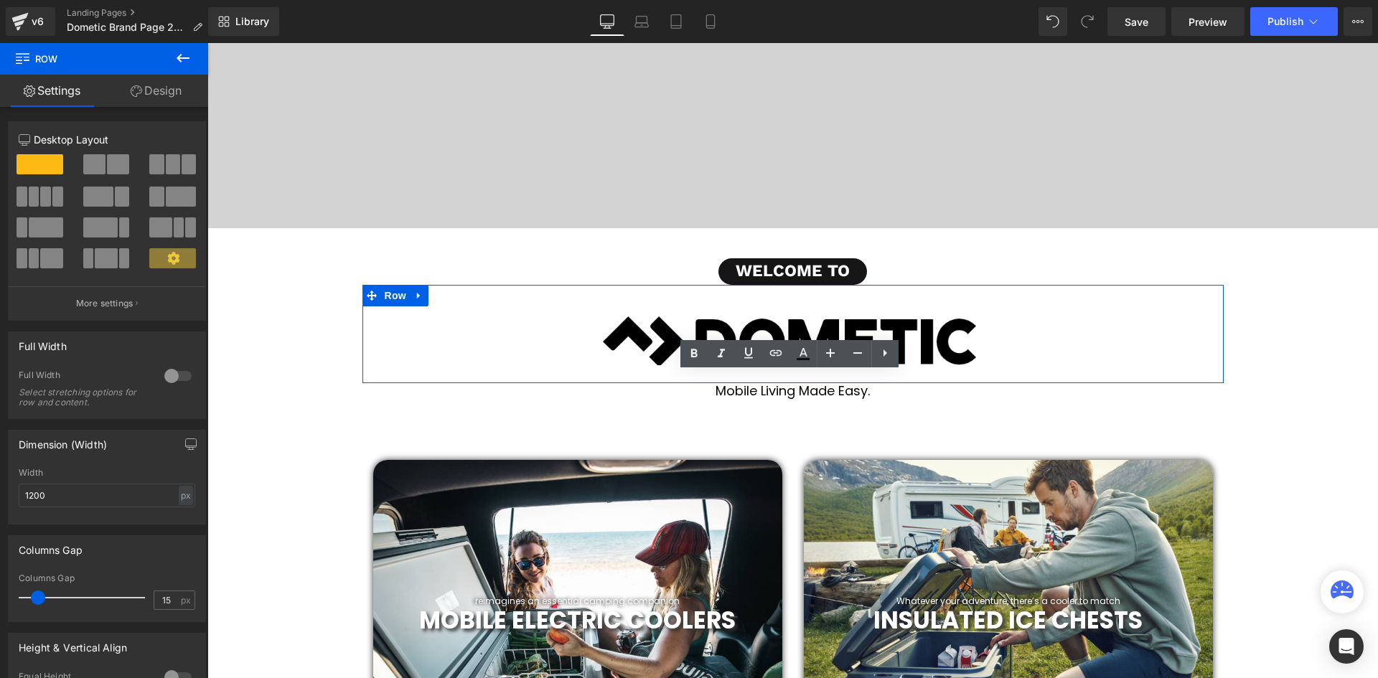
click at [1220, 327] on div at bounding box center [1222, 334] width 4 height 98
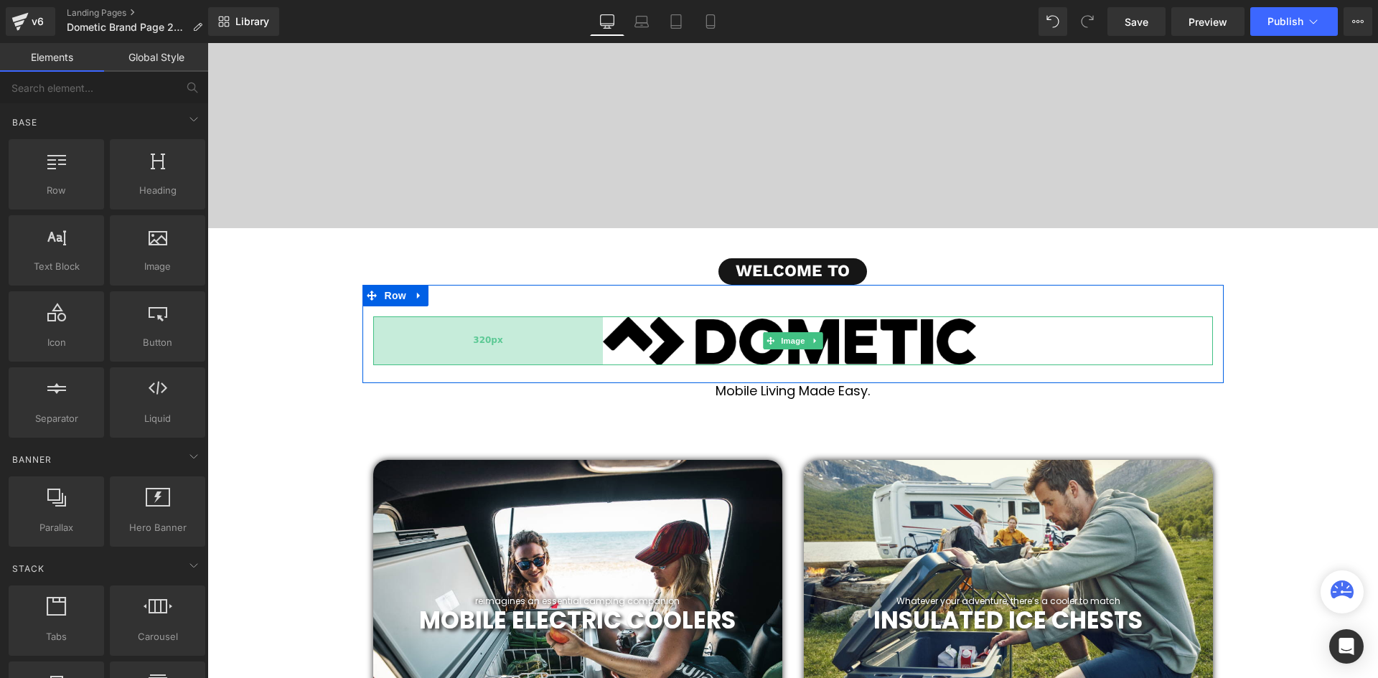
click at [530, 342] on div "320px" at bounding box center [488, 341] width 230 height 49
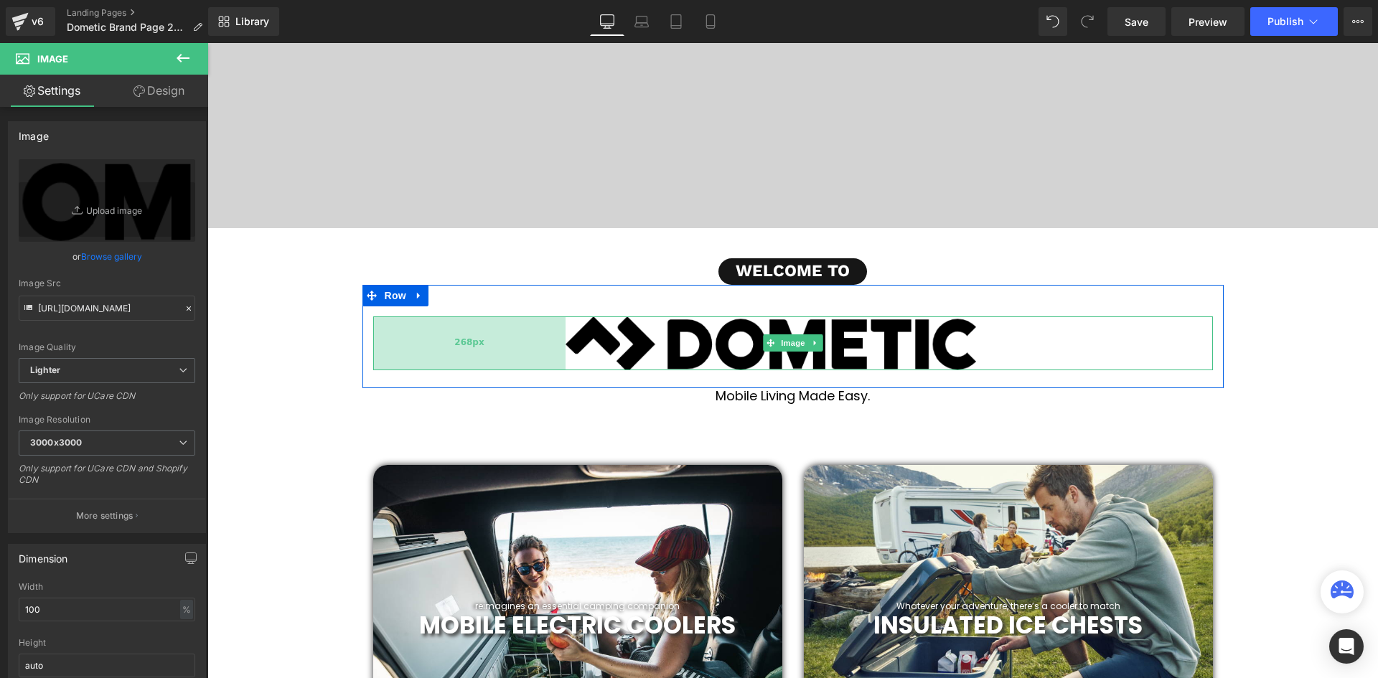
drag, startPoint x: 542, startPoint y: 338, endPoint x: 504, endPoint y: 337, distance: 38.1
click at [504, 337] on div "268px" at bounding box center [469, 344] width 192 height 54
